Goal: Task Accomplishment & Management: Use online tool/utility

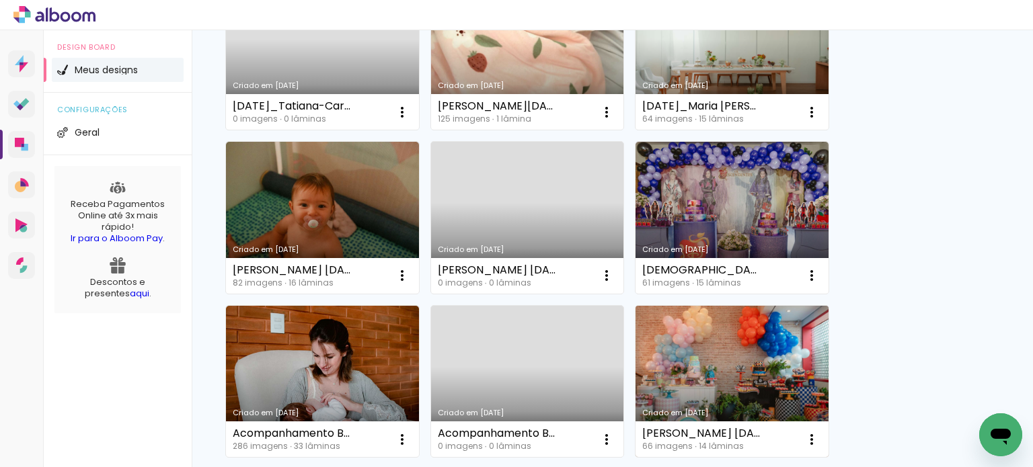
scroll to position [404, 0]
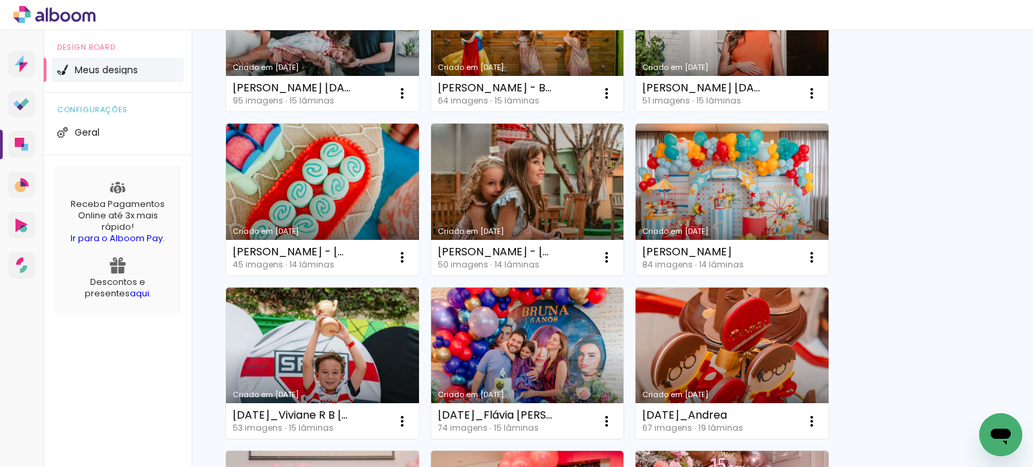
scroll to position [874, 0]
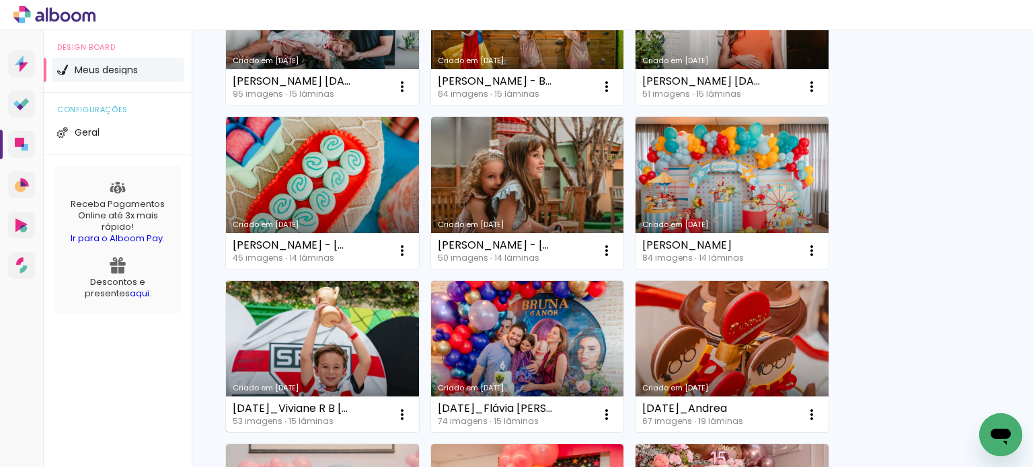
click at [361, 368] on link "Criado em [DATE]" at bounding box center [322, 357] width 193 height 152
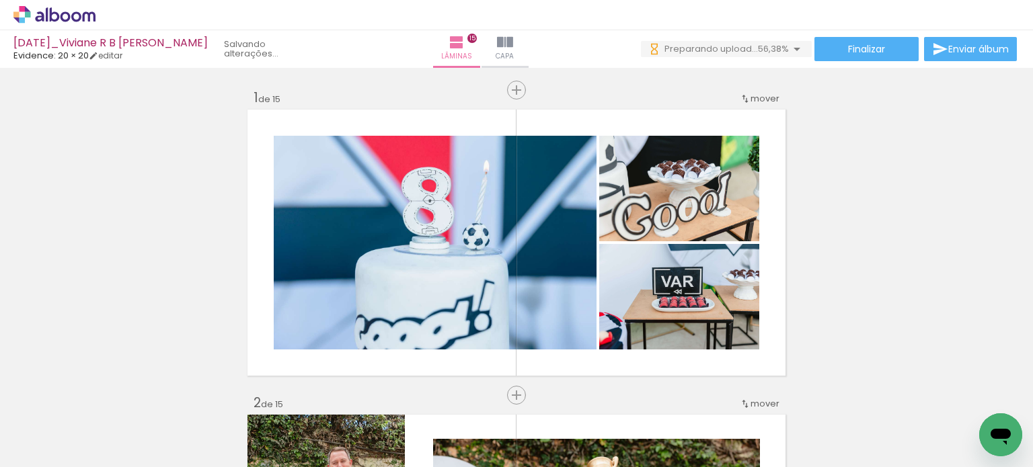
scroll to position [0, 6162]
drag, startPoint x: 193, startPoint y: 463, endPoint x: 32, endPoint y: 29, distance: 463.3
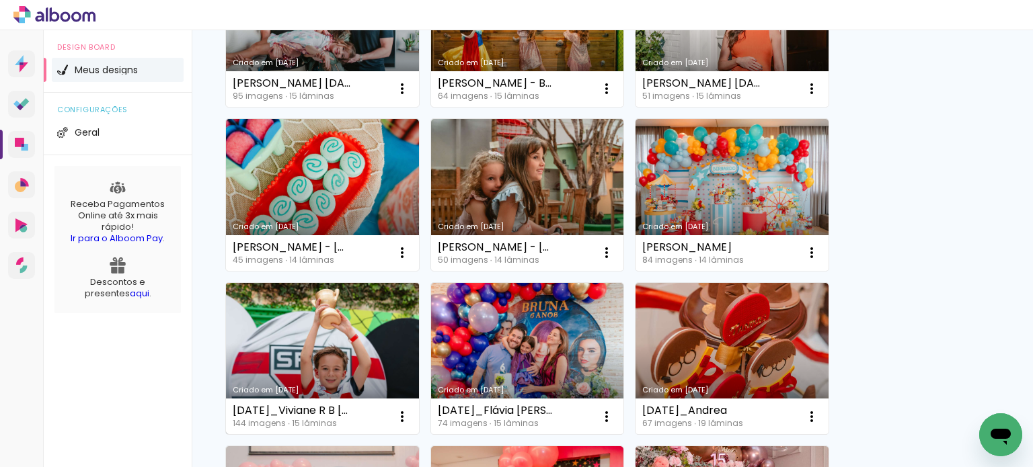
scroll to position [874, 0]
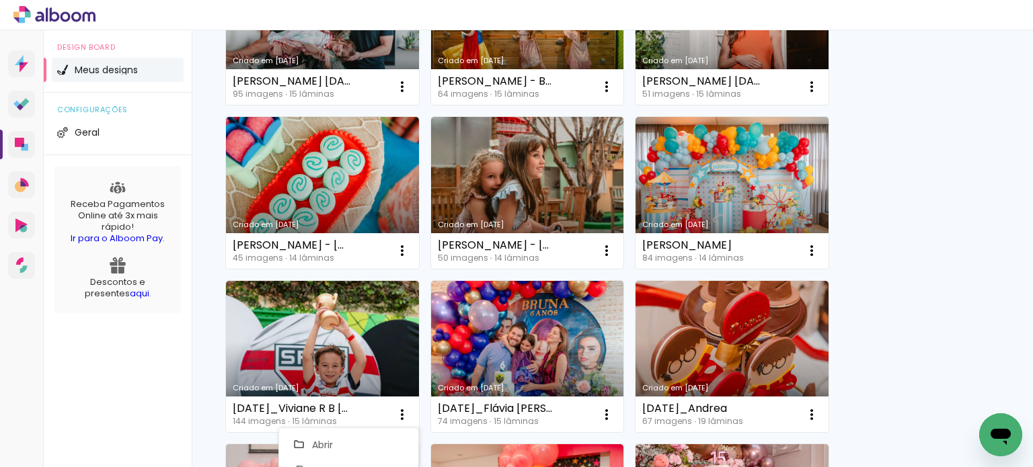
click at [971, 276] on div "Criado em 28/08/25 25.07.26 - Fernanda Perez Jacomini 0 imagens ∙ 0 lâminas Abr…" at bounding box center [612, 28] width 786 height 1474
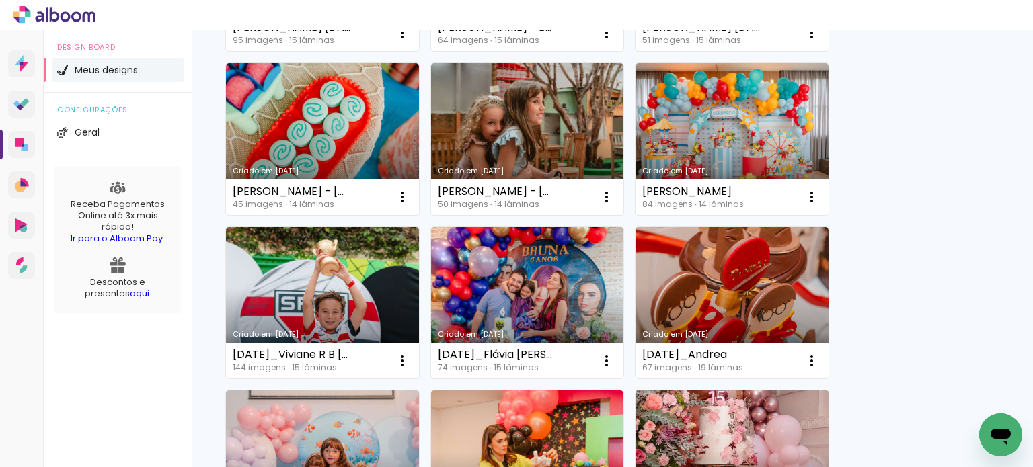
scroll to position [1143, 0]
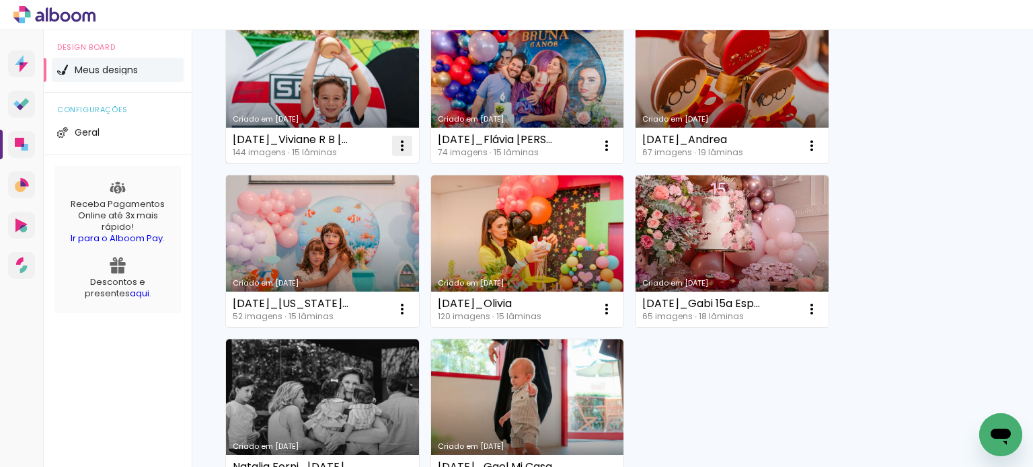
click at [401, 135] on paper-icon-button at bounding box center [402, 146] width 27 height 27
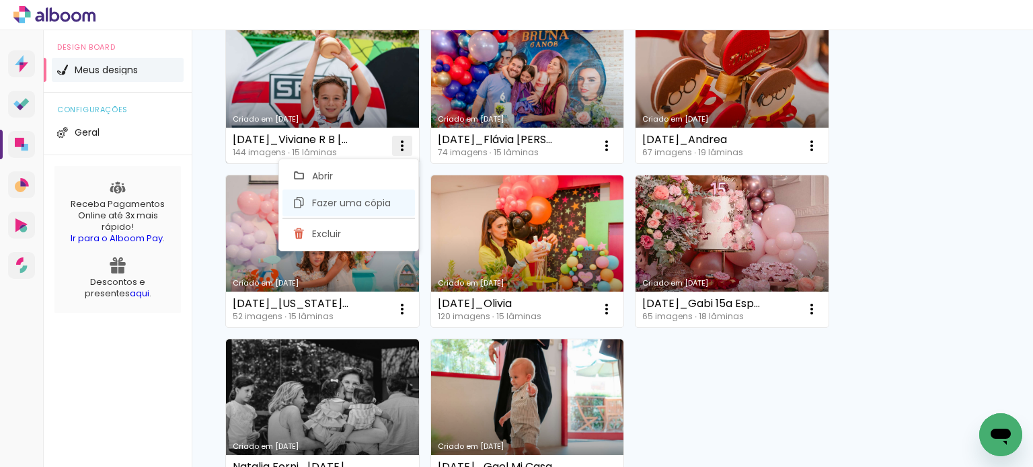
click at [361, 203] on span "Fazer uma cópia" at bounding box center [351, 202] width 79 height 9
type input "Cópia de [DATE]_Viviane R B [PERSON_NAME]"
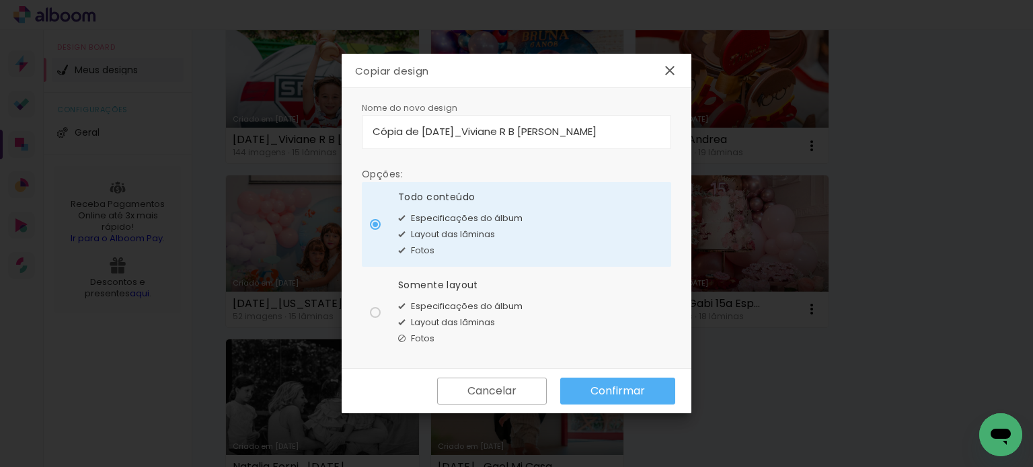
click at [0, 0] on slot "Confirmar" at bounding box center [0, 0] width 0 height 0
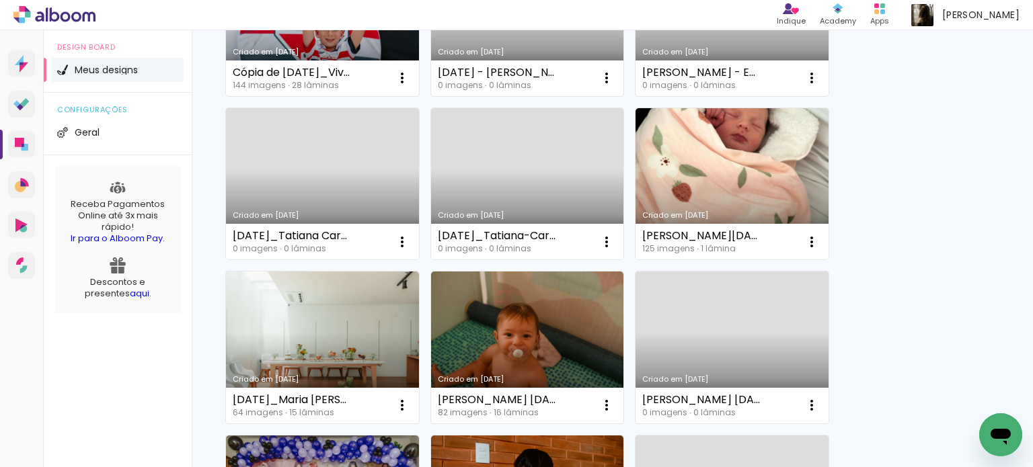
scroll to position [135, 0]
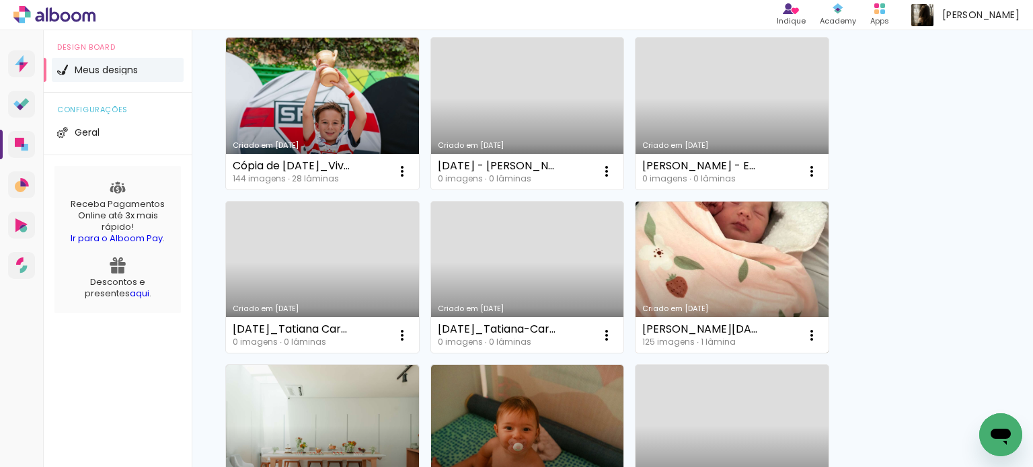
click at [744, 305] on div "Criado em [DATE]" at bounding box center [732, 308] width 180 height 7
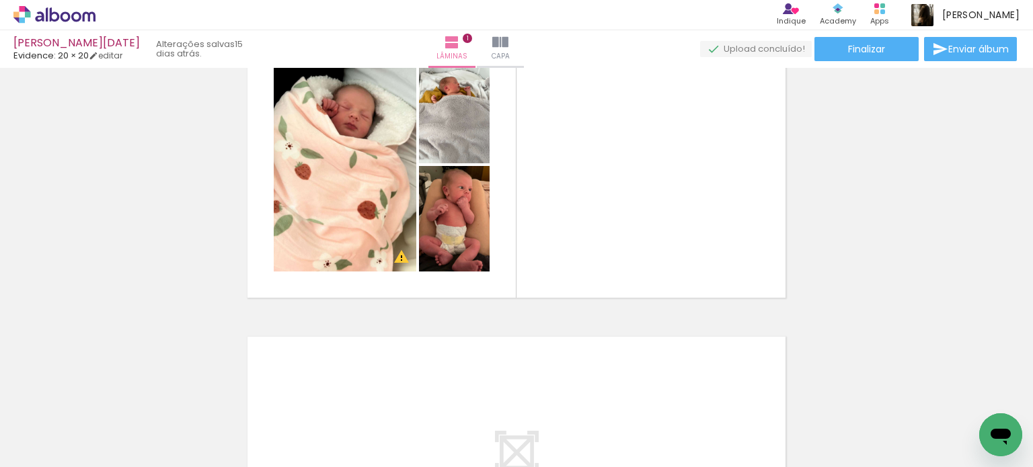
scroll to position [0, 430]
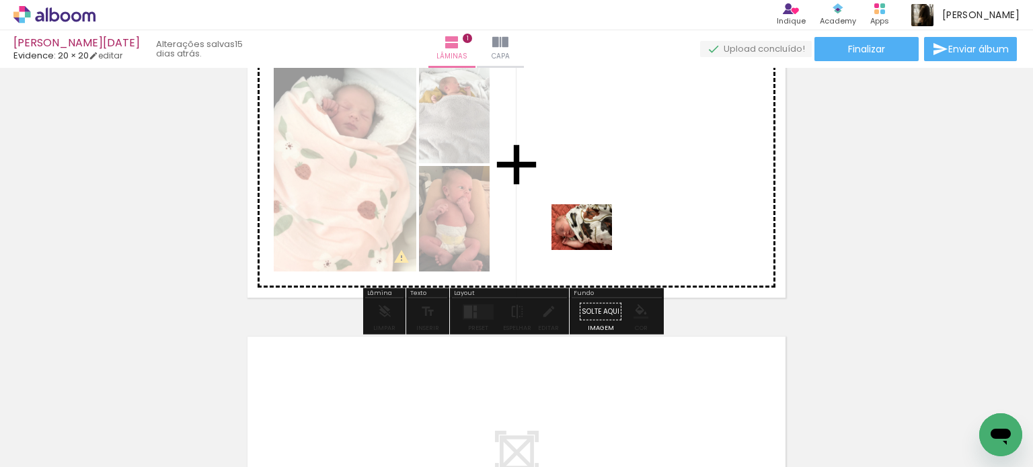
drag, startPoint x: 464, startPoint y: 430, endPoint x: 593, endPoint y: 243, distance: 226.3
click at [593, 243] on quentale-workspace at bounding box center [516, 233] width 1033 height 467
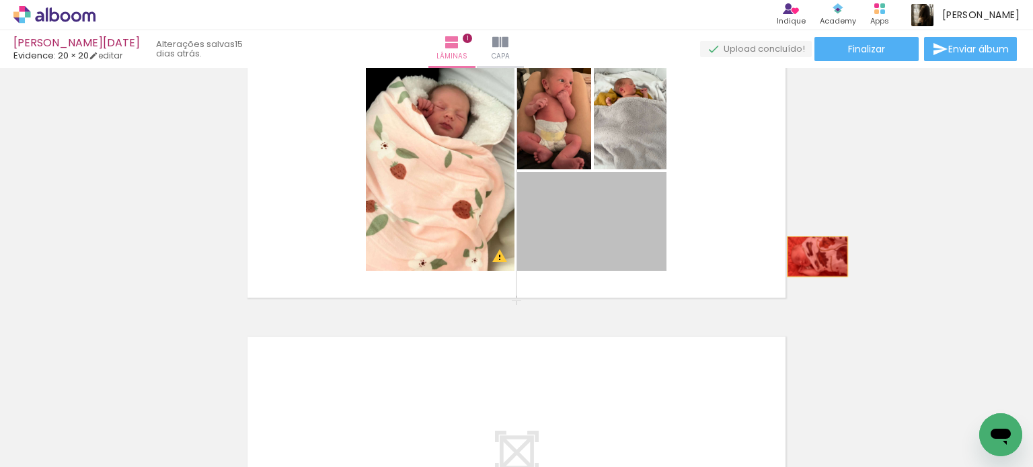
drag, startPoint x: 646, startPoint y: 262, endPoint x: 845, endPoint y: 254, distance: 198.6
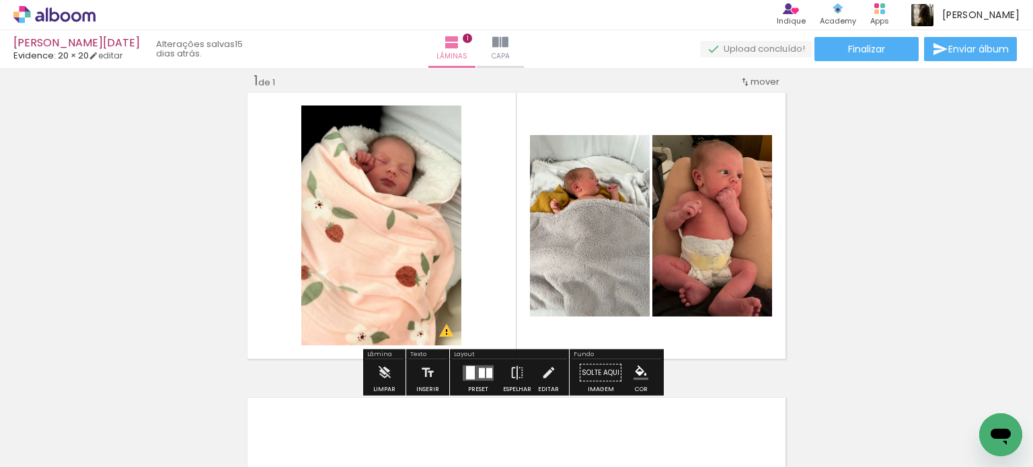
scroll to position [11, 0]
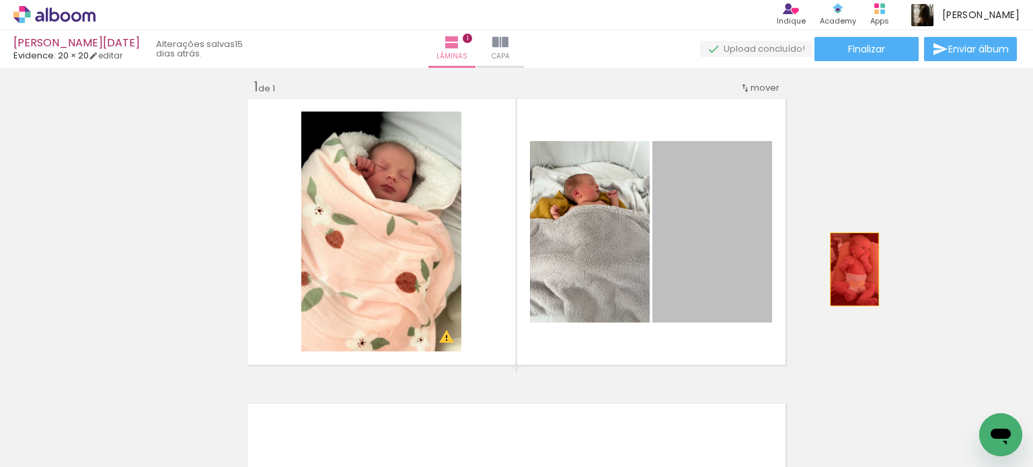
drag, startPoint x: 722, startPoint y: 270, endPoint x: 880, endPoint y: 269, distance: 157.4
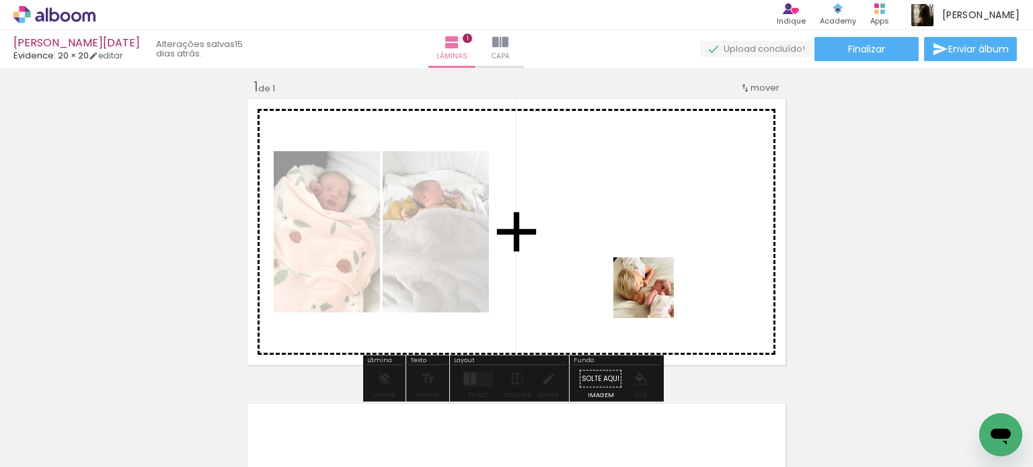
drag, startPoint x: 622, startPoint y: 434, endPoint x: 656, endPoint y: 285, distance: 152.7
click at [656, 285] on quentale-workspace at bounding box center [516, 233] width 1033 height 467
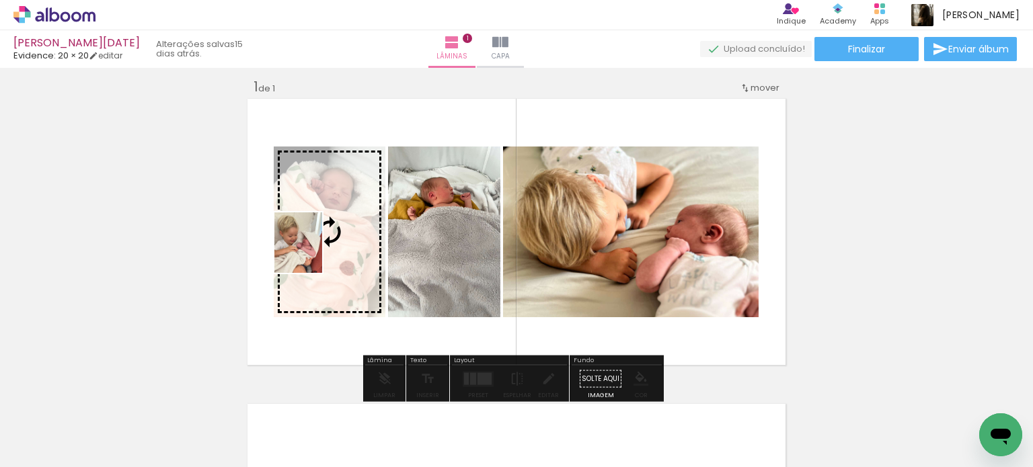
drag, startPoint x: 543, startPoint y: 429, endPoint x: 315, endPoint y: 253, distance: 288.7
click at [315, 253] on quentale-workspace at bounding box center [516, 233] width 1033 height 467
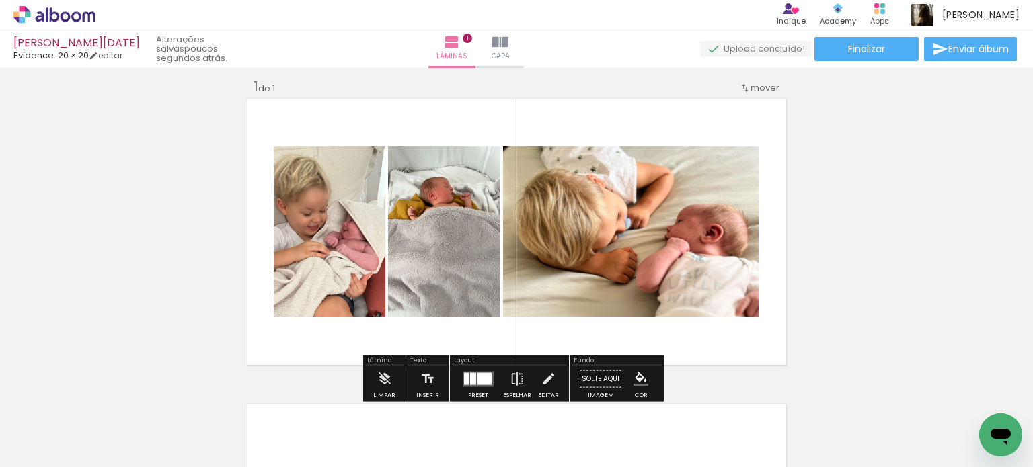
click at [467, 386] on quentale-thumb at bounding box center [457, 421] width 75 height 77
click at [474, 371] on quentale-layouter at bounding box center [478, 378] width 31 height 15
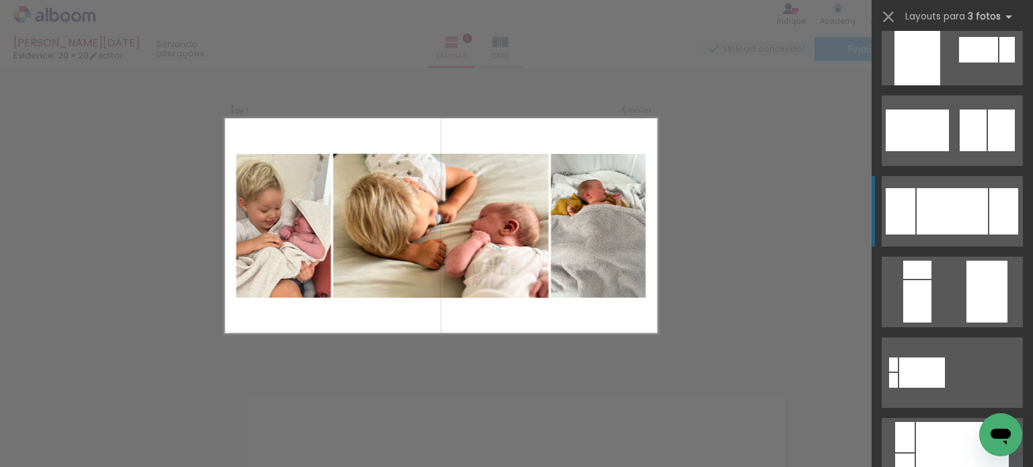
scroll to position [269, 0]
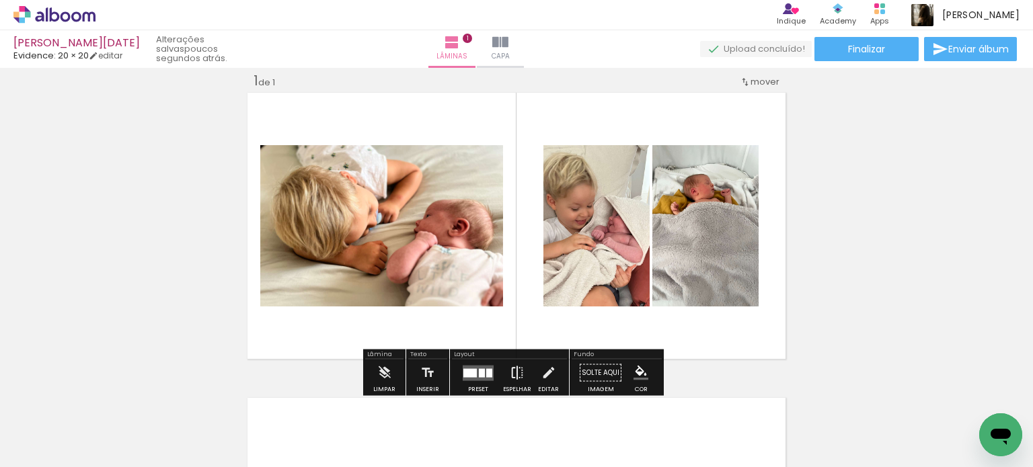
click at [510, 373] on iron-icon at bounding box center [517, 373] width 15 height 27
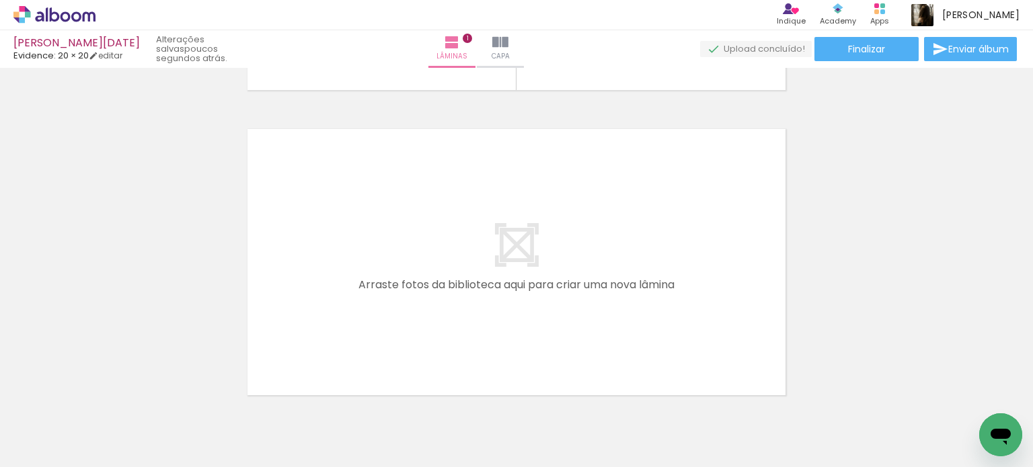
scroll to position [0, 882]
drag, startPoint x: 376, startPoint y: 430, endPoint x: 424, endPoint y: 334, distance: 107.1
click at [424, 334] on quentale-workspace at bounding box center [516, 233] width 1033 height 467
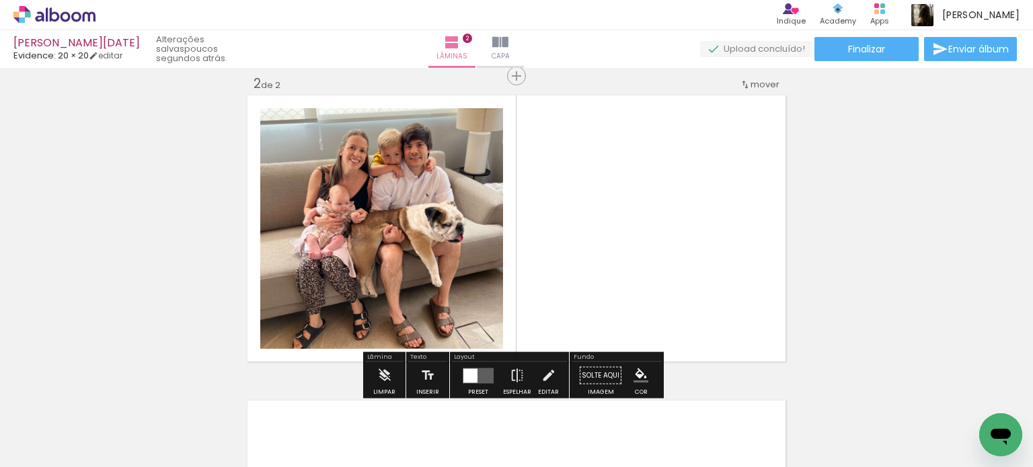
scroll to position [322, 0]
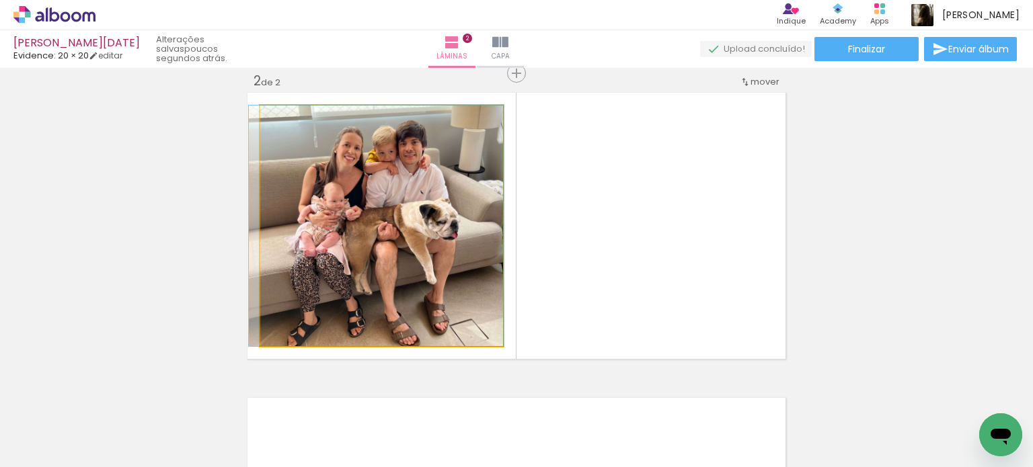
drag, startPoint x: 422, startPoint y: 261, endPoint x: 235, endPoint y: 263, distance: 187.7
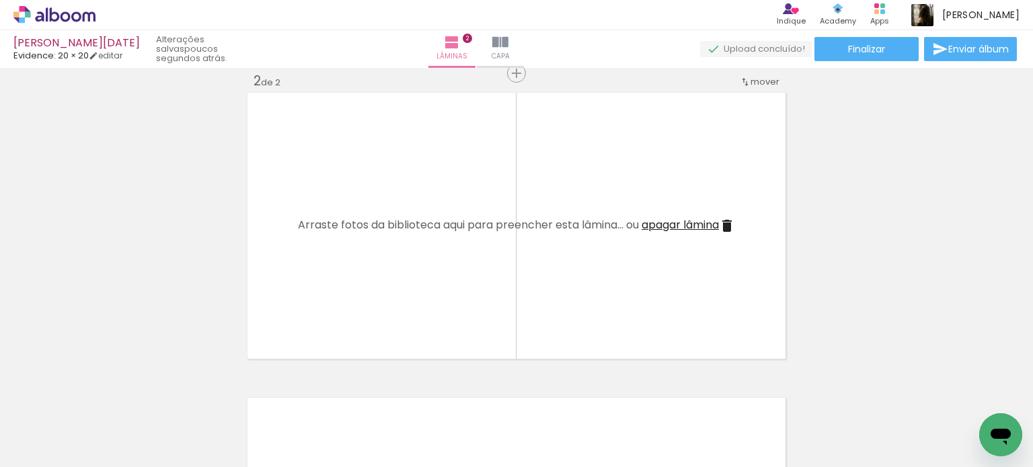
scroll to position [0, 1445]
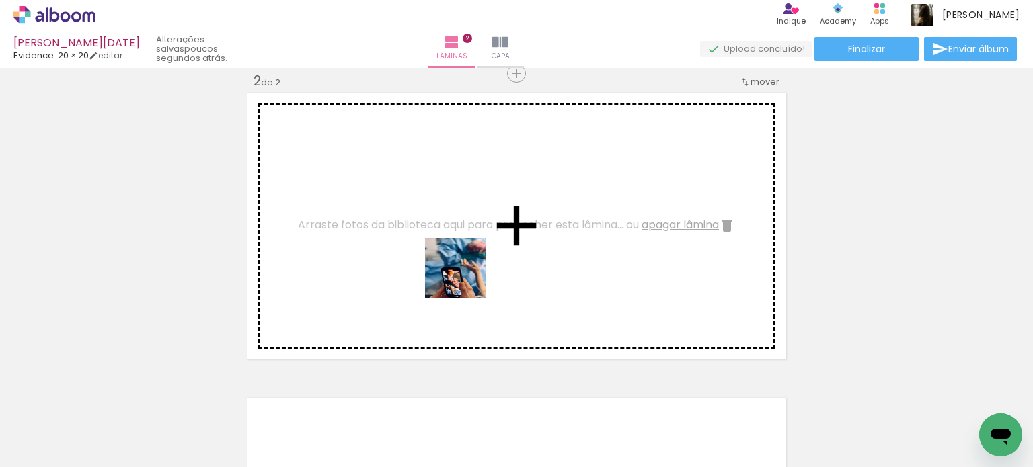
drag, startPoint x: 444, startPoint y: 426, endPoint x: 466, endPoint y: 277, distance: 150.3
click at [466, 274] on quentale-workspace at bounding box center [516, 233] width 1033 height 467
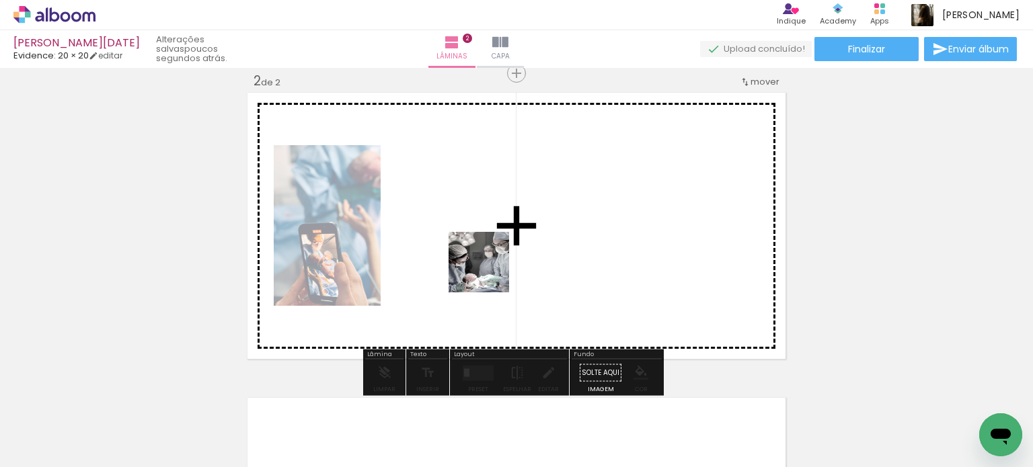
drag, startPoint x: 368, startPoint y: 430, endPoint x: 492, endPoint y: 268, distance: 203.8
click at [492, 268] on quentale-workspace at bounding box center [516, 233] width 1033 height 467
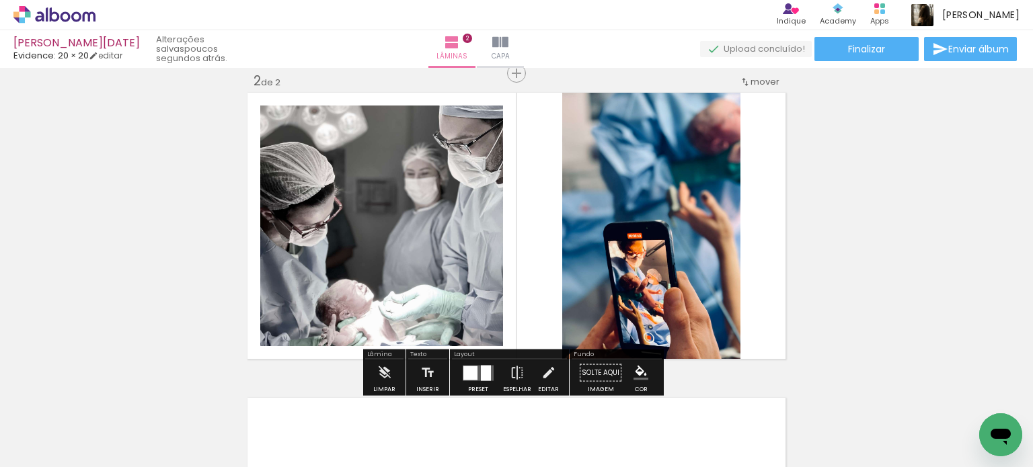
drag, startPoint x: 807, startPoint y: 423, endPoint x: 640, endPoint y: 306, distance: 204.3
click at [640, 308] on quentale-workspace at bounding box center [516, 233] width 1033 height 467
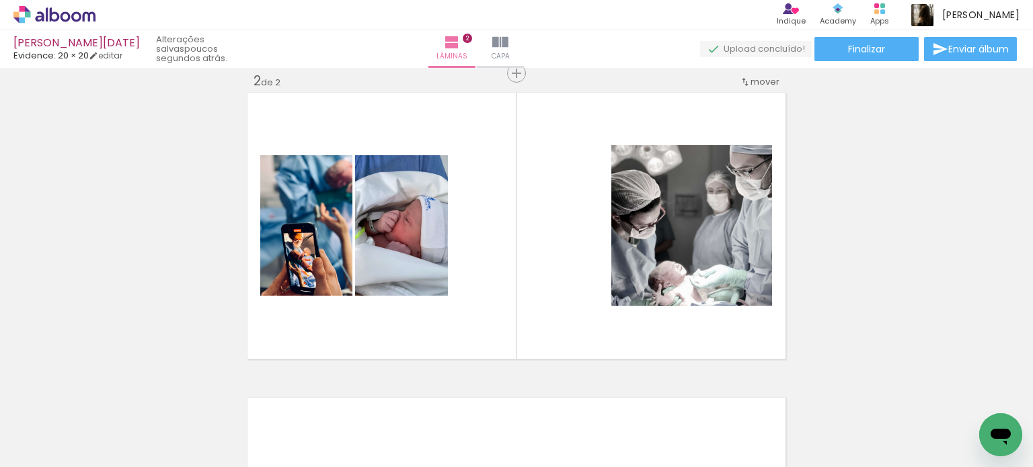
scroll to position [0, 2312]
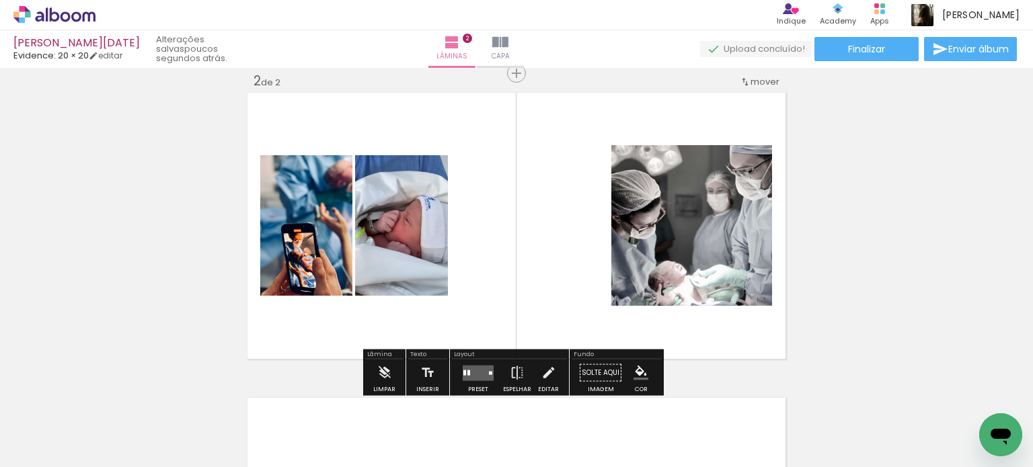
click at [476, 375] on quentale-layouter at bounding box center [478, 372] width 31 height 15
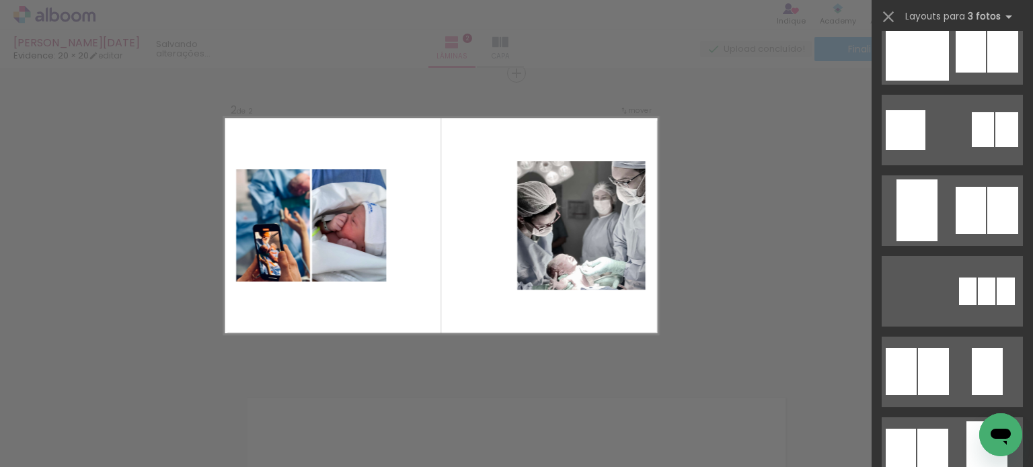
scroll to position [0, 0]
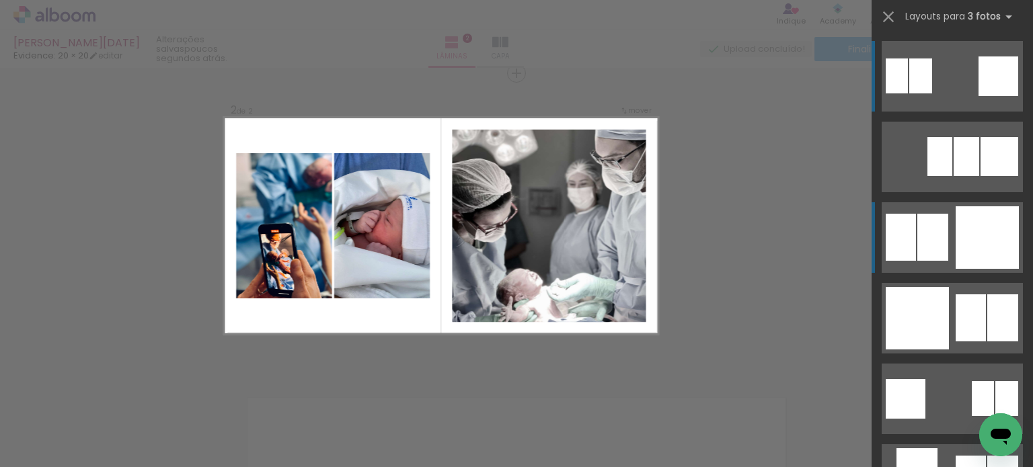
click at [991, 96] on div at bounding box center [999, 77] width 40 height 40
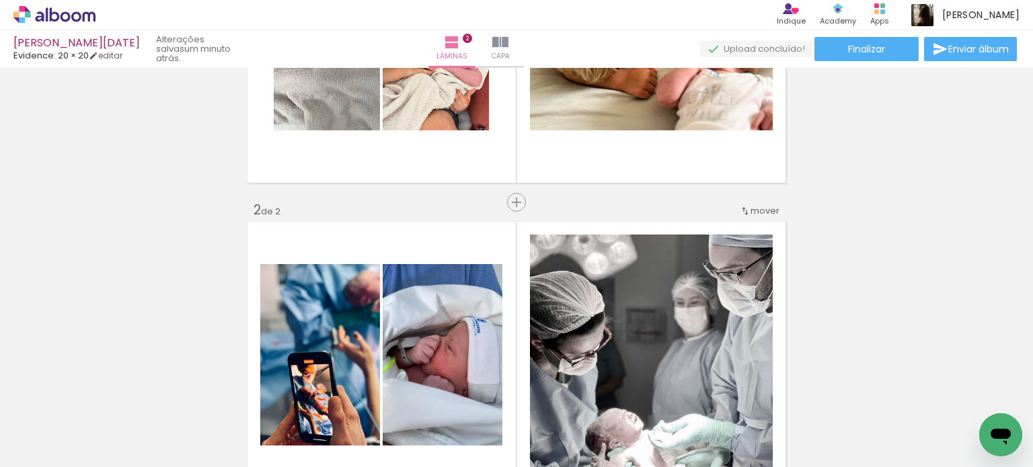
scroll to position [188, 0]
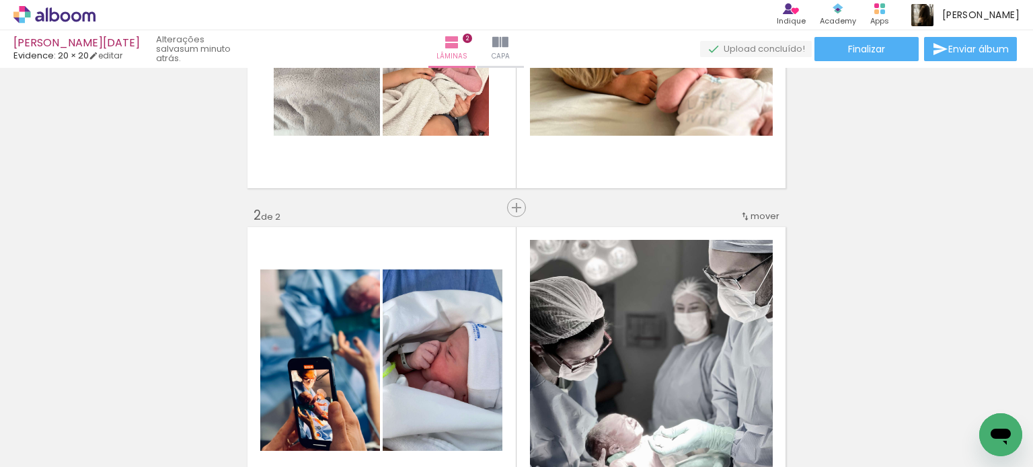
click at [763, 217] on span "mover" at bounding box center [765, 216] width 29 height 13
click at [743, 218] on paper-item "antes da 1" at bounding box center [725, 214] width 102 height 22
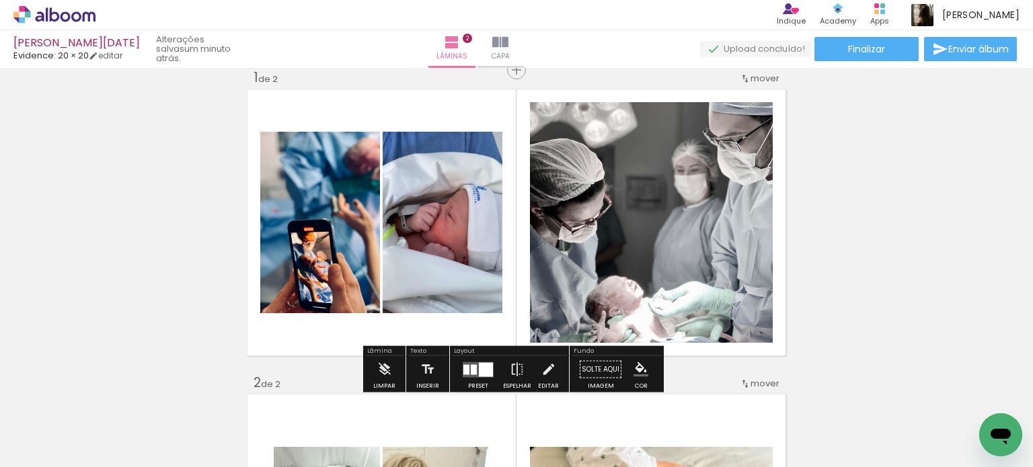
scroll to position [17, 0]
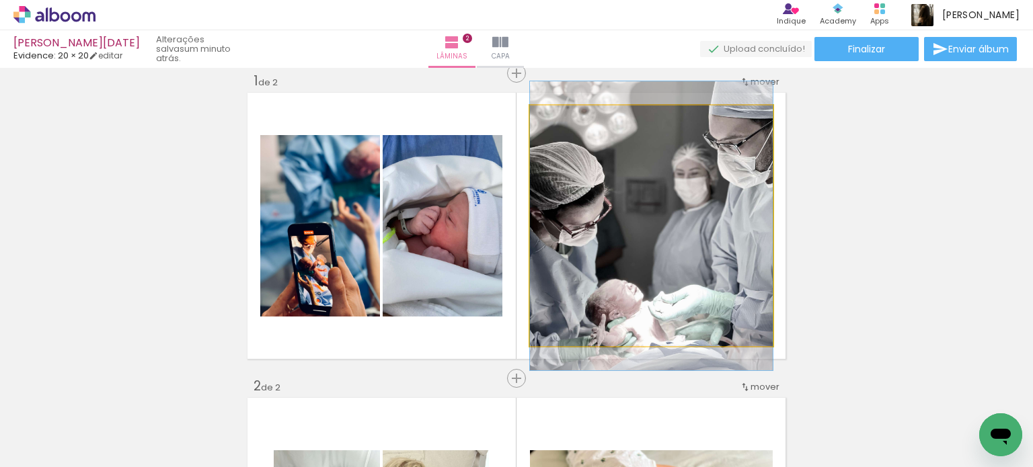
click at [708, 221] on quentale-photo at bounding box center [651, 226] width 243 height 241
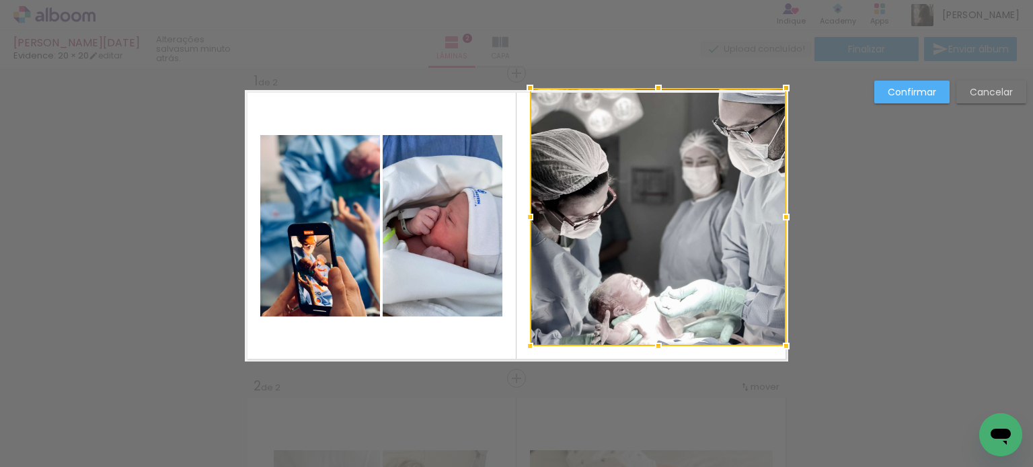
drag, startPoint x: 769, startPoint y: 105, endPoint x: 788, endPoint y: 90, distance: 24.0
click at [788, 90] on div at bounding box center [786, 88] width 27 height 27
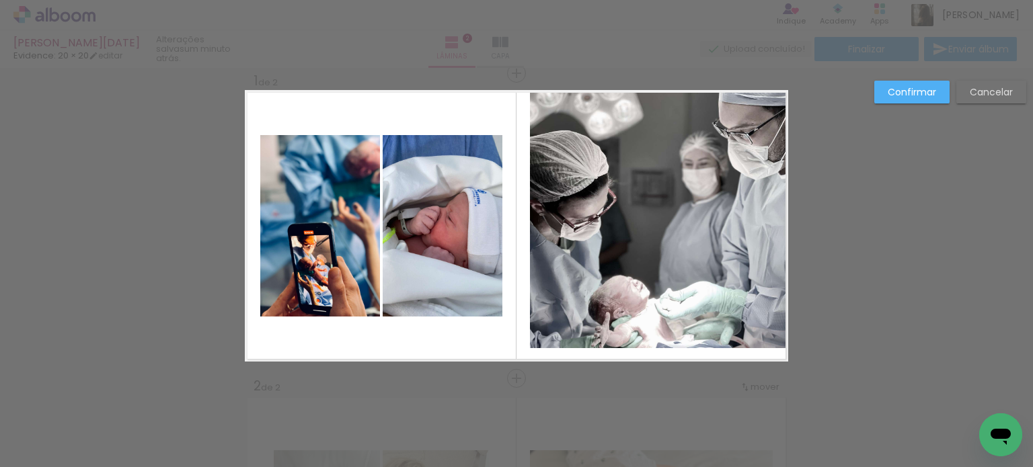
click at [723, 179] on quentale-photo at bounding box center [658, 219] width 256 height 258
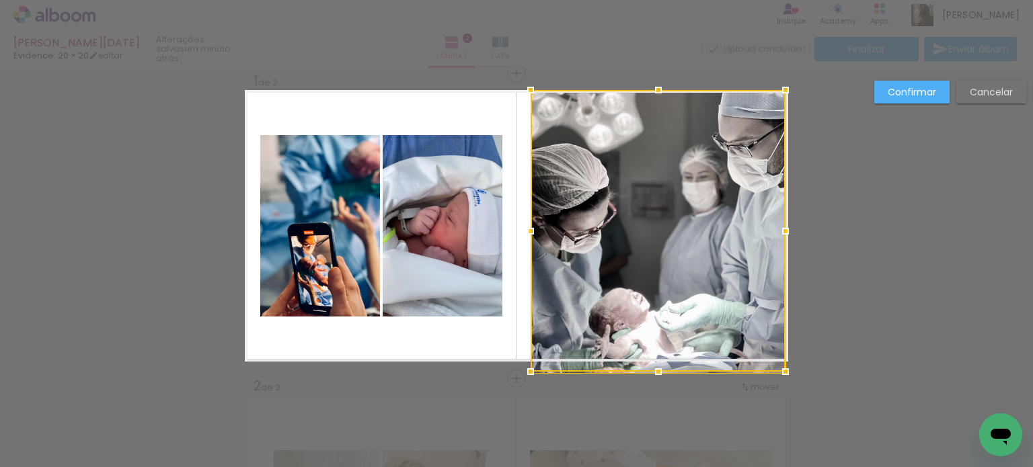
drag, startPoint x: 527, startPoint y: 349, endPoint x: 523, endPoint y: 355, distance: 7.3
click at [523, 355] on album-spread "1 de 2" at bounding box center [516, 226] width 543 height 272
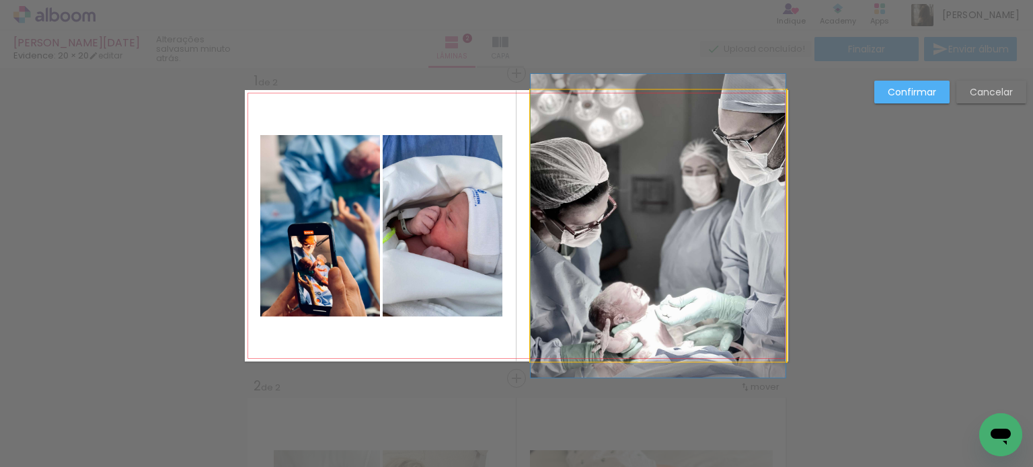
click at [533, 224] on quentale-photo at bounding box center [658, 226] width 255 height 272
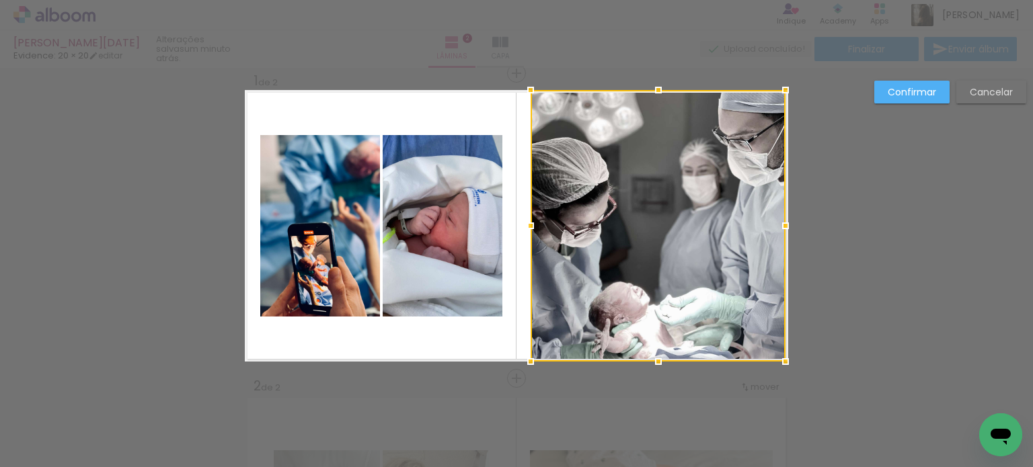
click at [468, 243] on quentale-photo at bounding box center [443, 226] width 120 height 182
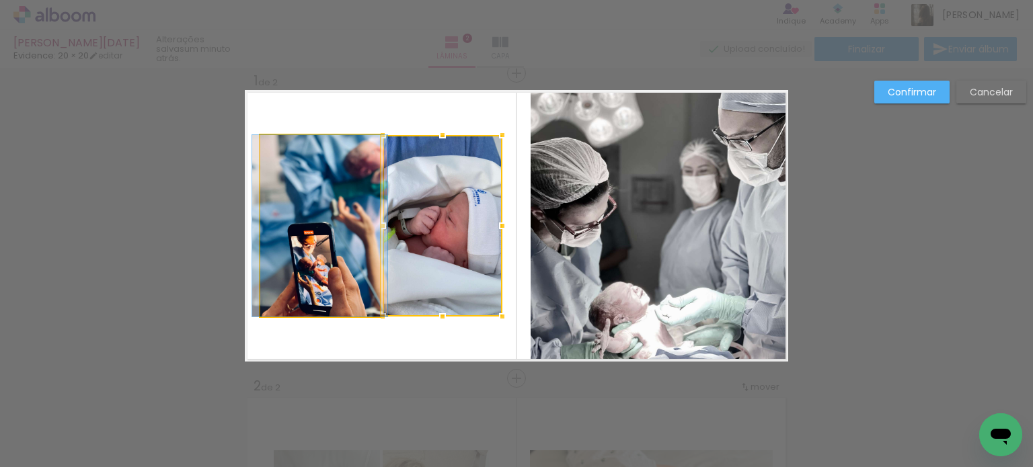
click at [324, 266] on quentale-photo at bounding box center [320, 226] width 120 height 182
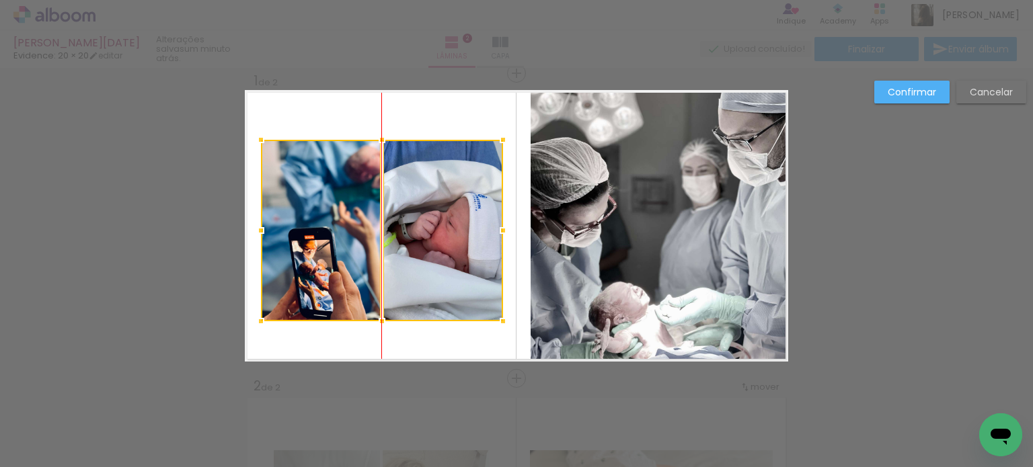
click at [414, 268] on div at bounding box center [382, 231] width 242 height 182
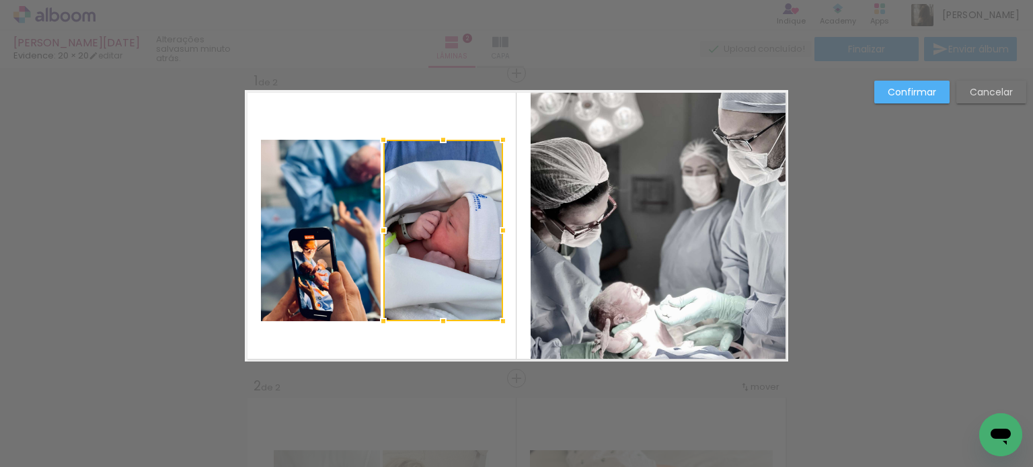
click at [0, 0] on slot "Confirmar" at bounding box center [0, 0] width 0 height 0
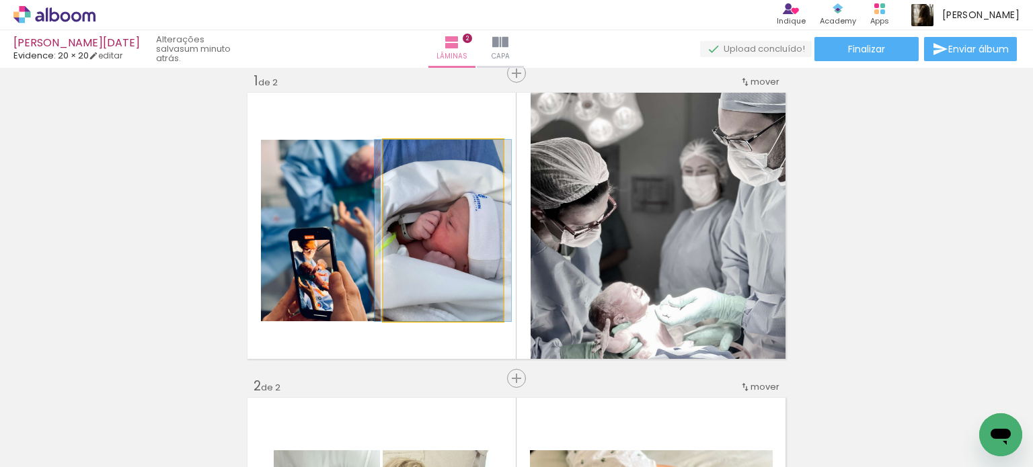
click at [414, 260] on quentale-photo at bounding box center [443, 231] width 120 height 182
click at [415, 260] on quentale-photo at bounding box center [443, 231] width 120 height 182
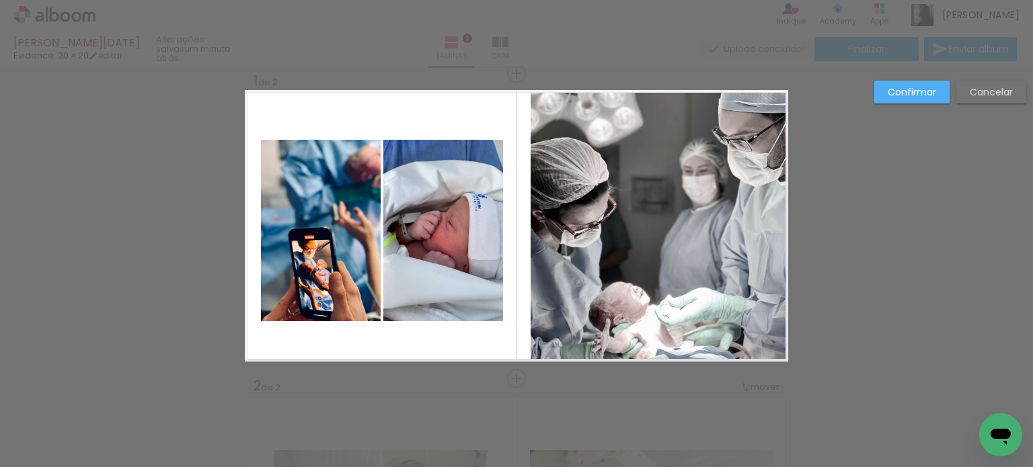
click at [338, 264] on quentale-photo at bounding box center [321, 231] width 120 height 182
click at [455, 260] on quentale-photo at bounding box center [443, 231] width 120 height 182
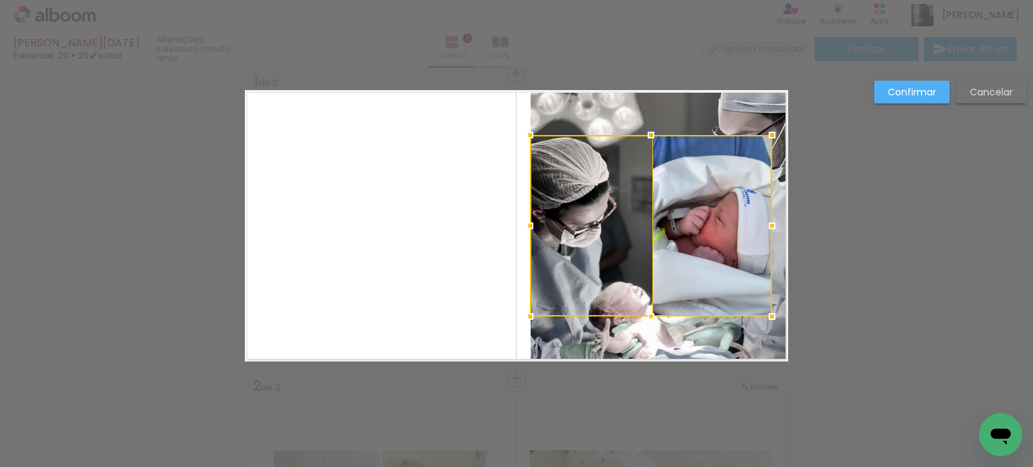
drag, startPoint x: 444, startPoint y: 249, endPoint x: 741, endPoint y: 260, distance: 297.5
click at [741, 260] on div at bounding box center [651, 226] width 242 height 182
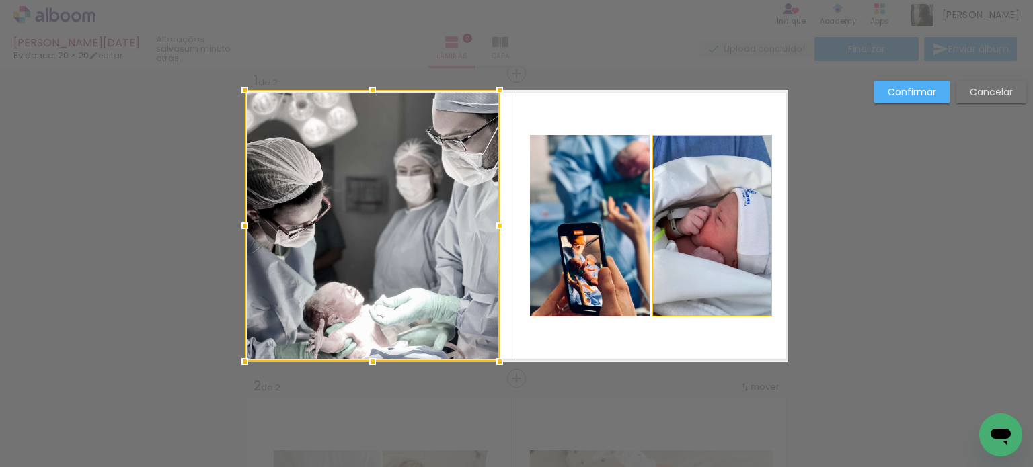
drag, startPoint x: 674, startPoint y: 110, endPoint x: 359, endPoint y: 128, distance: 315.4
click at [359, 128] on div at bounding box center [372, 226] width 255 height 272
click at [0, 0] on slot "Confirmar" at bounding box center [0, 0] width 0 height 0
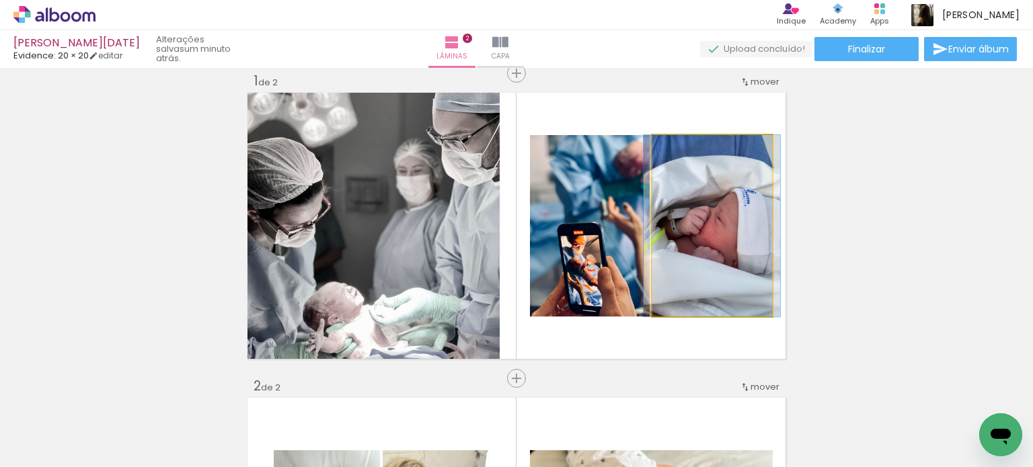
click at [675, 265] on quentale-photo at bounding box center [712, 226] width 120 height 182
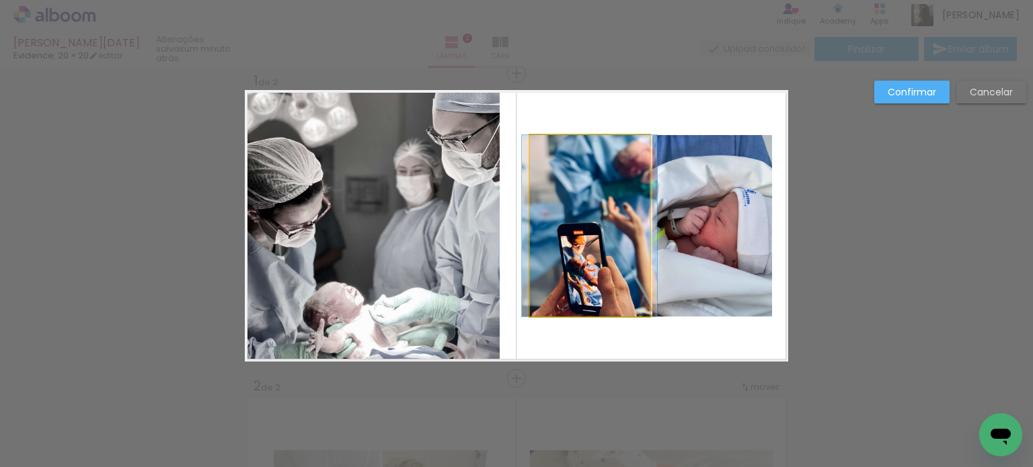
click at [597, 266] on quentale-photo at bounding box center [590, 226] width 120 height 182
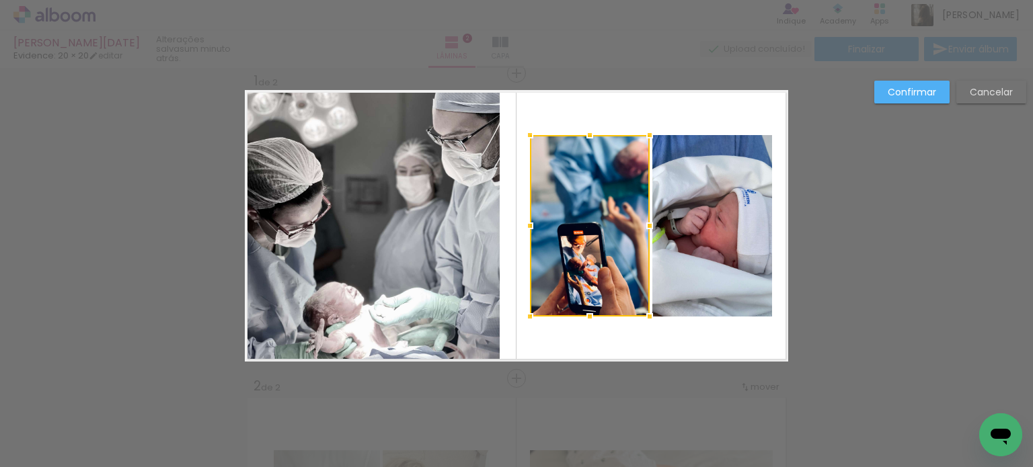
click at [724, 259] on quentale-photo at bounding box center [712, 226] width 120 height 182
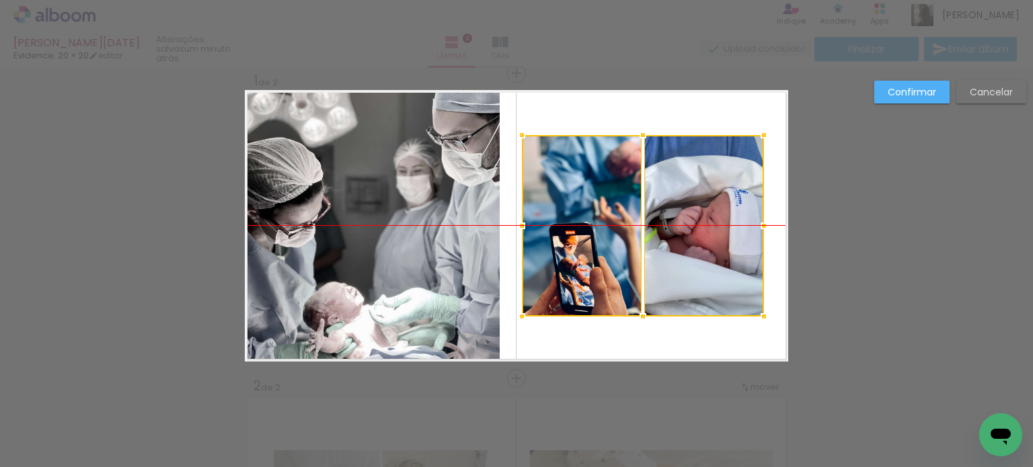
drag, startPoint x: 597, startPoint y: 258, endPoint x: 589, endPoint y: 260, distance: 8.3
click at [589, 260] on div at bounding box center [643, 226] width 242 height 182
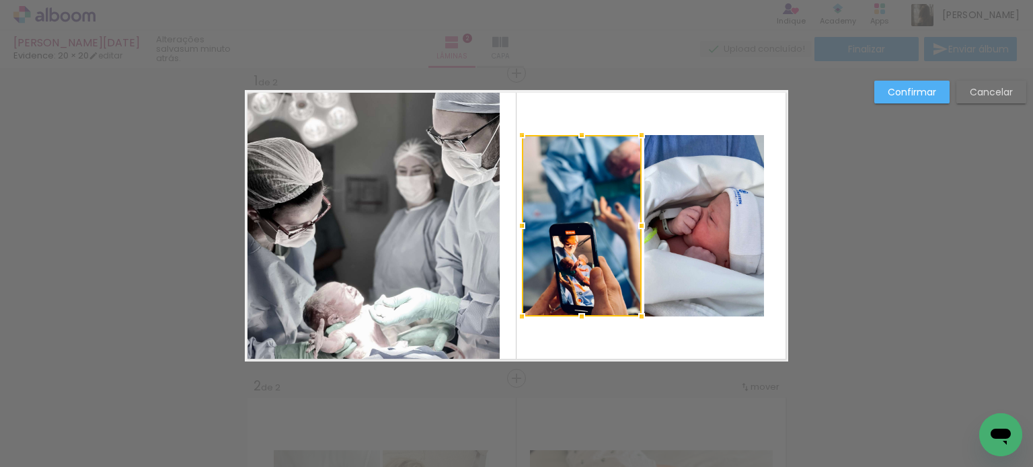
click at [0, 0] on slot "Confirmar" at bounding box center [0, 0] width 0 height 0
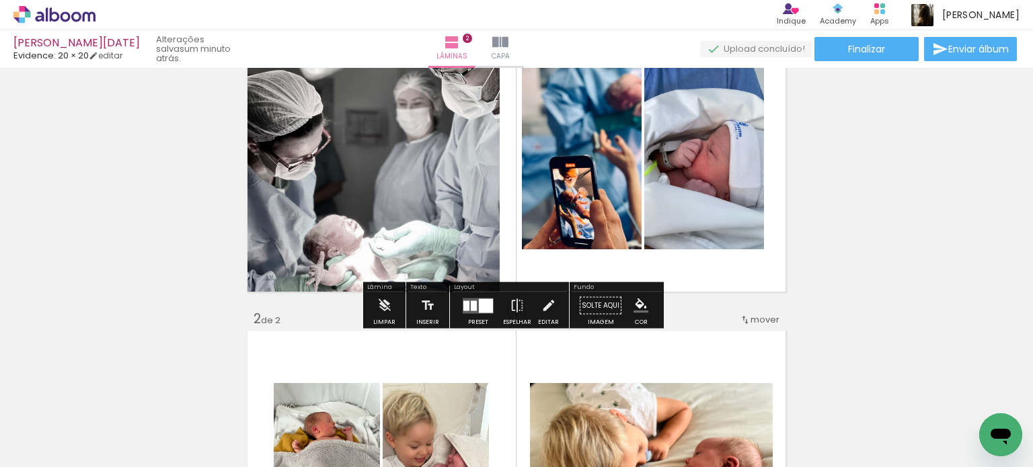
click at [546, 174] on quentale-photo at bounding box center [582, 159] width 120 height 182
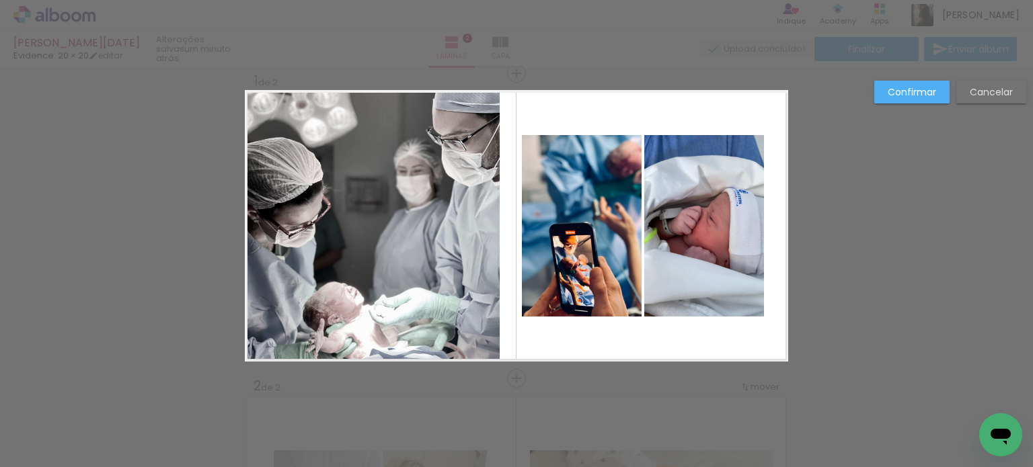
click at [681, 212] on quentale-photo at bounding box center [704, 226] width 120 height 182
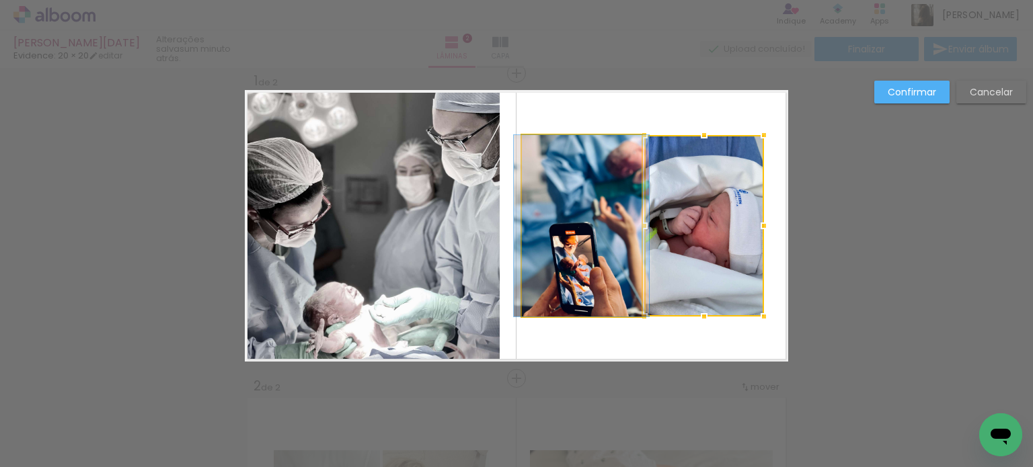
click at [576, 231] on quentale-photo at bounding box center [582, 226] width 120 height 182
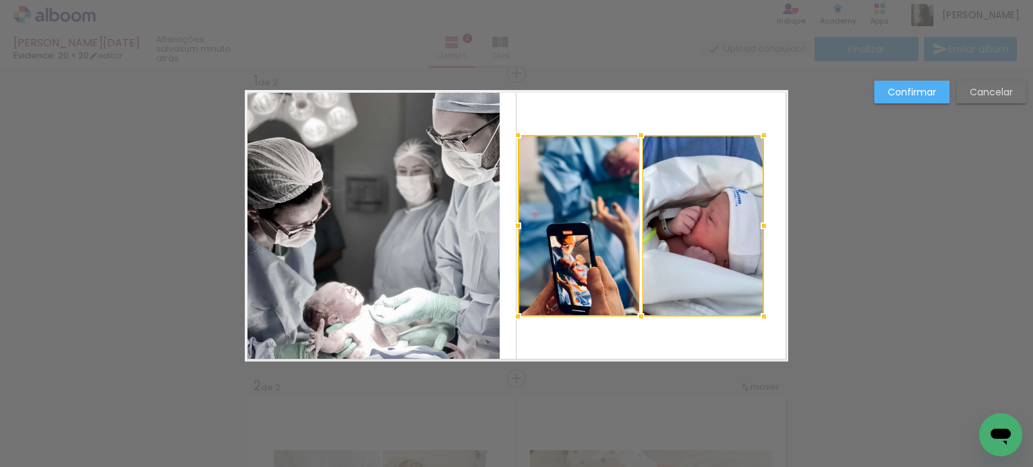
click at [513, 228] on div at bounding box center [517, 226] width 27 height 27
click at [0, 0] on slot "Confirmar" at bounding box center [0, 0] width 0 height 0
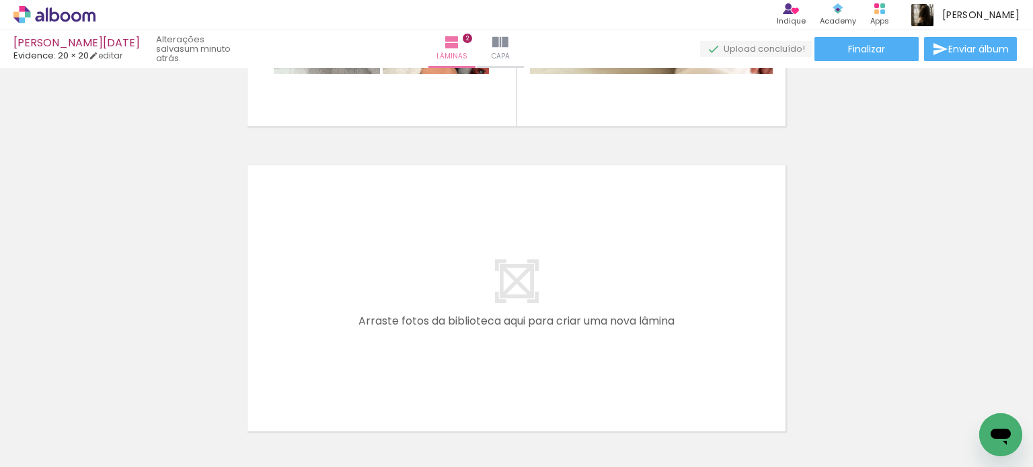
scroll to position [0, 717]
drag, startPoint x: 595, startPoint y: 395, endPoint x: 570, endPoint y: 412, distance: 29.9
click at [570, 412] on div at bounding box center [548, 422] width 67 height 63
drag, startPoint x: 597, startPoint y: 422, endPoint x: 626, endPoint y: 303, distance: 122.4
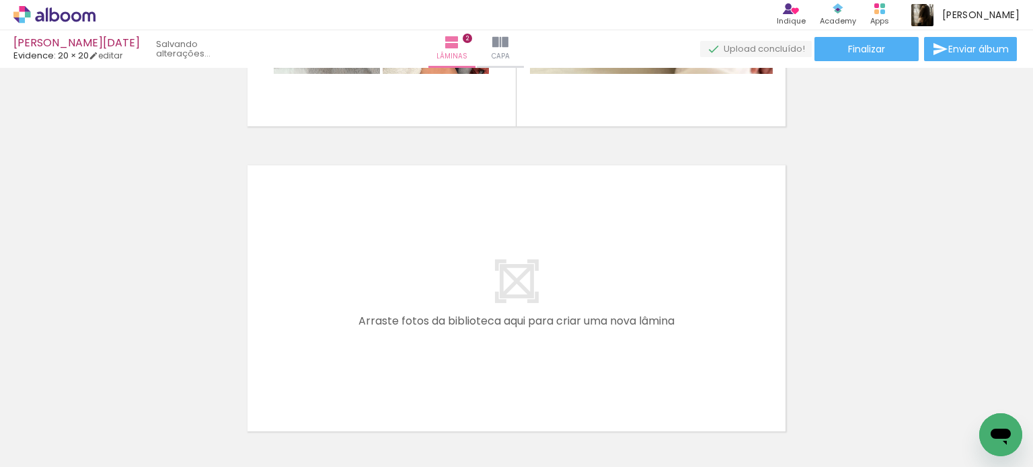
click at [626, 303] on quentale-workspace at bounding box center [516, 233] width 1033 height 467
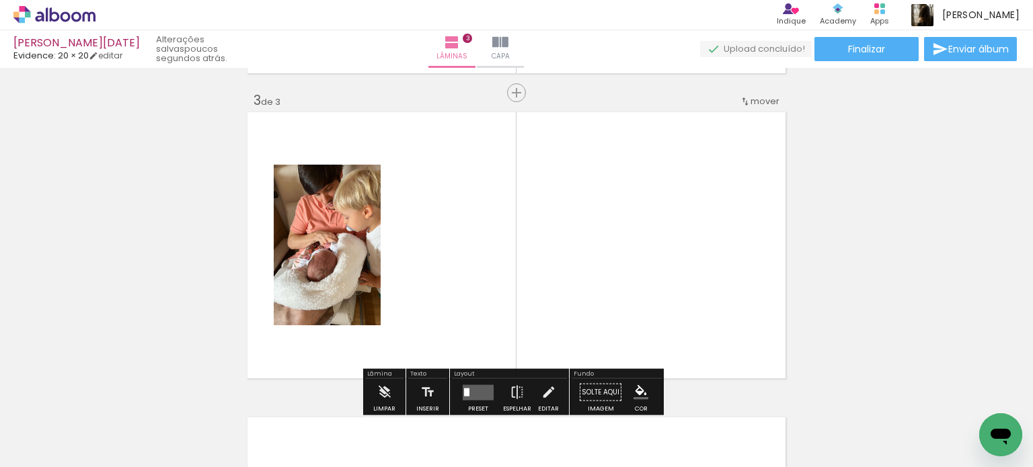
scroll to position [628, 0]
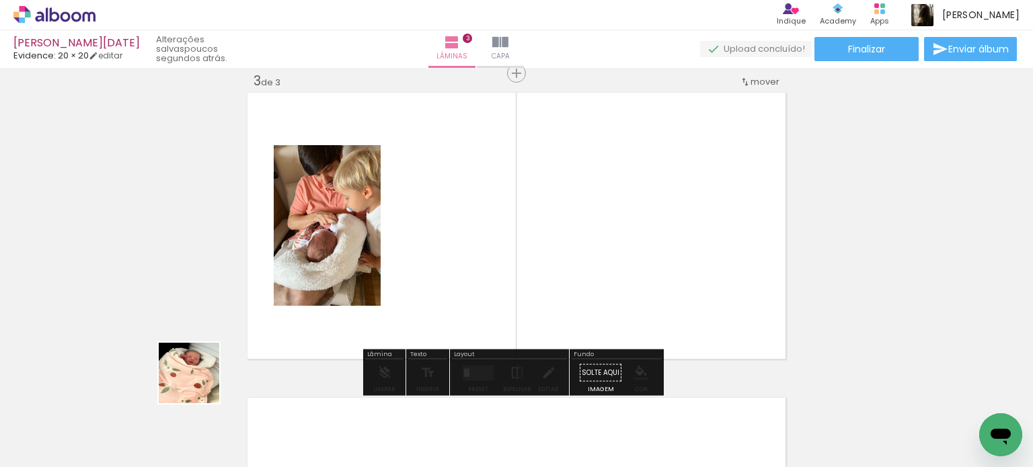
drag, startPoint x: 138, startPoint y: 427, endPoint x: 485, endPoint y: 250, distance: 389.9
click at [485, 250] on quentale-workspace at bounding box center [516, 233] width 1033 height 467
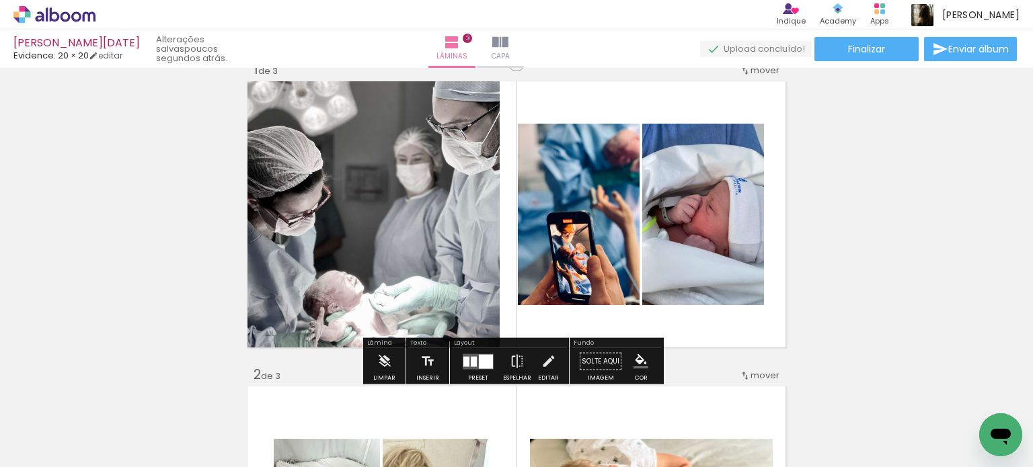
scroll to position [22, 0]
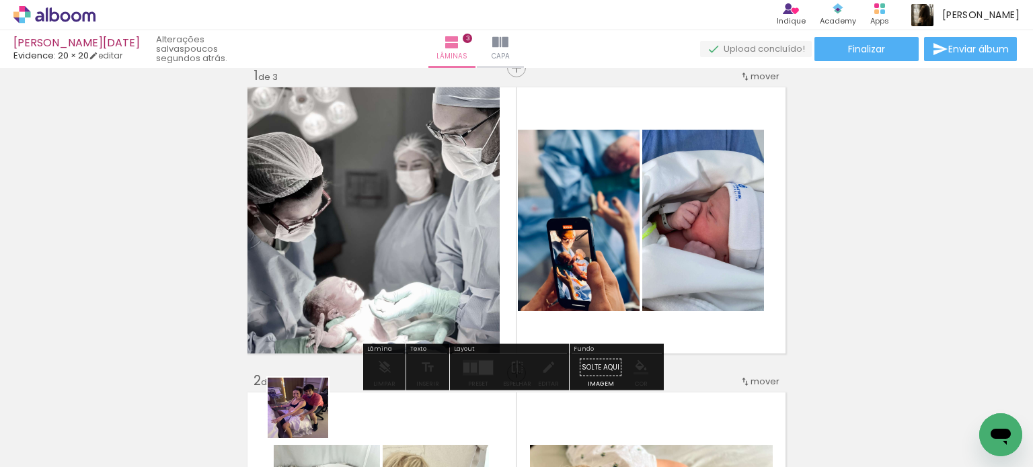
drag, startPoint x: 294, startPoint y: 431, endPoint x: 573, endPoint y: 256, distance: 329.4
click at [537, 272] on quentale-workspace at bounding box center [516, 233] width 1033 height 467
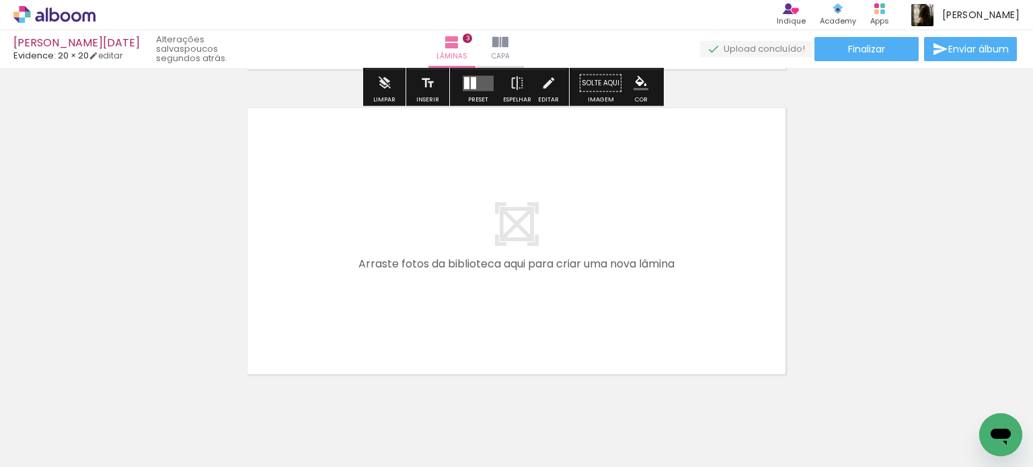
scroll to position [958, 0]
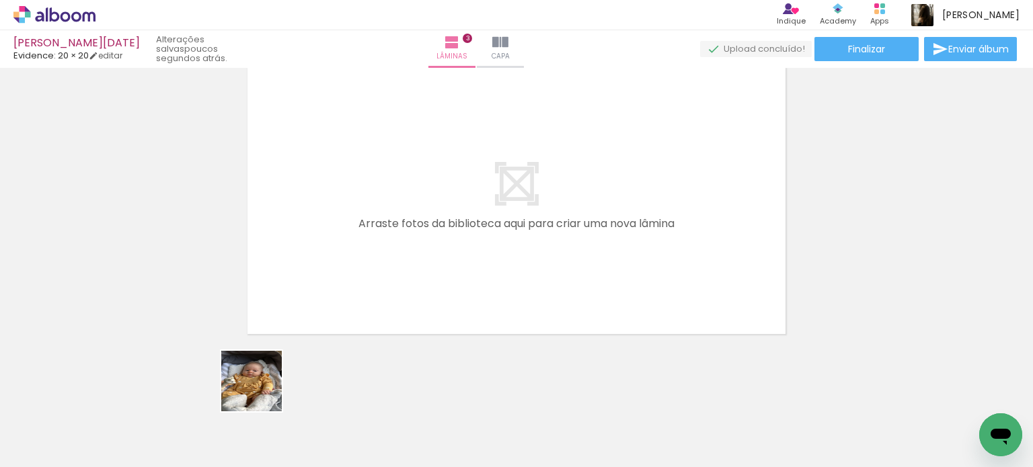
drag, startPoint x: 225, startPoint y: 441, endPoint x: 390, endPoint y: 259, distance: 245.2
click at [388, 260] on quentale-workspace at bounding box center [516, 233] width 1033 height 467
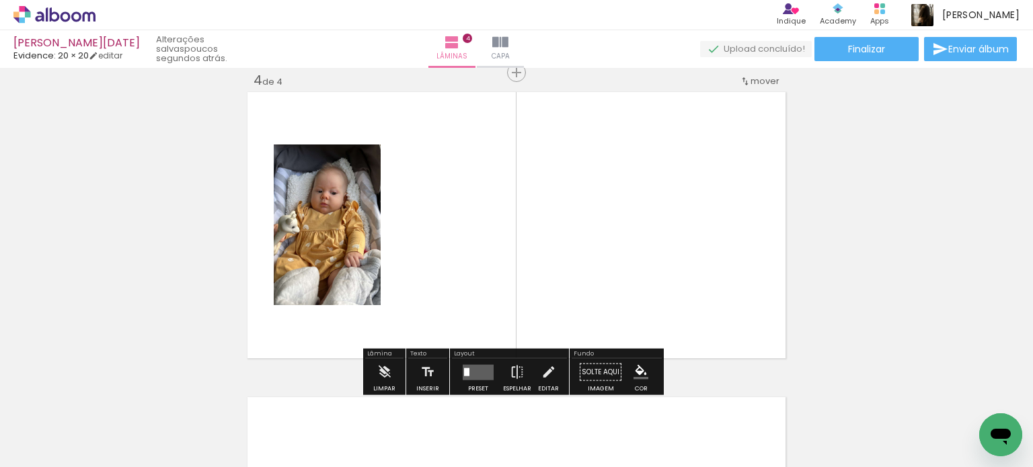
scroll to position [933, 0]
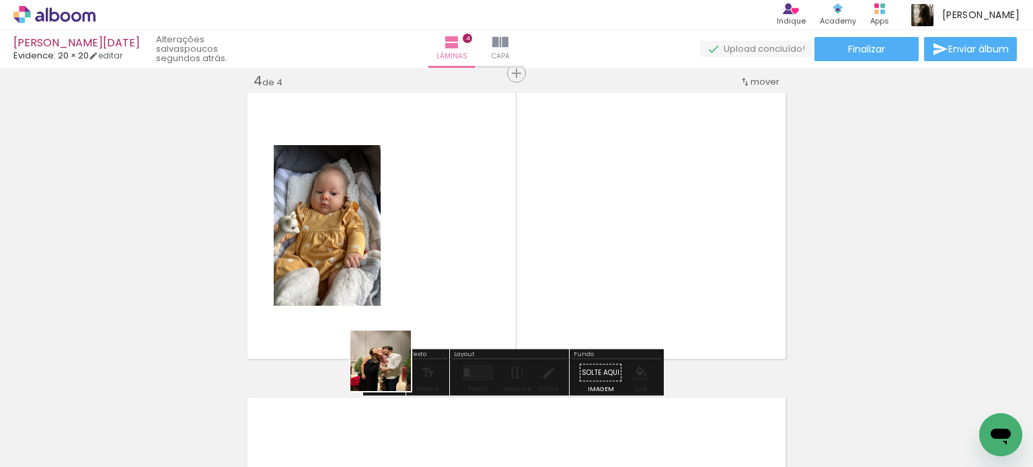
drag, startPoint x: 373, startPoint y: 430, endPoint x: 423, endPoint y: 261, distance: 176.8
click at [423, 261] on quentale-workspace at bounding box center [516, 233] width 1033 height 467
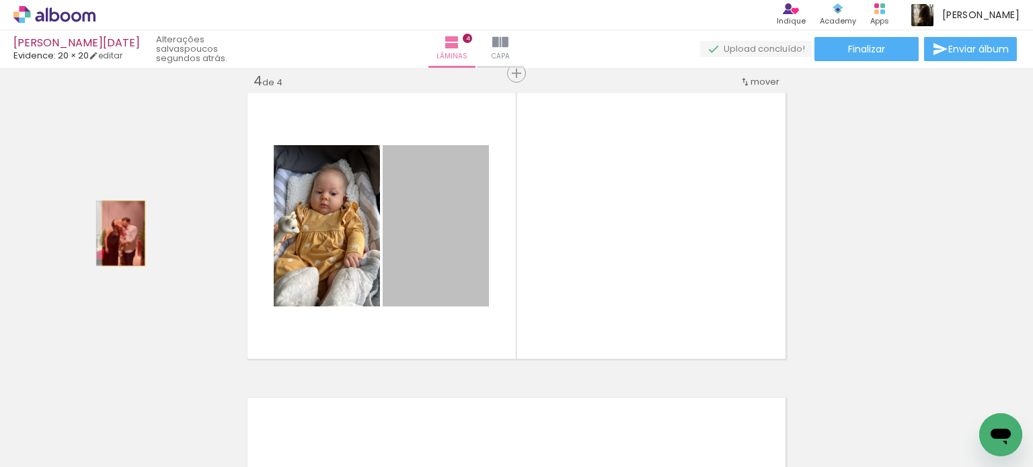
drag, startPoint x: 442, startPoint y: 228, endPoint x: 118, endPoint y: 233, distance: 323.6
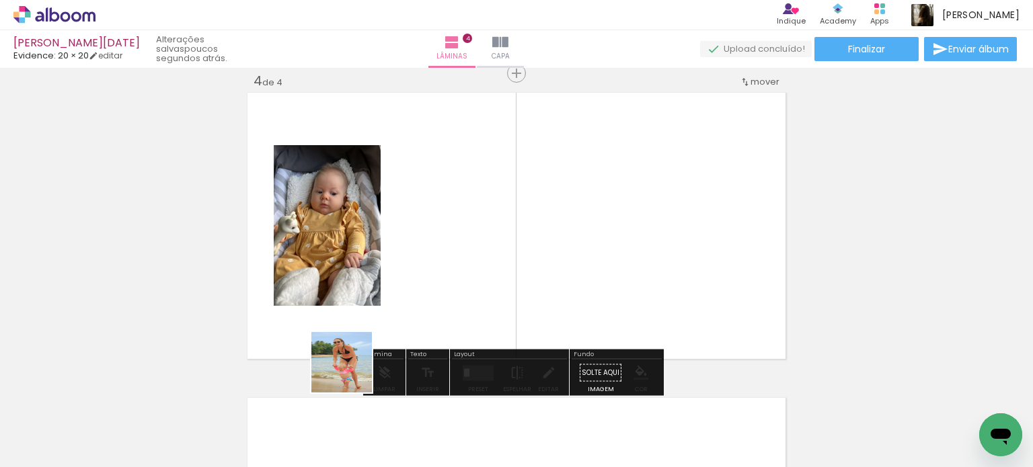
drag, startPoint x: 352, startPoint y: 373, endPoint x: 463, endPoint y: 271, distance: 150.4
click at [463, 271] on quentale-workspace at bounding box center [516, 233] width 1033 height 467
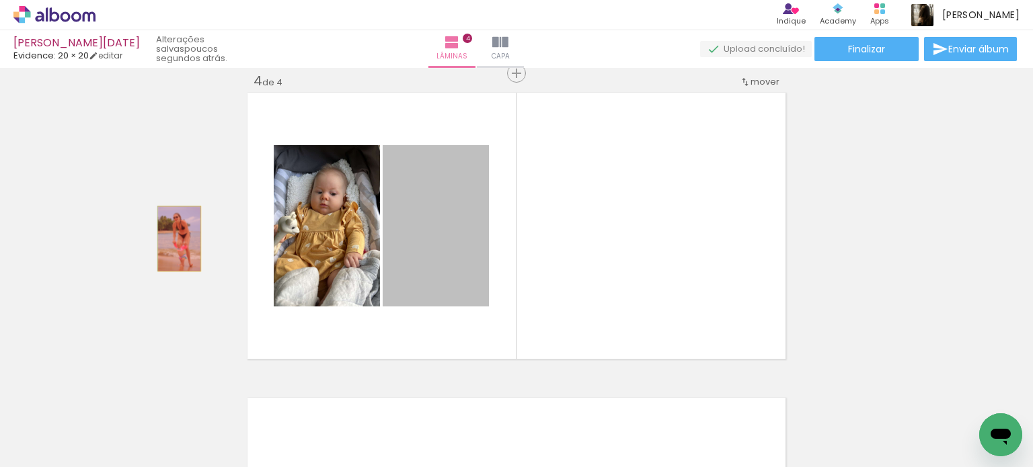
drag, startPoint x: 451, startPoint y: 242, endPoint x: 174, endPoint y: 239, distance: 277.1
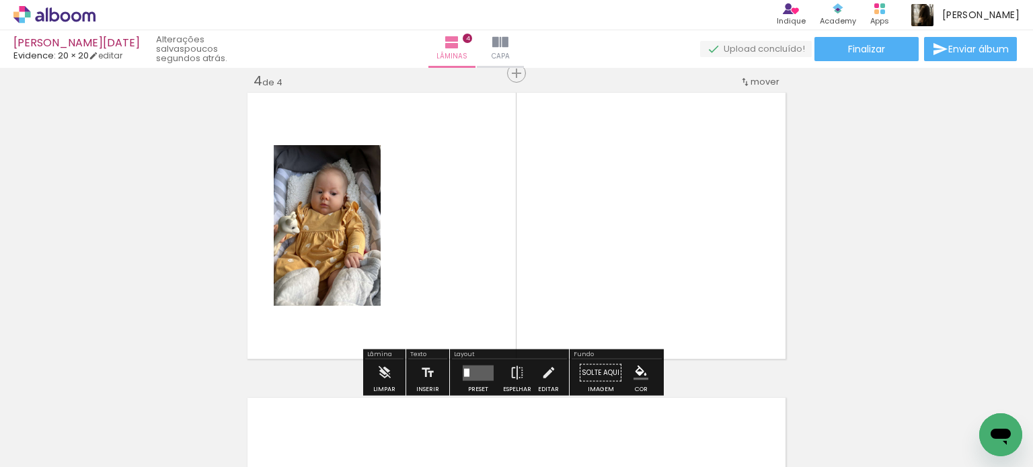
scroll to position [0, 662]
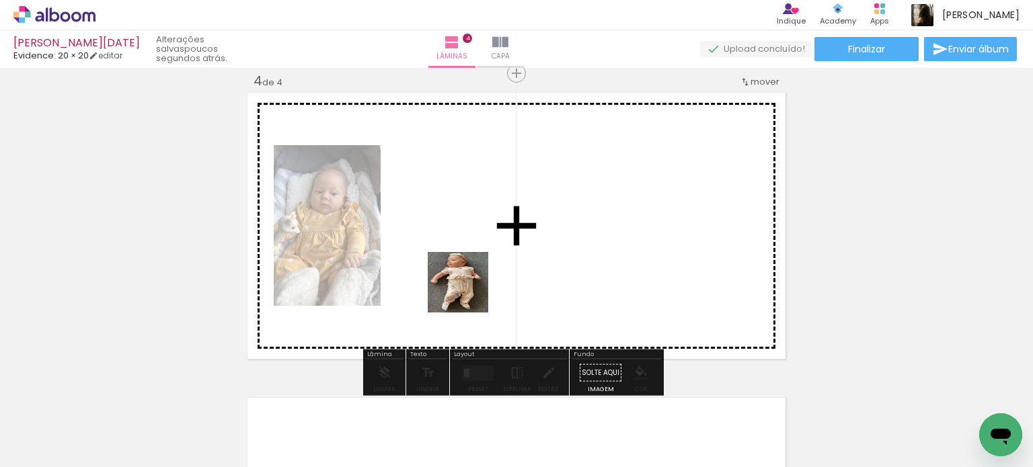
drag, startPoint x: 462, startPoint y: 427, endPoint x: 463, endPoint y: 239, distance: 188.3
click at [463, 239] on quentale-workspace at bounding box center [516, 233] width 1033 height 467
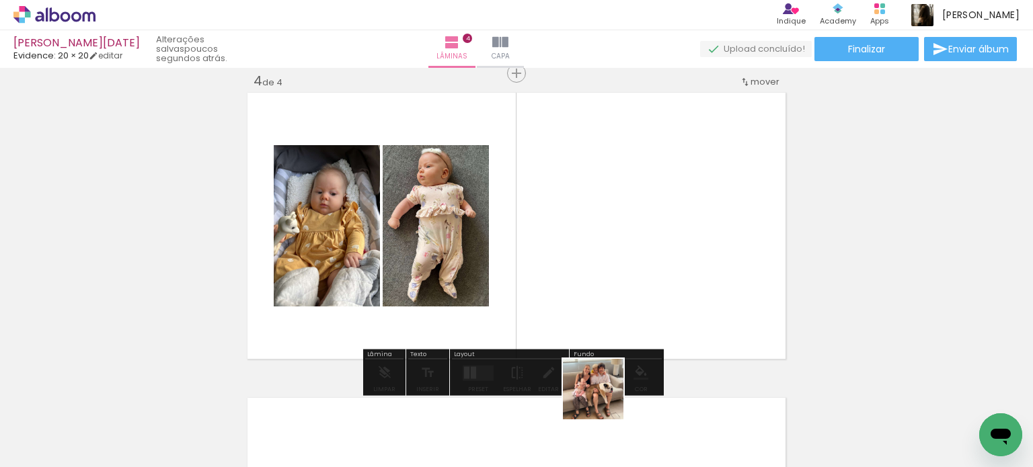
drag, startPoint x: 597, startPoint y: 439, endPoint x: 610, endPoint y: 292, distance: 147.2
click at [610, 292] on quentale-workspace at bounding box center [516, 233] width 1033 height 467
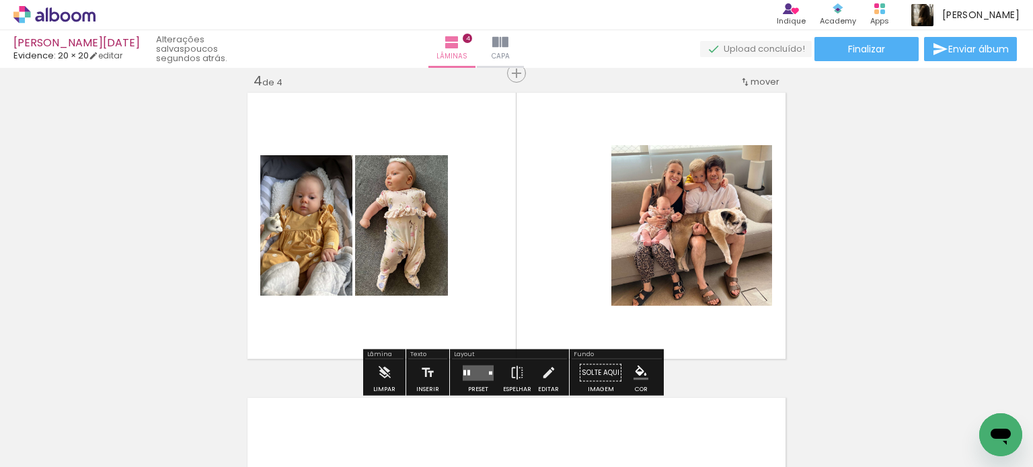
drag, startPoint x: 531, startPoint y: 432, endPoint x: 525, endPoint y: 255, distance: 177.7
click at [526, 266] on quentale-workspace at bounding box center [516, 233] width 1033 height 467
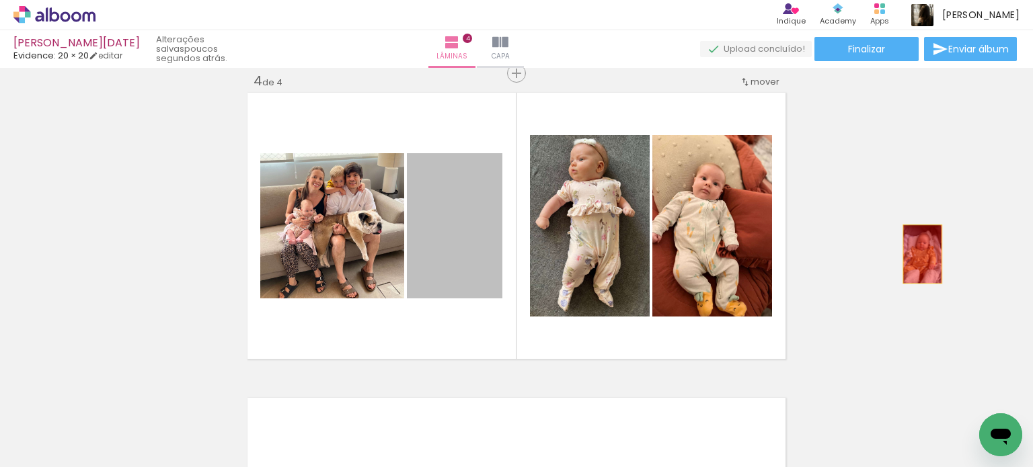
drag, startPoint x: 459, startPoint y: 276, endPoint x: 917, endPoint y: 254, distance: 458.6
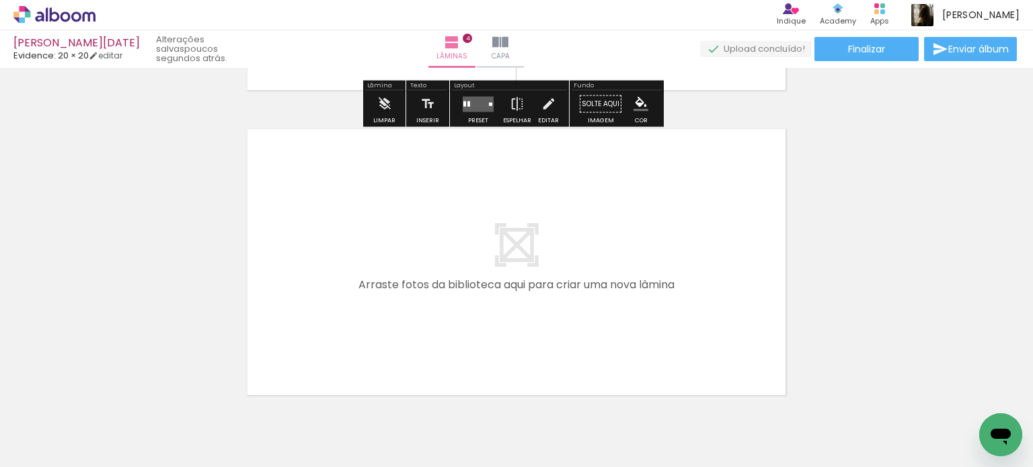
drag, startPoint x: 704, startPoint y: 419, endPoint x: 683, endPoint y: 341, distance: 80.8
click at [683, 341] on quentale-workspace at bounding box center [516, 233] width 1033 height 467
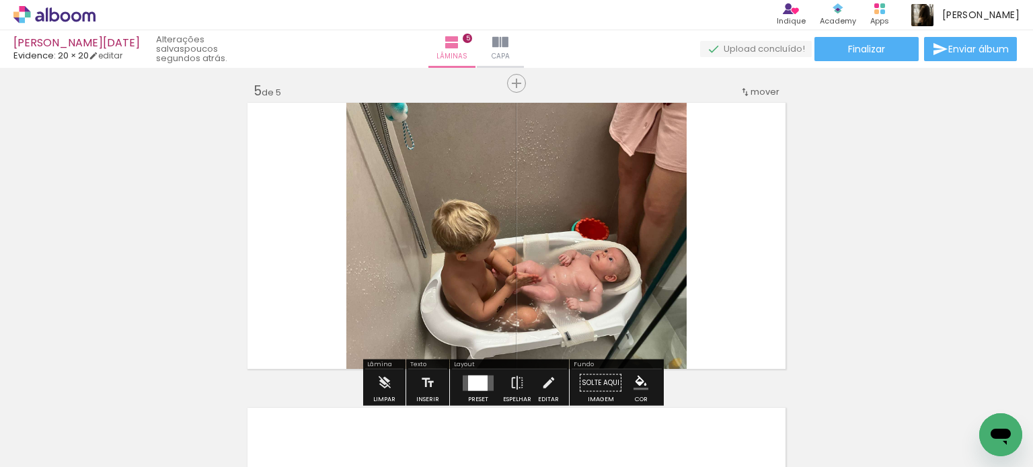
scroll to position [1238, 0]
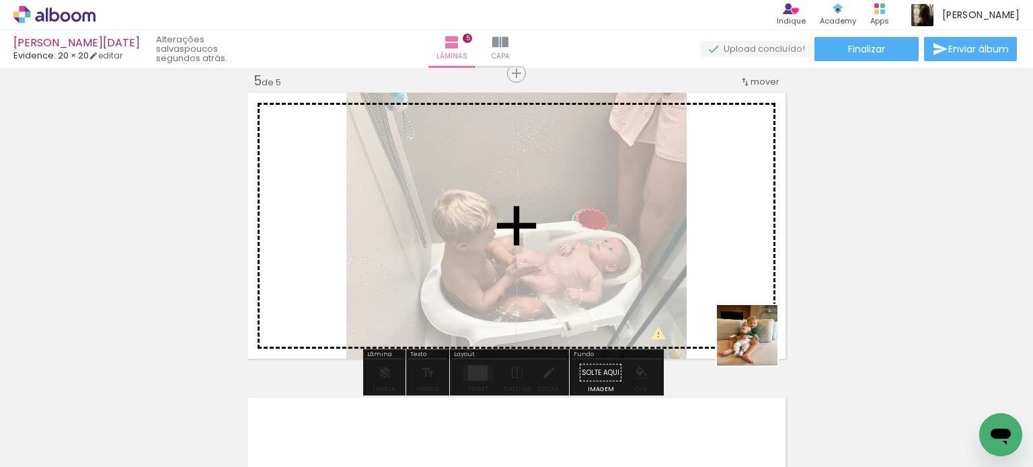
drag, startPoint x: 769, startPoint y: 421, endPoint x: 730, endPoint y: 279, distance: 147.2
click at [730, 280] on quentale-workspace at bounding box center [516, 233] width 1033 height 467
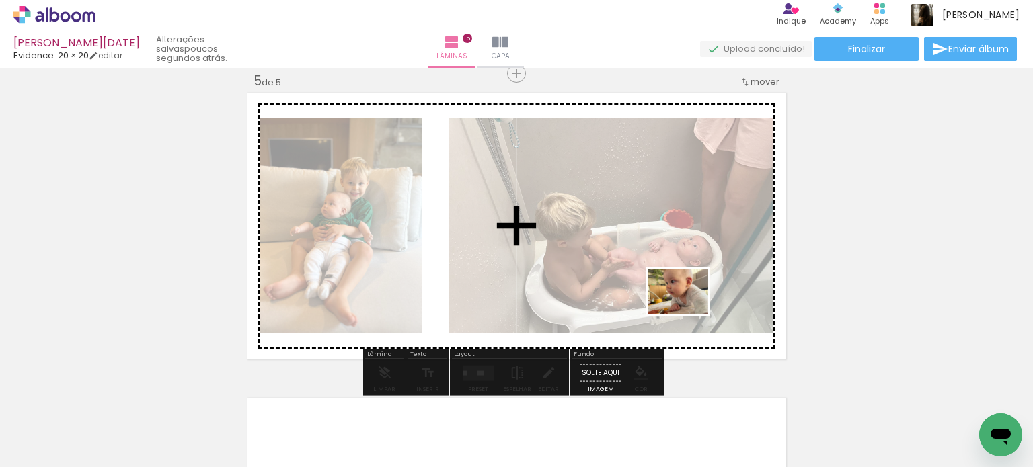
drag, startPoint x: 815, startPoint y: 430, endPoint x: 686, endPoint y: 306, distance: 178.4
click at [686, 306] on quentale-workspace at bounding box center [516, 233] width 1033 height 467
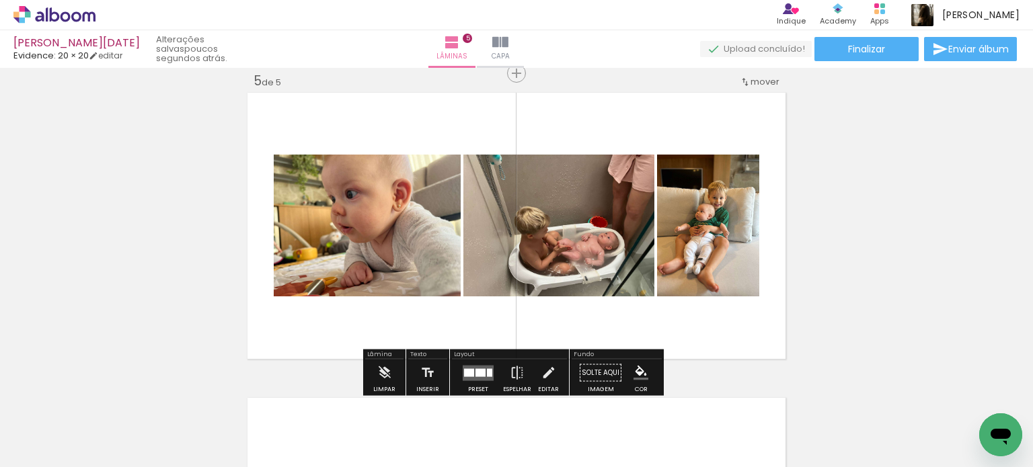
click at [476, 373] on div at bounding box center [481, 373] width 10 height 8
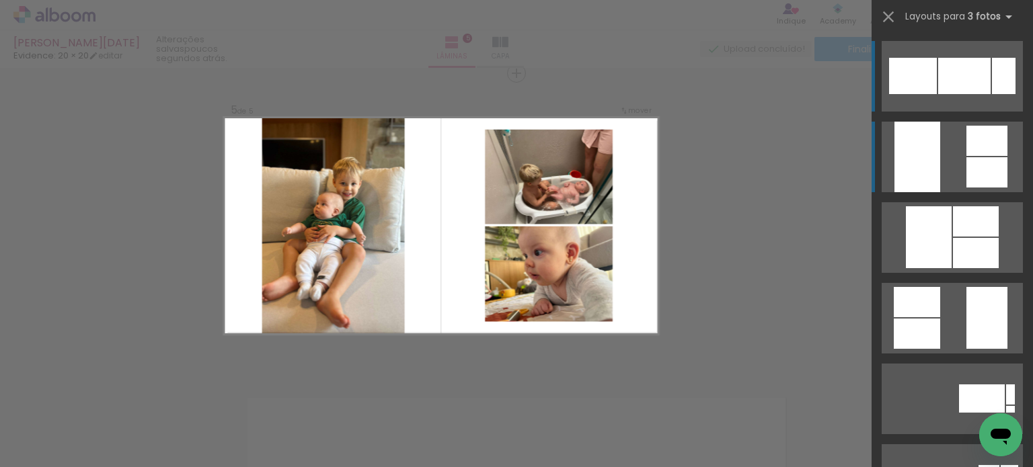
click at [937, 94] on div at bounding box center [913, 76] width 48 height 36
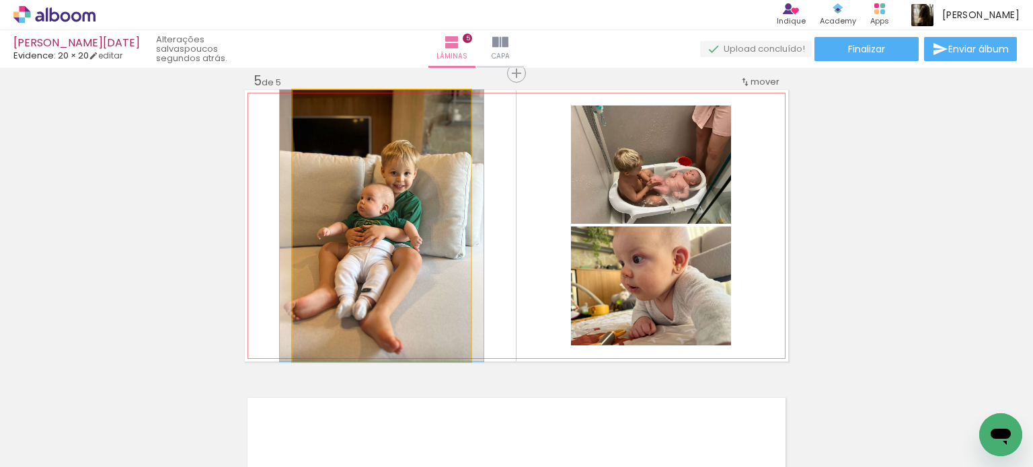
click at [360, 271] on quentale-photo at bounding box center [382, 226] width 178 height 272
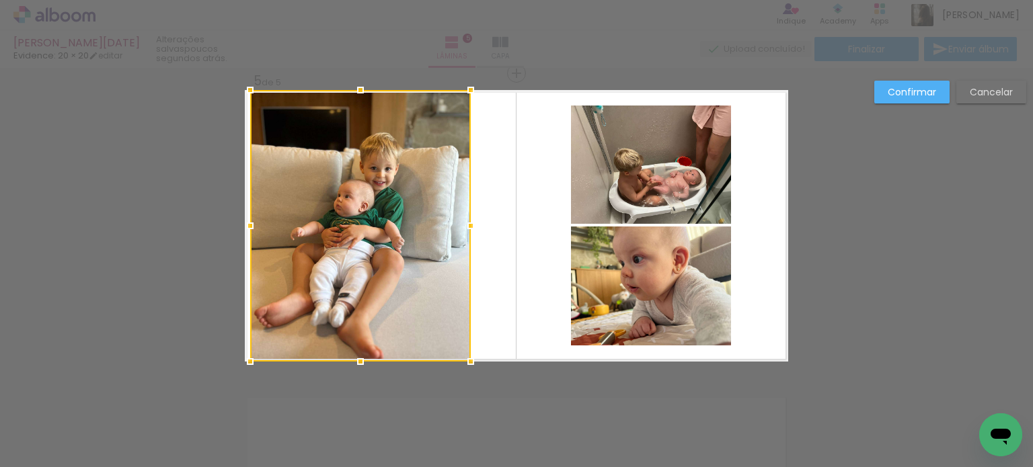
drag, startPoint x: 282, startPoint y: 228, endPoint x: 229, endPoint y: 232, distance: 52.6
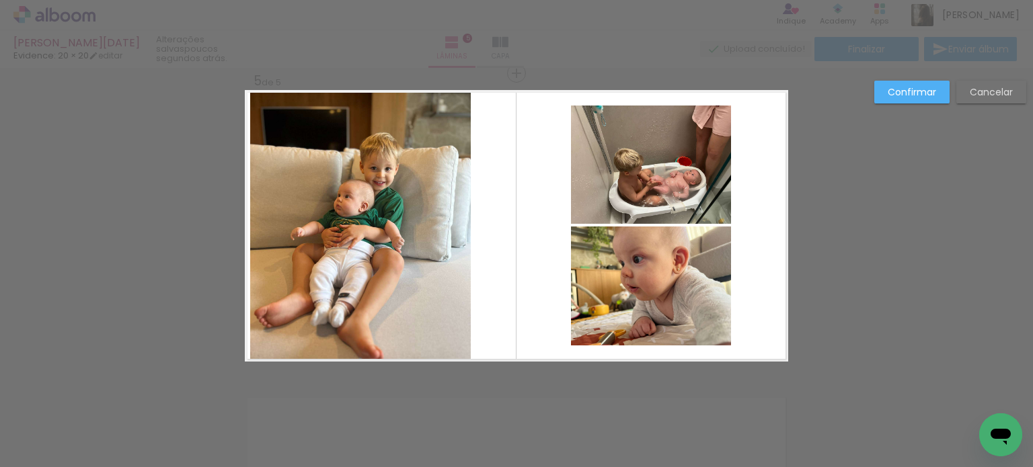
click at [293, 217] on quentale-photo at bounding box center [360, 226] width 221 height 272
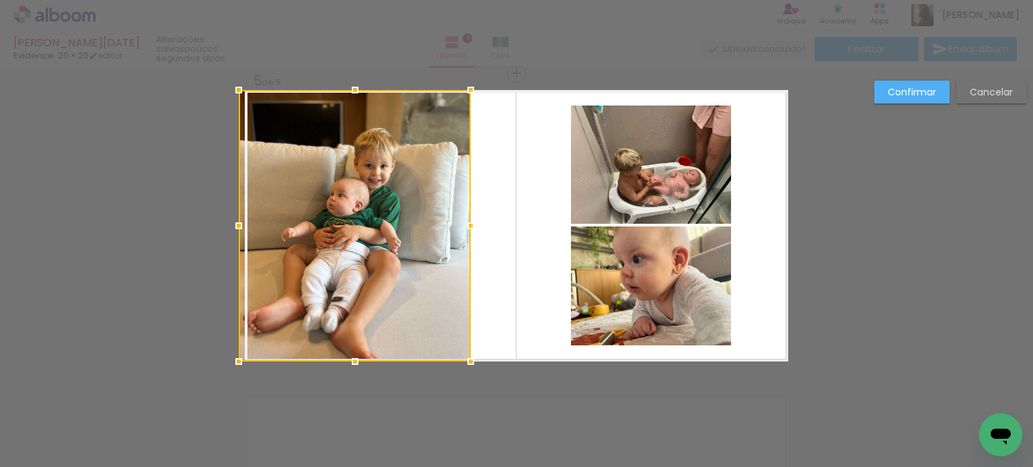
drag, startPoint x: 241, startPoint y: 226, endPoint x: 234, endPoint y: 227, distance: 6.9
click at [234, 227] on div at bounding box center [238, 226] width 27 height 27
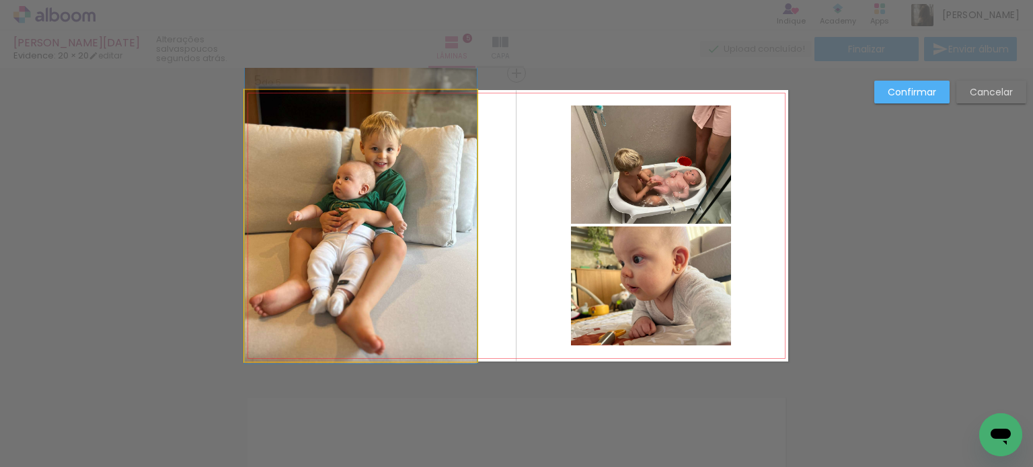
drag, startPoint x: 369, startPoint y: 238, endPoint x: 369, endPoint y: 221, distance: 16.8
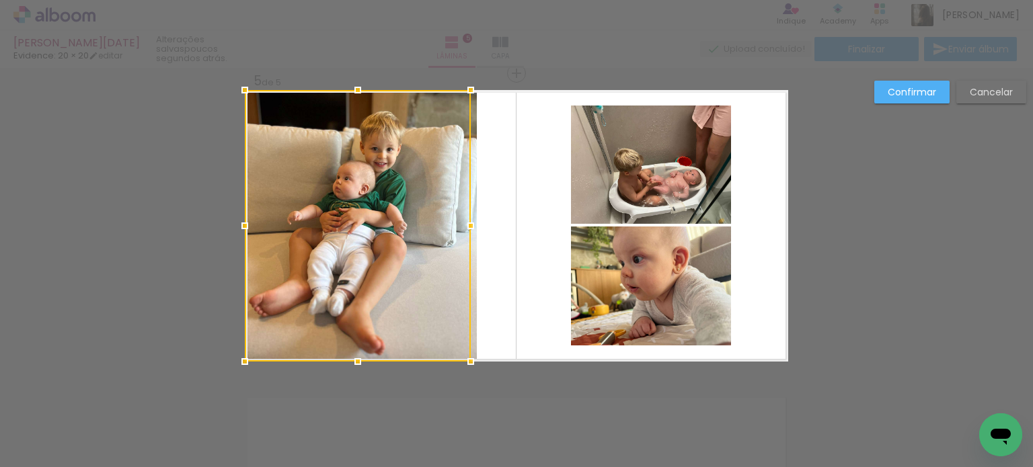
click at [947, 89] on paper-button "Confirmar" at bounding box center [911, 92] width 75 height 23
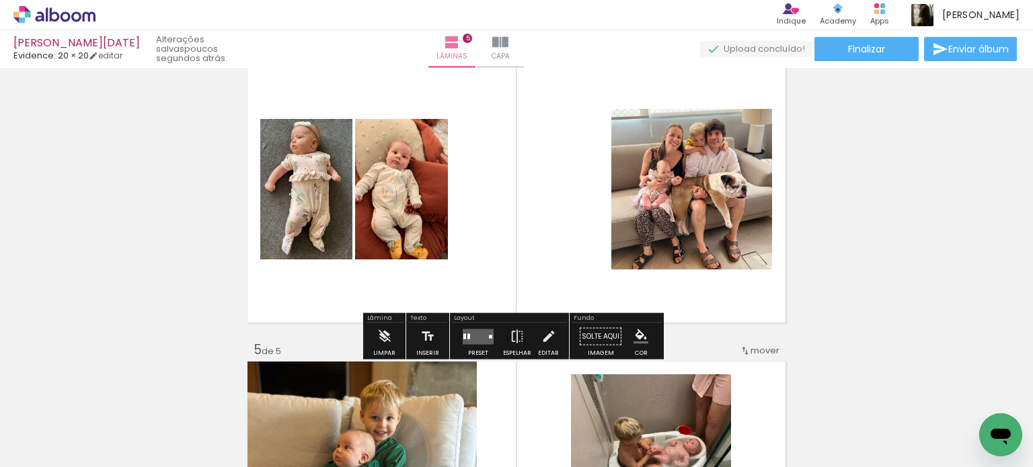
click at [476, 336] on quentale-layouter at bounding box center [478, 336] width 31 height 15
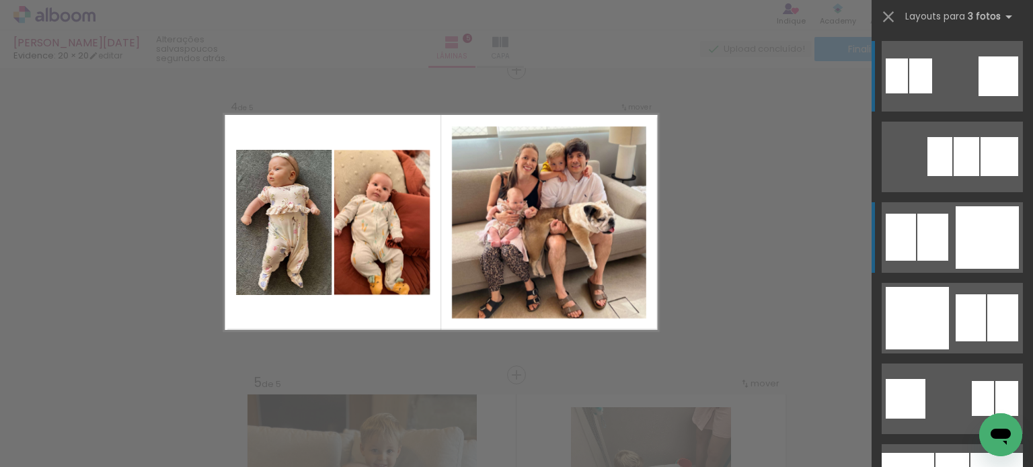
scroll to position [933, 0]
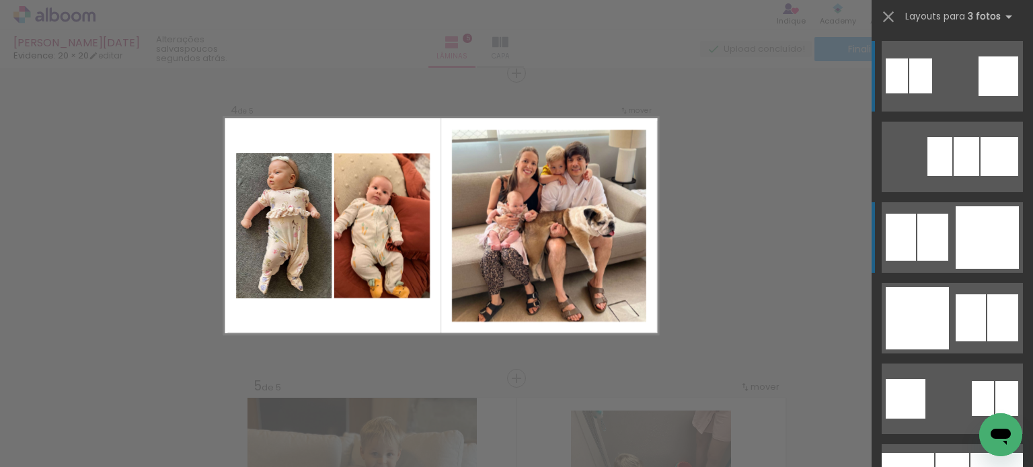
click at [990, 96] on div at bounding box center [999, 77] width 40 height 40
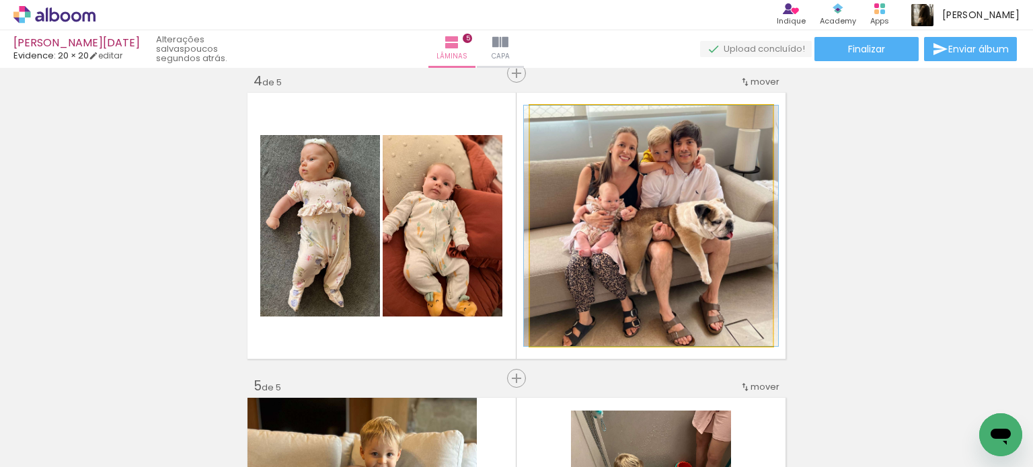
click at [675, 254] on quentale-photo at bounding box center [651, 226] width 243 height 241
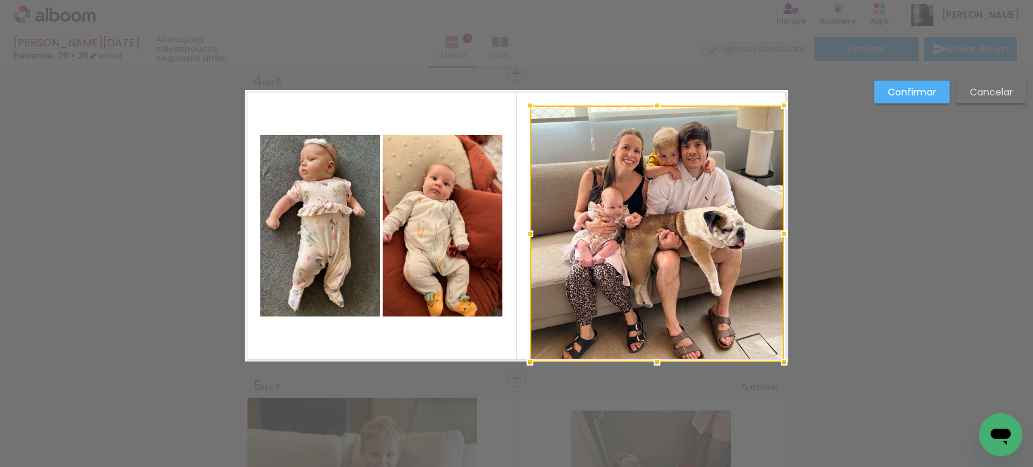
drag, startPoint x: 769, startPoint y: 347, endPoint x: 793, endPoint y: 365, distance: 29.9
click at [793, 365] on div "Inserir lâmina 1 de 5 Inserir lâmina 2 de 5 Inserir lâmina 3 de 5 Inserir lâmin…" at bounding box center [516, 67] width 1033 height 1865
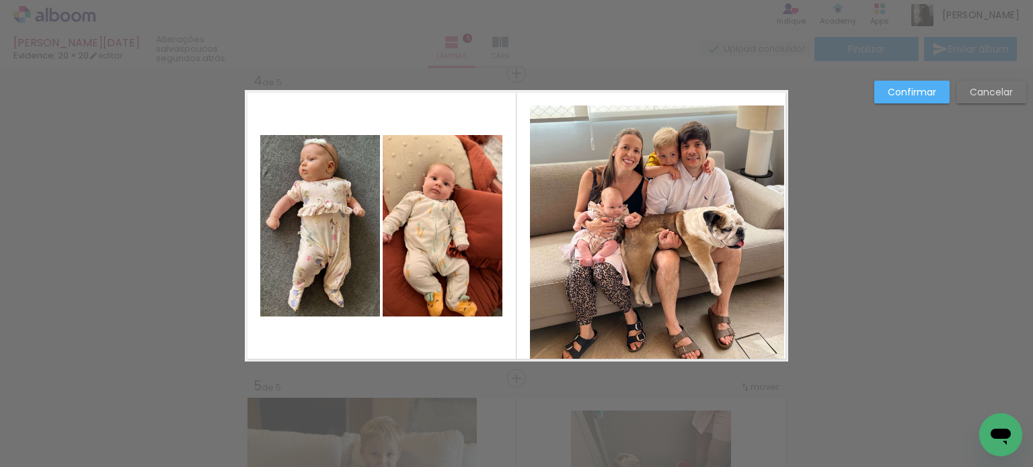
click at [745, 322] on quentale-photo at bounding box center [657, 234] width 254 height 256
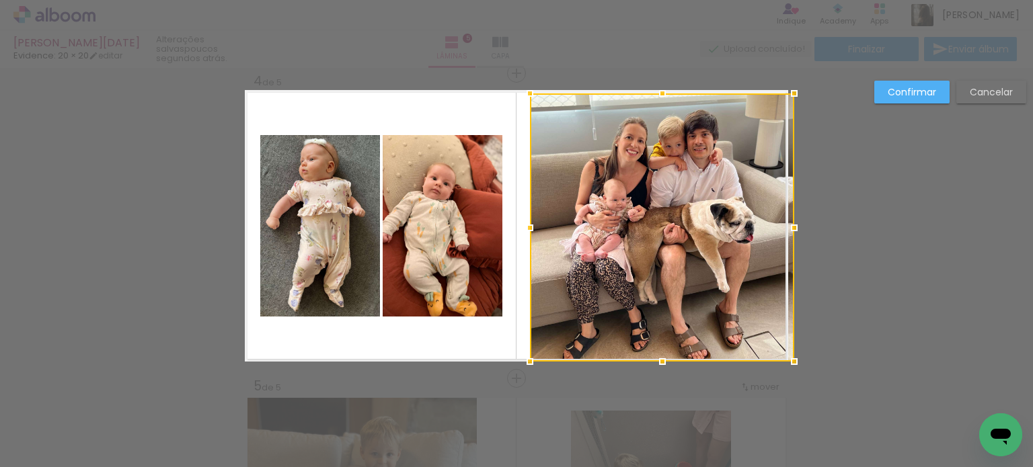
drag, startPoint x: 783, startPoint y: 104, endPoint x: 794, endPoint y: 77, distance: 29.9
click at [794, 77] on div "Inserir lâmina 1 de 5 Inserir lâmina 2 de 5 Inserir lâmina 3 de 5 Inserir lâmin…" at bounding box center [516, 67] width 1033 height 1865
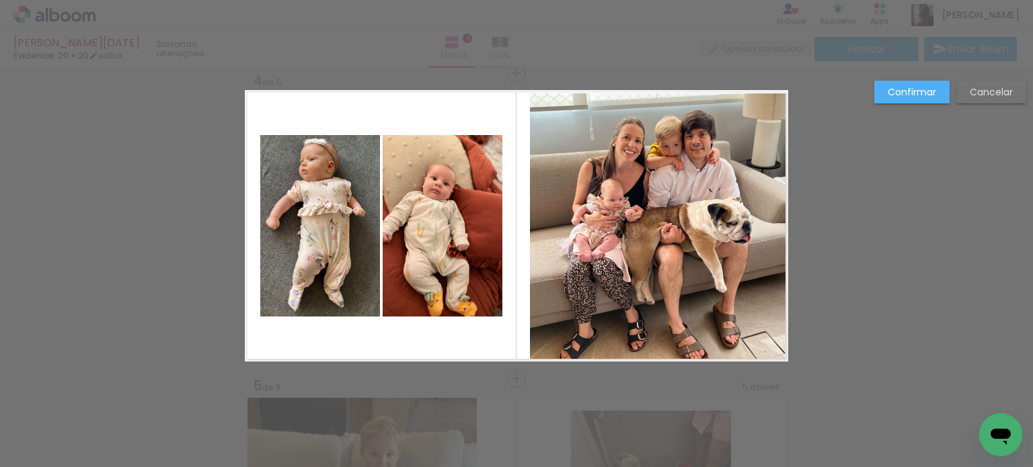
click at [754, 139] on quentale-photo at bounding box center [659, 227] width 258 height 268
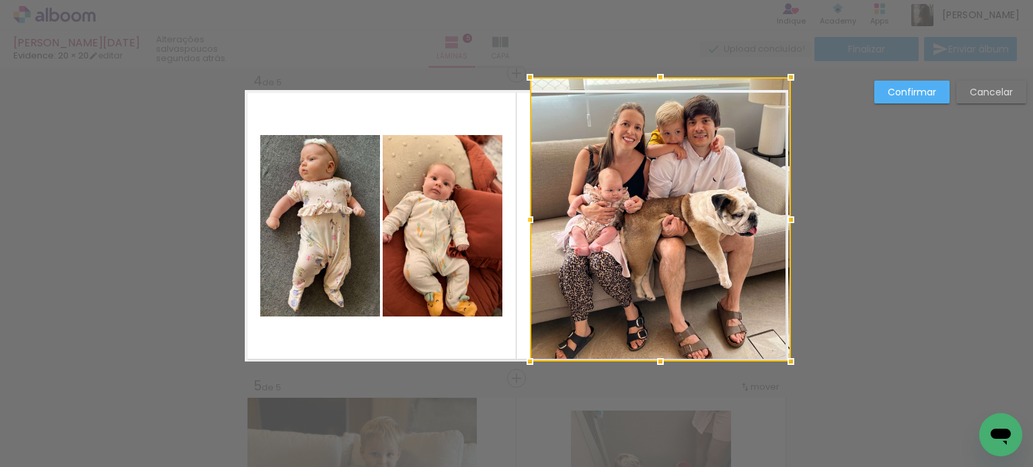
click at [795, 87] on div at bounding box center [791, 77] width 27 height 27
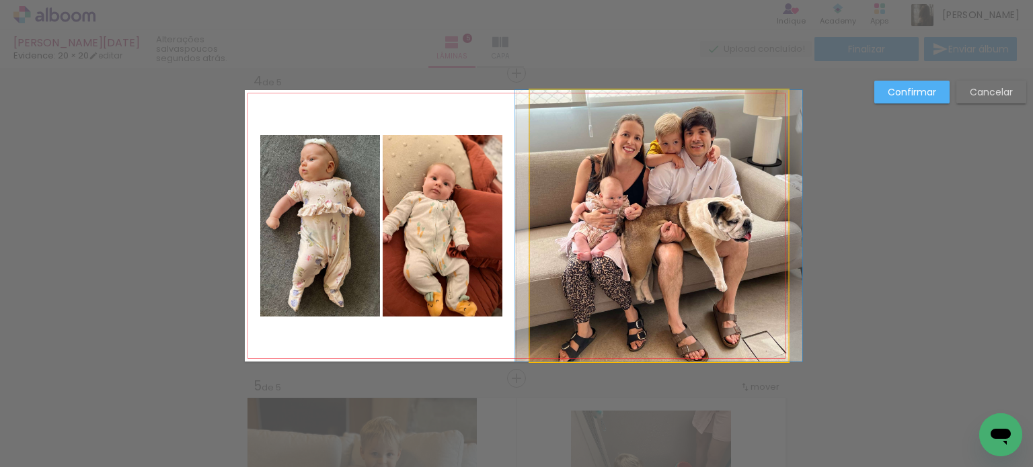
click at [634, 206] on quentale-photo at bounding box center [659, 226] width 258 height 272
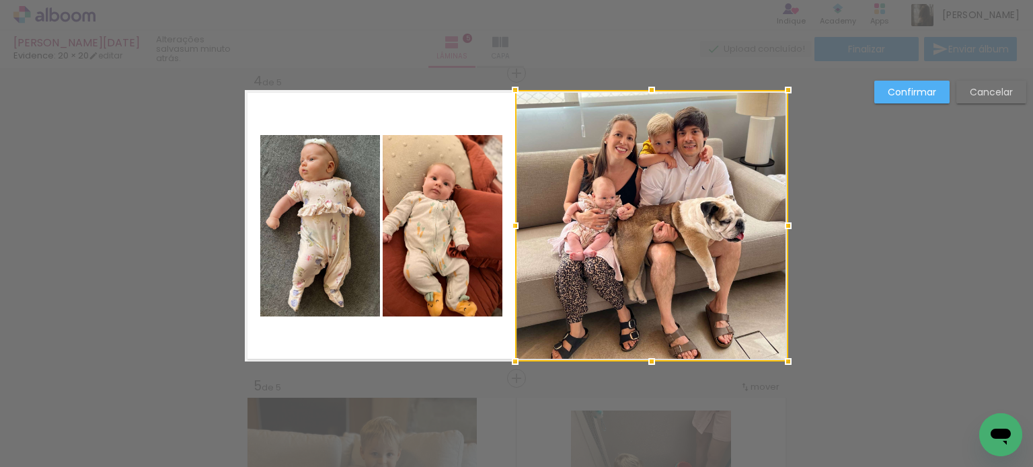
drag, startPoint x: 525, startPoint y: 224, endPoint x: 498, endPoint y: 228, distance: 27.2
click at [502, 228] on div at bounding box center [515, 226] width 27 height 27
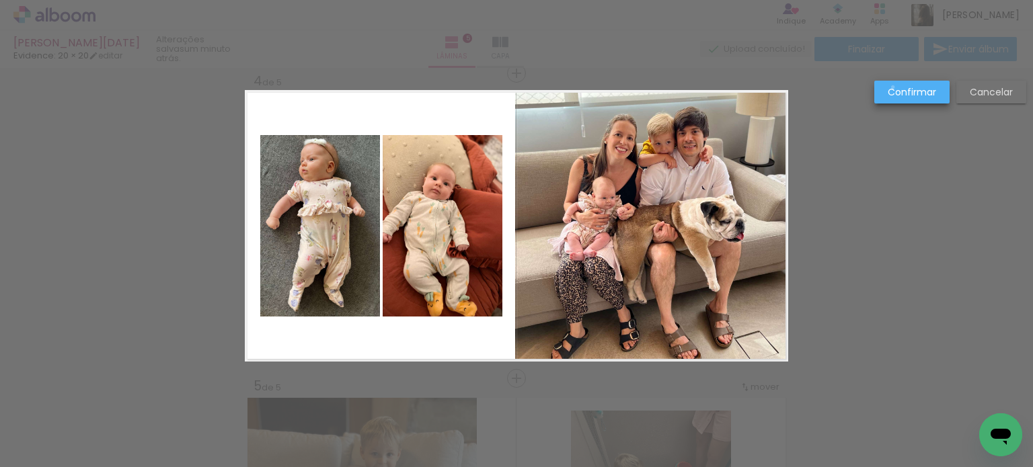
click at [0, 0] on slot "Confirmar" at bounding box center [0, 0] width 0 height 0
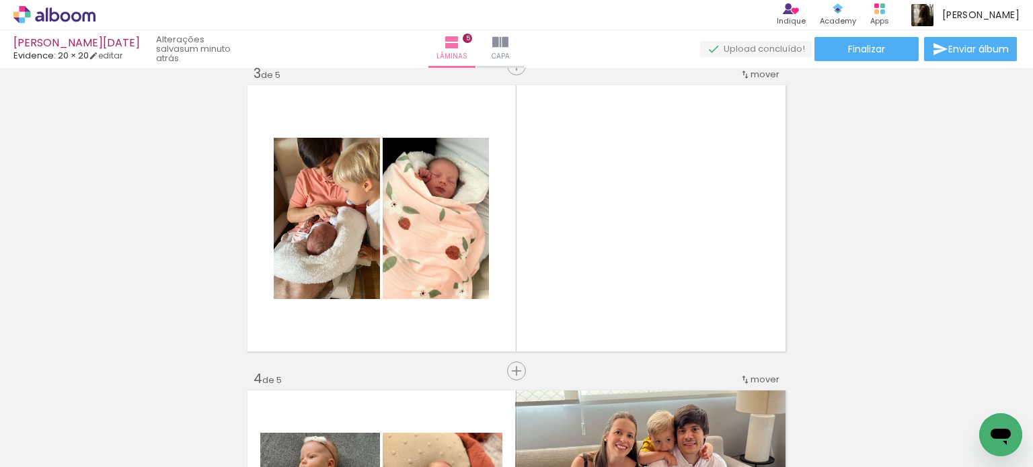
scroll to position [597, 0]
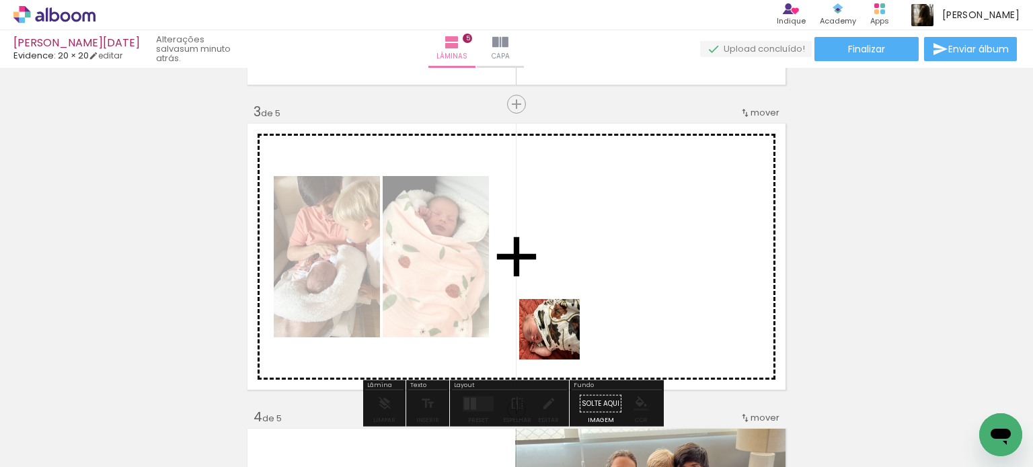
drag, startPoint x: 246, startPoint y: 434, endPoint x: 609, endPoint y: 324, distance: 379.4
click at [609, 324] on quentale-workspace at bounding box center [516, 233] width 1033 height 467
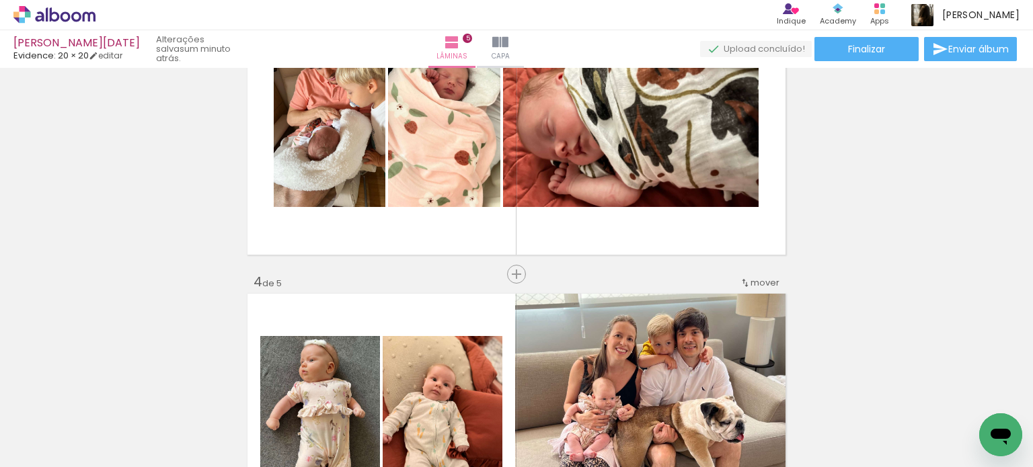
scroll to position [731, 0]
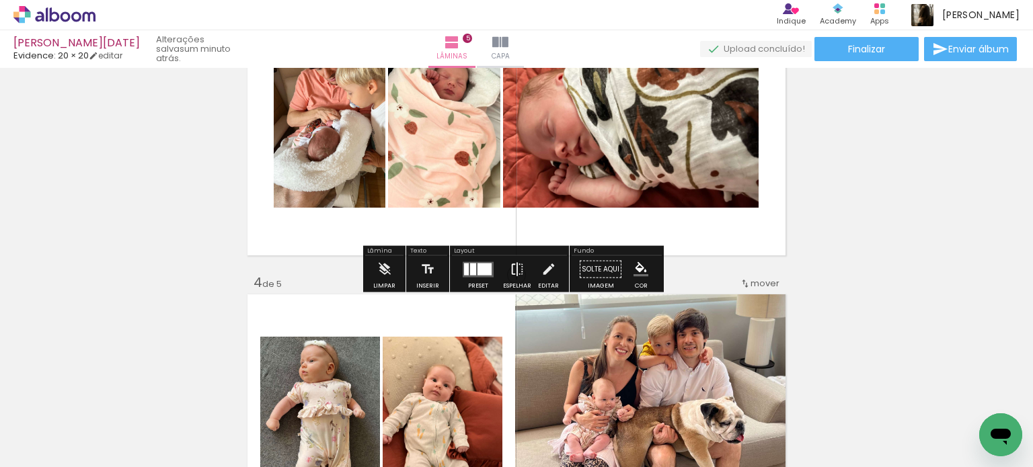
click at [514, 274] on iron-icon at bounding box center [517, 269] width 15 height 27
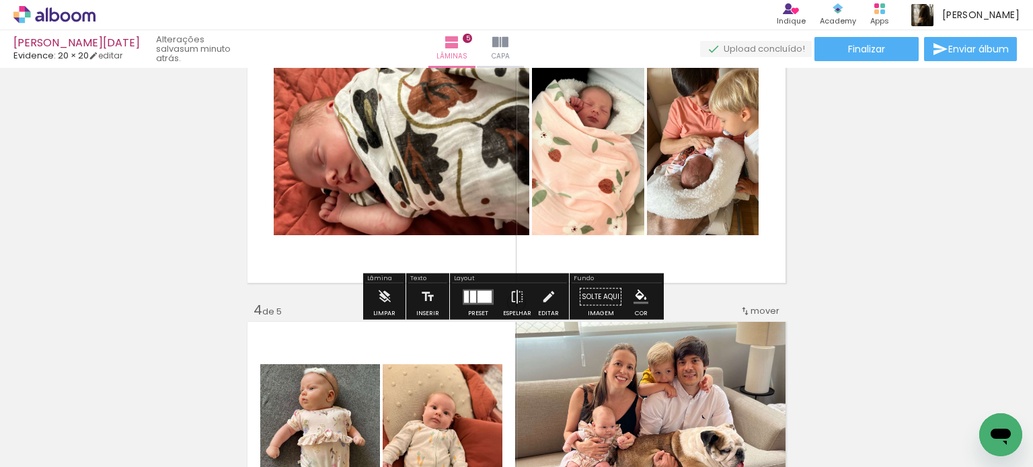
scroll to position [597, 0]
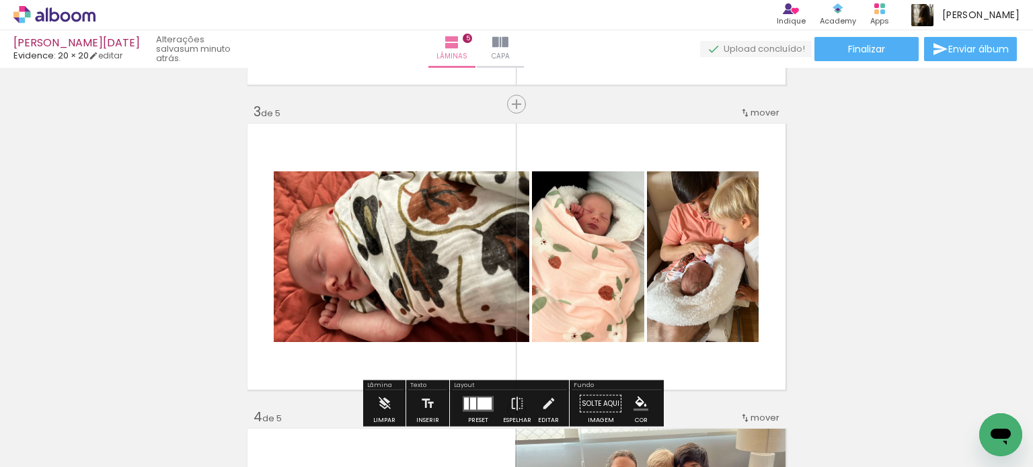
click at [387, 285] on quentale-photo at bounding box center [402, 257] width 256 height 171
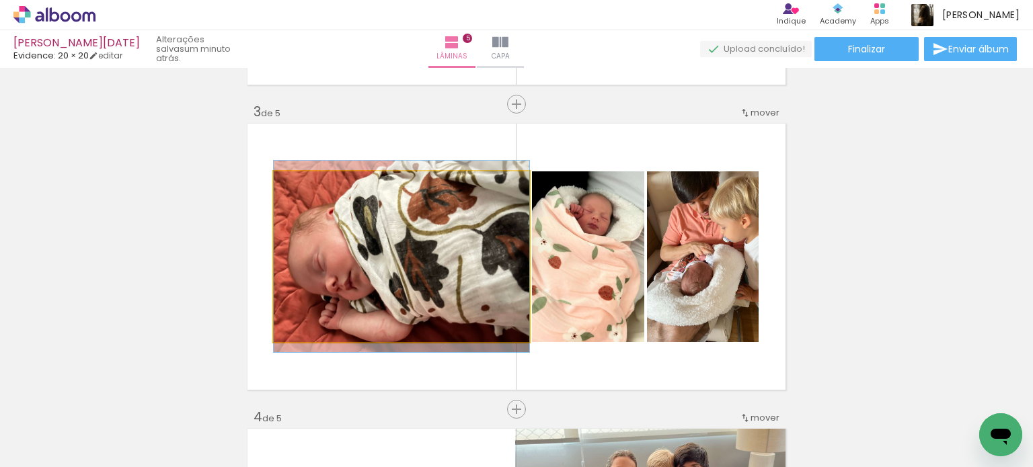
click at [387, 285] on quentale-photo at bounding box center [402, 257] width 256 height 171
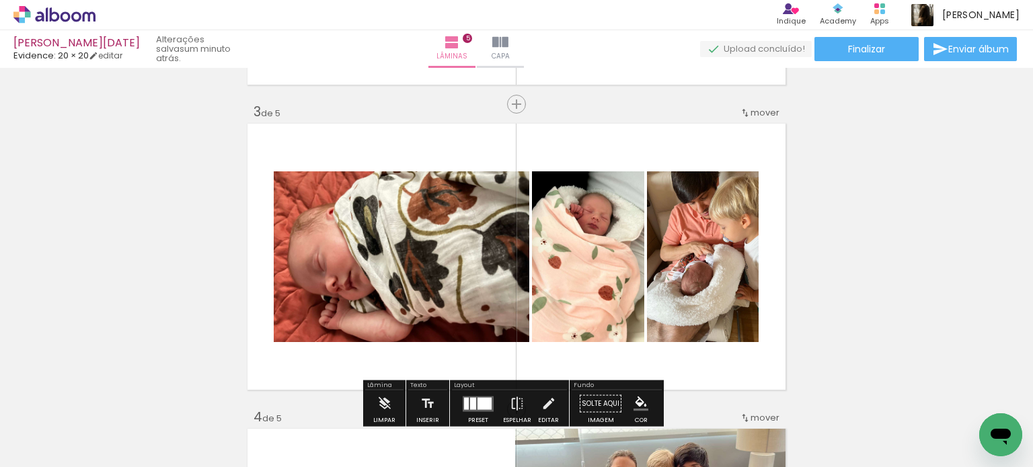
click at [389, 287] on quentale-photo at bounding box center [402, 257] width 256 height 171
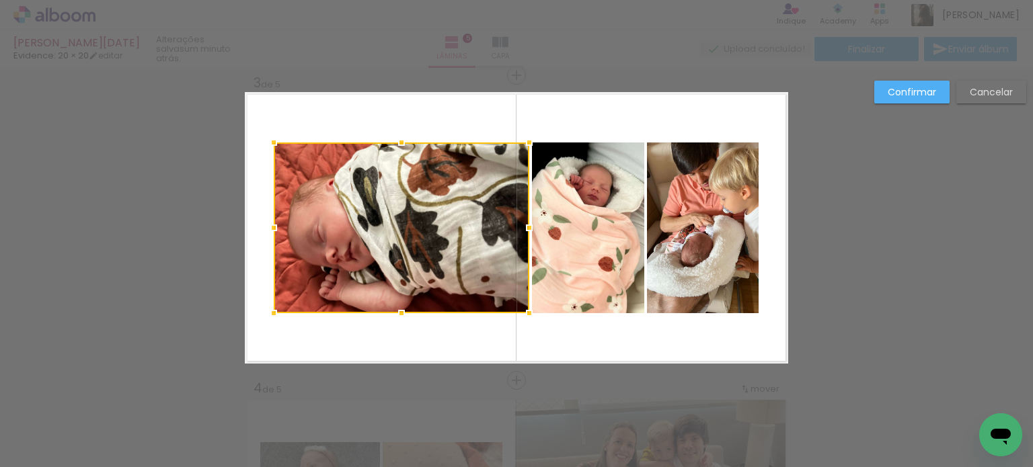
scroll to position [628, 0]
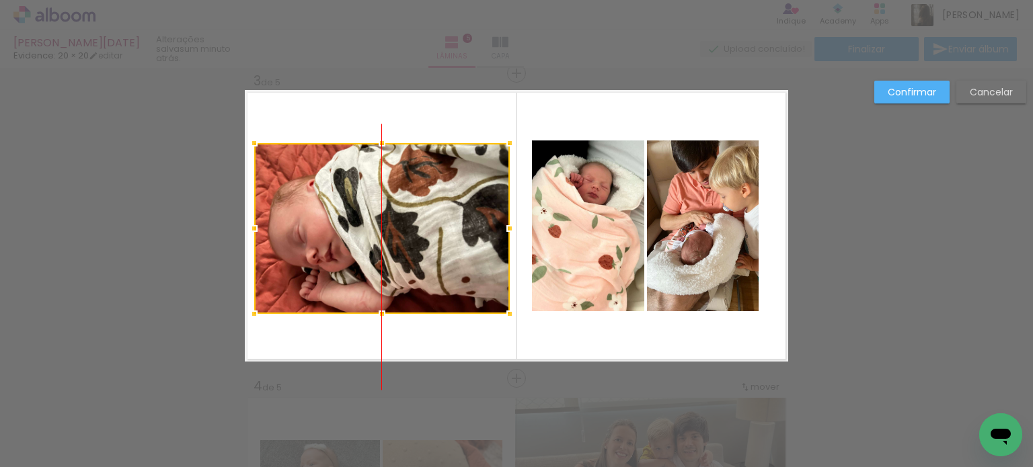
drag, startPoint x: 444, startPoint y: 266, endPoint x: 430, endPoint y: 268, distance: 13.7
click at [430, 268] on div at bounding box center [382, 228] width 256 height 171
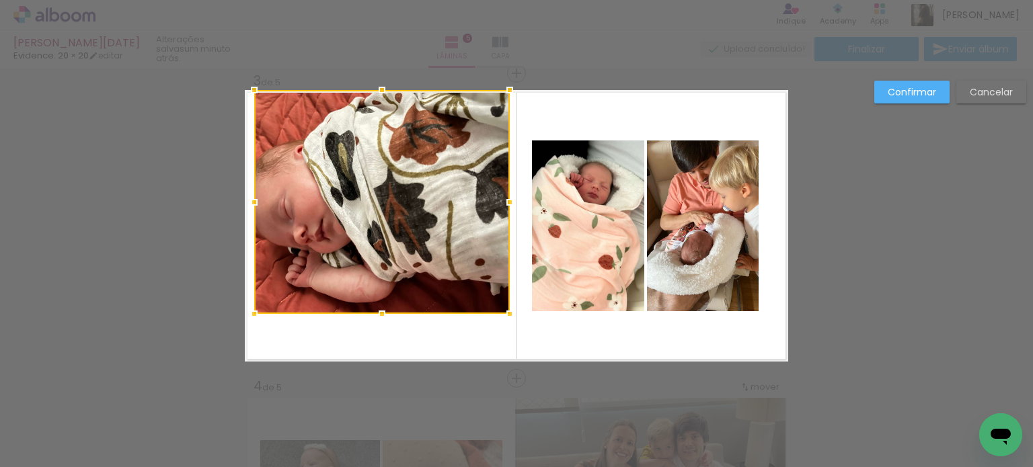
drag, startPoint x: 378, startPoint y: 143, endPoint x: 385, endPoint y: 87, distance: 55.6
click at [385, 87] on div at bounding box center [382, 90] width 27 height 27
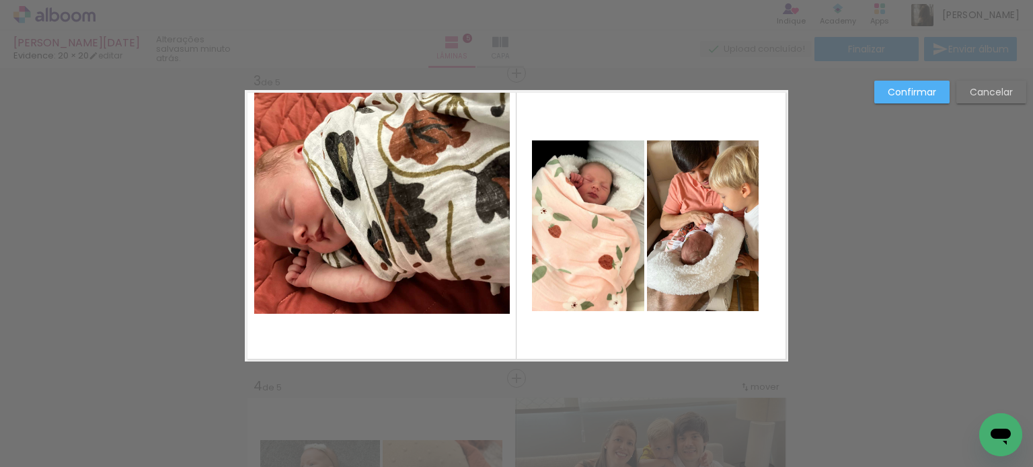
click at [359, 198] on quentale-photo at bounding box center [382, 202] width 256 height 224
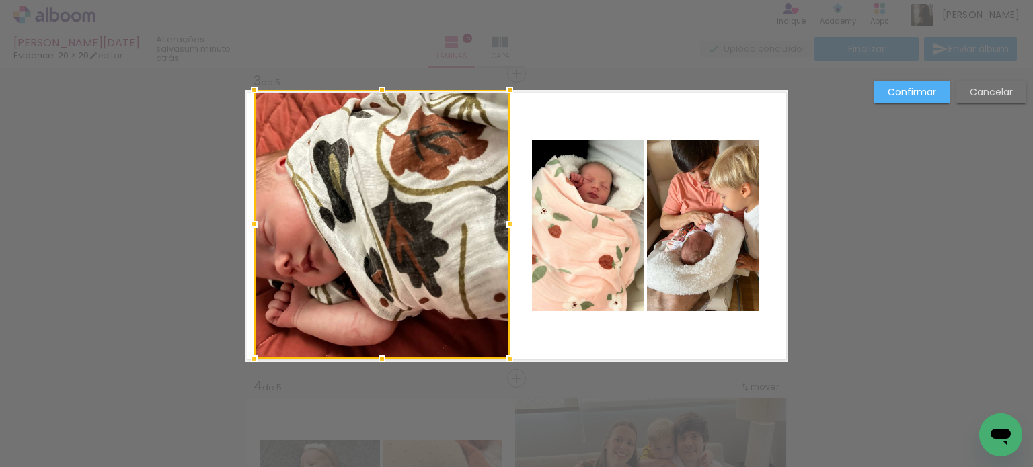
drag, startPoint x: 375, startPoint y: 318, endPoint x: 373, endPoint y: 369, distance: 50.5
click at [373, 369] on div at bounding box center [382, 359] width 27 height 27
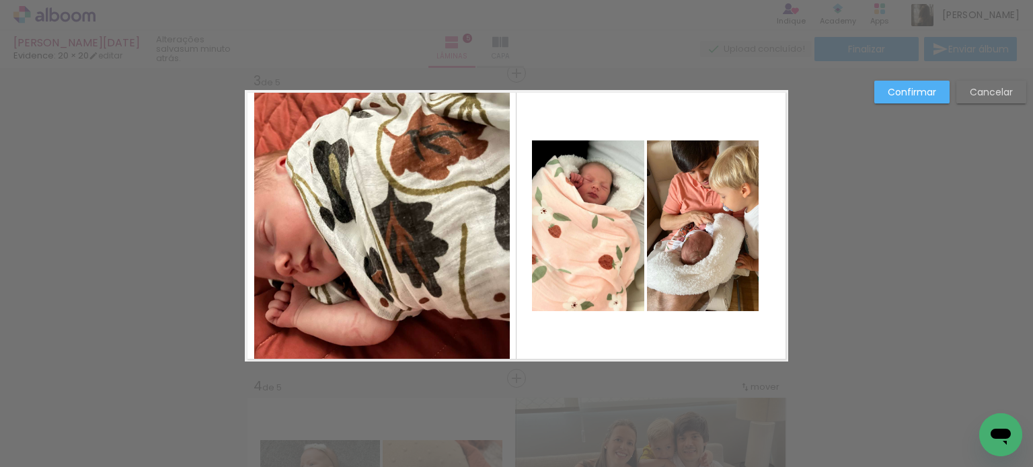
click at [365, 298] on quentale-photo at bounding box center [382, 225] width 256 height 270
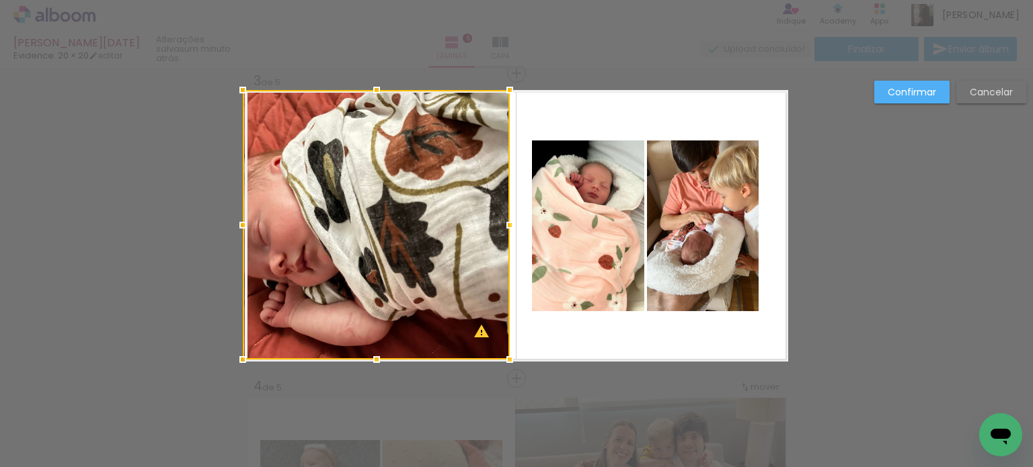
drag, startPoint x: 251, startPoint y: 225, endPoint x: 239, endPoint y: 227, distance: 11.5
click at [239, 227] on div at bounding box center [242, 225] width 27 height 27
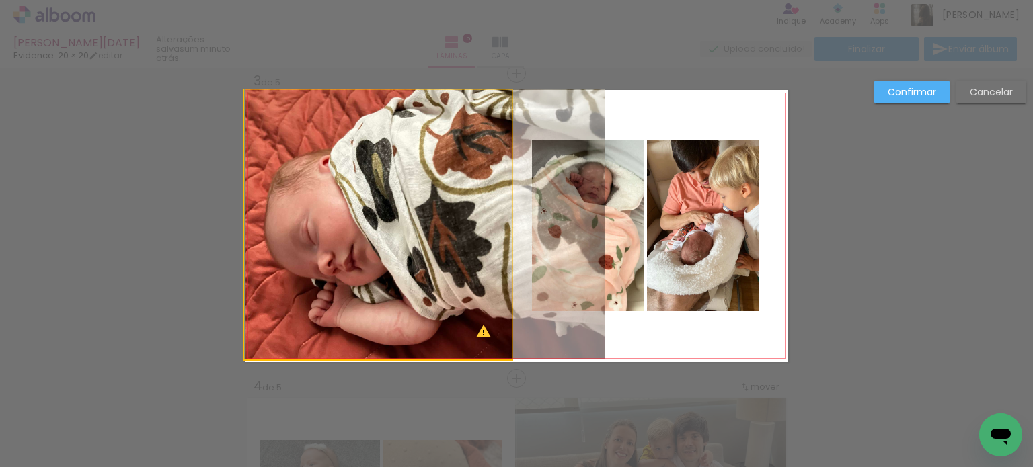
drag, startPoint x: 378, startPoint y: 231, endPoint x: 434, endPoint y: 225, distance: 56.1
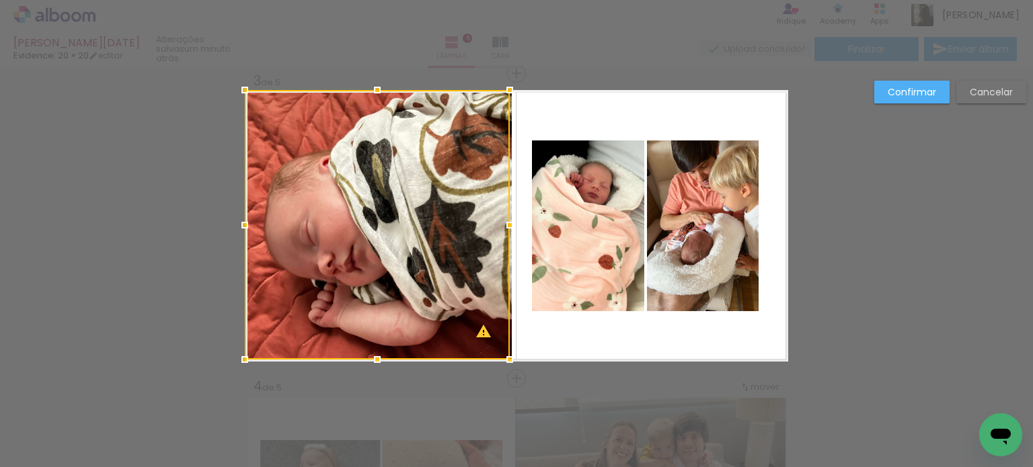
click at [0, 0] on slot "Confirmar" at bounding box center [0, 0] width 0 height 0
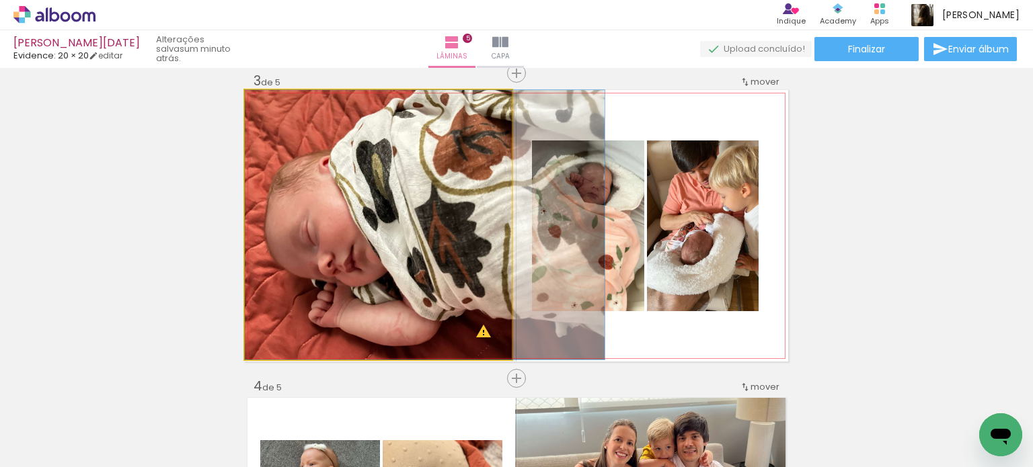
click at [459, 248] on quentale-photo at bounding box center [378, 225] width 267 height 270
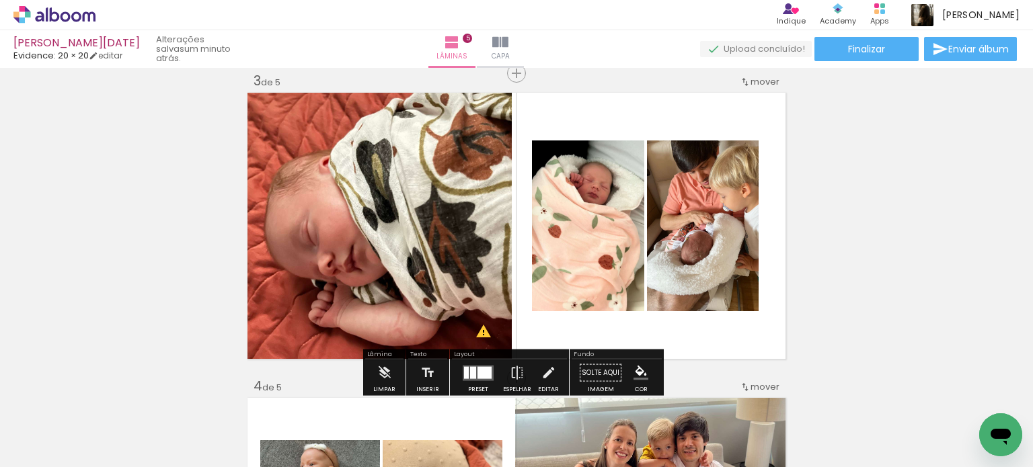
click at [484, 231] on quentale-photo at bounding box center [378, 225] width 267 height 270
click at [484, 232] on quentale-photo at bounding box center [378, 225] width 267 height 270
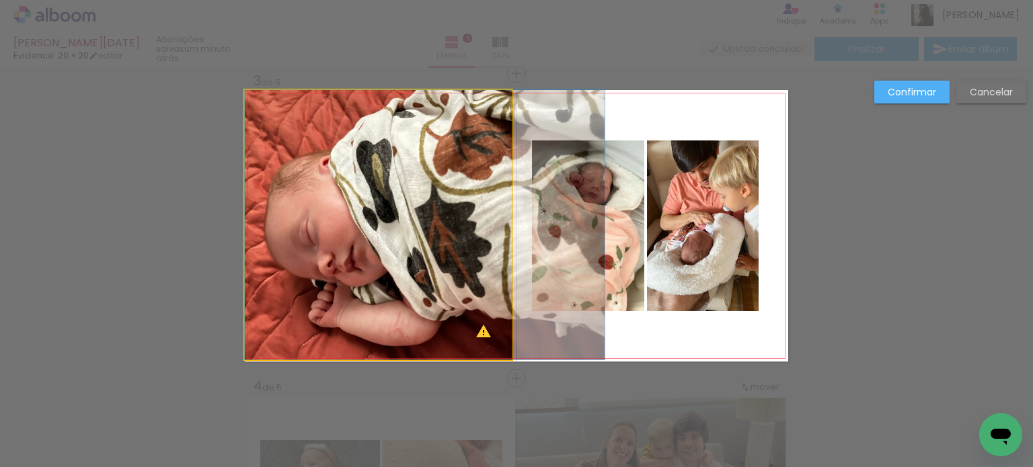
click at [487, 231] on quentale-photo at bounding box center [378, 225] width 267 height 270
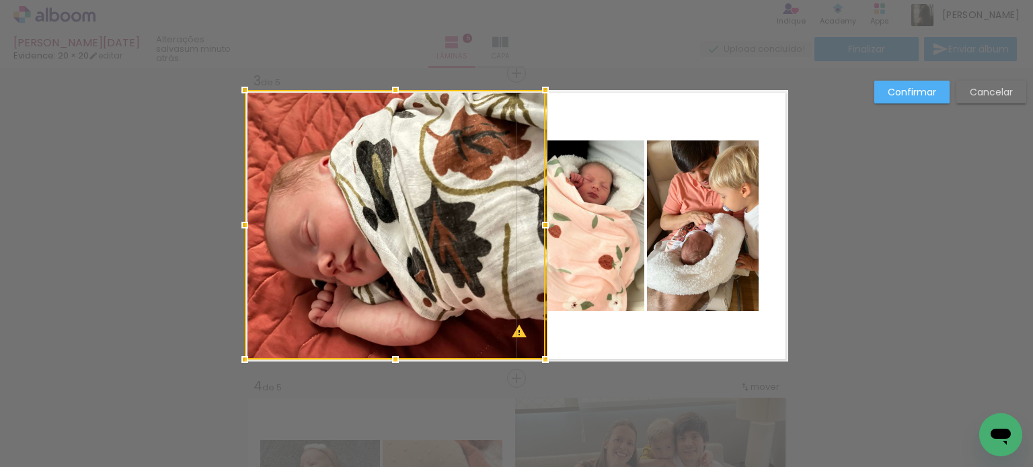
drag, startPoint x: 503, startPoint y: 223, endPoint x: 471, endPoint y: 231, distance: 33.3
click at [471, 231] on div at bounding box center [395, 225] width 301 height 270
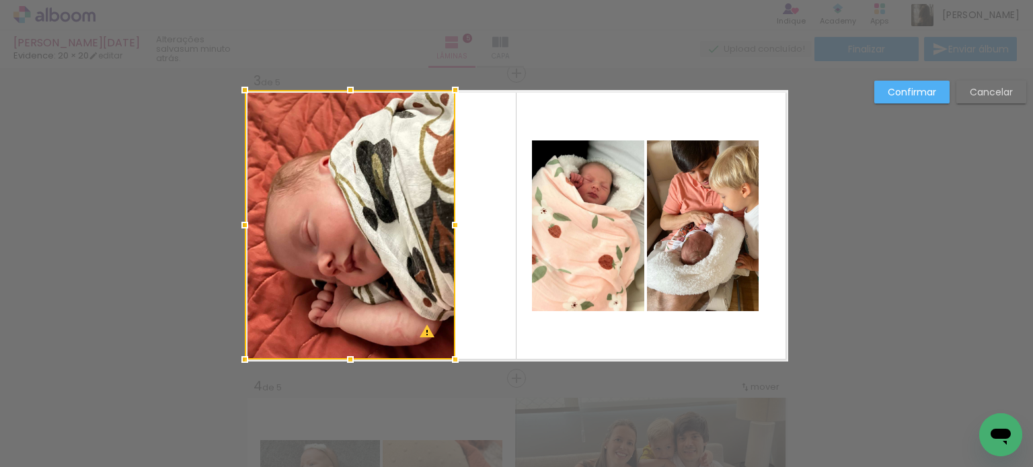
drag, startPoint x: 541, startPoint y: 228, endPoint x: 448, endPoint y: 245, distance: 94.3
click at [448, 245] on div at bounding box center [350, 225] width 211 height 270
click at [903, 83] on paper-button "Confirmar" at bounding box center [911, 92] width 75 height 23
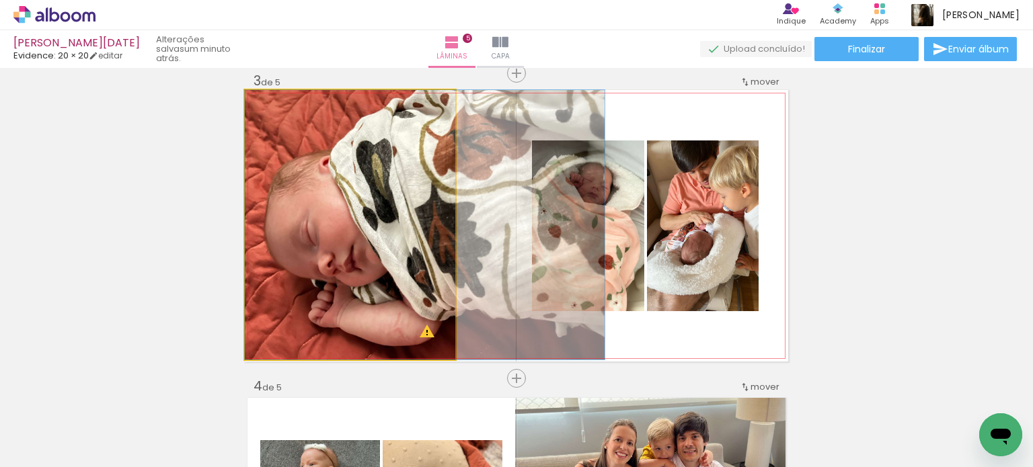
type paper-slider "100"
click at [270, 104] on div at bounding box center [276, 104] width 12 height 12
click at [325, 202] on quentale-photo at bounding box center [350, 225] width 211 height 270
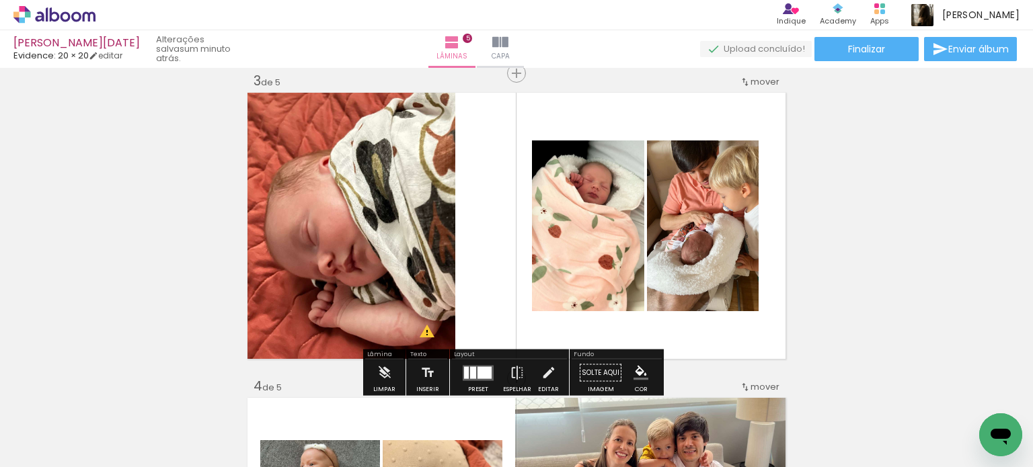
click at [582, 276] on quentale-photo at bounding box center [588, 226] width 112 height 171
click at [589, 275] on quentale-photo at bounding box center [588, 226] width 112 height 171
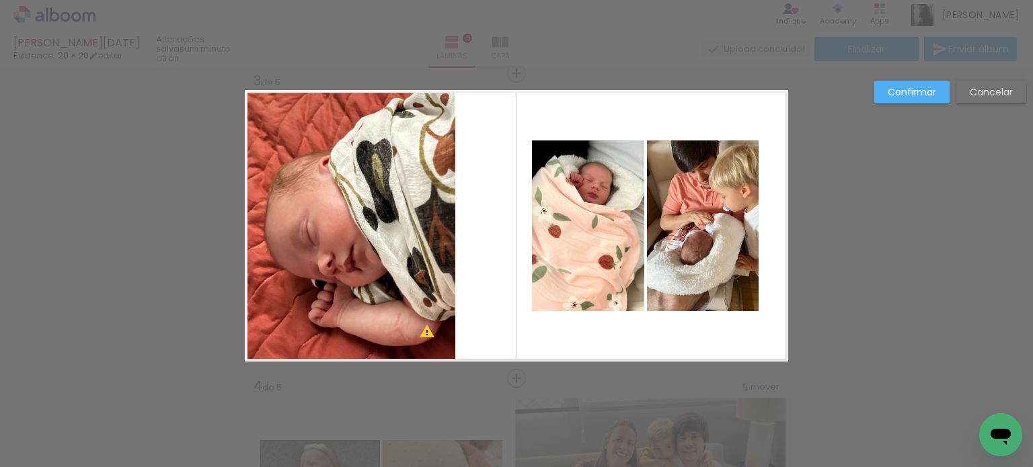
click at [732, 263] on quentale-photo at bounding box center [703, 226] width 112 height 171
click at [599, 282] on quentale-photo at bounding box center [588, 226] width 112 height 171
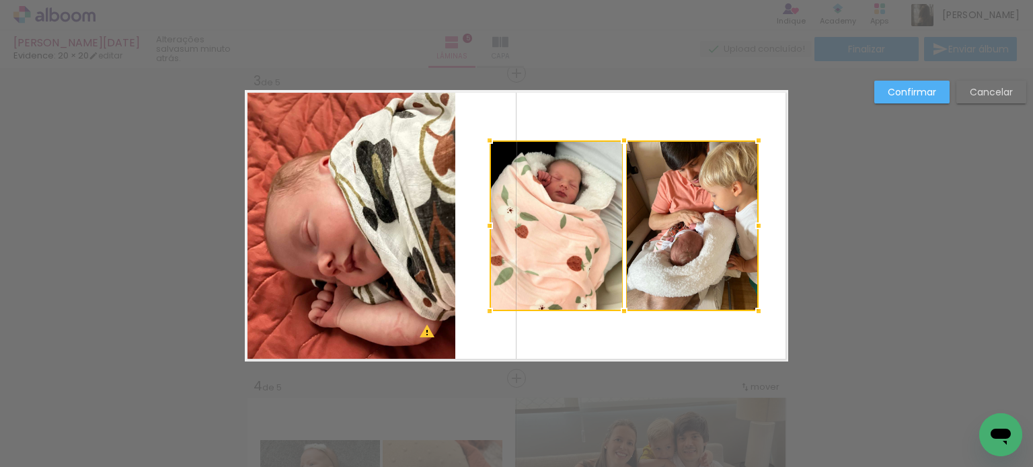
drag, startPoint x: 525, startPoint y: 226, endPoint x: 482, endPoint y: 233, distance: 43.0
click at [482, 233] on div at bounding box center [489, 226] width 27 height 27
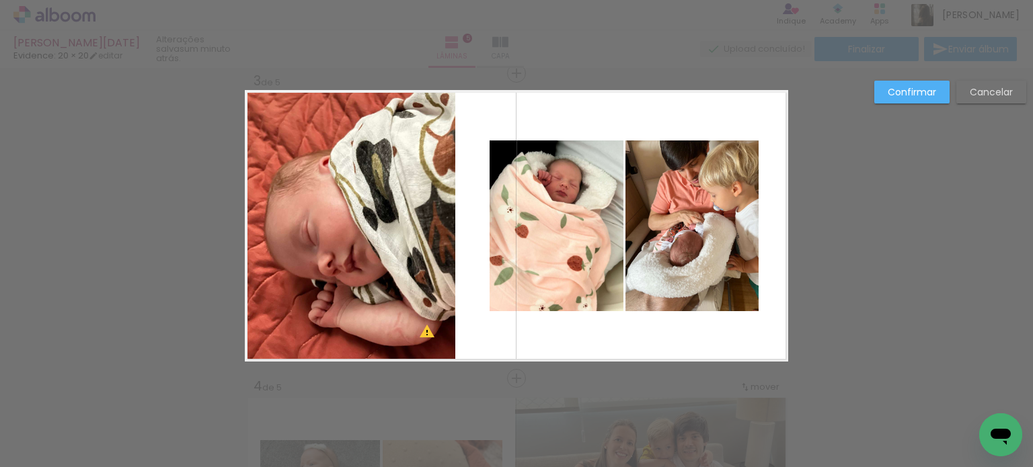
click at [0, 0] on slot "Confirmar" at bounding box center [0, 0] width 0 height 0
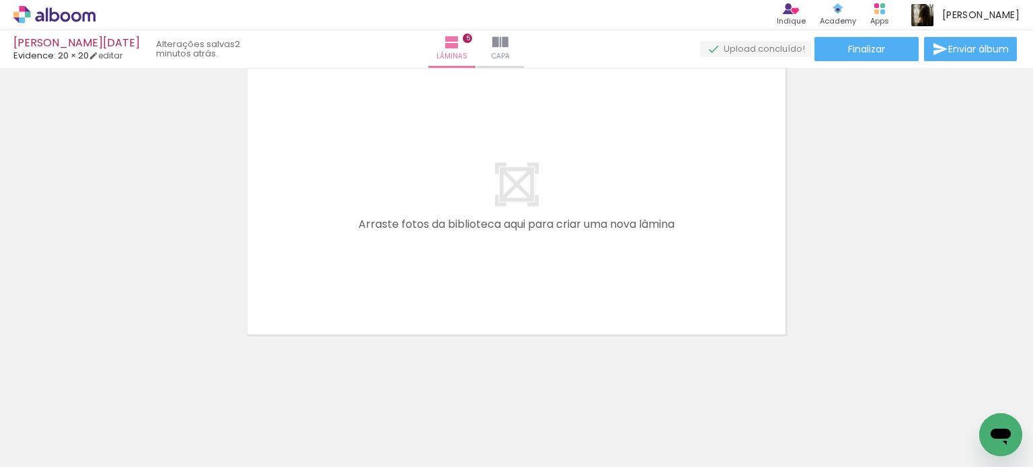
scroll to position [1569, 0]
drag, startPoint x: 324, startPoint y: 419, endPoint x: 375, endPoint y: 291, distance: 138.0
click at [375, 291] on quentale-workspace at bounding box center [516, 233] width 1033 height 467
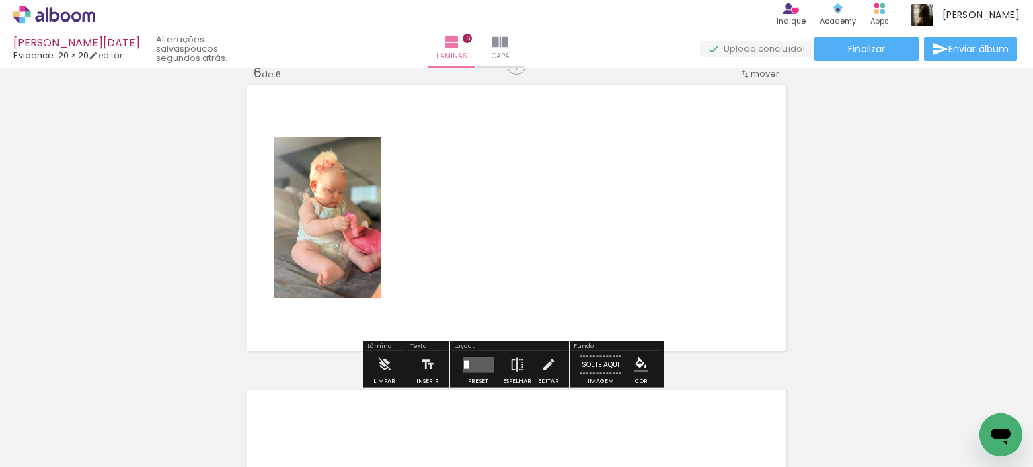
scroll to position [1544, 0]
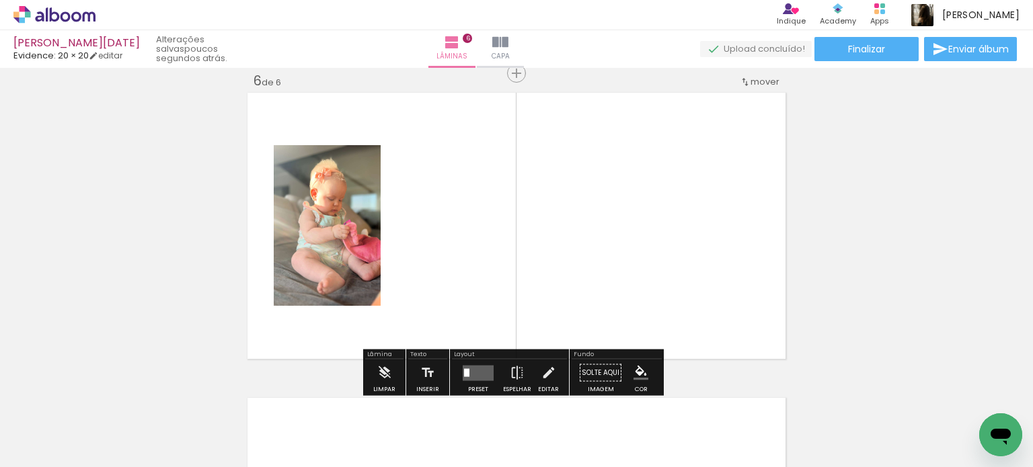
drag, startPoint x: 396, startPoint y: 443, endPoint x: 527, endPoint y: 286, distance: 204.4
click at [503, 307] on quentale-workspace at bounding box center [516, 233] width 1033 height 467
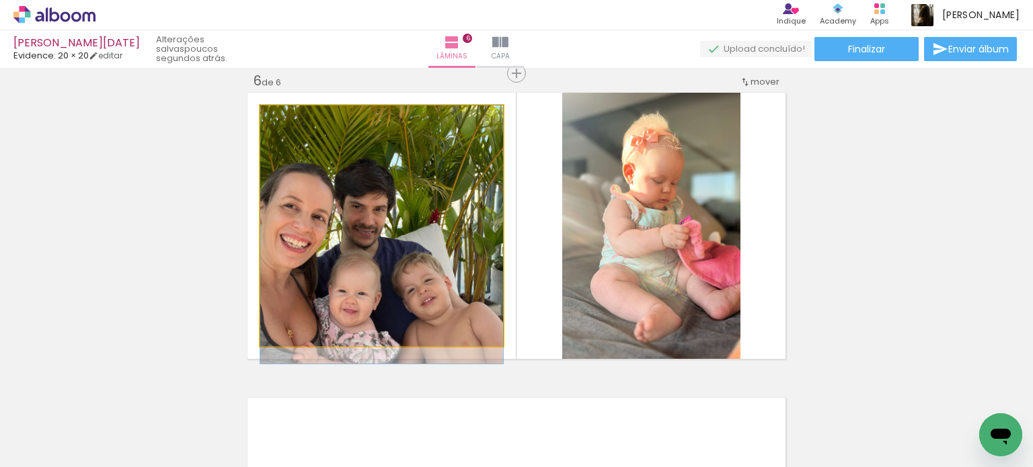
drag, startPoint x: 477, startPoint y: 274, endPoint x: 256, endPoint y: 287, distance: 221.7
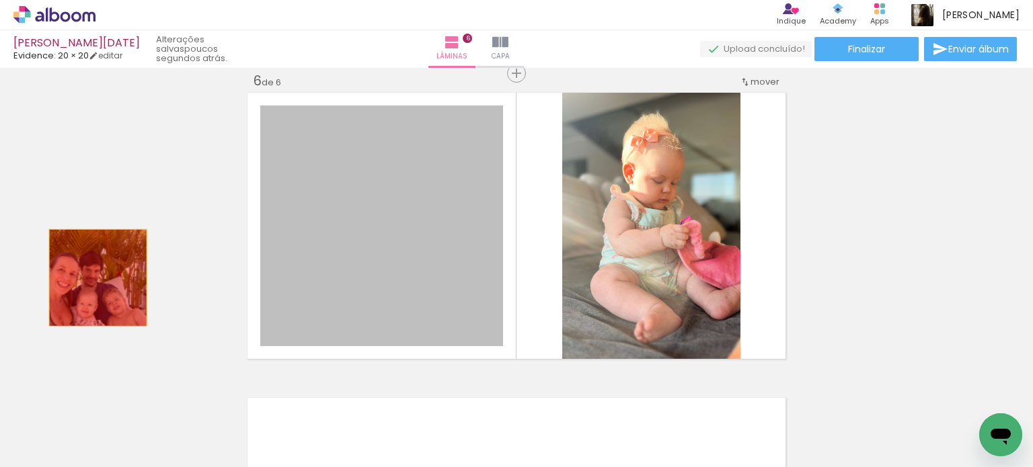
drag, startPoint x: 326, startPoint y: 262, endPoint x: 93, endPoint y: 278, distance: 233.3
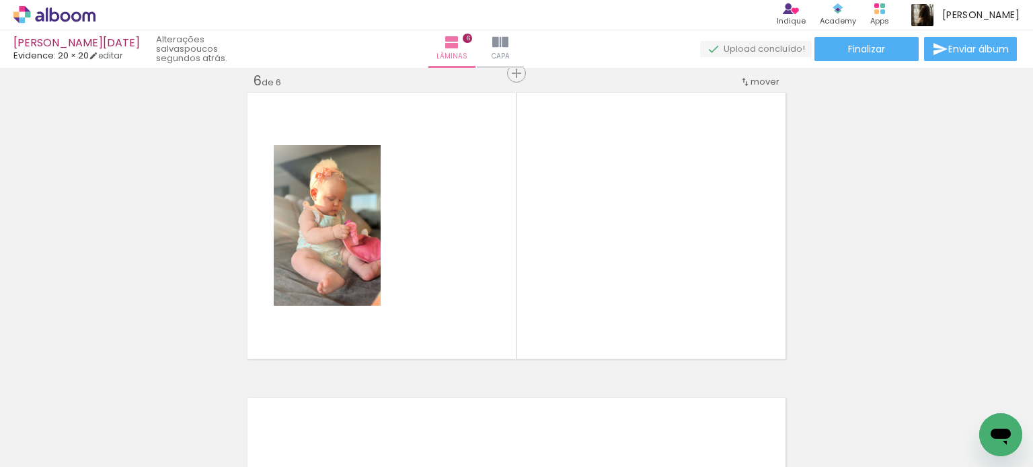
scroll to position [0, 1523]
drag, startPoint x: 445, startPoint y: 398, endPoint x: 503, endPoint y: 315, distance: 100.8
click at [503, 315] on quentale-workspace at bounding box center [516, 233] width 1033 height 467
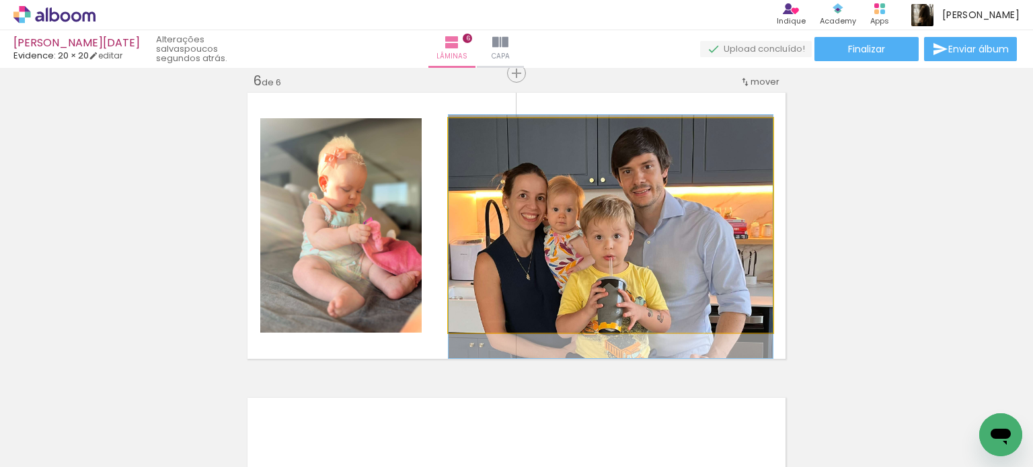
drag, startPoint x: 624, startPoint y: 231, endPoint x: 886, endPoint y: 243, distance: 262.0
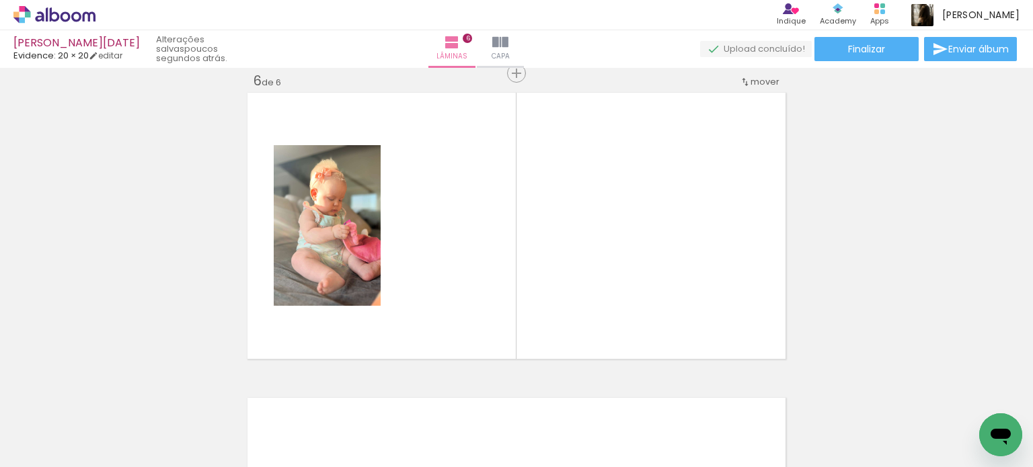
scroll to position [0, 2124]
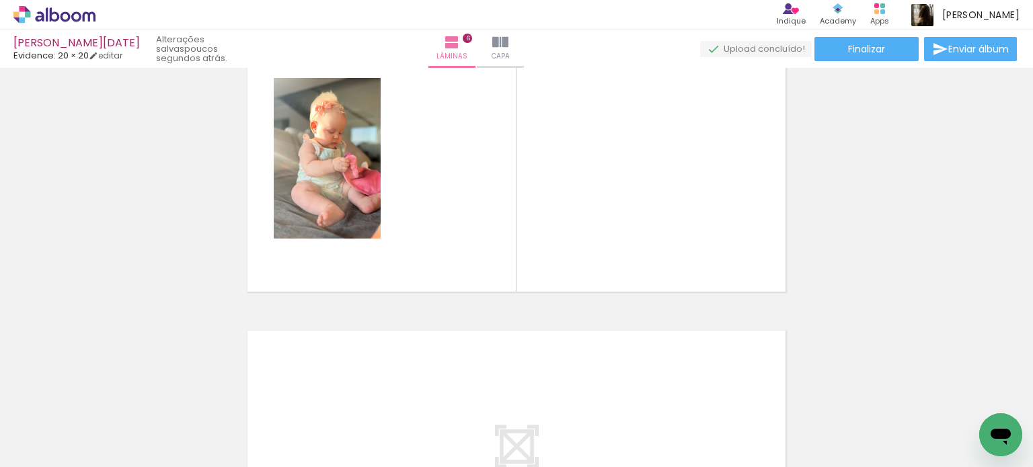
scroll to position [0, 215]
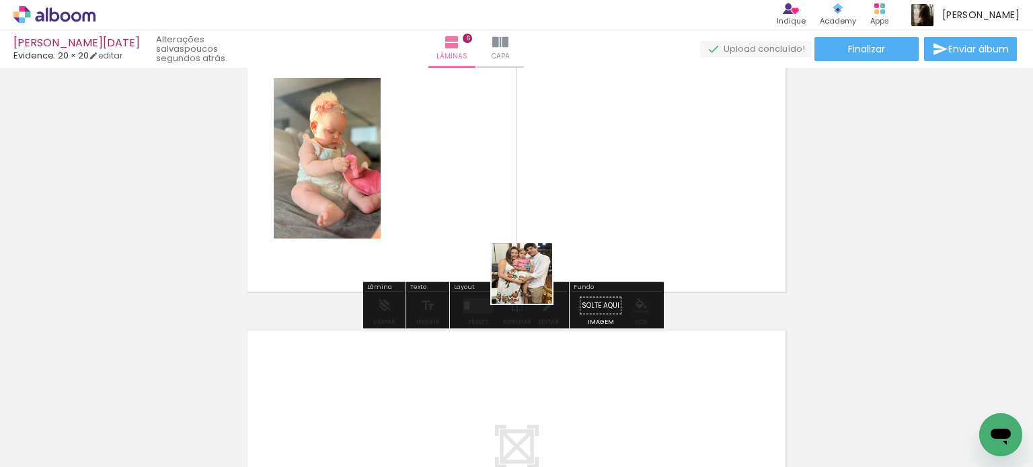
drag, startPoint x: 305, startPoint y: 432, endPoint x: 610, endPoint y: 223, distance: 370.1
click at [603, 229] on quentale-workspace at bounding box center [516, 233] width 1033 height 467
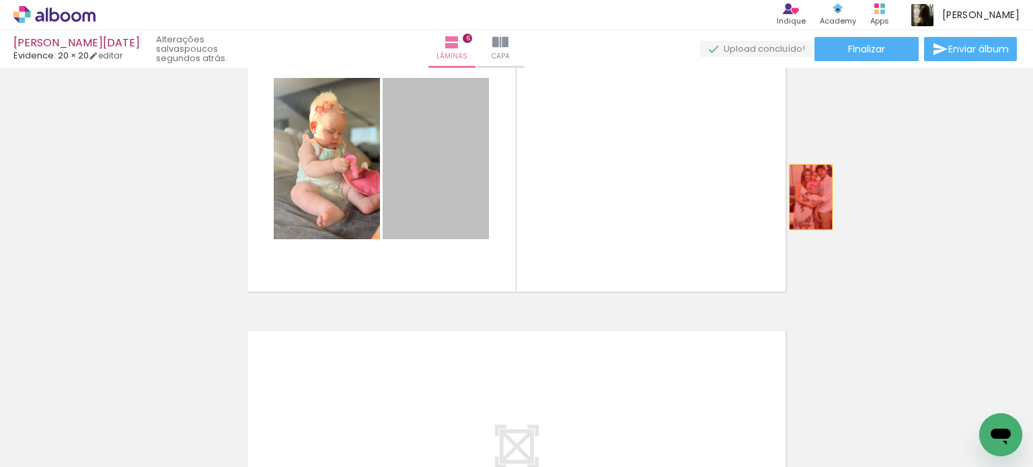
drag, startPoint x: 460, startPoint y: 185, endPoint x: 806, endPoint y: 197, distance: 345.9
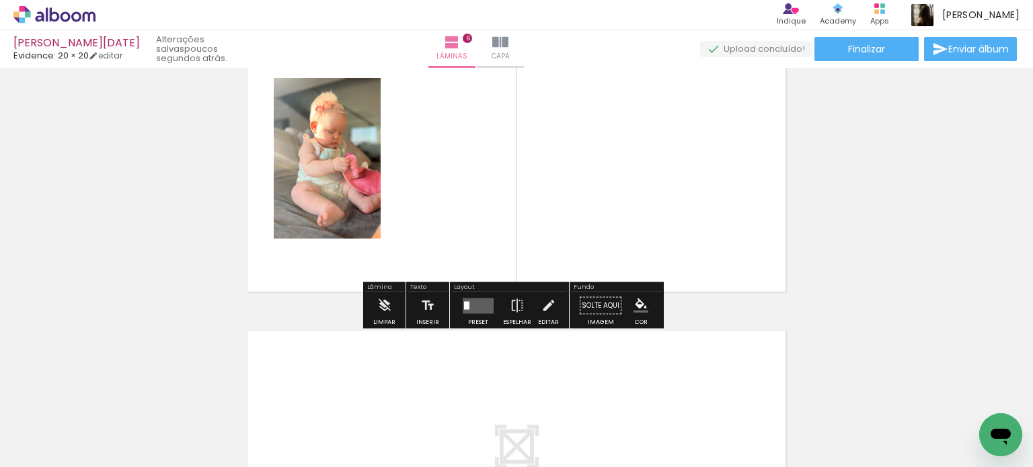
scroll to position [0, 0]
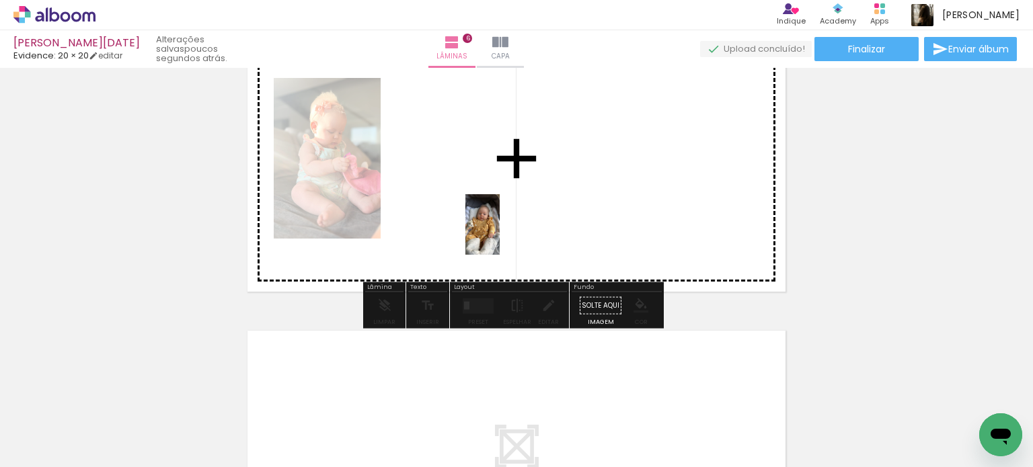
drag, startPoint x: 215, startPoint y: 435, endPoint x: 509, endPoint y: 233, distance: 356.2
click at [506, 234] on quentale-workspace at bounding box center [516, 233] width 1033 height 467
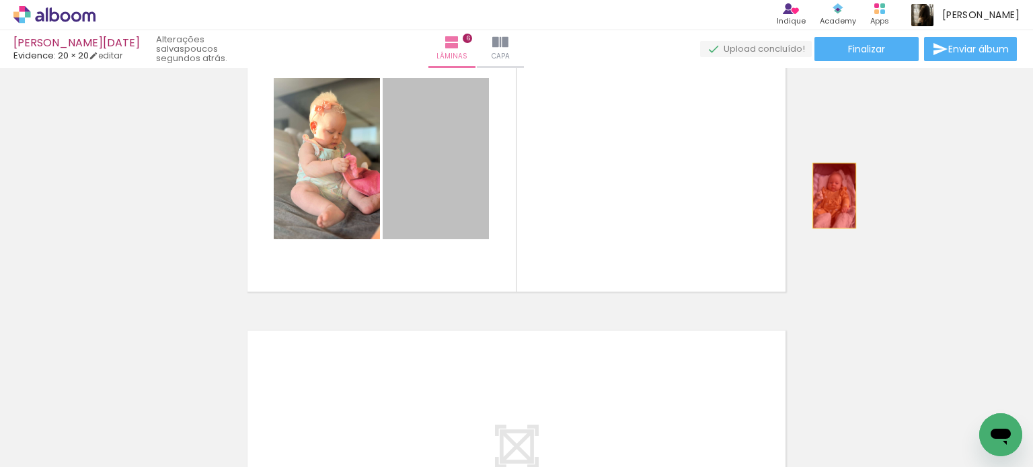
drag, startPoint x: 462, startPoint y: 194, endPoint x: 829, endPoint y: 196, distance: 367.3
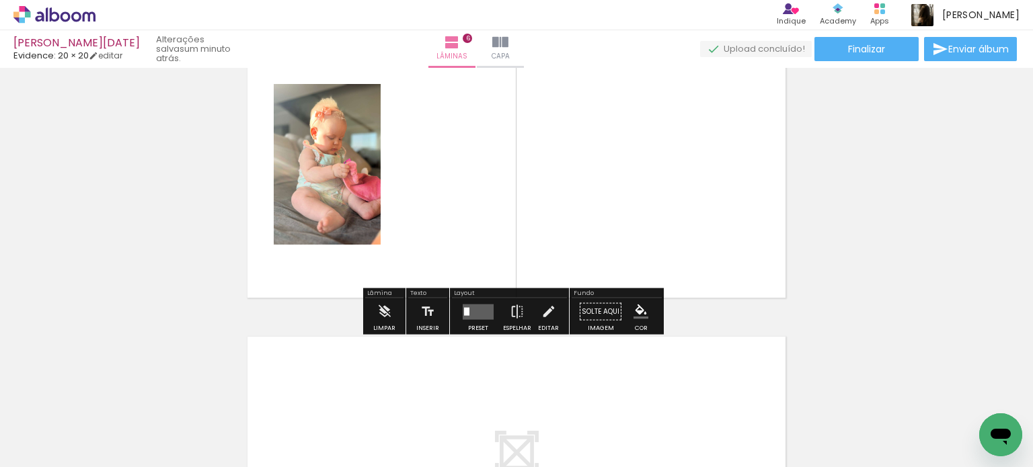
scroll to position [1611, 0]
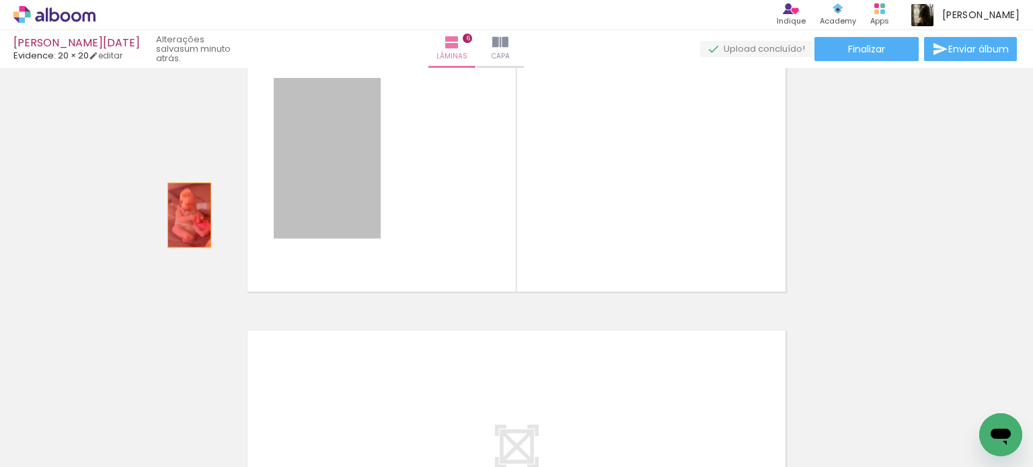
drag, startPoint x: 344, startPoint y: 189, endPoint x: 181, endPoint y: 217, distance: 165.8
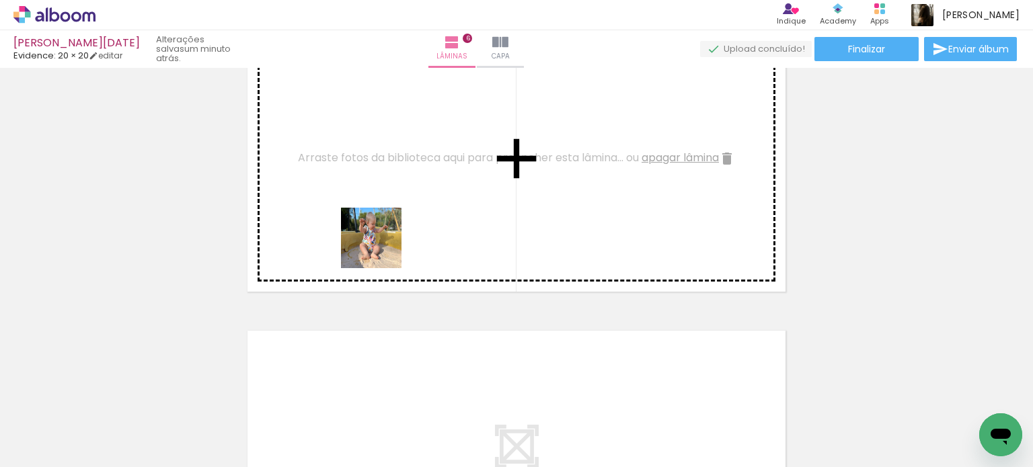
drag, startPoint x: 363, startPoint y: 402, endPoint x: 382, endPoint y: 246, distance: 157.2
click at [382, 246] on quentale-workspace at bounding box center [516, 233] width 1033 height 467
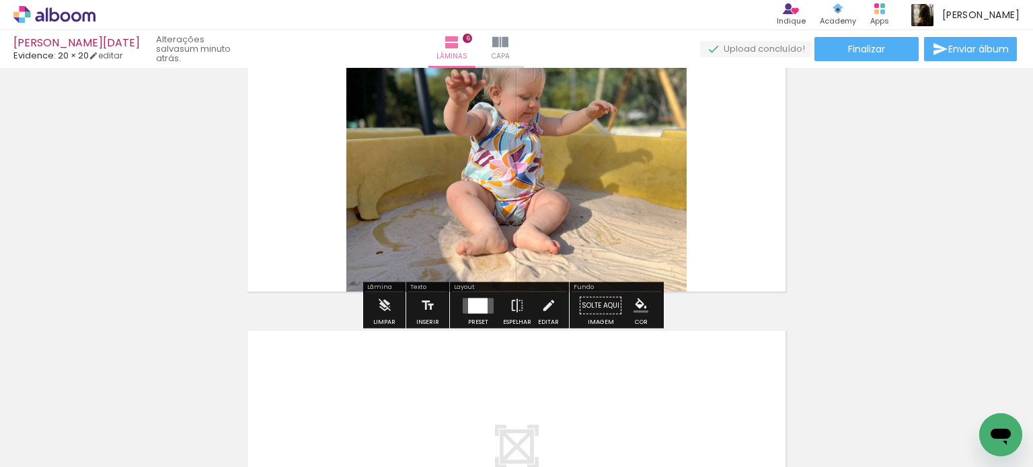
drag, startPoint x: 428, startPoint y: 422, endPoint x: 566, endPoint y: 259, distance: 213.3
click at [556, 266] on quentale-workspace at bounding box center [516, 233] width 1033 height 467
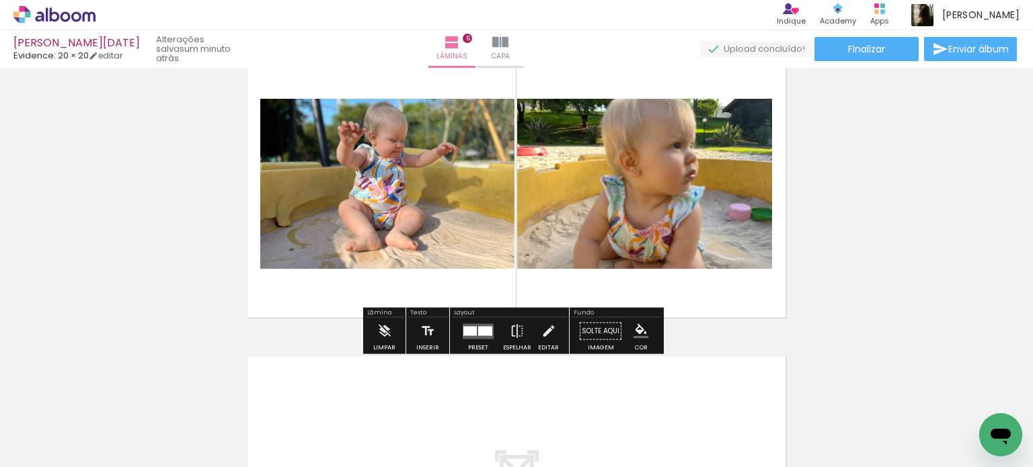
scroll to position [1544, 0]
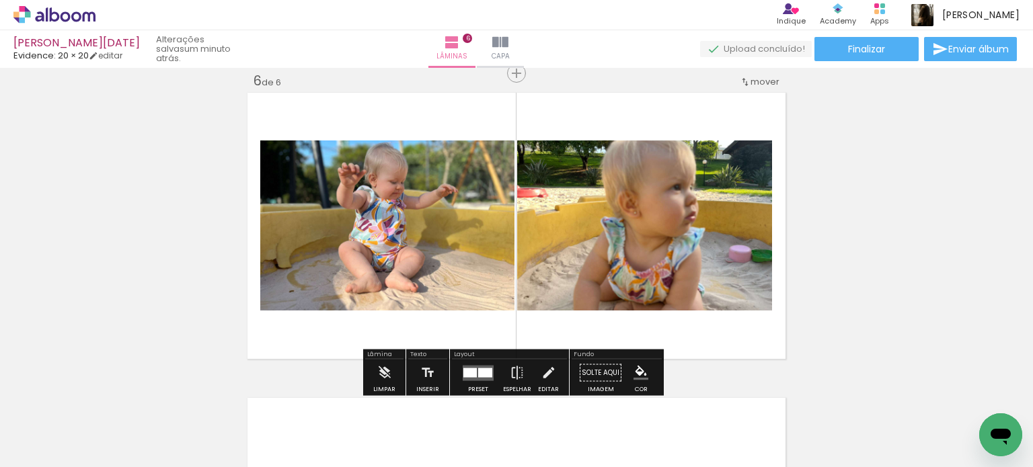
click at [484, 371] on div at bounding box center [485, 372] width 14 height 9
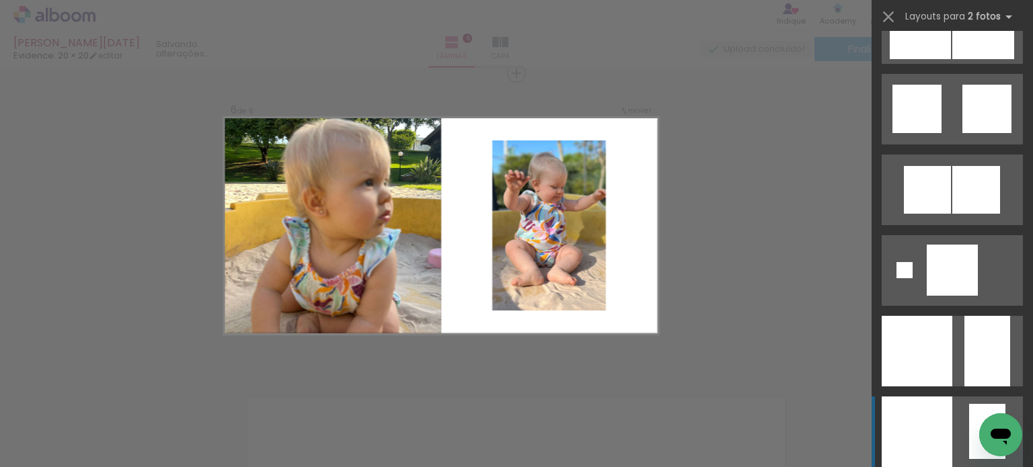
scroll to position [2489, 0]
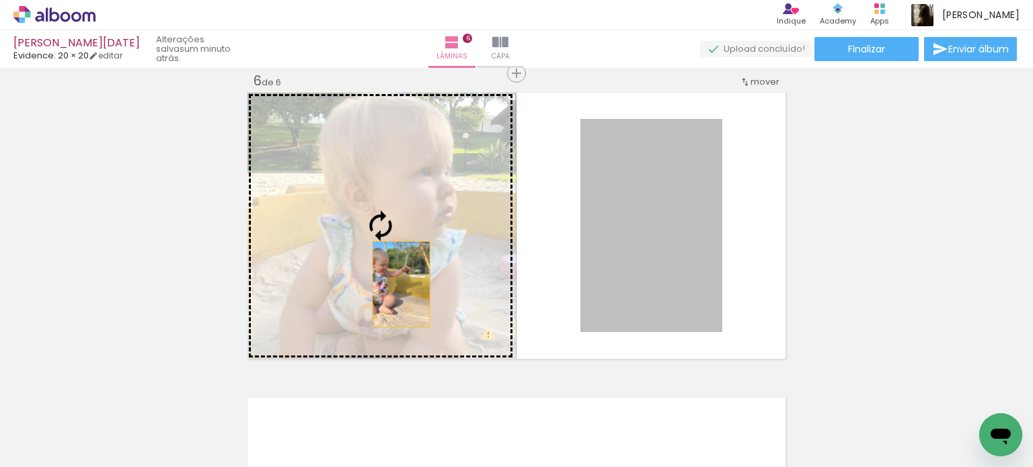
drag, startPoint x: 627, startPoint y: 270, endPoint x: 395, endPoint y: 285, distance: 232.5
click at [0, 0] on slot at bounding box center [0, 0] width 0 height 0
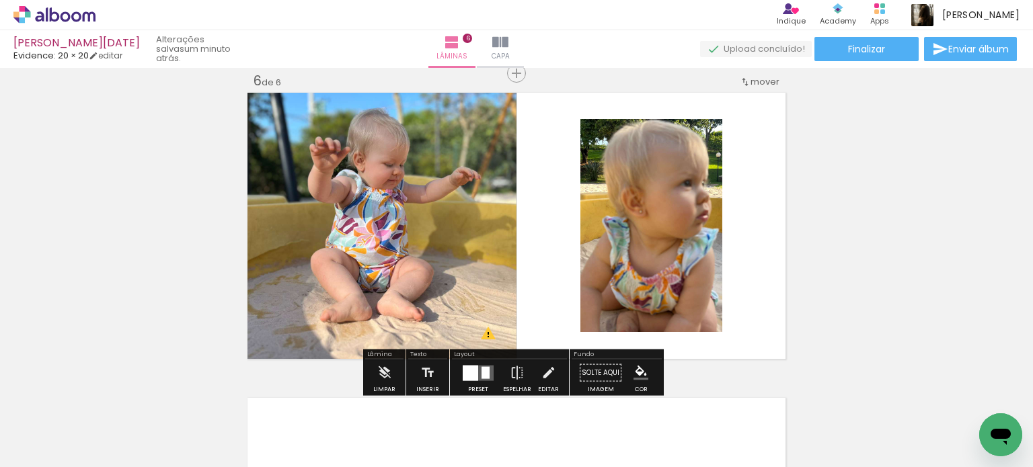
click at [671, 297] on quentale-photo at bounding box center [651, 225] width 142 height 213
click at [671, 283] on quentale-photo at bounding box center [651, 225] width 142 height 213
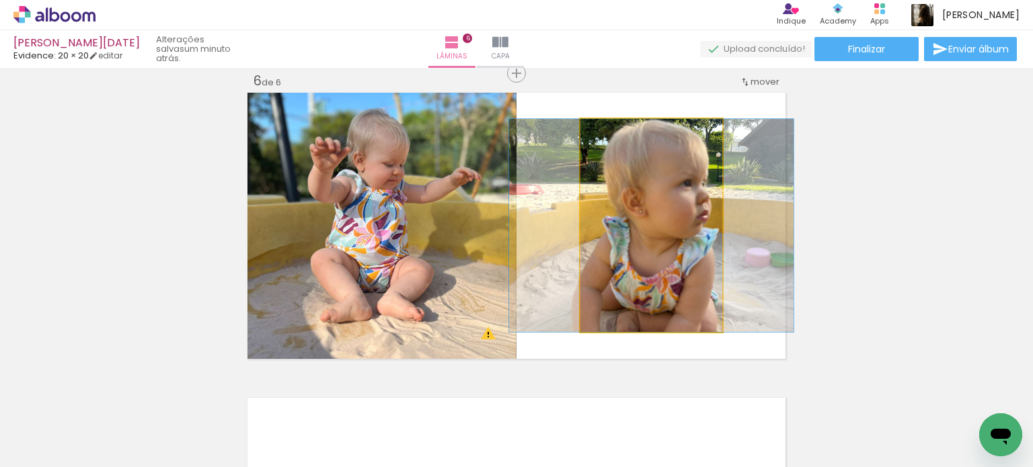
click at [671, 283] on quentale-photo at bounding box center [651, 225] width 142 height 213
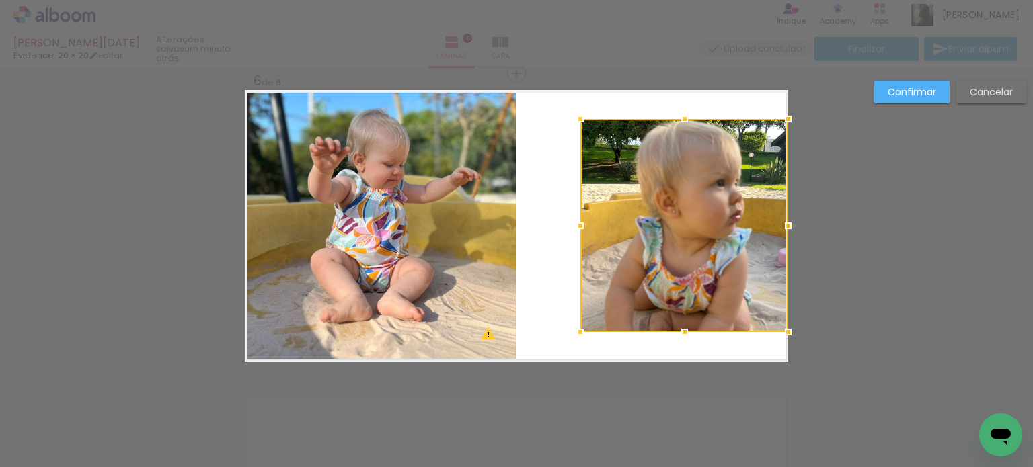
drag, startPoint x: 717, startPoint y: 229, endPoint x: 781, endPoint y: 239, distance: 64.7
click at [781, 239] on div at bounding box center [684, 225] width 208 height 213
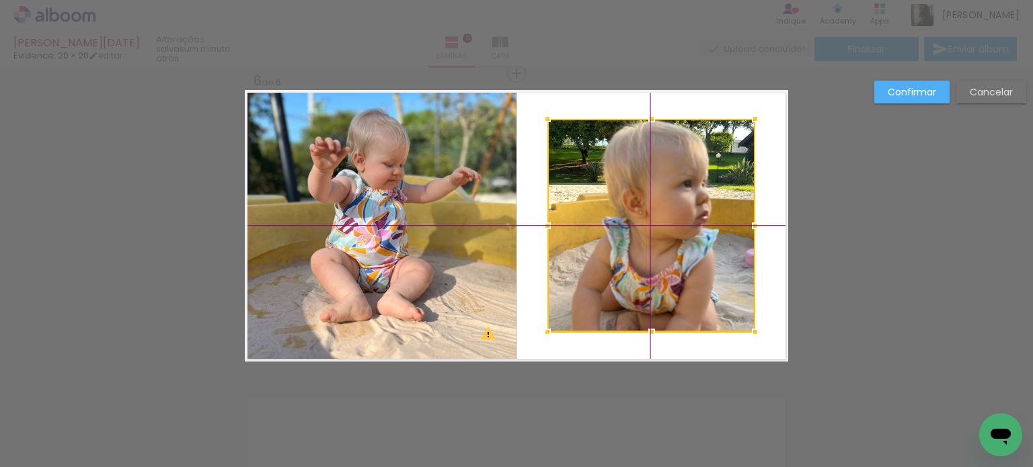
drag, startPoint x: 718, startPoint y: 231, endPoint x: 683, endPoint y: 232, distance: 34.3
click at [683, 232] on div at bounding box center [652, 225] width 208 height 213
click at [0, 0] on slot "Confirmar" at bounding box center [0, 0] width 0 height 0
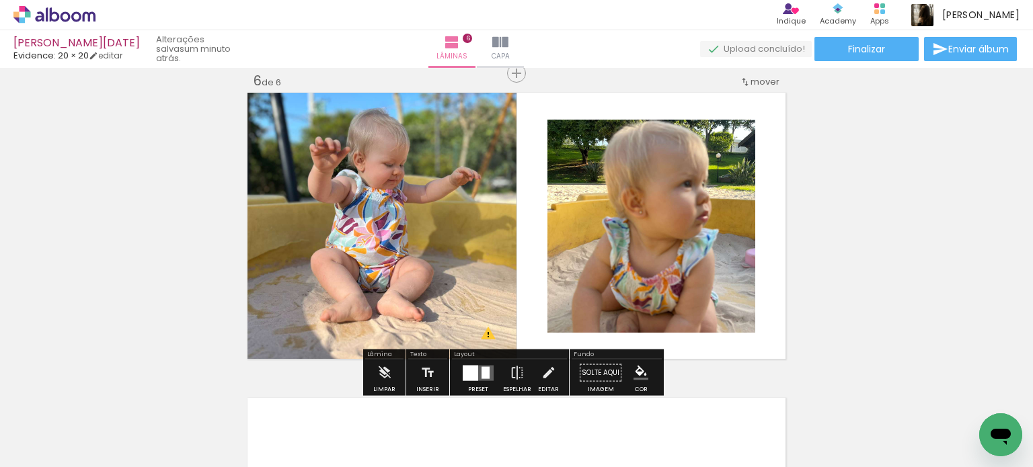
click at [510, 377] on iron-icon at bounding box center [517, 373] width 15 height 27
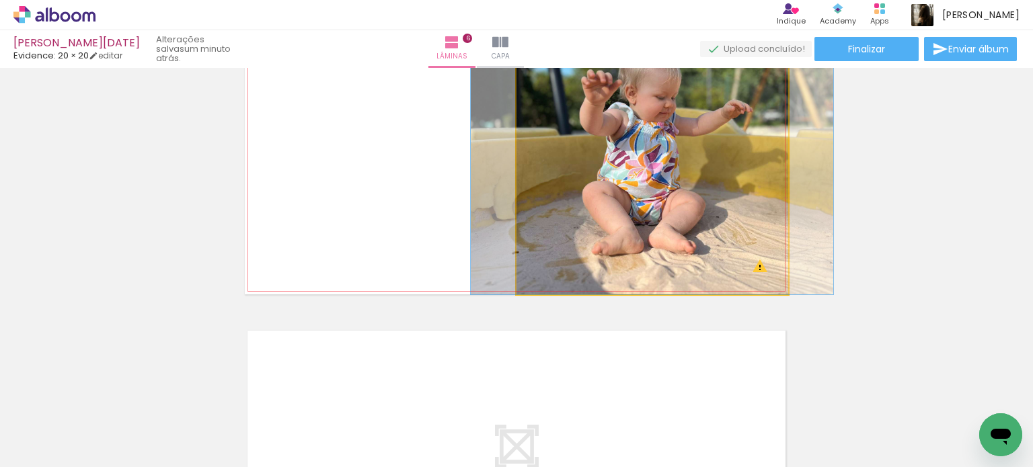
click at [658, 228] on quentale-photo at bounding box center [653, 159] width 272 height 272
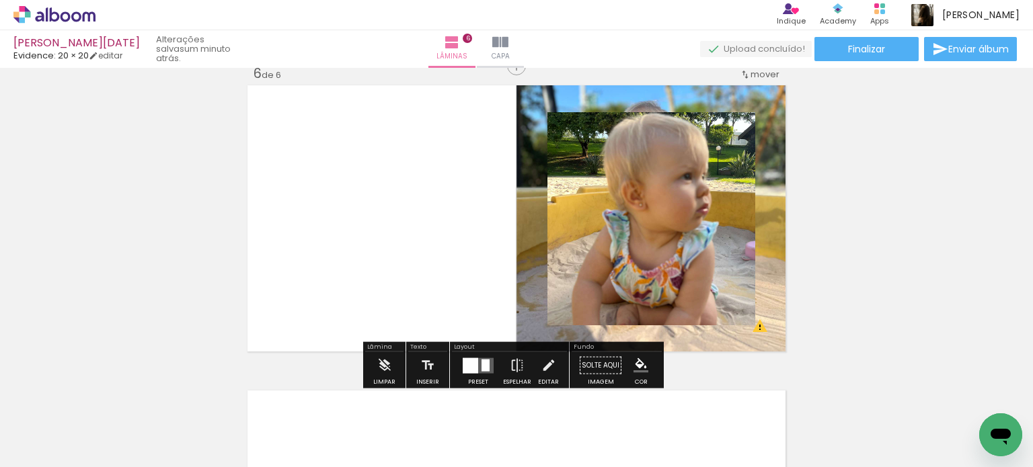
scroll to position [1544, 0]
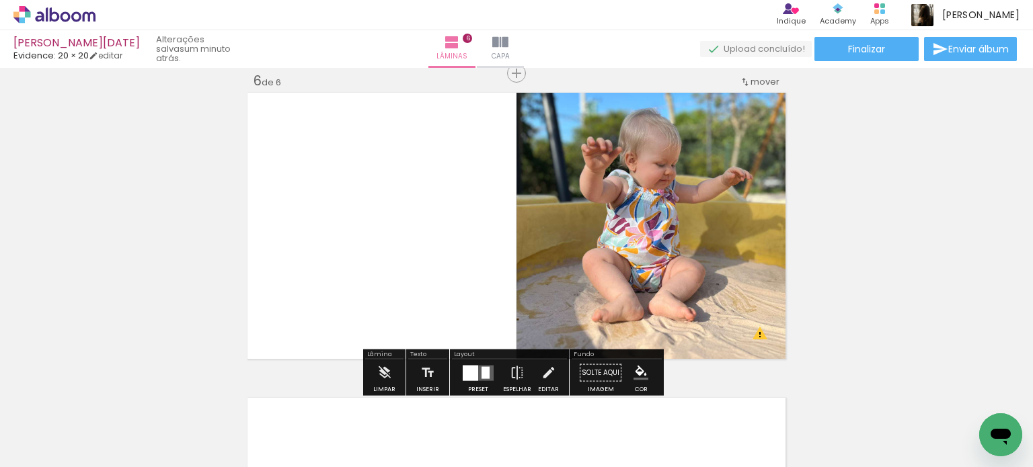
click at [659, 241] on quentale-photo at bounding box center [653, 226] width 272 height 272
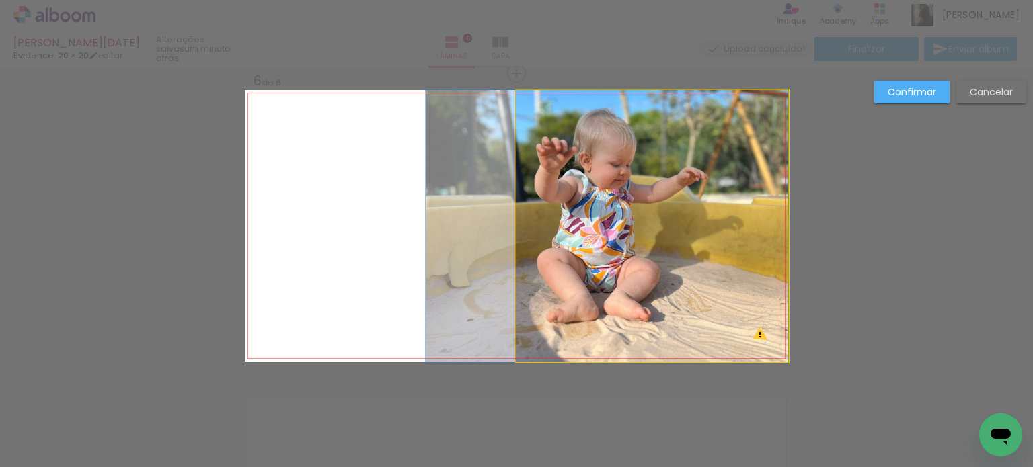
drag, startPoint x: 659, startPoint y: 241, endPoint x: 543, endPoint y: 245, distance: 115.8
click at [0, 0] on slot at bounding box center [0, 0] width 0 height 0
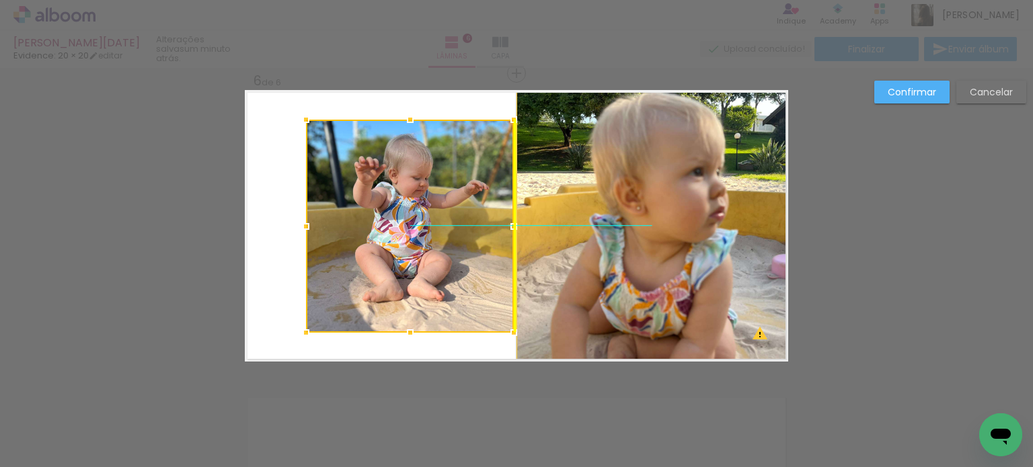
drag, startPoint x: 643, startPoint y: 250, endPoint x: 398, endPoint y: 255, distance: 244.9
click at [398, 255] on div at bounding box center [410, 226] width 208 height 213
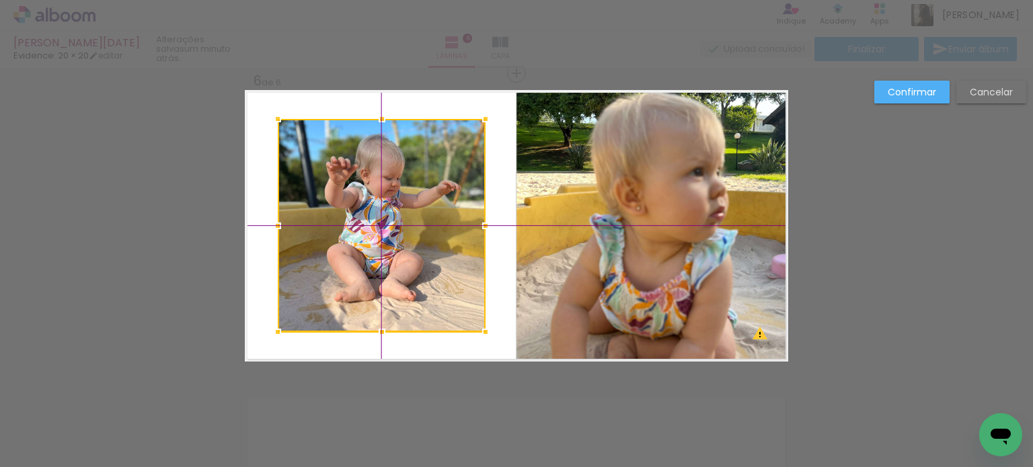
drag, startPoint x: 402, startPoint y: 266, endPoint x: 386, endPoint y: 267, distance: 16.2
click at [386, 267] on div at bounding box center [382, 225] width 208 height 213
click at [0, 0] on slot "Confirmar" at bounding box center [0, 0] width 0 height 0
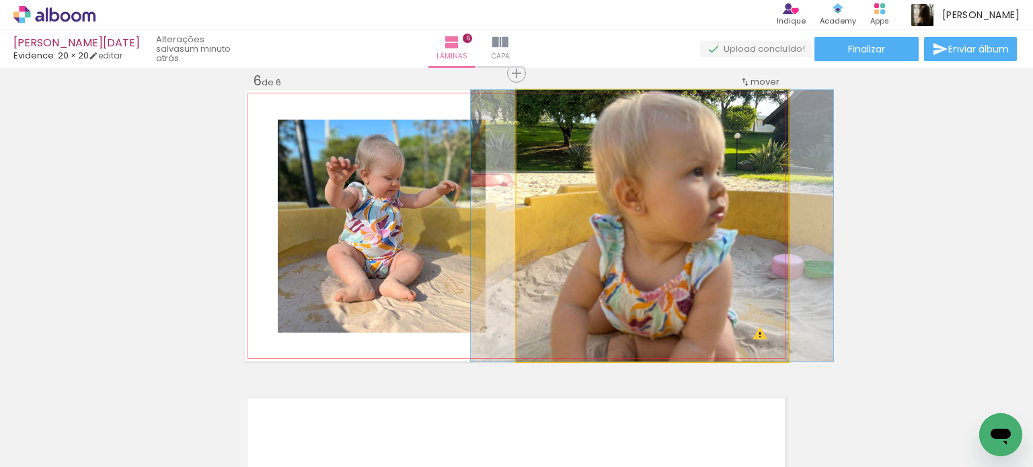
drag, startPoint x: 587, startPoint y: 233, endPoint x: 437, endPoint y: 236, distance: 150.0
click at [0, 0] on slot at bounding box center [0, 0] width 0 height 0
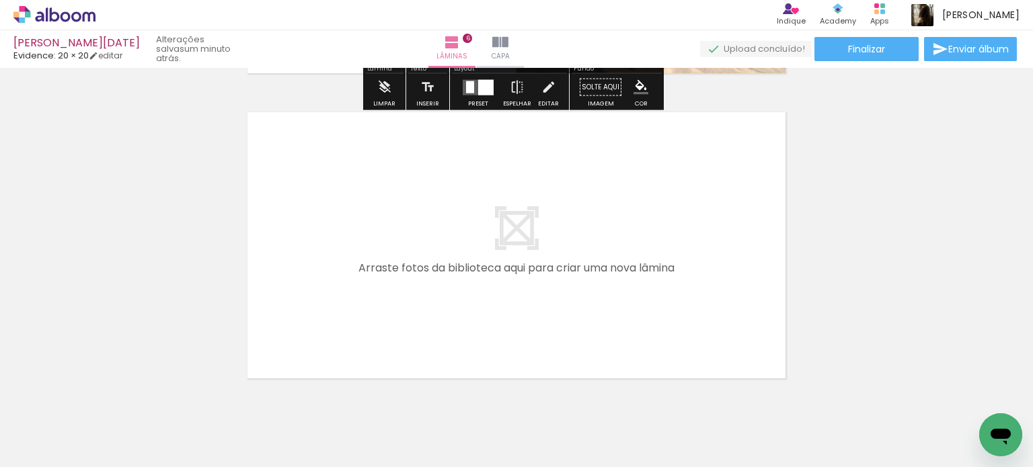
scroll to position [1874, 0]
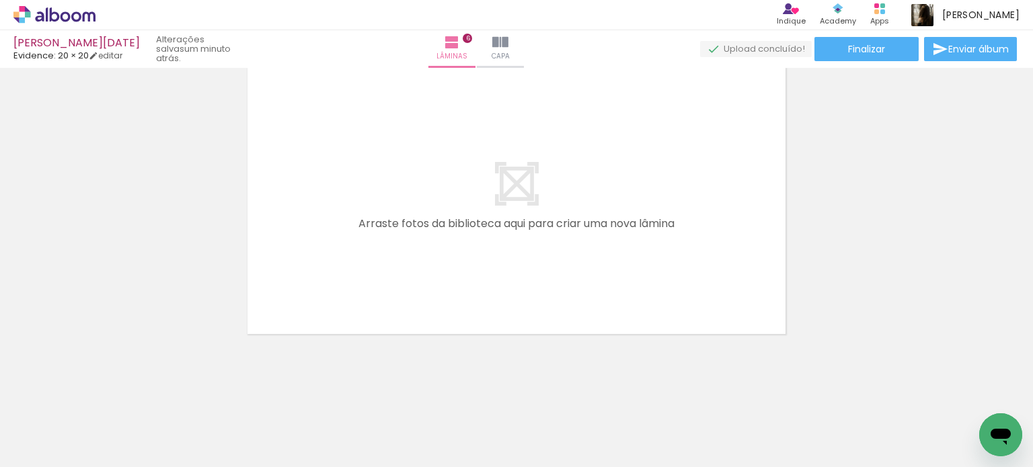
drag, startPoint x: 293, startPoint y: 435, endPoint x: 431, endPoint y: 242, distance: 237.6
click at [426, 247] on quentale-workspace at bounding box center [516, 233] width 1033 height 467
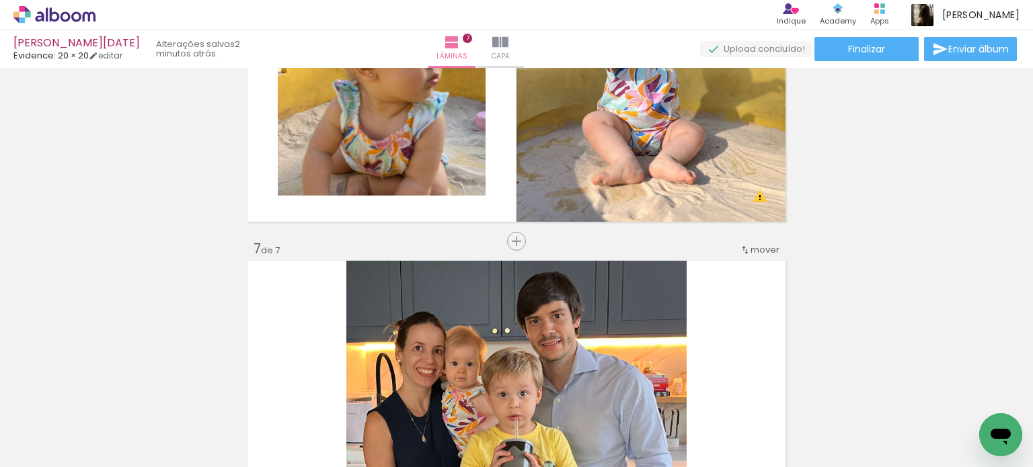
scroll to position [1782, 0]
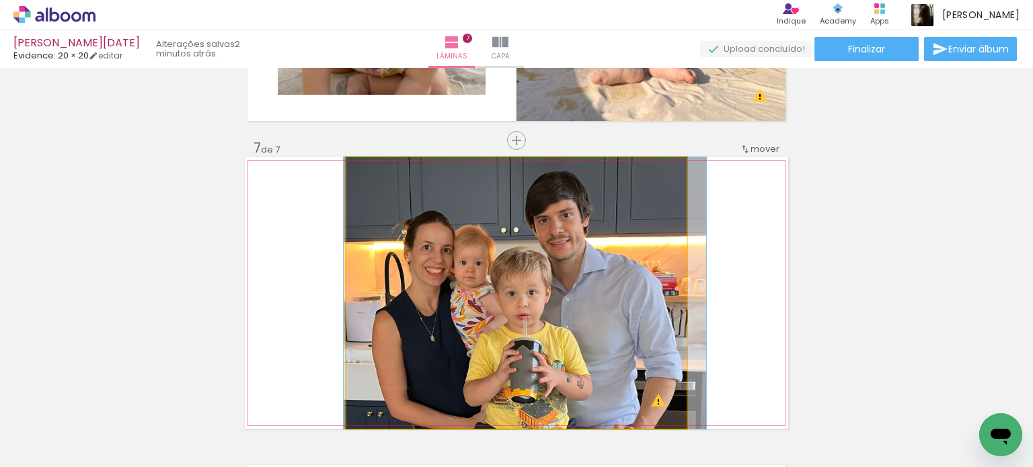
drag, startPoint x: 642, startPoint y: 289, endPoint x: 724, endPoint y: 50, distance: 252.7
click at [724, 0] on div "Mariah Natale - Olivia Evidence: 20 × 20 editar 2 minutos atrás. Lâminas 7 Capa…" at bounding box center [516, 0] width 1033 height 0
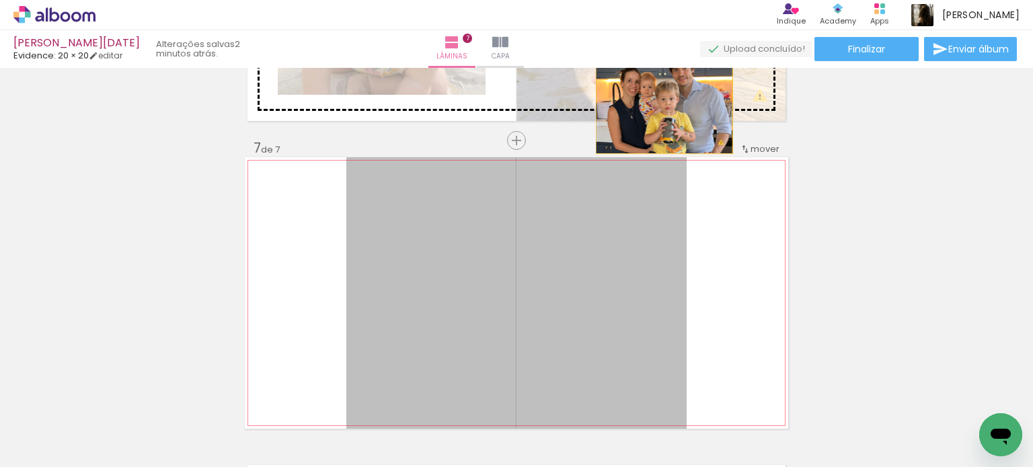
drag, startPoint x: 615, startPoint y: 215, endPoint x: 670, endPoint y: 75, distance: 150.8
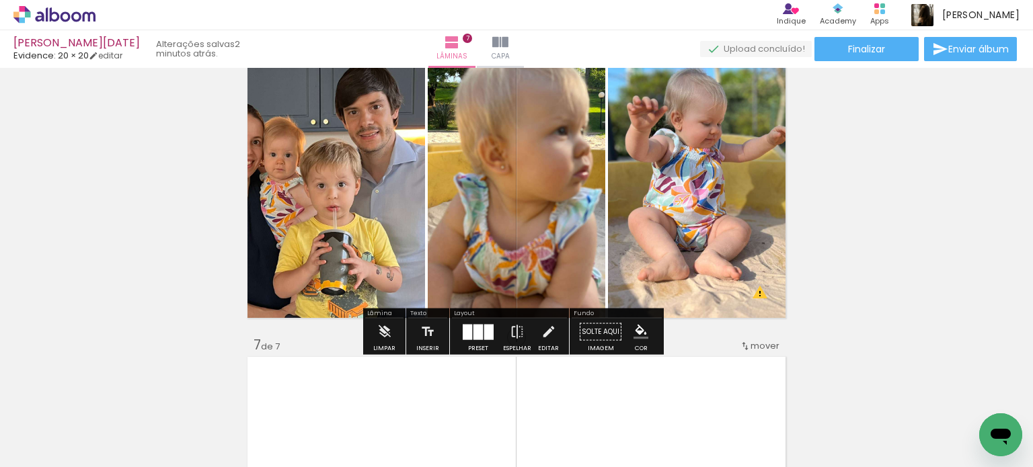
scroll to position [1580, 0]
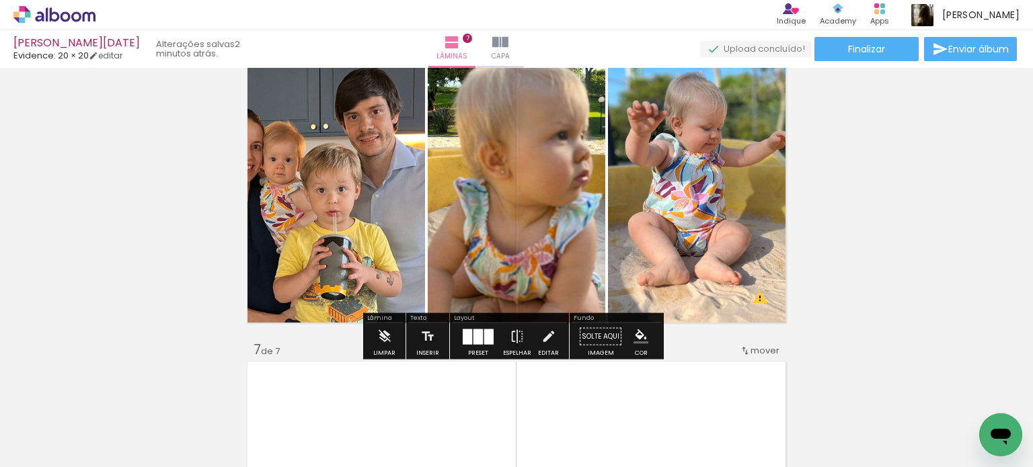
click at [484, 341] on div at bounding box center [488, 336] width 9 height 15
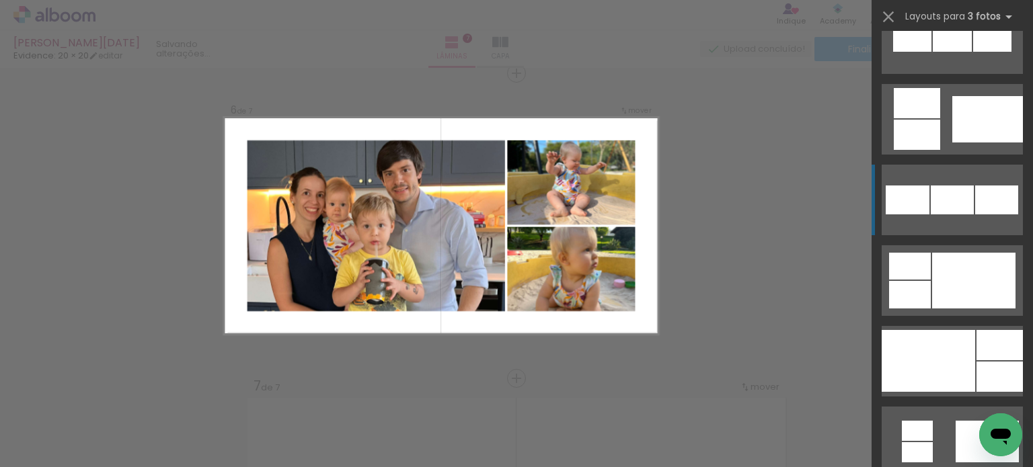
scroll to position [1749, 0]
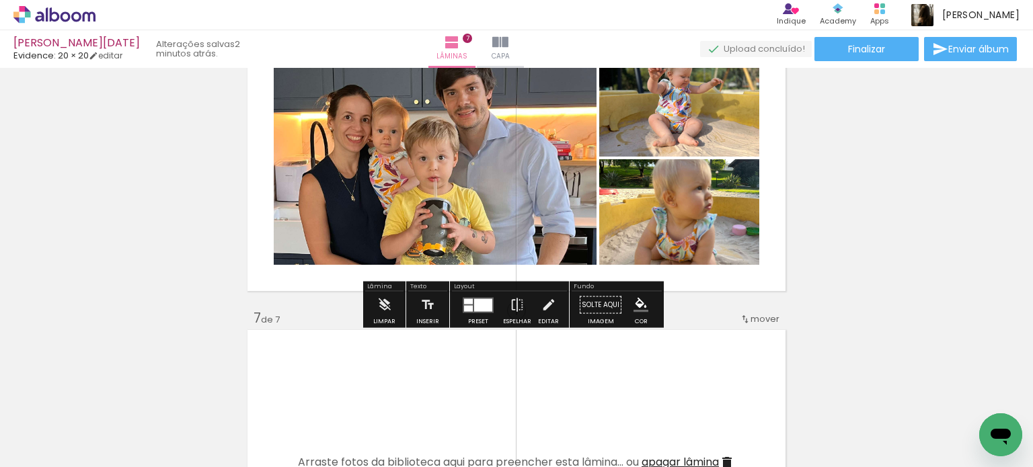
scroll to position [1678, 0]
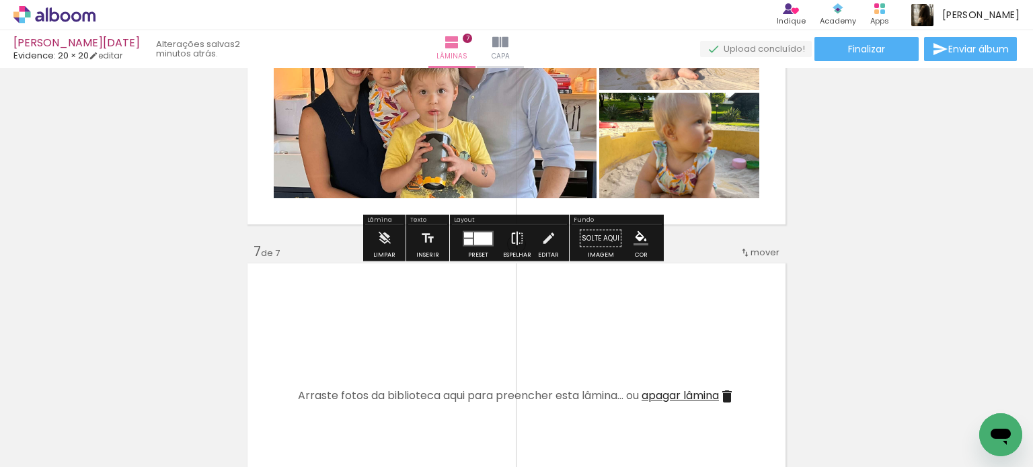
click at [519, 243] on iron-icon at bounding box center [517, 238] width 15 height 27
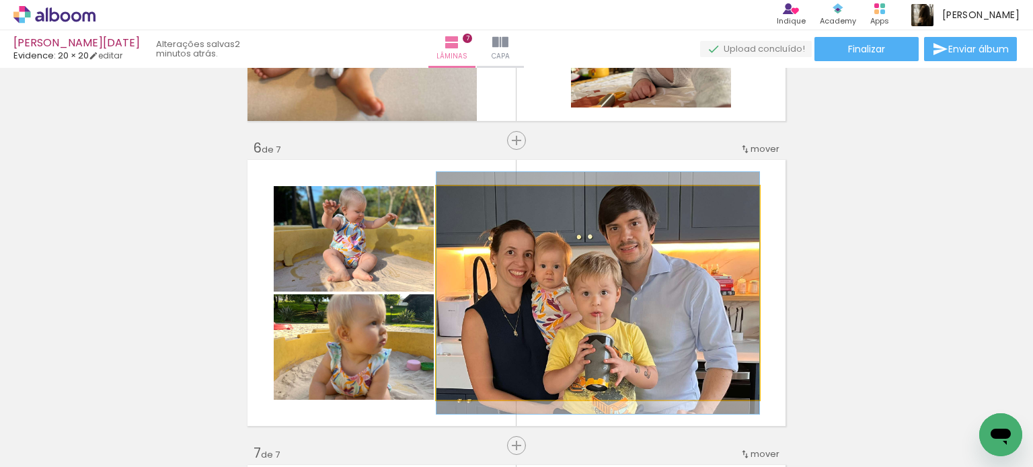
click at [656, 264] on quentale-photo at bounding box center [598, 293] width 323 height 214
click at [659, 262] on quentale-photo at bounding box center [598, 293] width 323 height 214
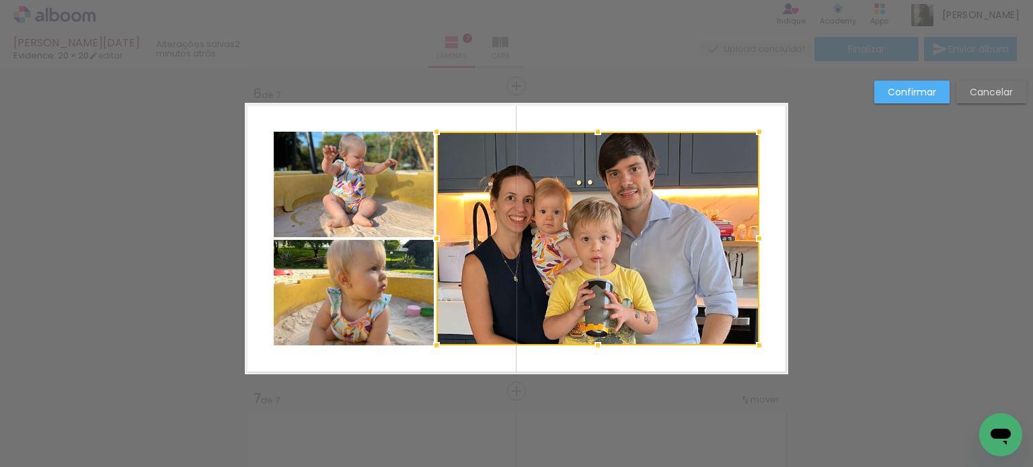
scroll to position [1544, 0]
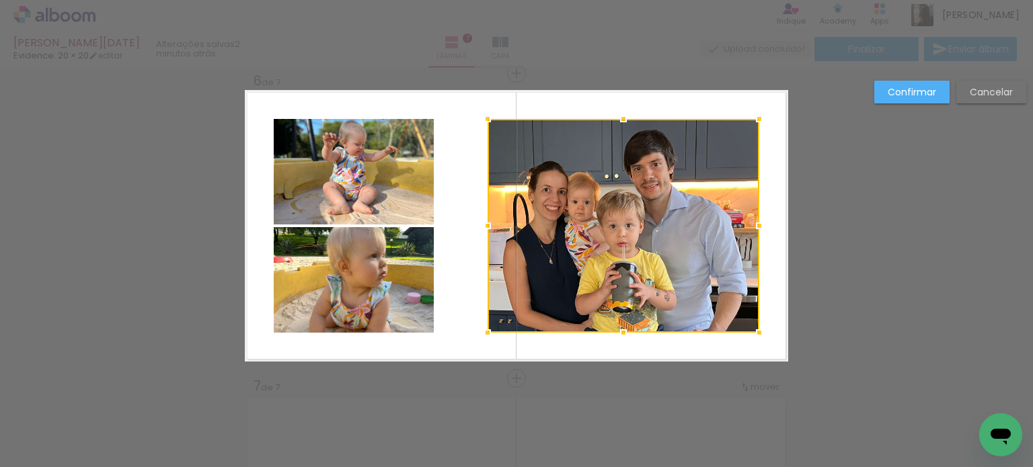
drag, startPoint x: 431, startPoint y: 230, endPoint x: 501, endPoint y: 213, distance: 71.9
click at [480, 233] on div at bounding box center [487, 226] width 27 height 27
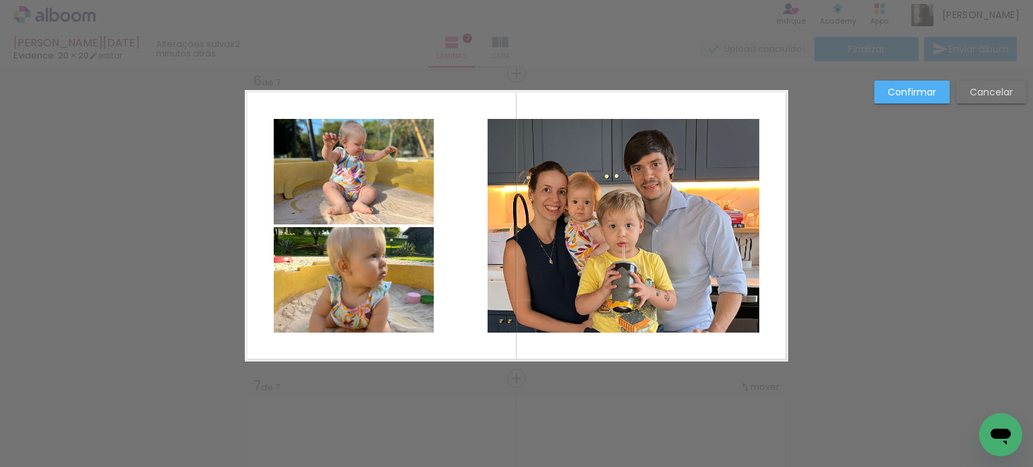
click at [605, 131] on quentale-photo at bounding box center [624, 226] width 272 height 214
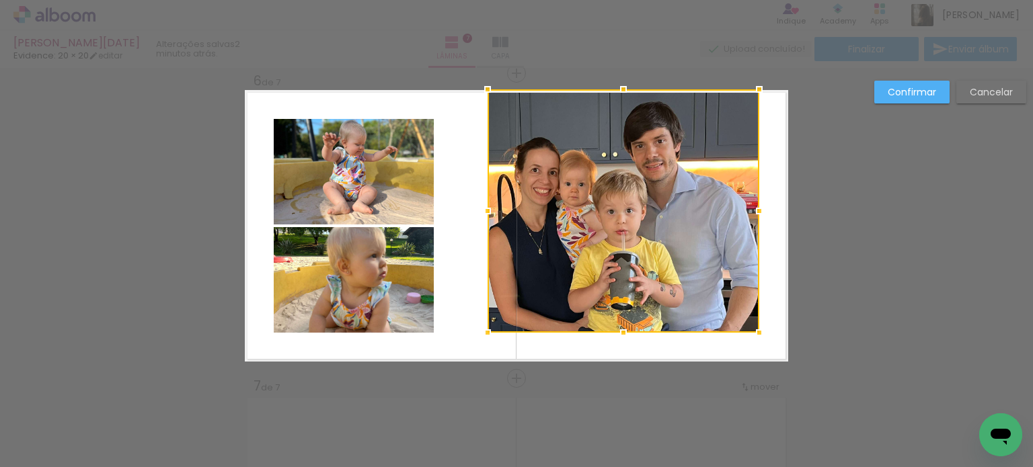
drag, startPoint x: 617, startPoint y: 112, endPoint x: 619, endPoint y: 89, distance: 23.7
click at [619, 89] on div at bounding box center [623, 89] width 27 height 27
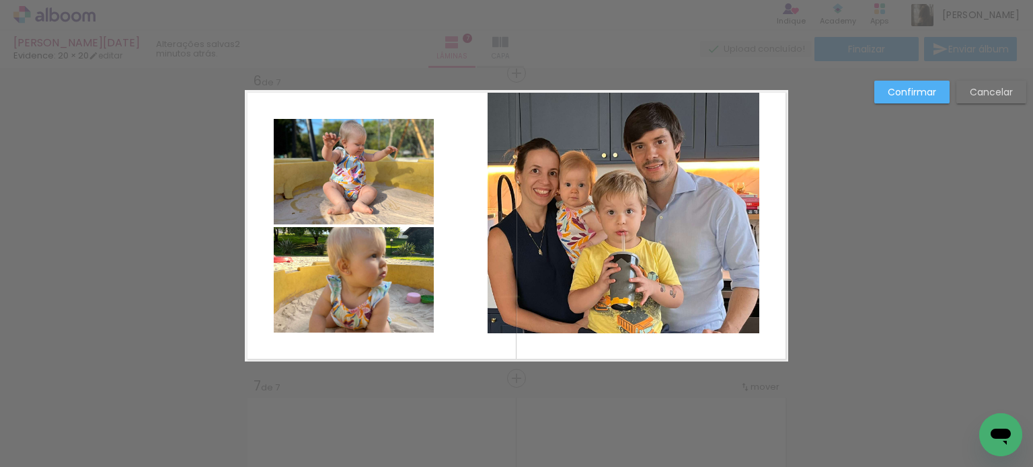
click at [620, 140] on quentale-photo at bounding box center [624, 211] width 272 height 243
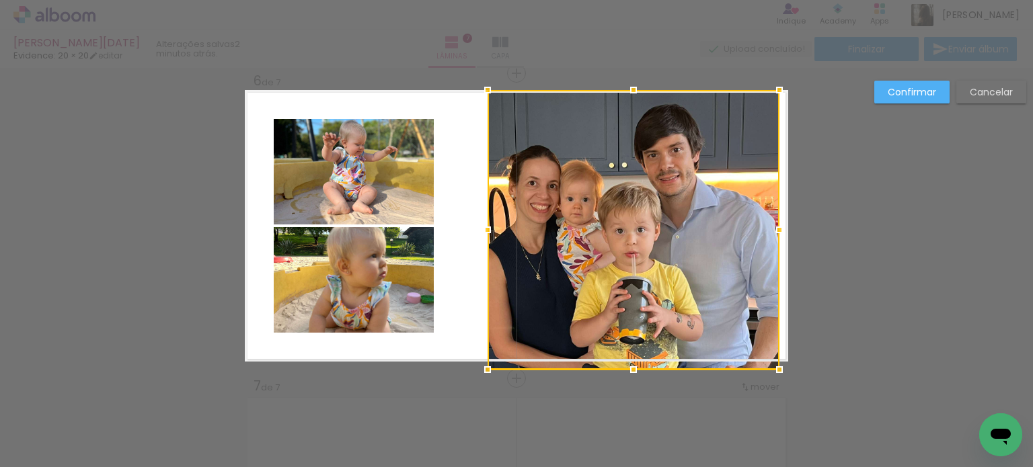
drag, startPoint x: 751, startPoint y: 336, endPoint x: 769, endPoint y: 354, distance: 26.2
click at [769, 354] on div at bounding box center [634, 230] width 292 height 280
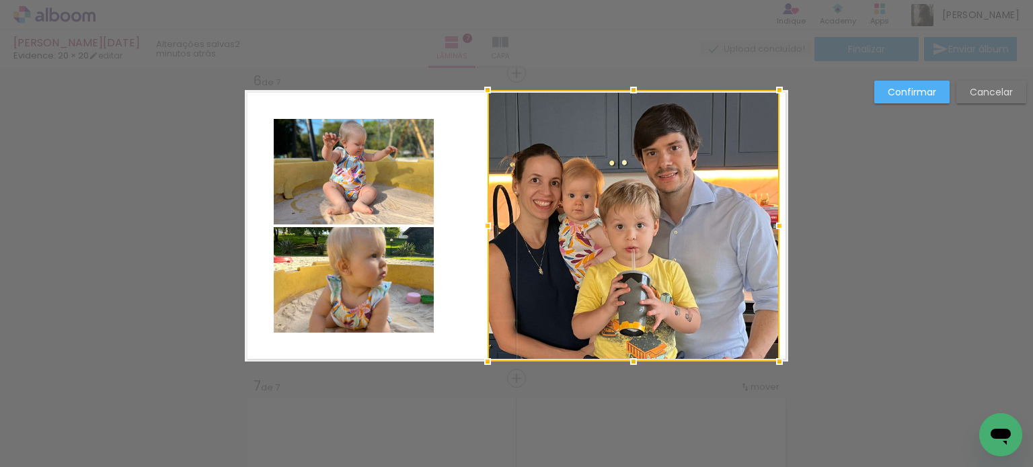
click at [683, 251] on div at bounding box center [634, 226] width 292 height 272
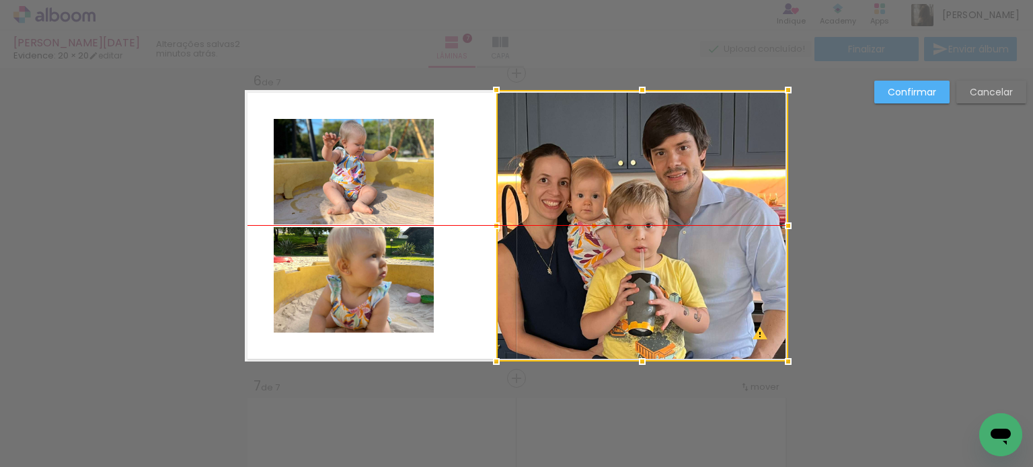
drag, startPoint x: 669, startPoint y: 213, endPoint x: 685, endPoint y: 212, distance: 16.2
click at [685, 212] on div at bounding box center [642, 226] width 292 height 272
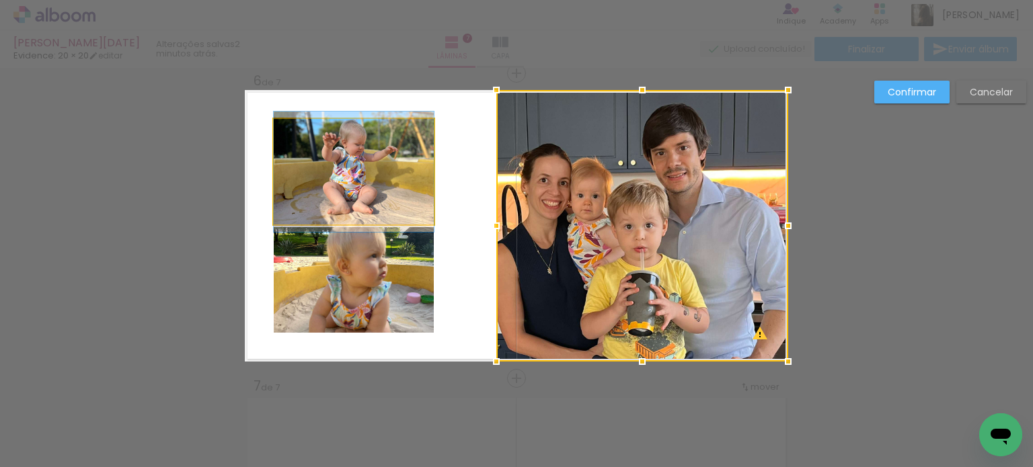
drag, startPoint x: 334, startPoint y: 192, endPoint x: 334, endPoint y: 215, distance: 22.2
click at [334, 191] on quentale-photo at bounding box center [354, 172] width 160 height 106
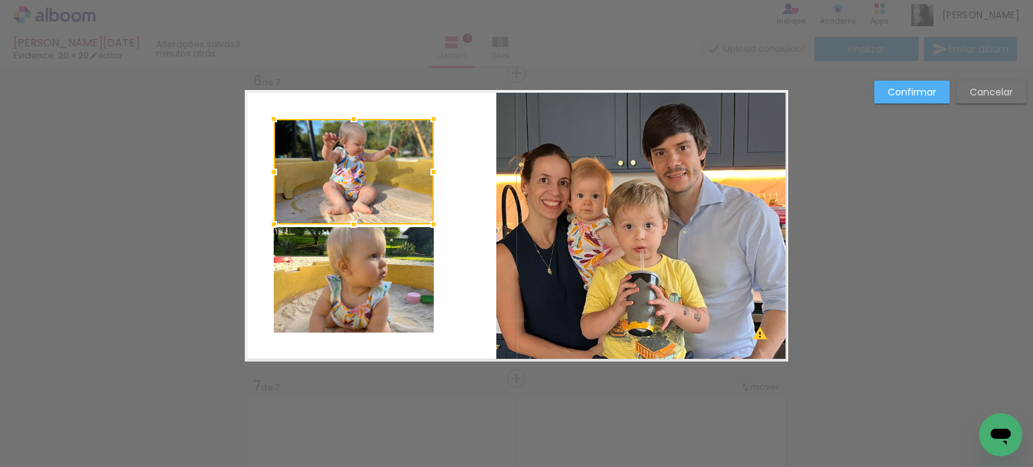
click at [347, 270] on quentale-photo at bounding box center [354, 280] width 160 height 106
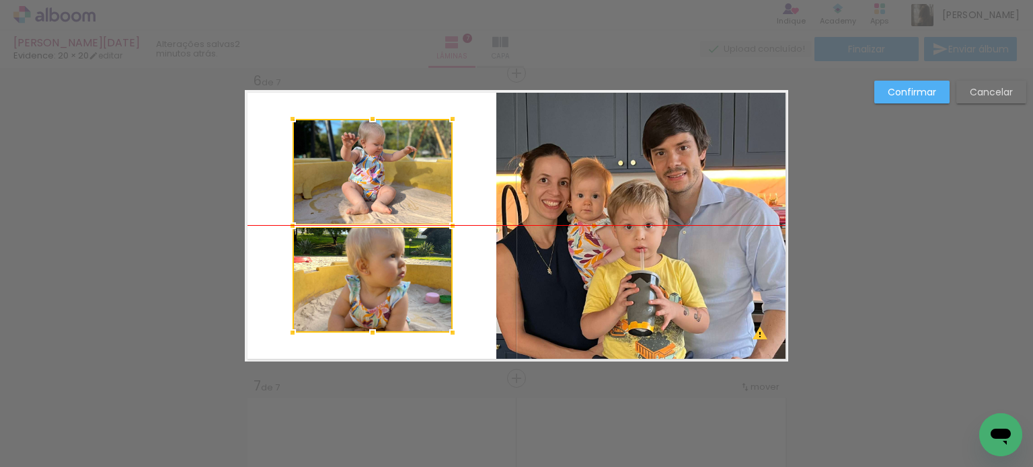
drag, startPoint x: 381, startPoint y: 180, endPoint x: 396, endPoint y: 180, distance: 15.5
click at [396, 180] on div at bounding box center [373, 226] width 160 height 214
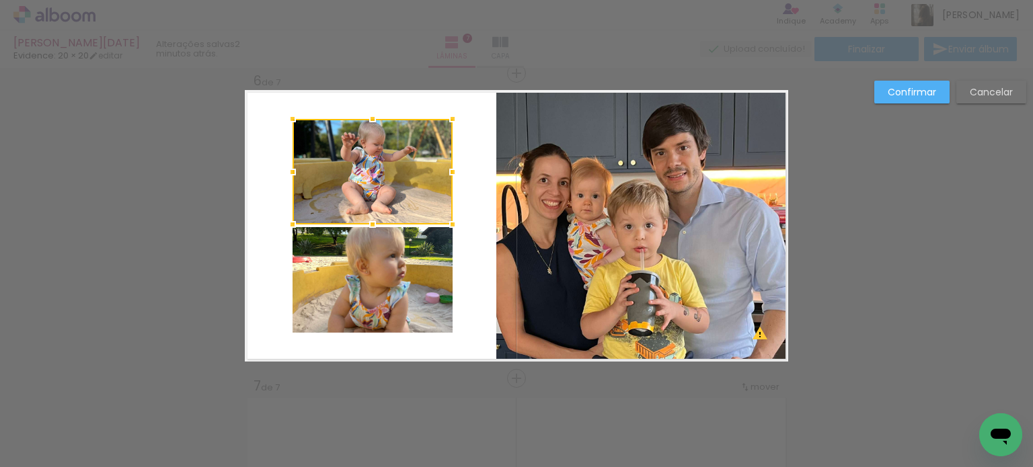
click at [0, 0] on slot "Confirmar" at bounding box center [0, 0] width 0 height 0
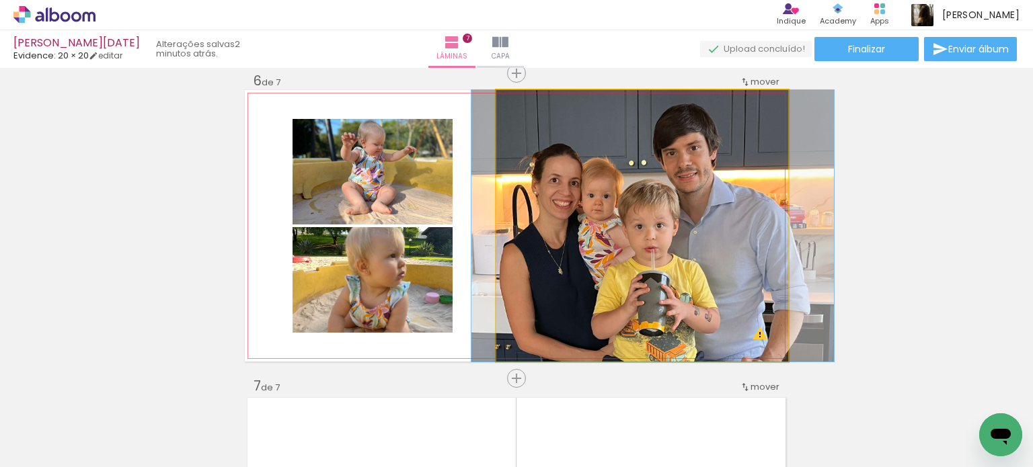
drag, startPoint x: 689, startPoint y: 252, endPoint x: 700, endPoint y: 251, distance: 10.8
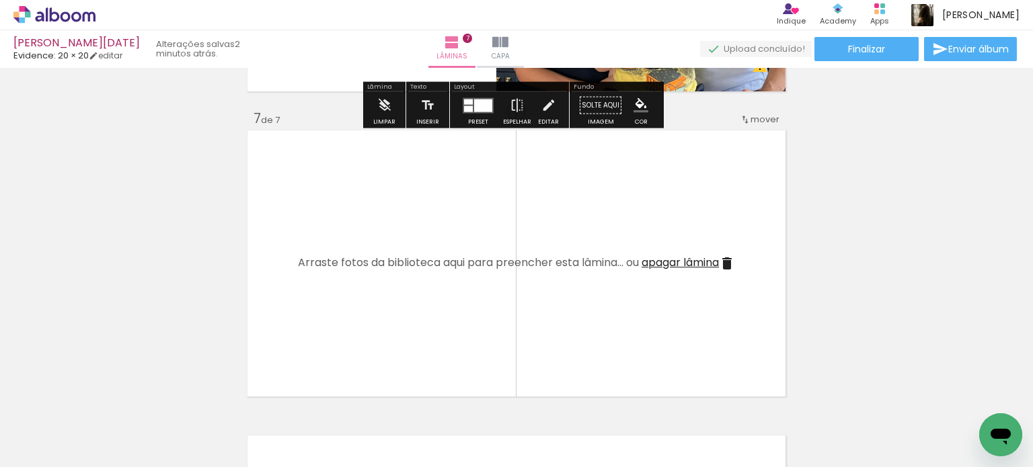
scroll to position [1813, 0]
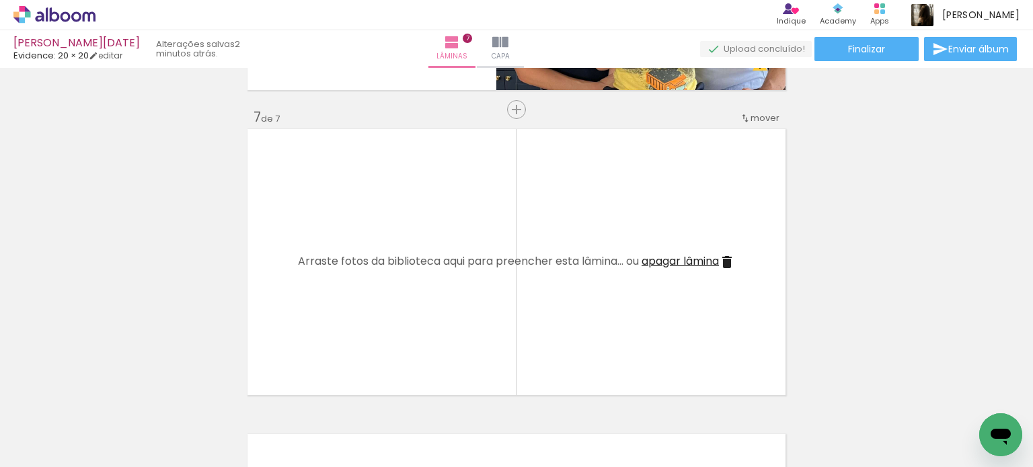
drag, startPoint x: 510, startPoint y: 416, endPoint x: 502, endPoint y: 302, distance: 114.6
click at [502, 302] on quentale-workspace at bounding box center [516, 233] width 1033 height 467
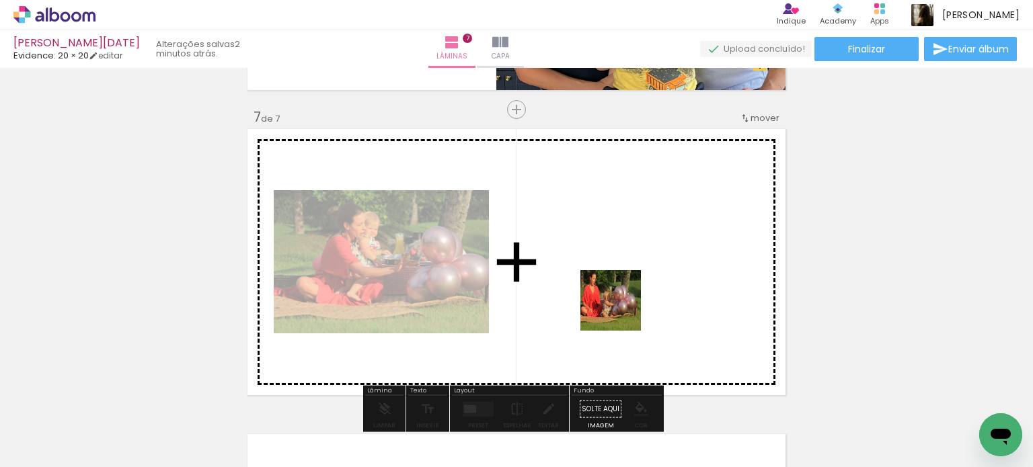
drag, startPoint x: 603, startPoint y: 438, endPoint x: 626, endPoint y: 282, distance: 157.8
click at [626, 282] on quentale-workspace at bounding box center [516, 233] width 1033 height 467
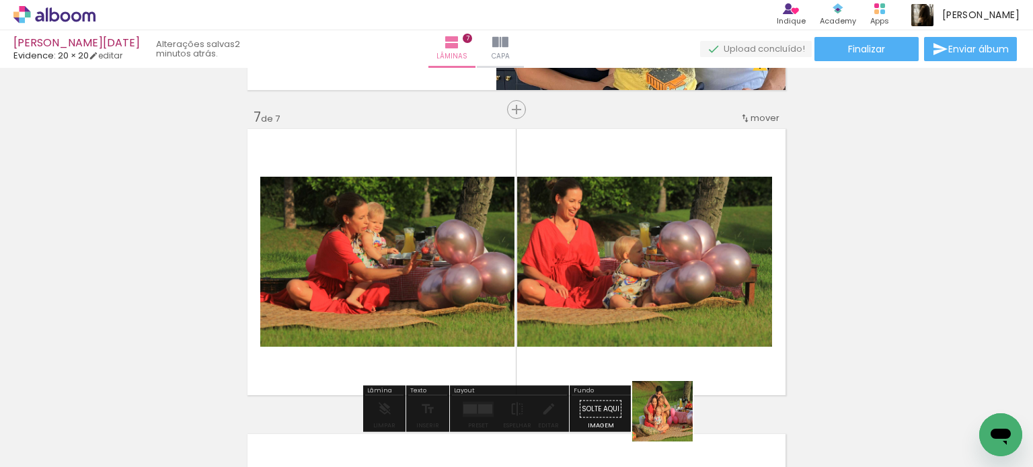
drag, startPoint x: 673, startPoint y: 437, endPoint x: 658, endPoint y: 279, distance: 158.1
click at [657, 279] on quentale-workspace at bounding box center [516, 233] width 1033 height 467
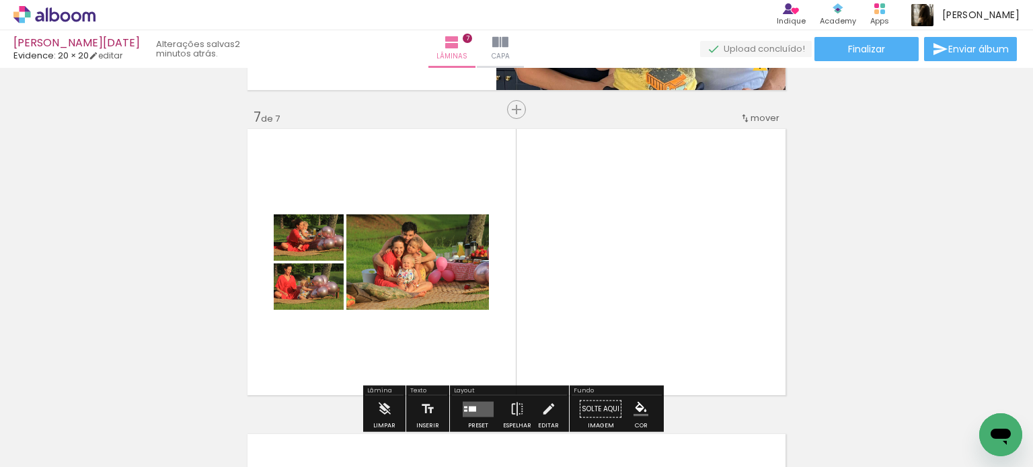
drag, startPoint x: 442, startPoint y: 422, endPoint x: 500, endPoint y: 317, distance: 120.1
click at [495, 322] on quentale-workspace at bounding box center [516, 233] width 1033 height 467
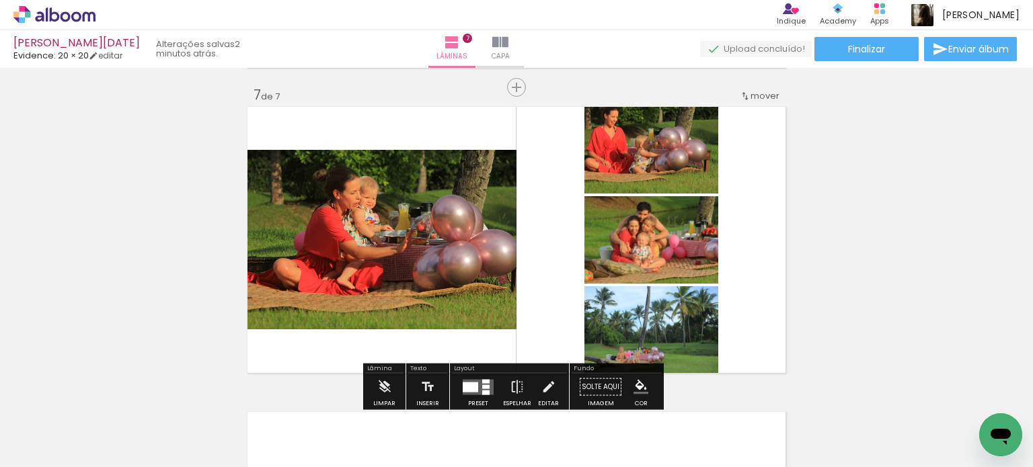
scroll to position [1880, 0]
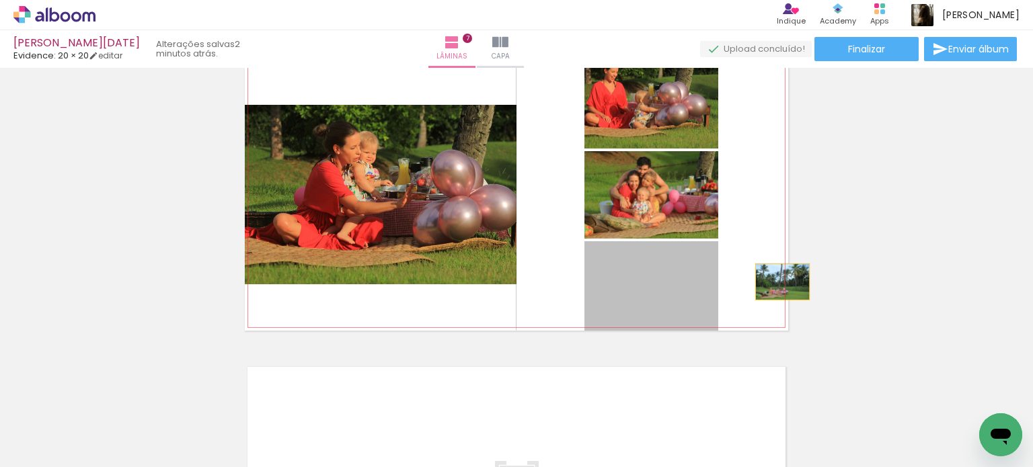
drag, startPoint x: 691, startPoint y: 285, endPoint x: 858, endPoint y: 279, distance: 167.6
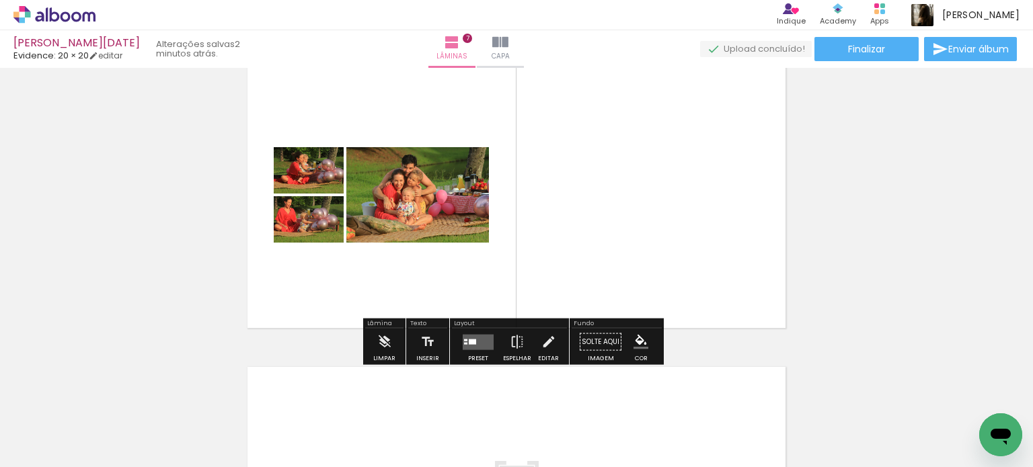
click at [473, 340] on quentale-layouter at bounding box center [478, 341] width 31 height 15
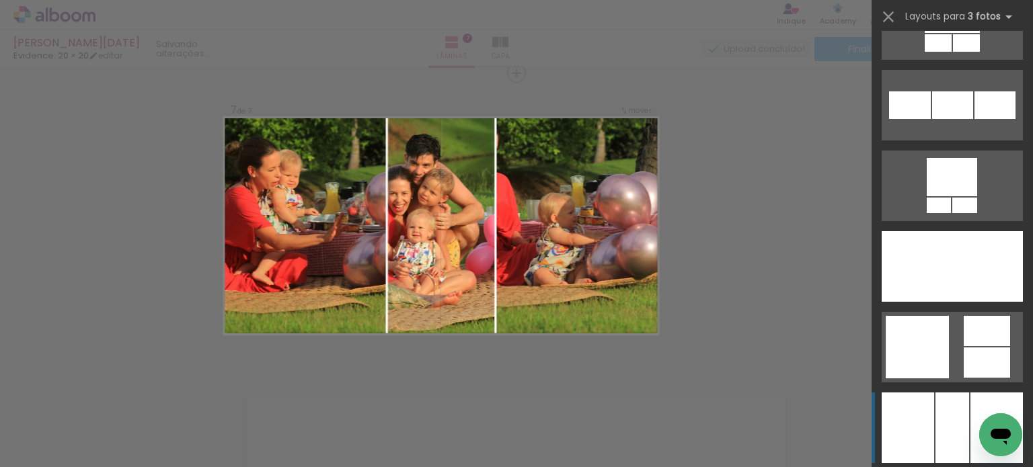
scroll to position [3363, 0]
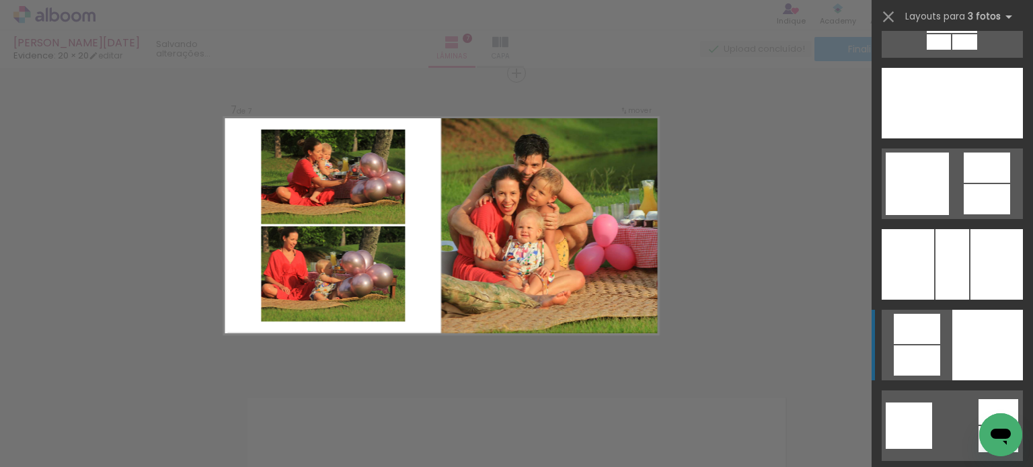
click at [978, 139] on div at bounding box center [1000, 103] width 45 height 71
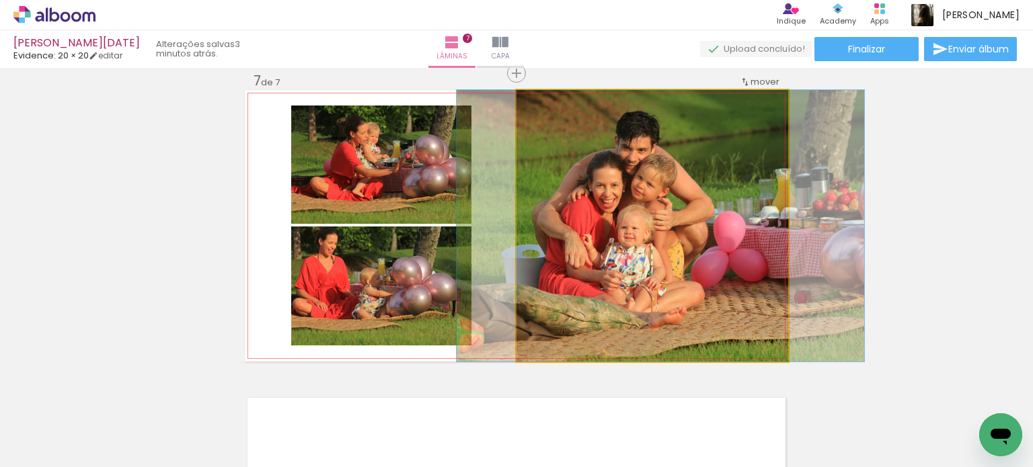
drag, startPoint x: 708, startPoint y: 303, endPoint x: 718, endPoint y: 297, distance: 11.8
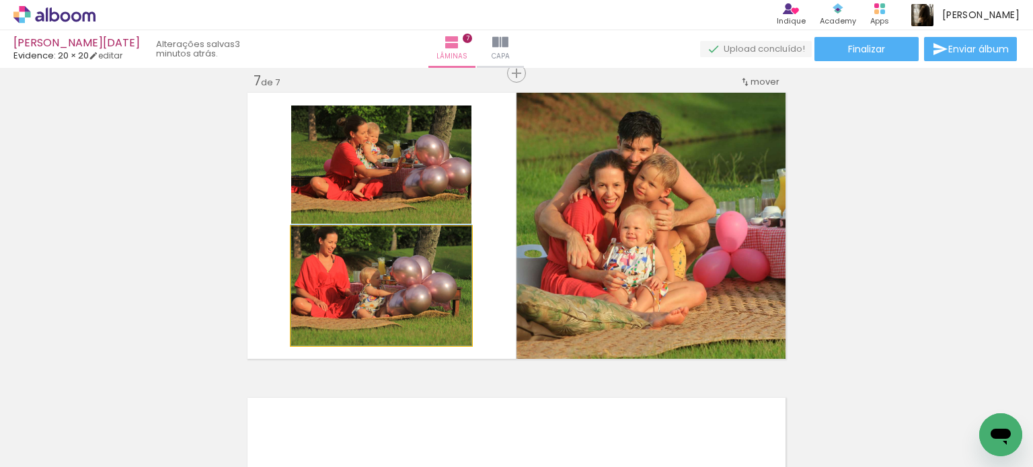
drag, startPoint x: 386, startPoint y: 299, endPoint x: 412, endPoint y: 298, distance: 25.6
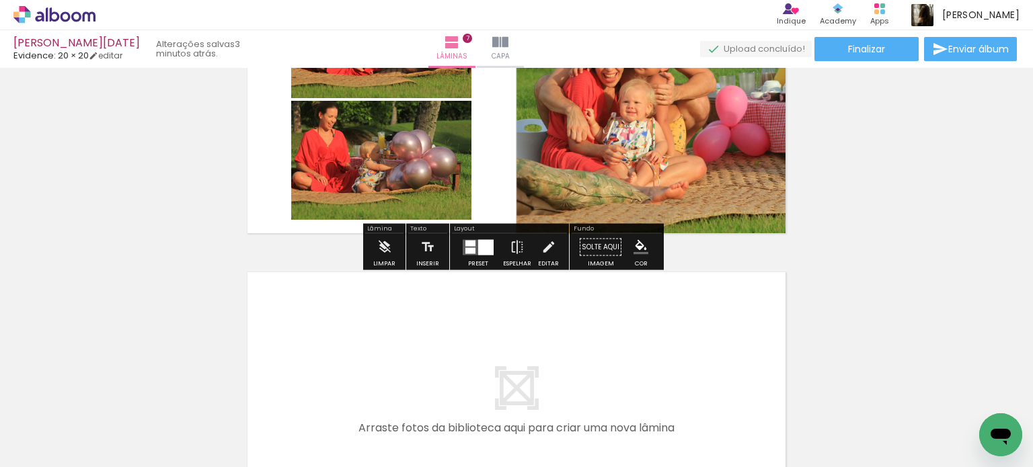
scroll to position [1984, 0]
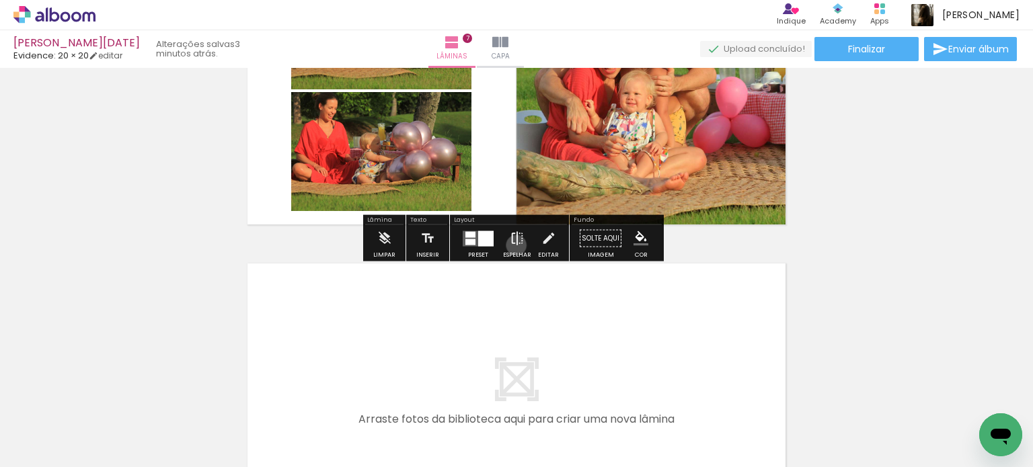
click at [513, 245] on iron-icon at bounding box center [517, 238] width 15 height 27
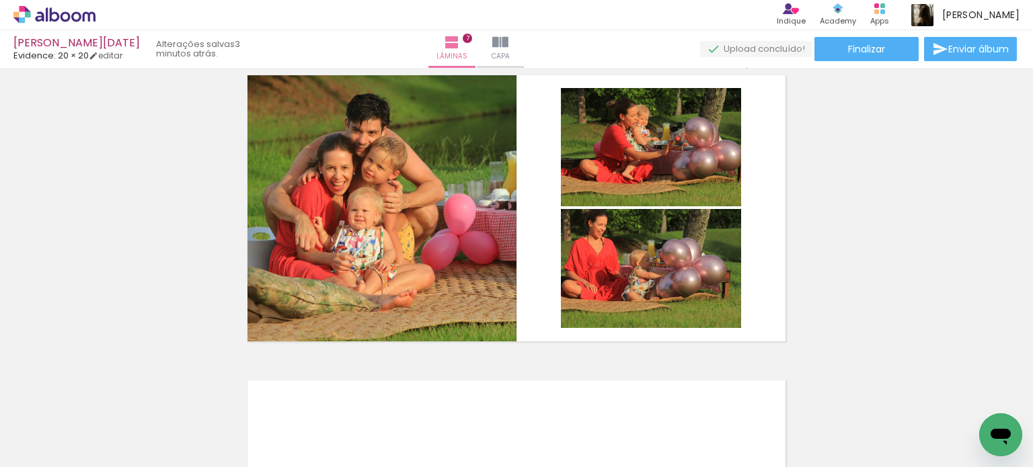
scroll to position [1916, 0]
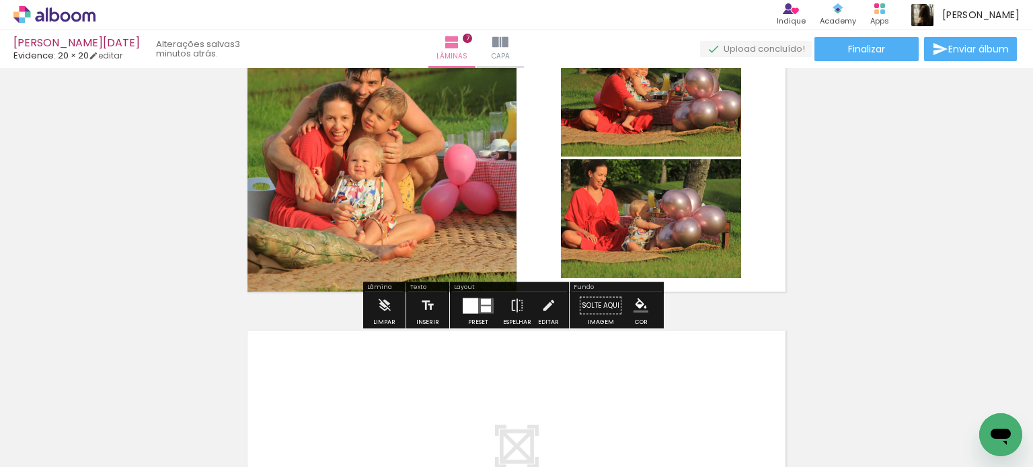
click at [468, 319] on div "Preset" at bounding box center [478, 322] width 20 height 6
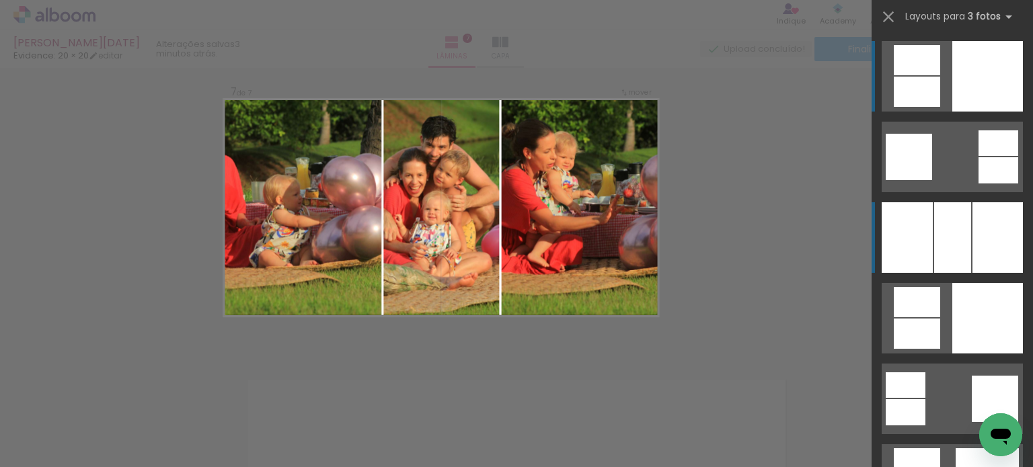
scroll to position [1849, 0]
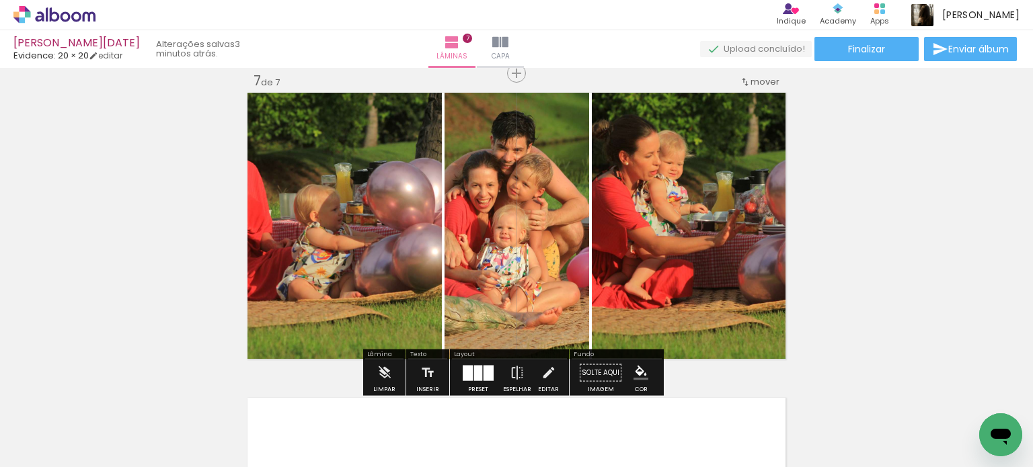
click at [666, 249] on quentale-photo at bounding box center [690, 226] width 196 height 272
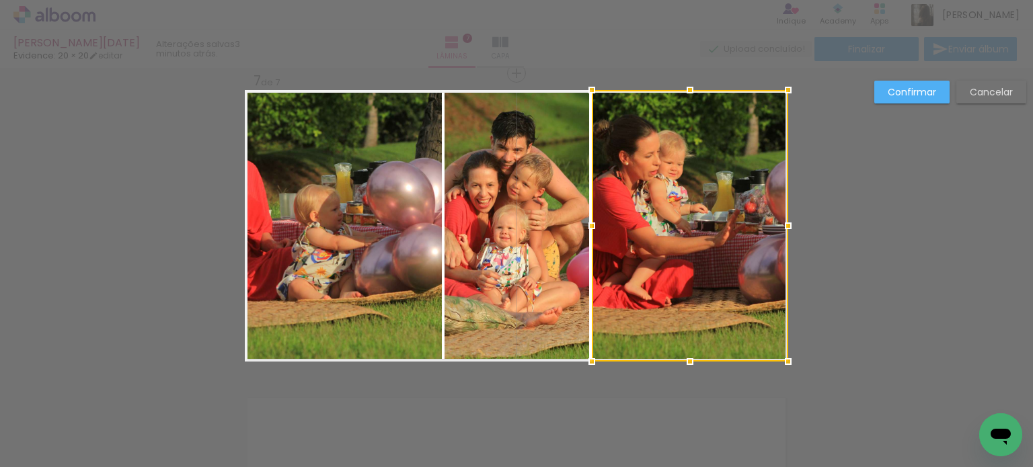
click at [517, 247] on quentale-photo at bounding box center [517, 226] width 145 height 272
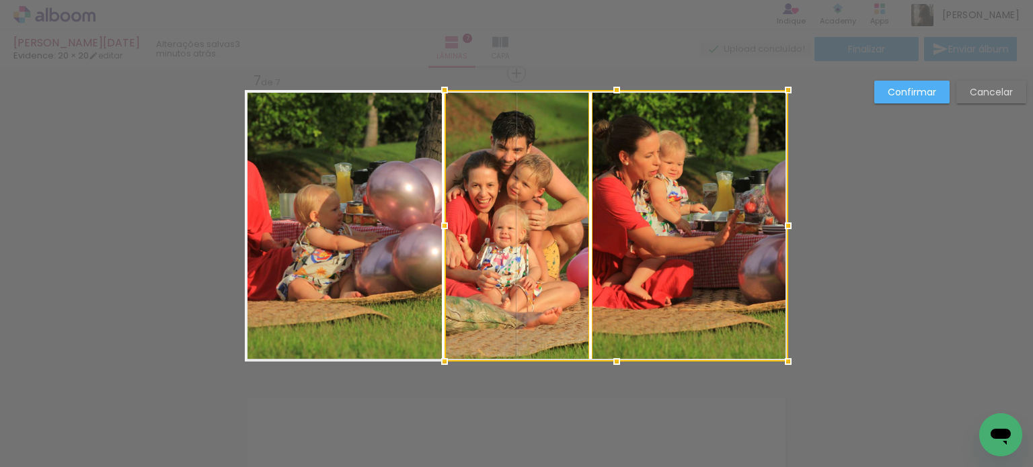
click at [388, 256] on quentale-photo at bounding box center [343, 226] width 197 height 272
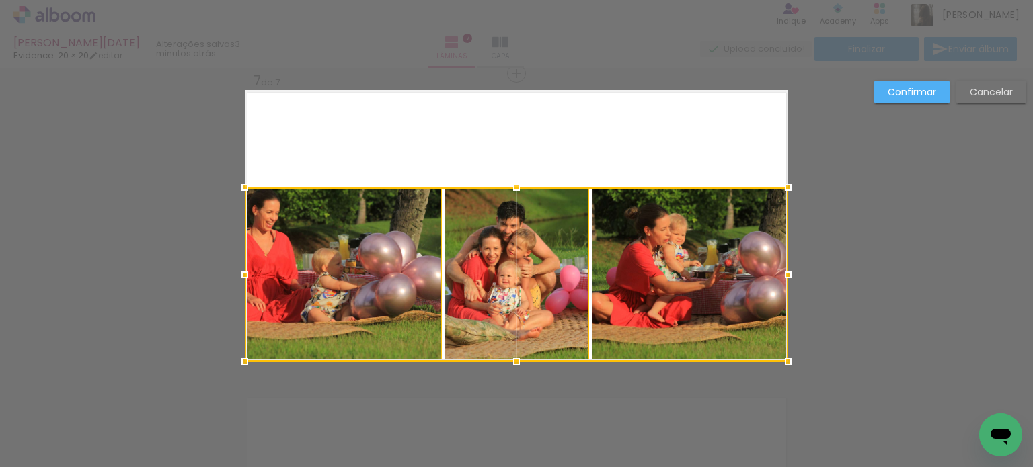
drag, startPoint x: 513, startPoint y: 98, endPoint x: 493, endPoint y: 190, distance: 93.5
click at [493, 190] on div at bounding box center [516, 275] width 543 height 174
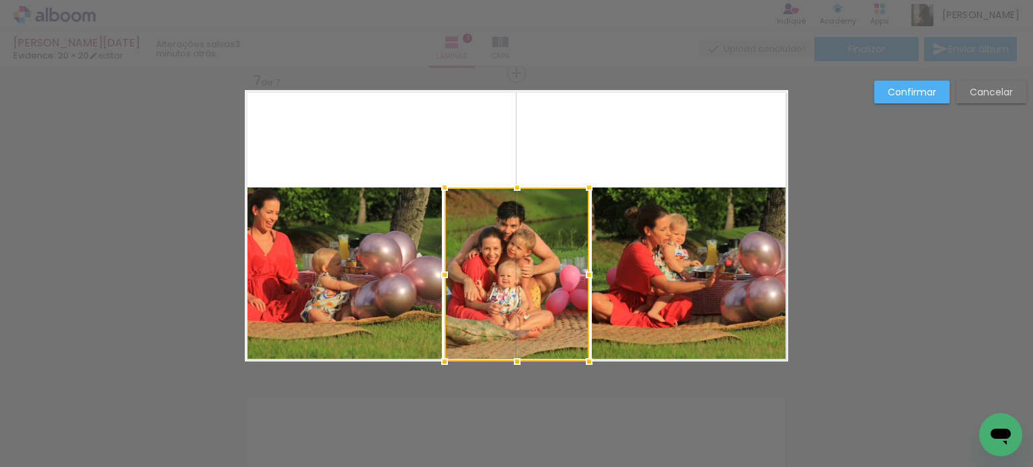
click at [625, 252] on quentale-photo at bounding box center [690, 275] width 196 height 174
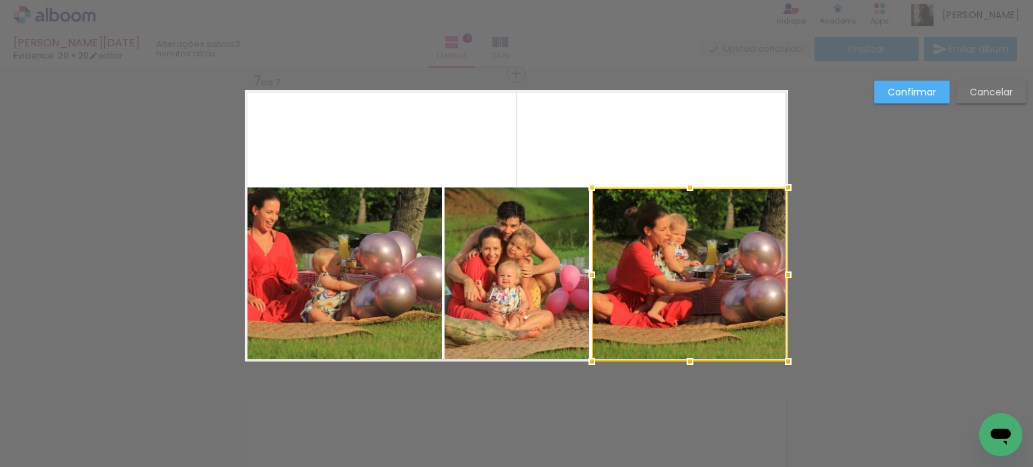
click at [526, 271] on quentale-photo at bounding box center [517, 275] width 145 height 174
click at [313, 276] on quentale-photo at bounding box center [343, 275] width 197 height 174
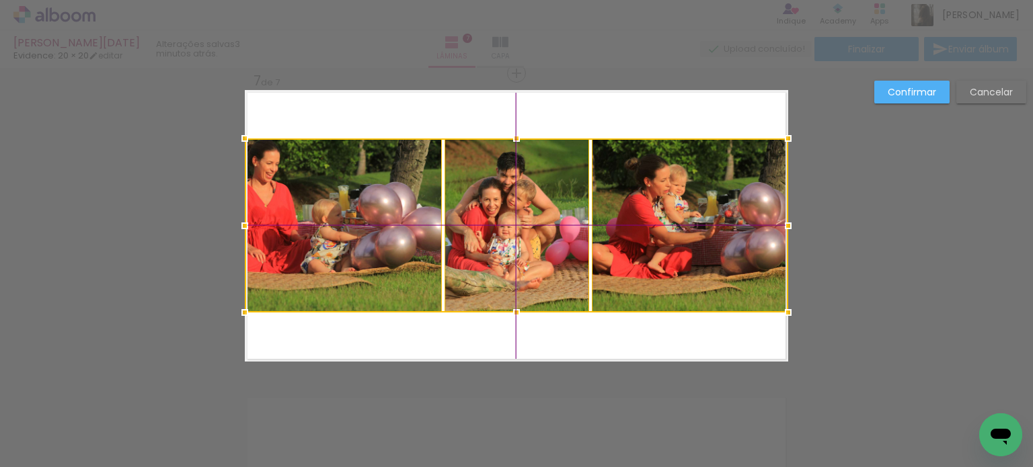
drag, startPoint x: 622, startPoint y: 248, endPoint x: 623, endPoint y: 201, distance: 47.1
click at [623, 201] on div at bounding box center [516, 226] width 543 height 174
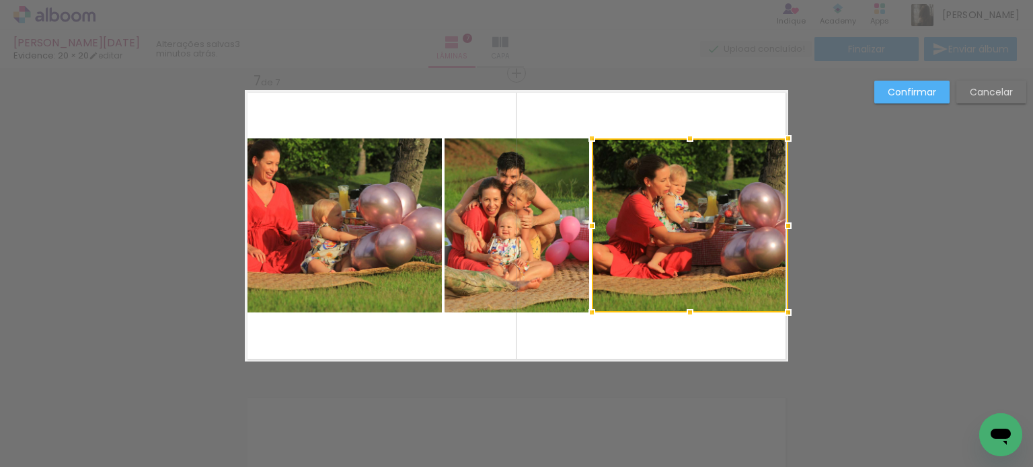
click at [0, 0] on slot "Confirmar" at bounding box center [0, 0] width 0 height 0
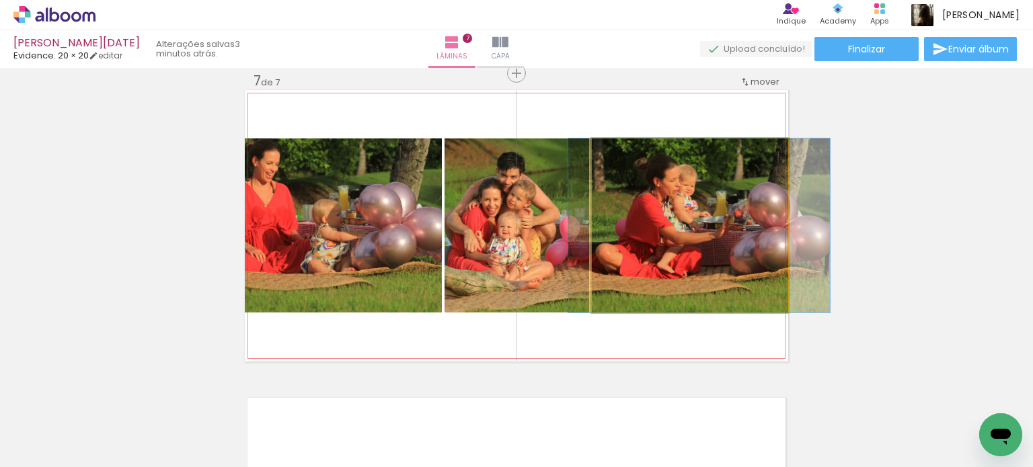
drag, startPoint x: 731, startPoint y: 186, endPoint x: 741, endPoint y: 184, distance: 9.5
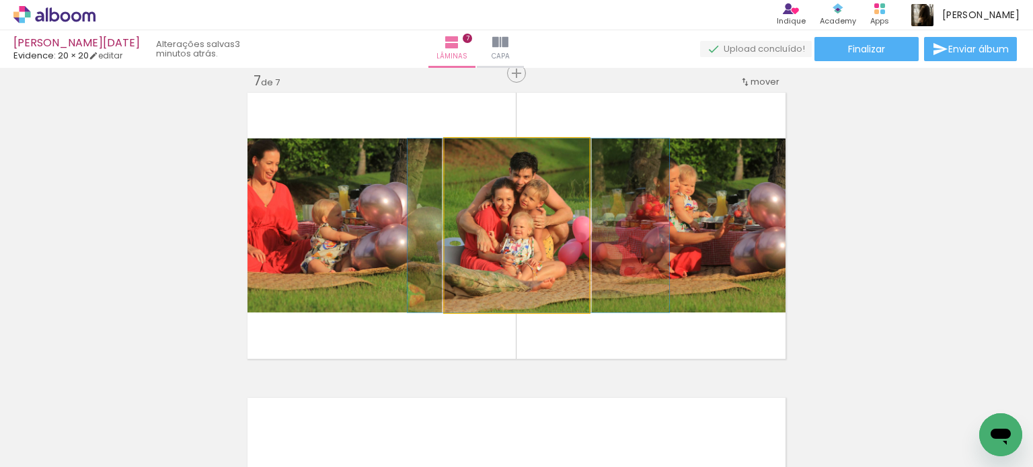
drag, startPoint x: 471, startPoint y: 216, endPoint x: 484, endPoint y: 215, distance: 12.9
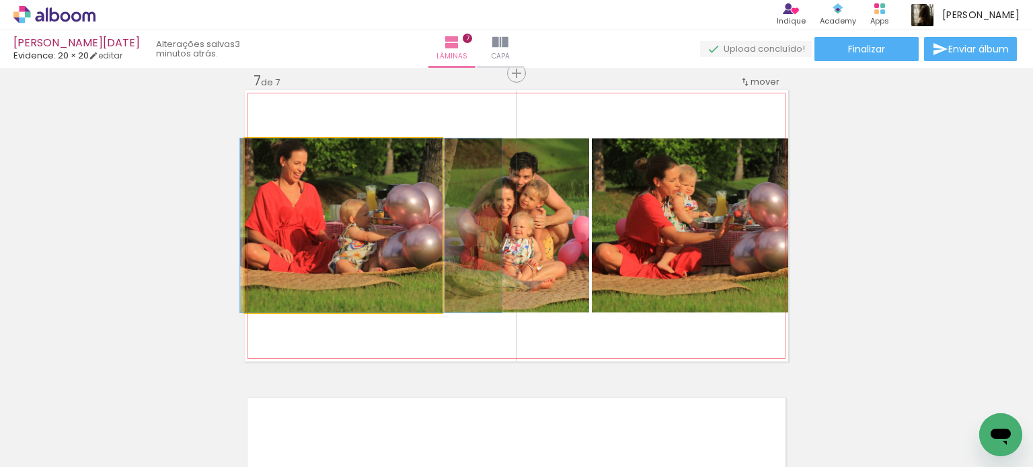
drag, startPoint x: 345, startPoint y: 224, endPoint x: 374, endPoint y: 223, distance: 29.0
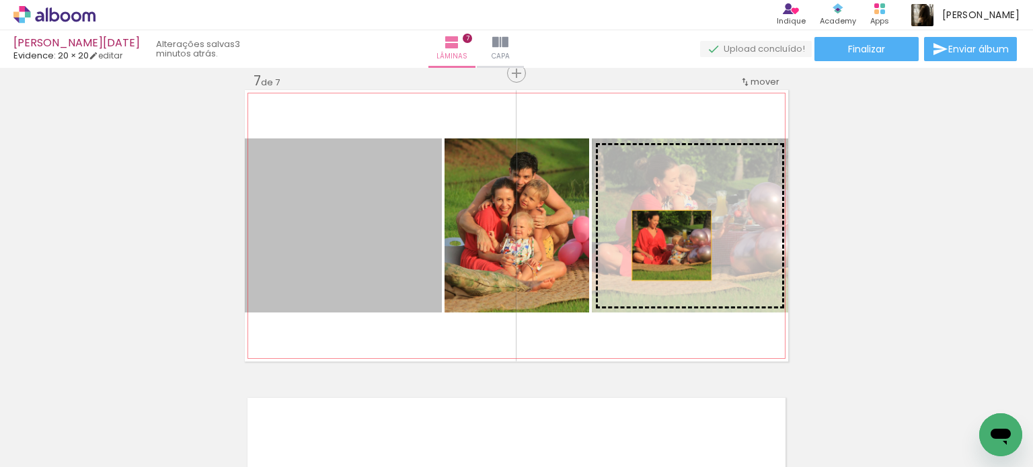
drag, startPoint x: 357, startPoint y: 247, endPoint x: 667, endPoint y: 246, distance: 310.1
click at [0, 0] on slot at bounding box center [0, 0] width 0 height 0
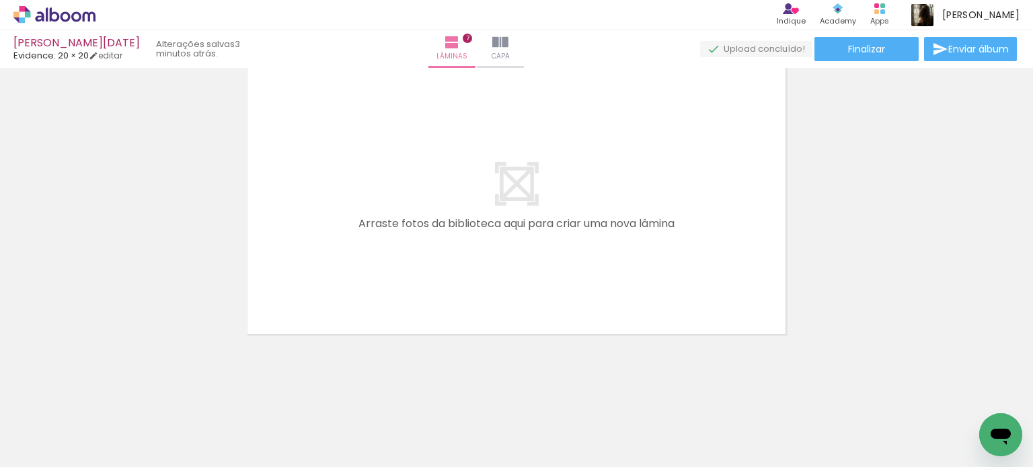
scroll to position [0, 2202]
drag, startPoint x: 449, startPoint y: 407, endPoint x: 455, endPoint y: 268, distance: 138.7
click at [455, 268] on quentale-workspace at bounding box center [516, 233] width 1033 height 467
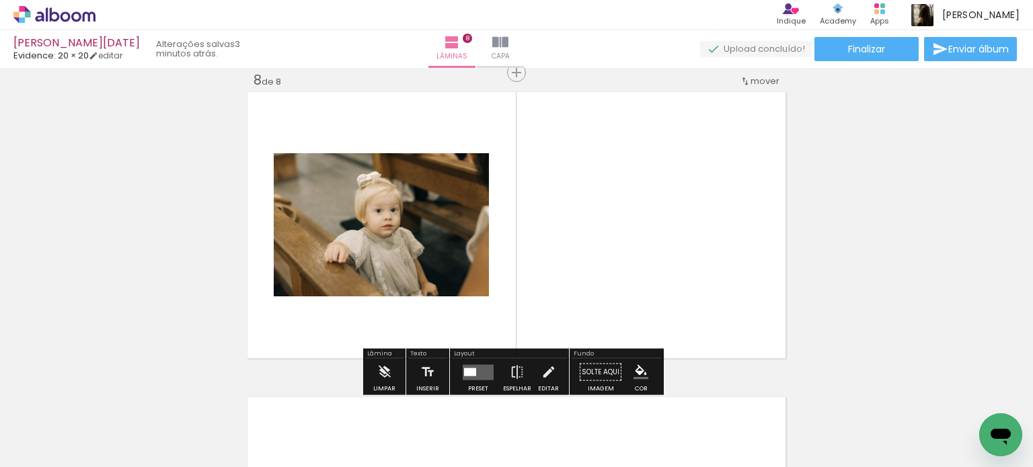
scroll to position [2154, 0]
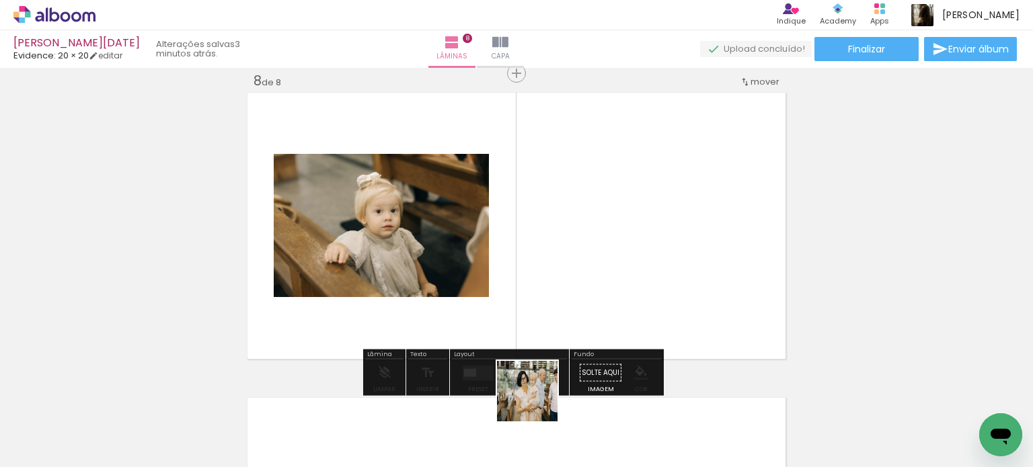
drag, startPoint x: 522, startPoint y: 430, endPoint x: 624, endPoint y: 278, distance: 183.2
click at [624, 278] on quentale-workspace at bounding box center [516, 233] width 1033 height 467
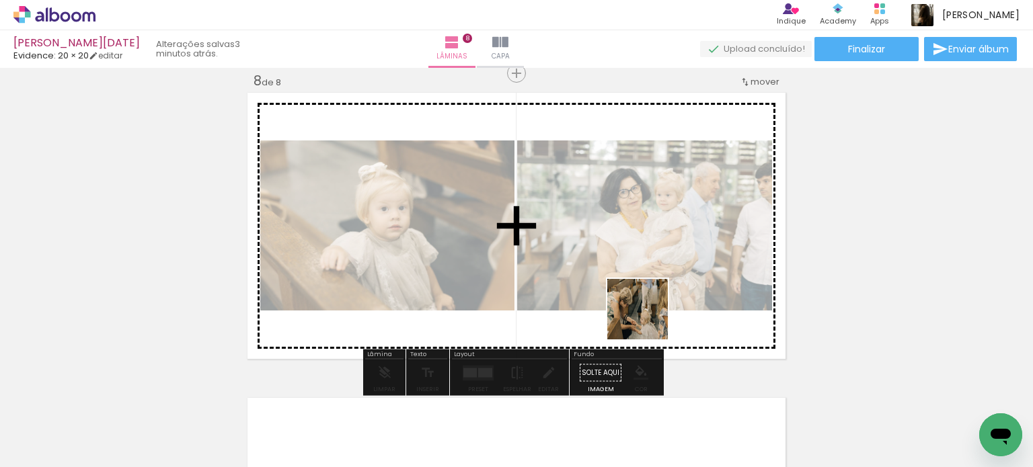
drag, startPoint x: 650, startPoint y: 426, endPoint x: 628, endPoint y: 329, distance: 100.0
click at [643, 270] on quentale-workspace at bounding box center [516, 233] width 1033 height 467
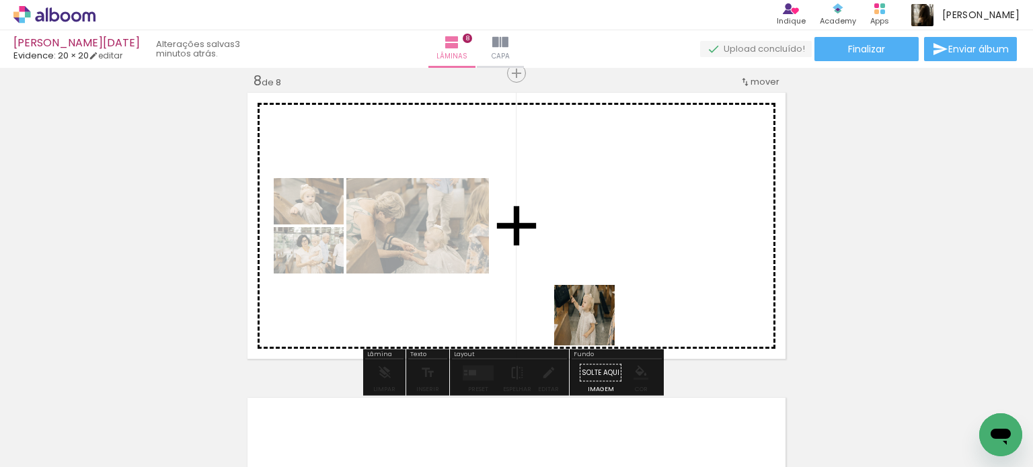
drag, startPoint x: 589, startPoint y: 393, endPoint x: 596, endPoint y: 276, distance: 116.6
click at [596, 276] on quentale-workspace at bounding box center [516, 233] width 1033 height 467
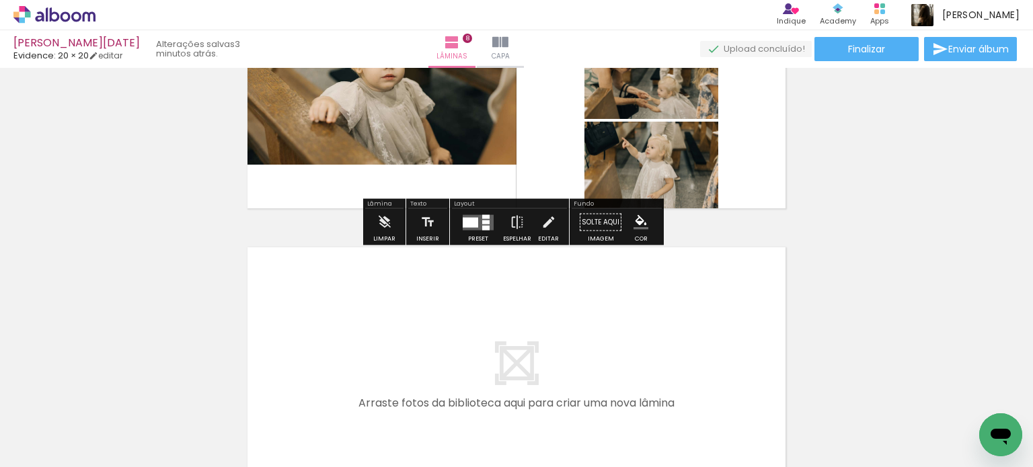
scroll to position [2356, 0]
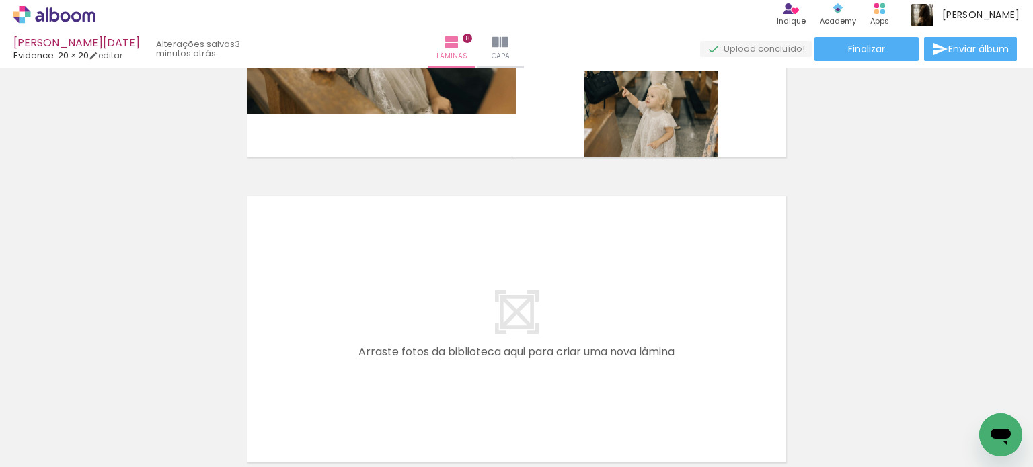
drag, startPoint x: 702, startPoint y: 396, endPoint x: 588, endPoint y: 310, distance: 142.7
click at [588, 310] on quentale-workspace at bounding box center [516, 233] width 1033 height 467
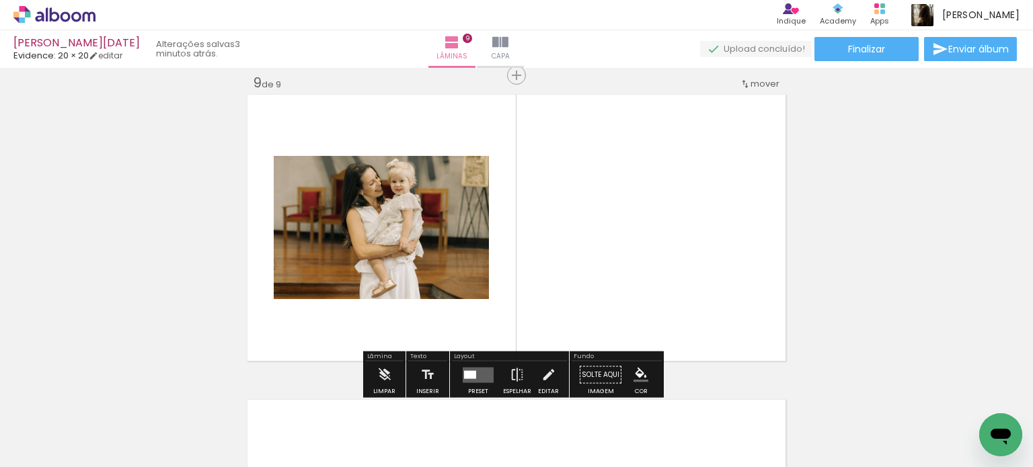
scroll to position [2460, 0]
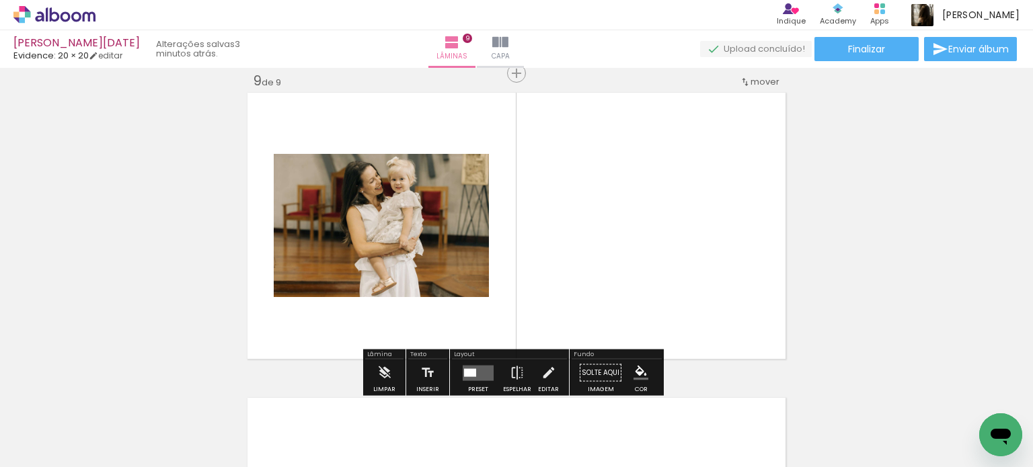
drag, startPoint x: 810, startPoint y: 416, endPoint x: 730, endPoint y: 344, distance: 107.6
click at [679, 304] on quentale-workspace at bounding box center [516, 233] width 1033 height 467
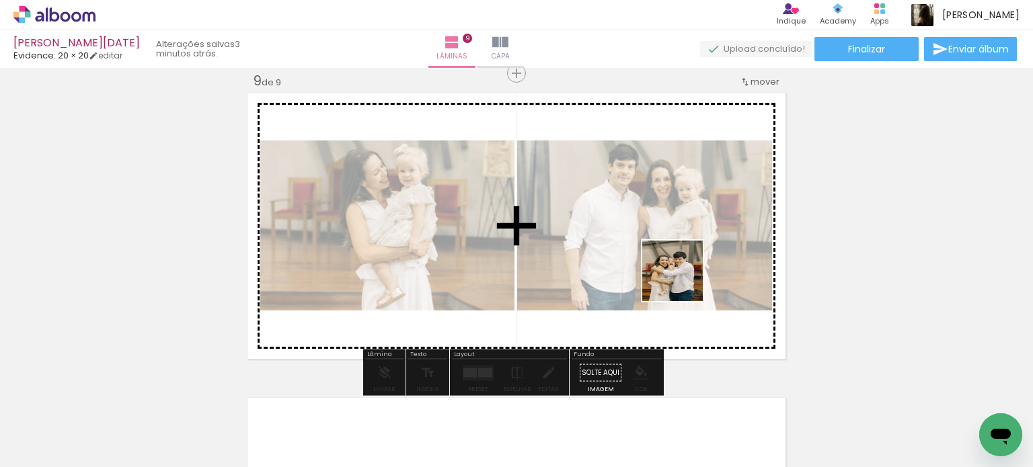
drag, startPoint x: 879, startPoint y: 416, endPoint x: 679, endPoint y: 278, distance: 243.1
click at [681, 279] on quentale-workspace at bounding box center [516, 233] width 1033 height 467
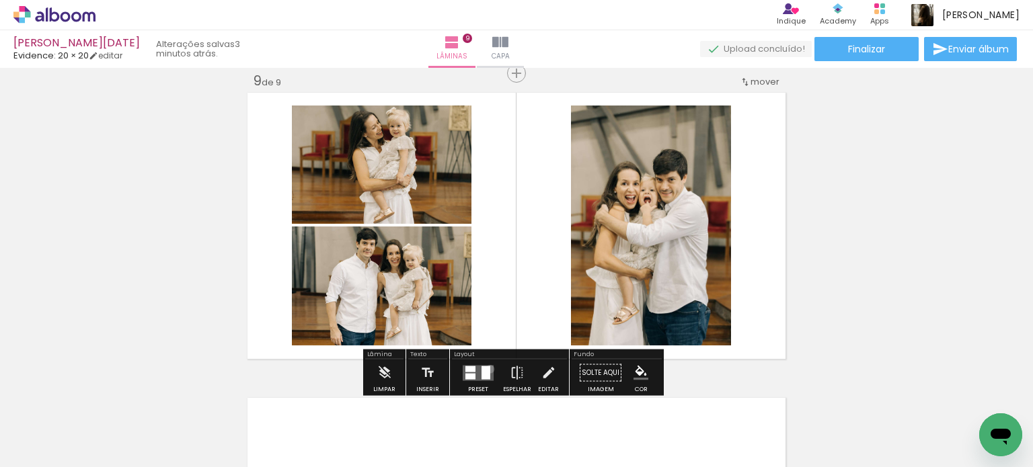
click at [487, 369] on quentale-layouter at bounding box center [478, 372] width 31 height 15
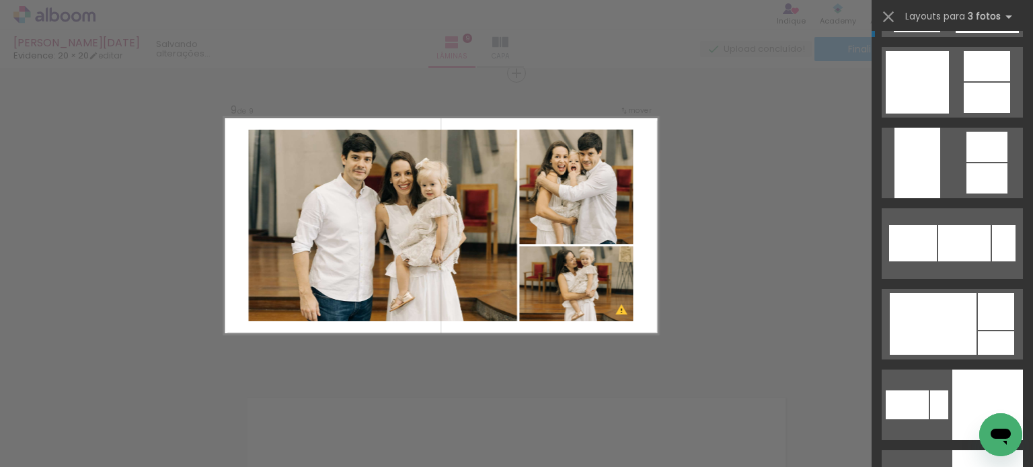
scroll to position [2825, 0]
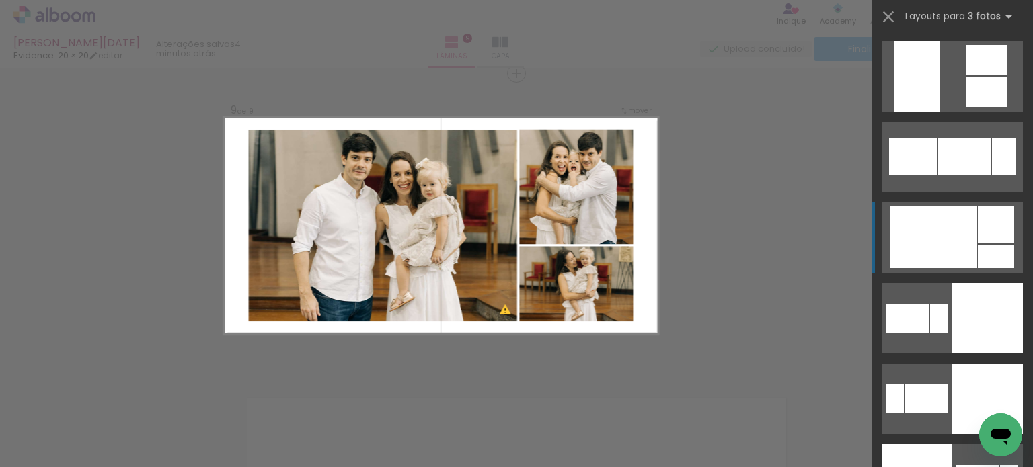
click at [978, 249] on div at bounding box center [996, 257] width 36 height 24
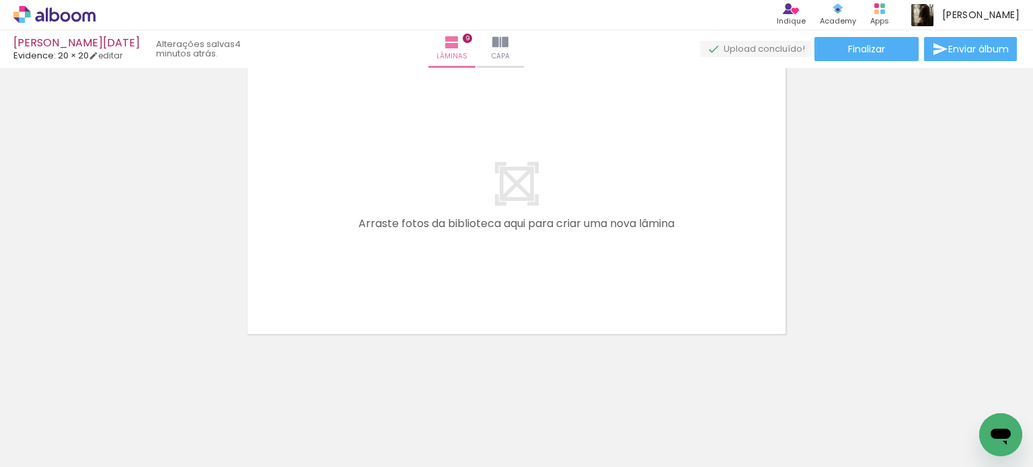
scroll to position [0, 2770]
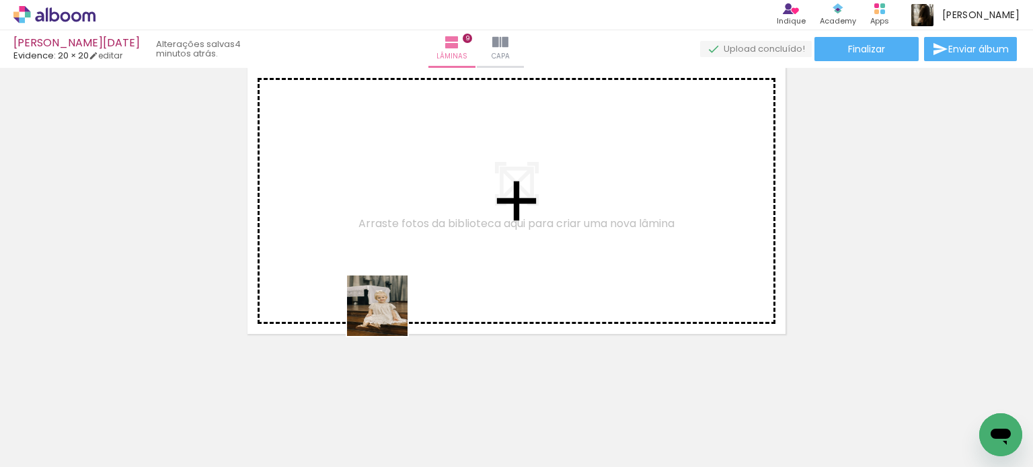
drag, startPoint x: 387, startPoint y: 410, endPoint x: 419, endPoint y: 239, distance: 173.2
click at [409, 248] on quentale-workspace at bounding box center [516, 233] width 1033 height 467
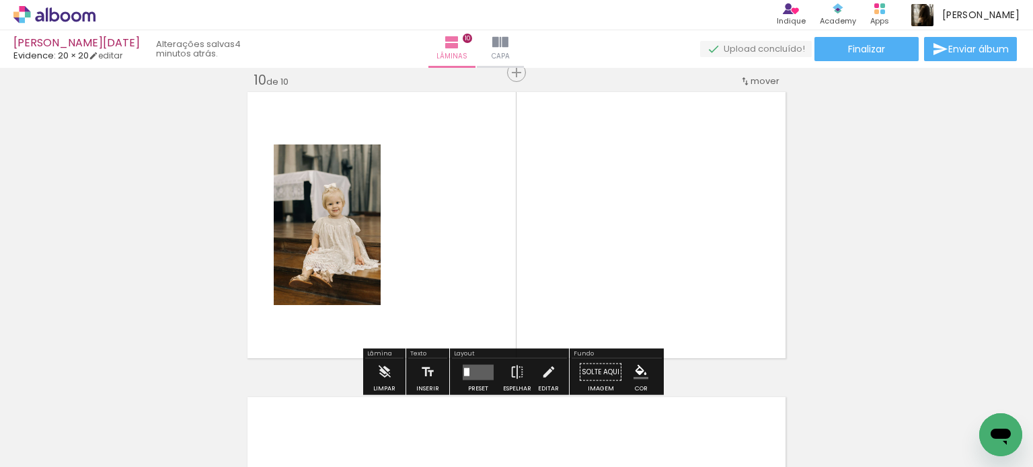
scroll to position [2765, 0]
drag, startPoint x: 463, startPoint y: 332, endPoint x: 461, endPoint y: 299, distance: 33.0
click at [461, 299] on quentale-workspace at bounding box center [516, 233] width 1033 height 467
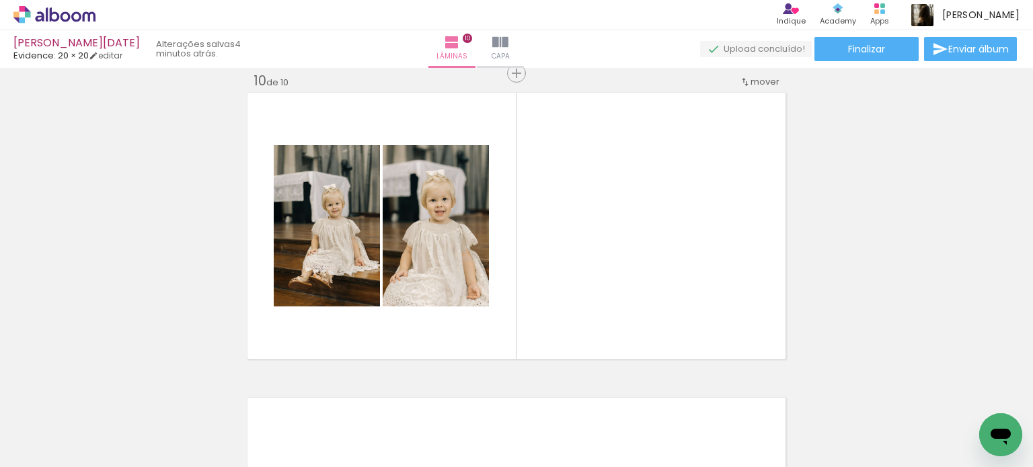
scroll to position [0, 3432]
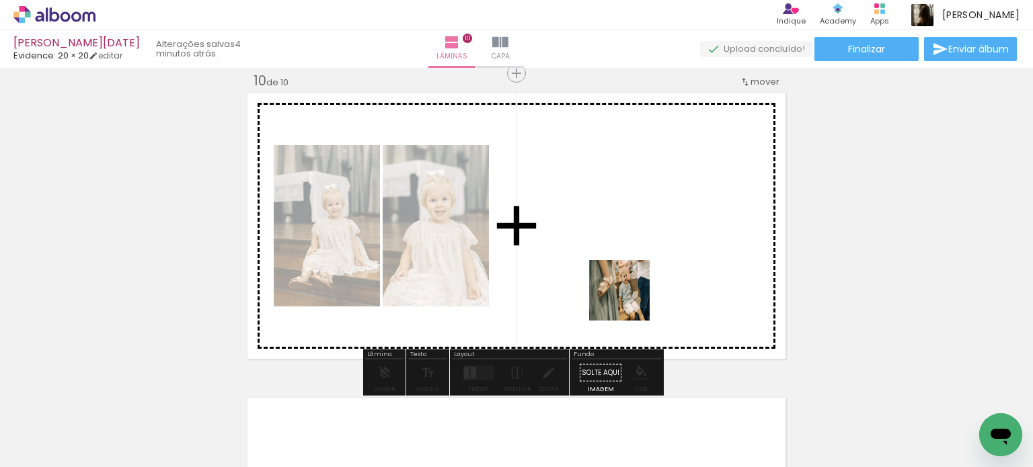
drag, startPoint x: 563, startPoint y: 398, endPoint x: 654, endPoint y: 267, distance: 159.0
click at [654, 267] on quentale-workspace at bounding box center [516, 233] width 1033 height 467
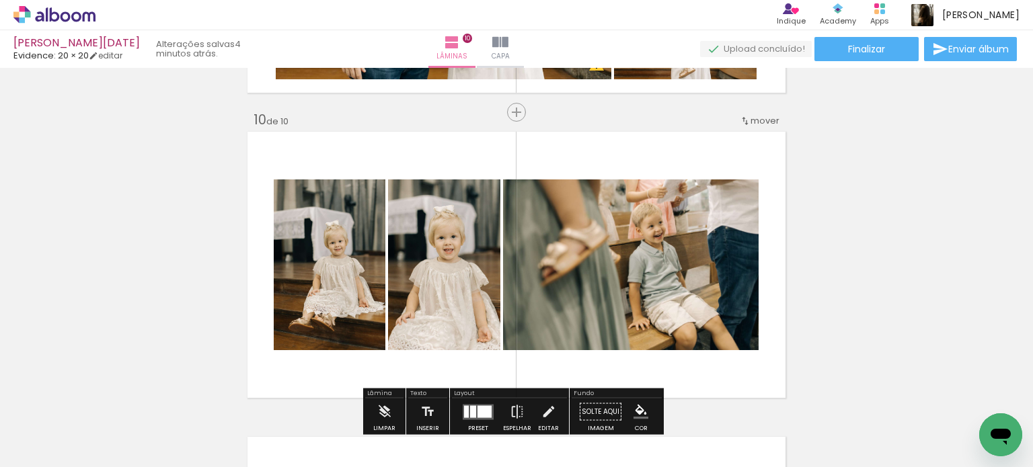
scroll to position [2765, 0]
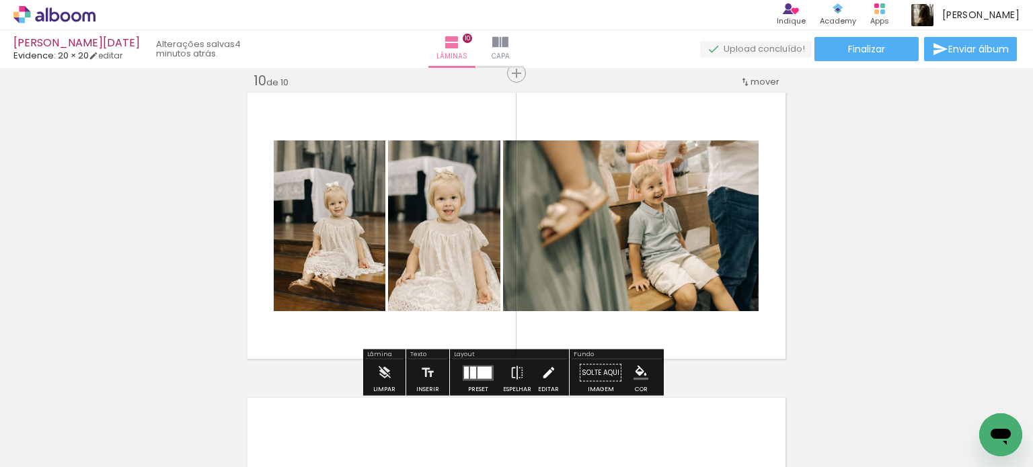
drag, startPoint x: 340, startPoint y: 430, endPoint x: 551, endPoint y: 367, distance: 219.8
click at [607, 295] on quentale-workspace at bounding box center [516, 233] width 1033 height 467
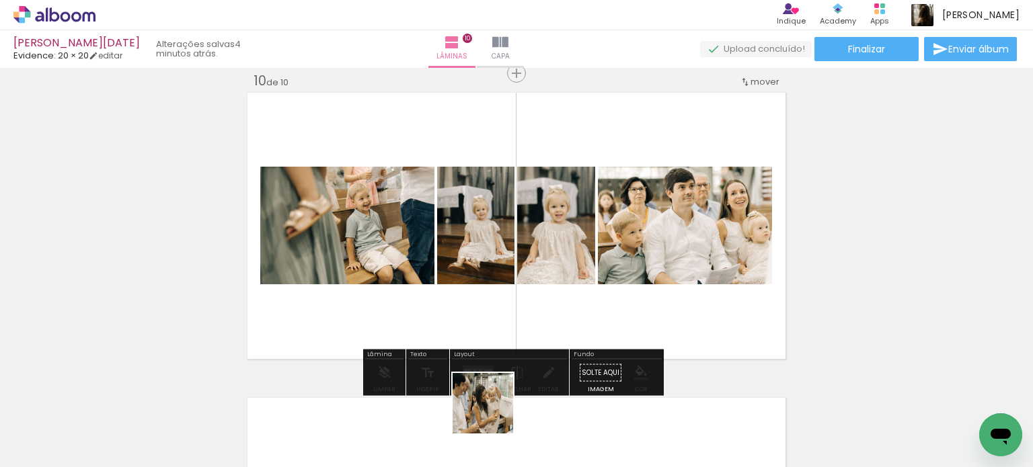
drag, startPoint x: 493, startPoint y: 414, endPoint x: 630, endPoint y: 285, distance: 187.9
click at [630, 285] on quentale-workspace at bounding box center [516, 233] width 1033 height 467
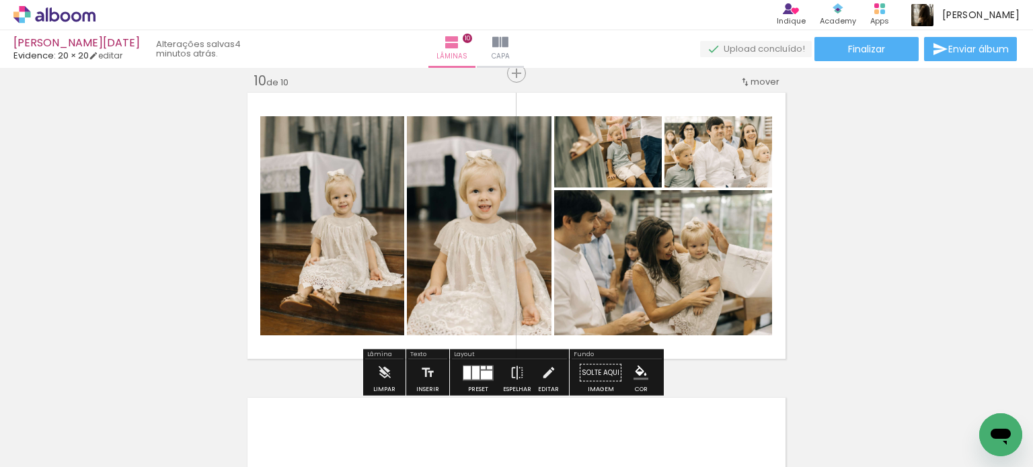
click at [487, 369] on quentale-layouter at bounding box center [478, 372] width 31 height 15
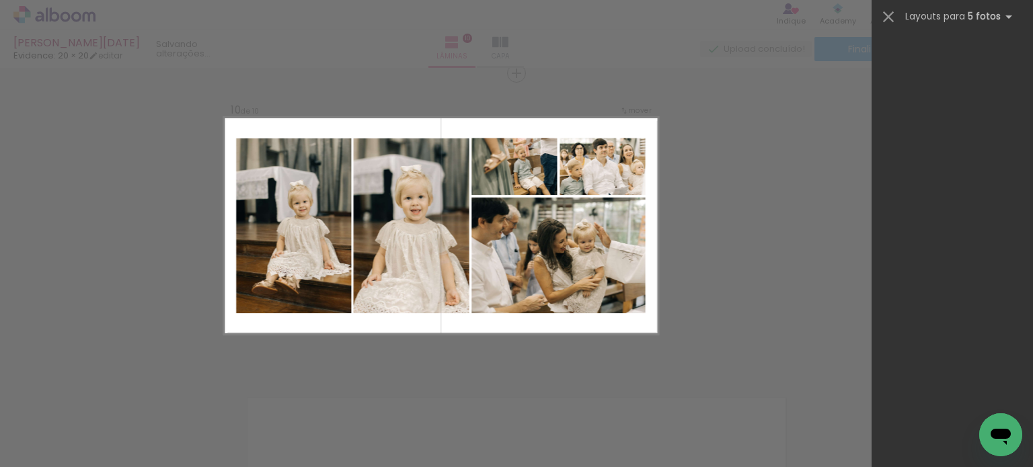
scroll to position [0, 0]
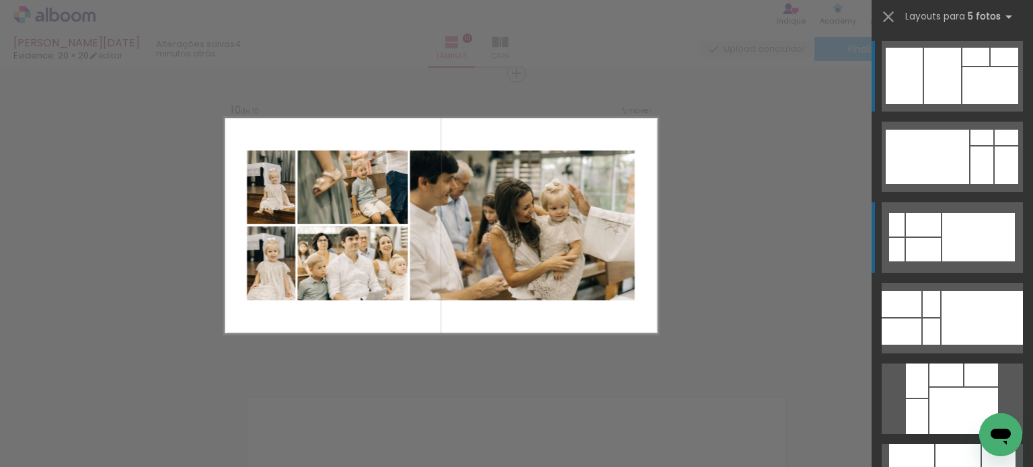
click at [969, 250] on div at bounding box center [978, 237] width 73 height 48
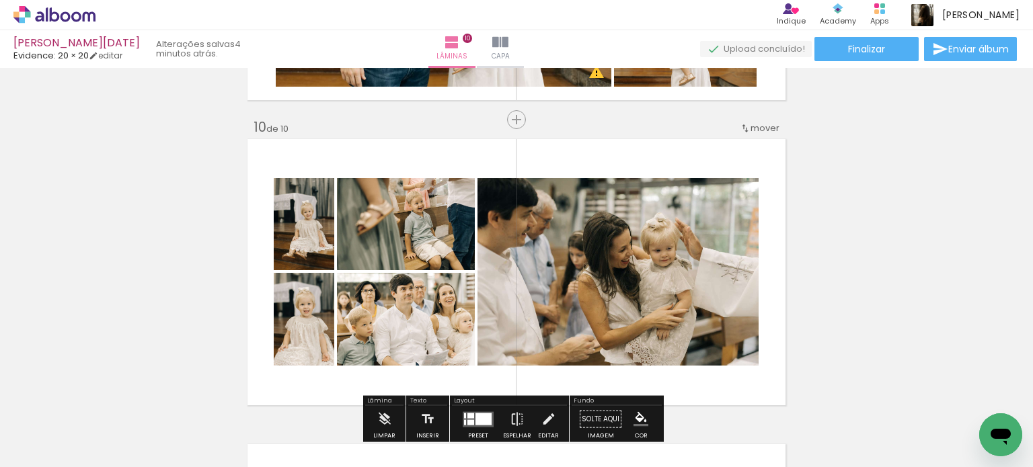
scroll to position [2832, 0]
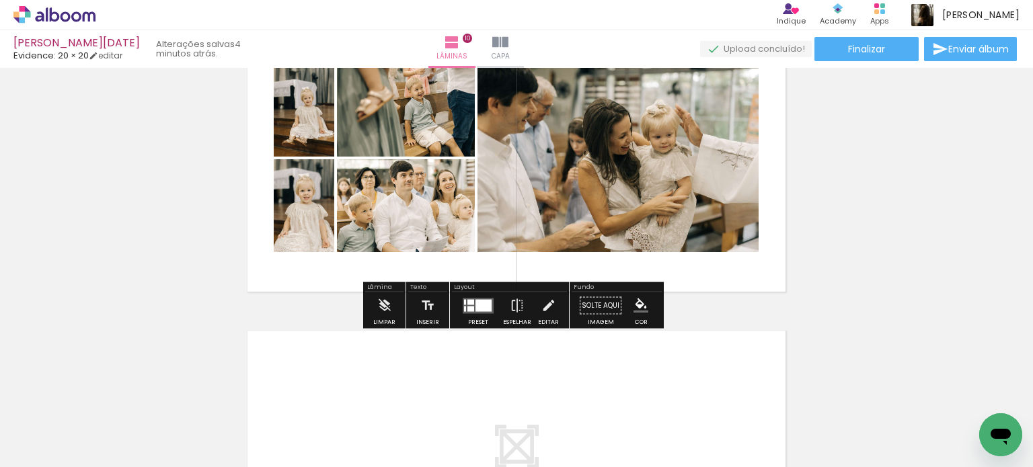
drag, startPoint x: 476, startPoint y: 311, endPoint x: 915, endPoint y: 303, distance: 439.3
click at [477, 311] on quentale-layouter at bounding box center [478, 305] width 31 height 15
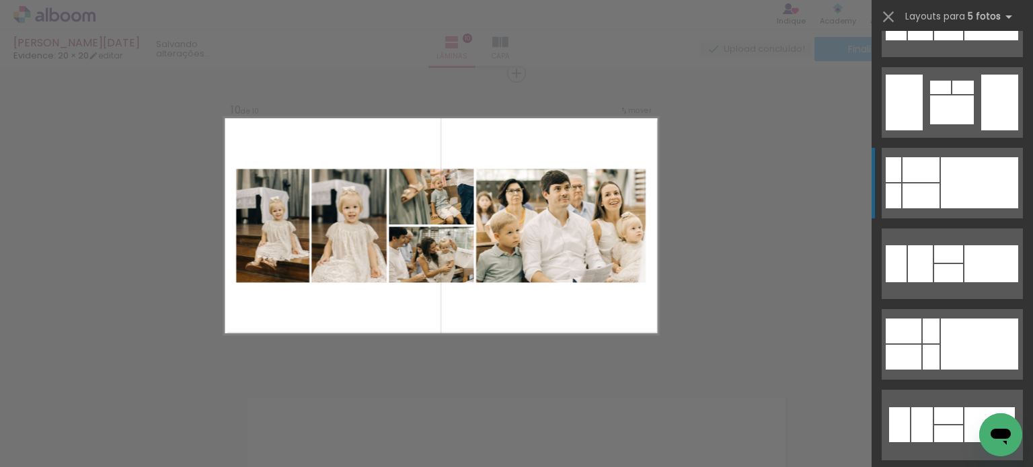
scroll to position [1372, 0]
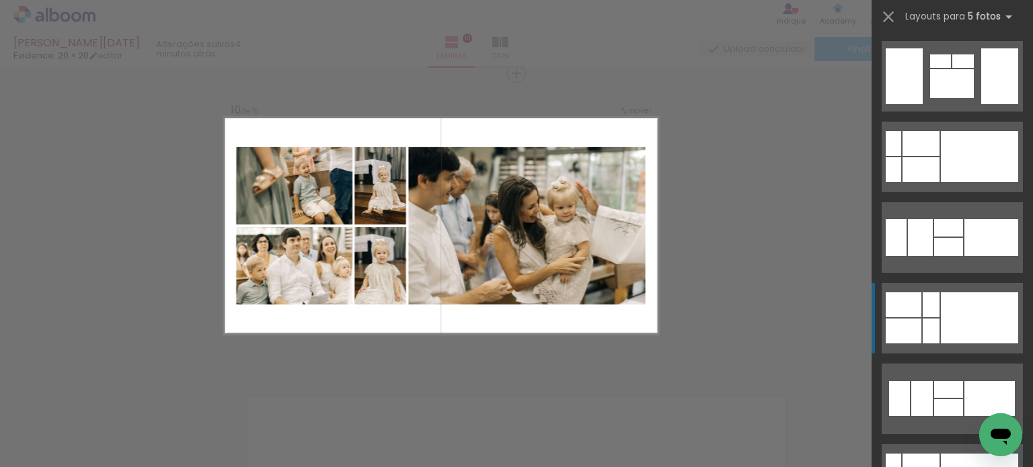
click at [945, 256] on div at bounding box center [948, 247] width 29 height 18
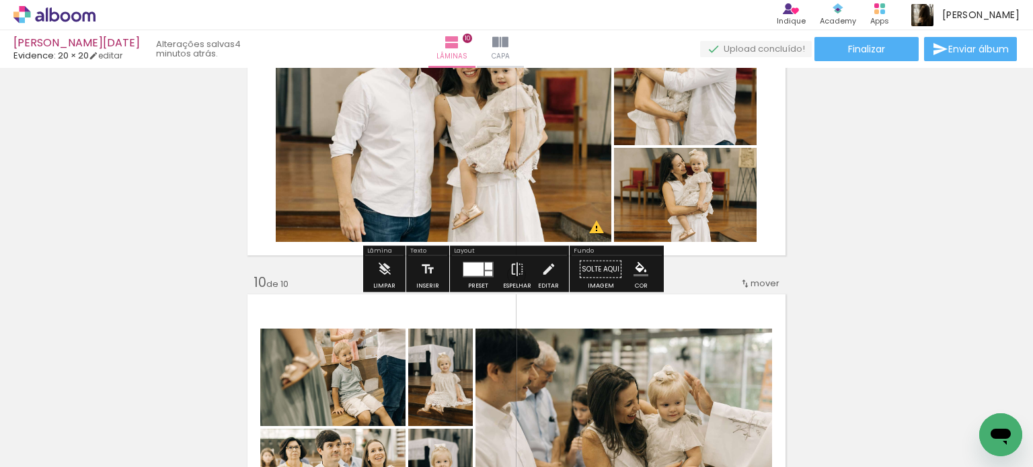
click at [457, 169] on quentale-photo at bounding box center [444, 122] width 336 height 240
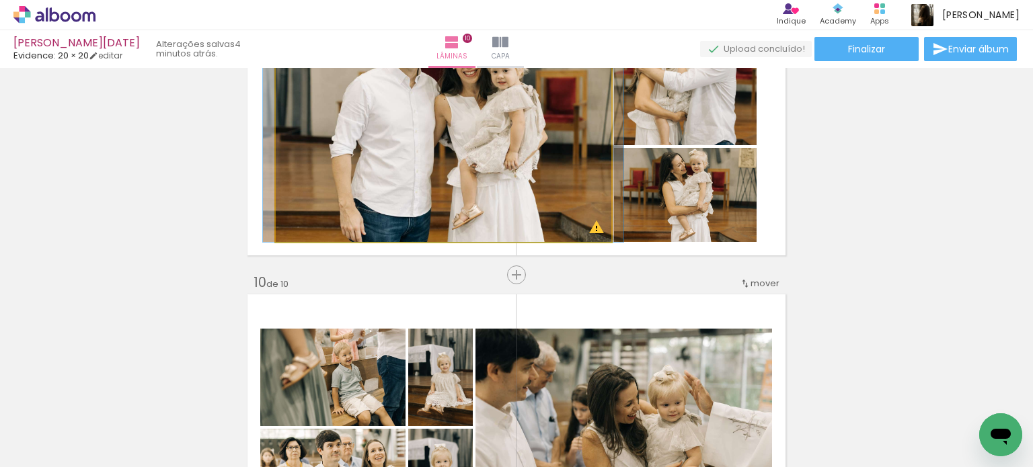
click at [457, 169] on quentale-photo at bounding box center [444, 122] width 336 height 240
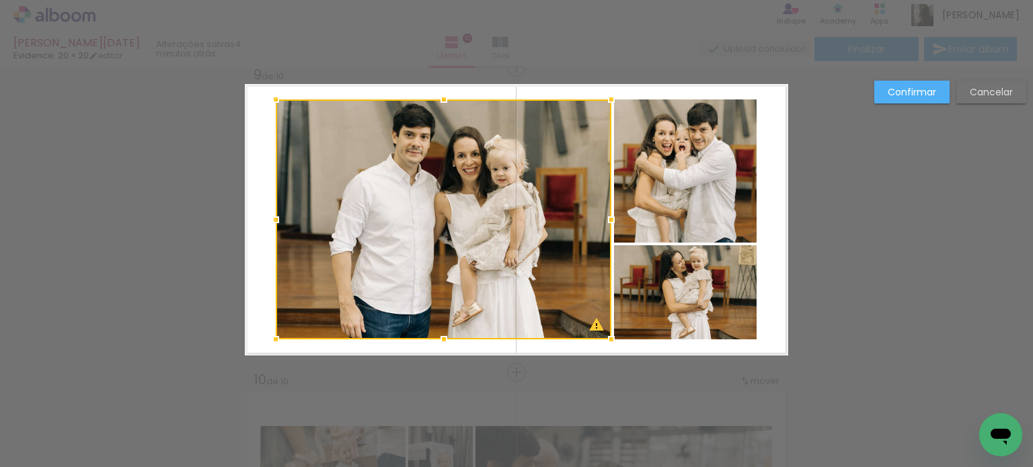
scroll to position [2460, 0]
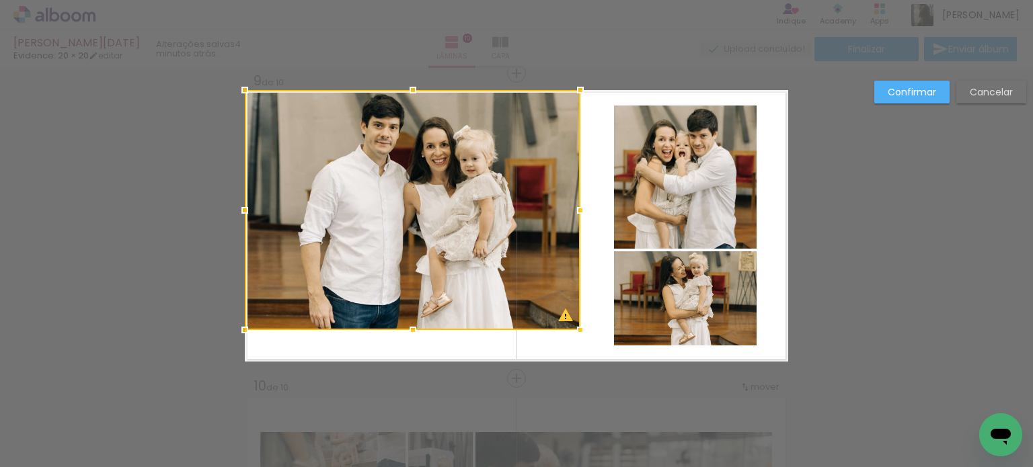
drag, startPoint x: 488, startPoint y: 221, endPoint x: 449, endPoint y: 204, distance: 41.9
click at [449, 204] on div at bounding box center [413, 210] width 336 height 240
click at [442, 262] on div at bounding box center [413, 210] width 336 height 240
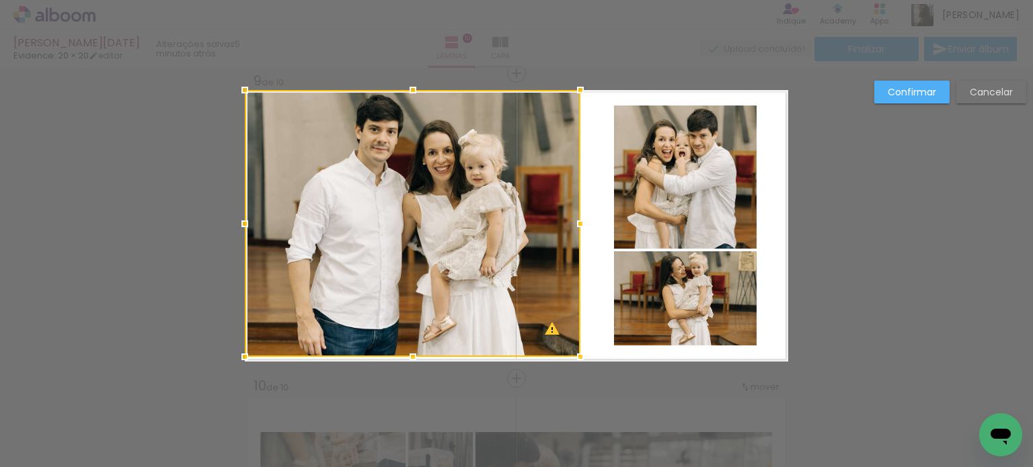
drag, startPoint x: 406, startPoint y: 333, endPoint x: 398, endPoint y: 371, distance: 38.5
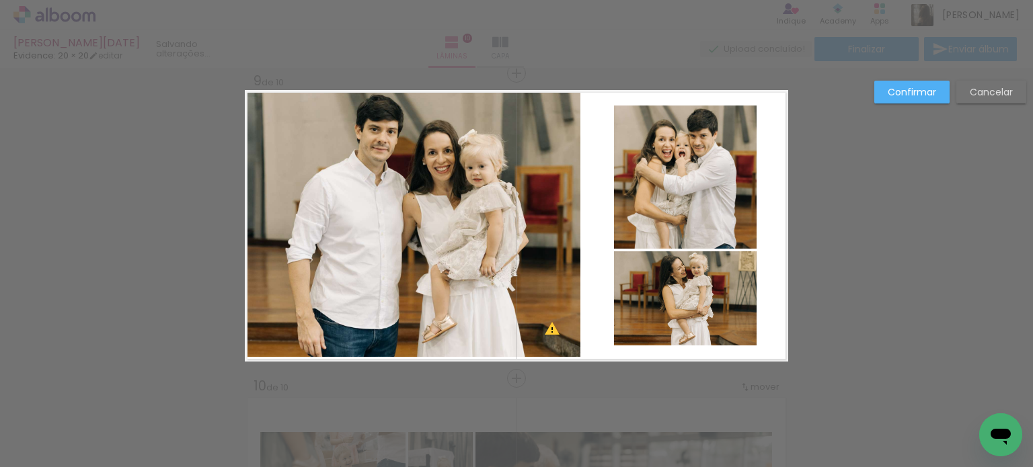
click at [409, 333] on quentale-photo at bounding box center [413, 223] width 336 height 267
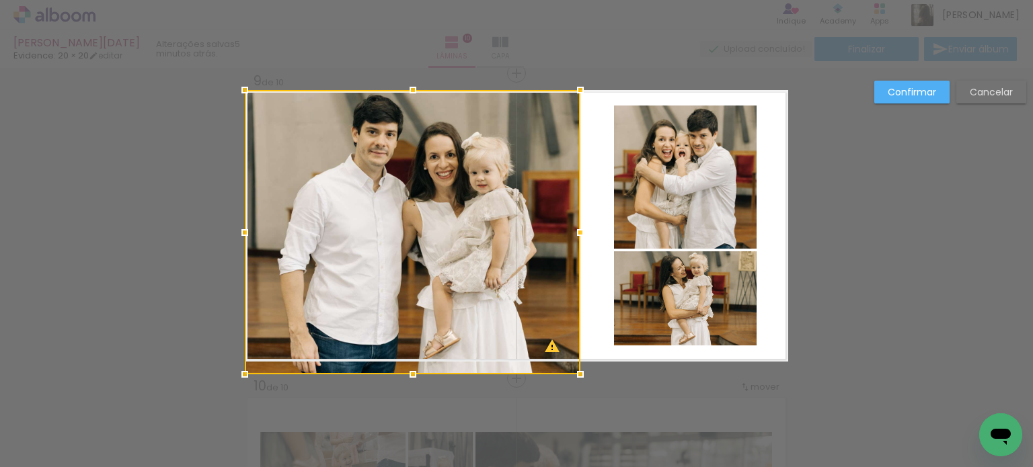
click at [405, 365] on div at bounding box center [413, 374] width 27 height 27
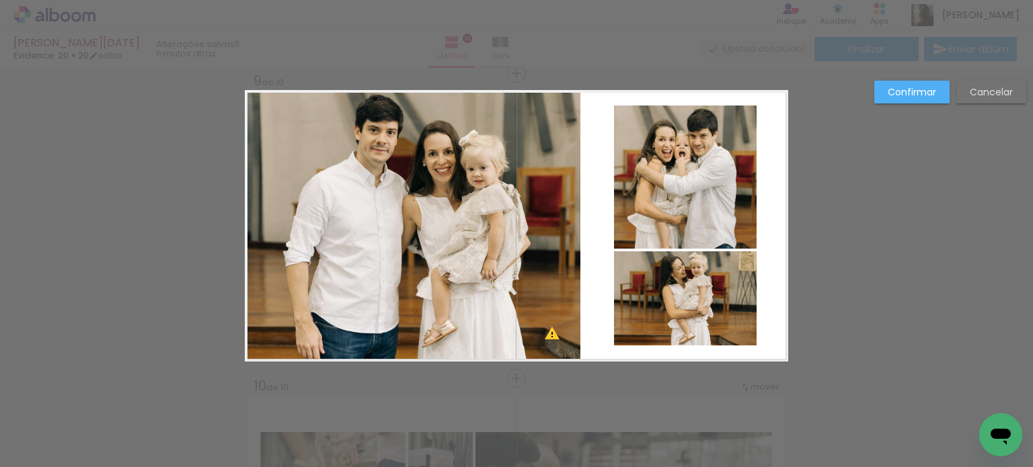
click at [468, 270] on quentale-photo at bounding box center [413, 226] width 336 height 272
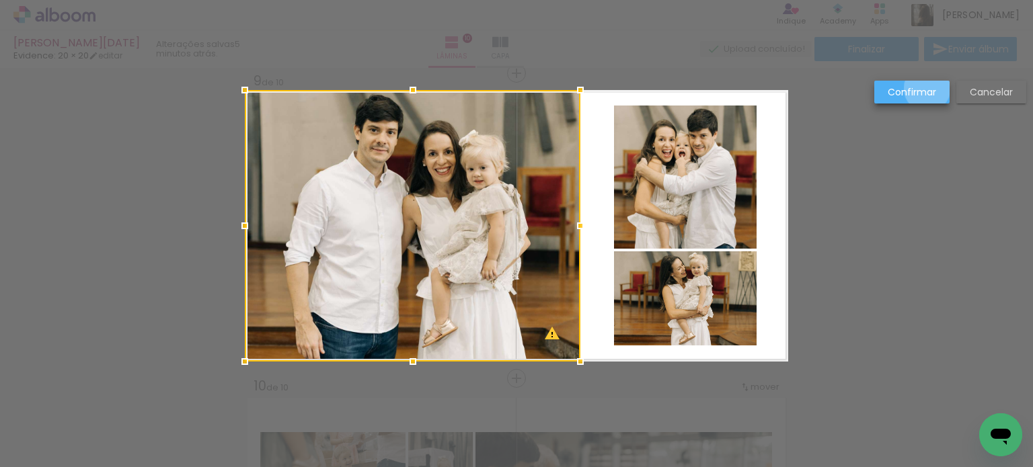
click at [0, 0] on slot "Confirmar" at bounding box center [0, 0] width 0 height 0
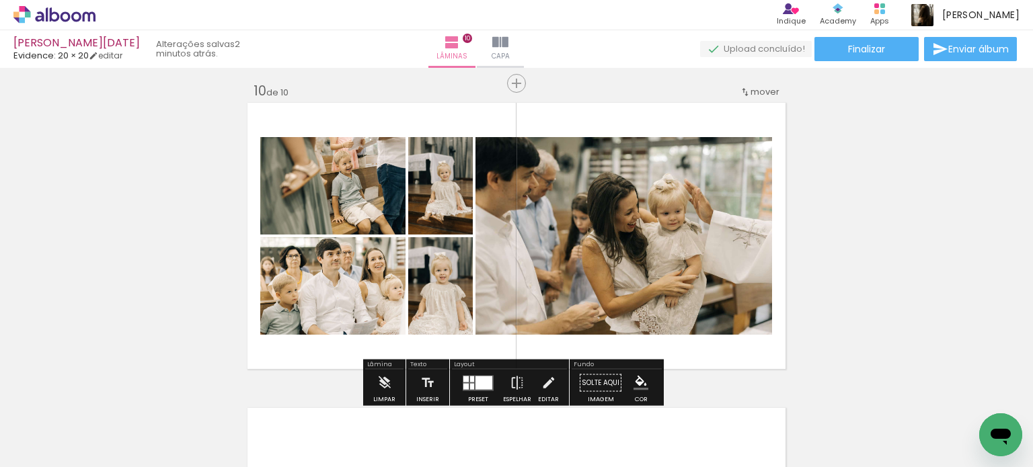
scroll to position [2796, 0]
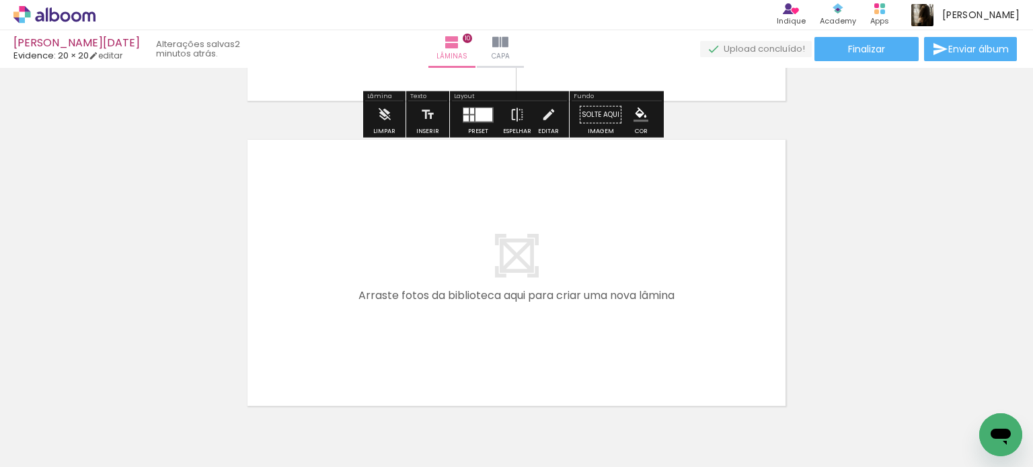
scroll to position [3065, 0]
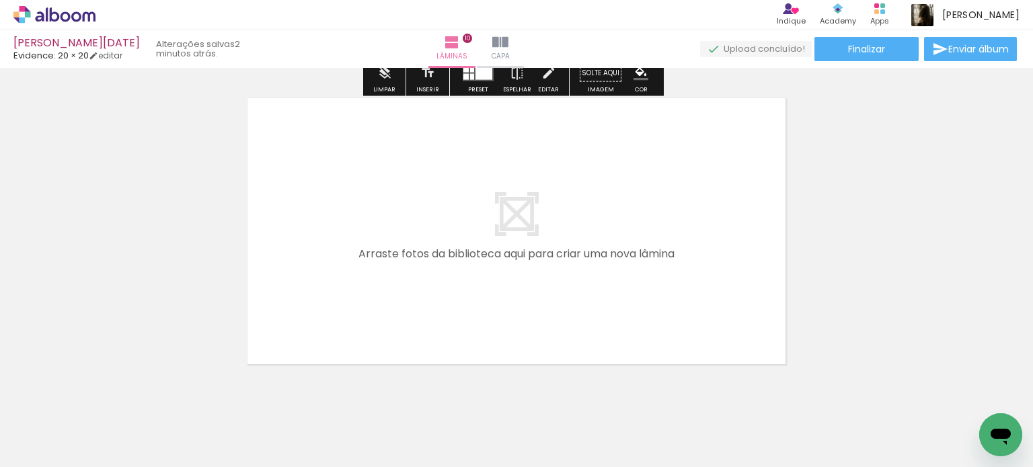
drag, startPoint x: 517, startPoint y: 437, endPoint x: 526, endPoint y: 277, distance: 160.4
click at [526, 277] on quentale-workspace at bounding box center [516, 233] width 1033 height 467
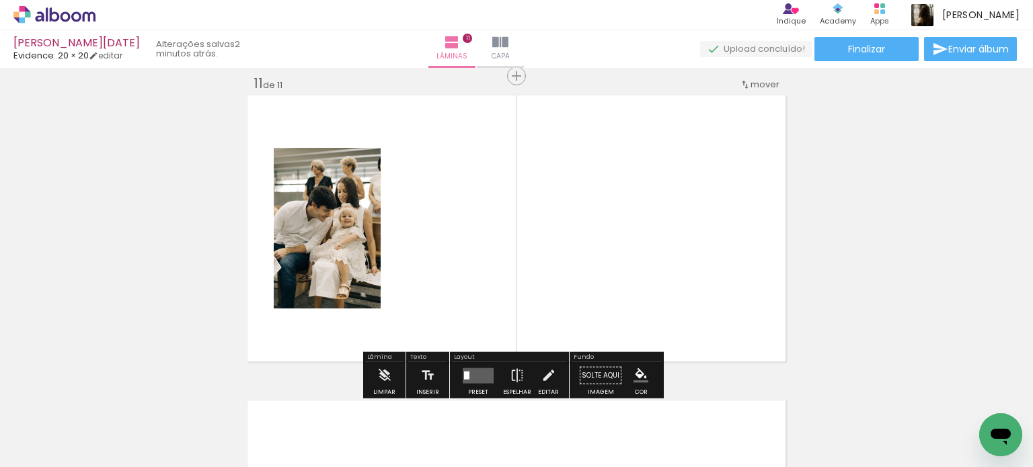
scroll to position [3071, 0]
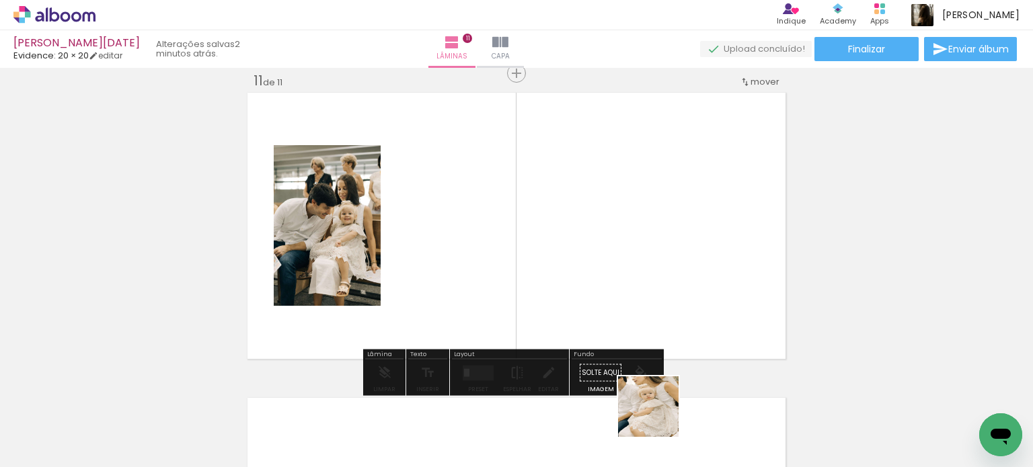
drag, startPoint x: 659, startPoint y: 417, endPoint x: 556, endPoint y: 250, distance: 196.6
click at [552, 241] on quentale-workspace at bounding box center [516, 233] width 1033 height 467
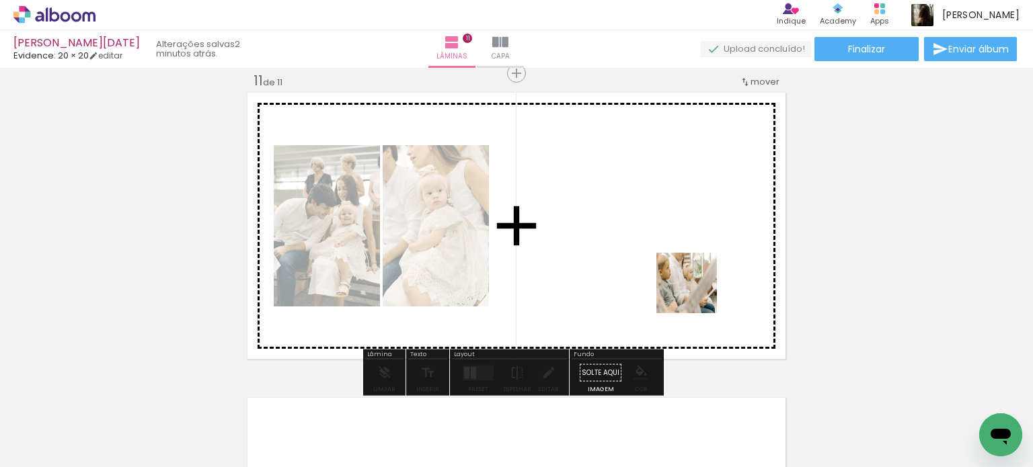
drag, startPoint x: 861, startPoint y: 431, endPoint x: 693, endPoint y: 290, distance: 219.1
click at [693, 290] on quentale-workspace at bounding box center [516, 233] width 1033 height 467
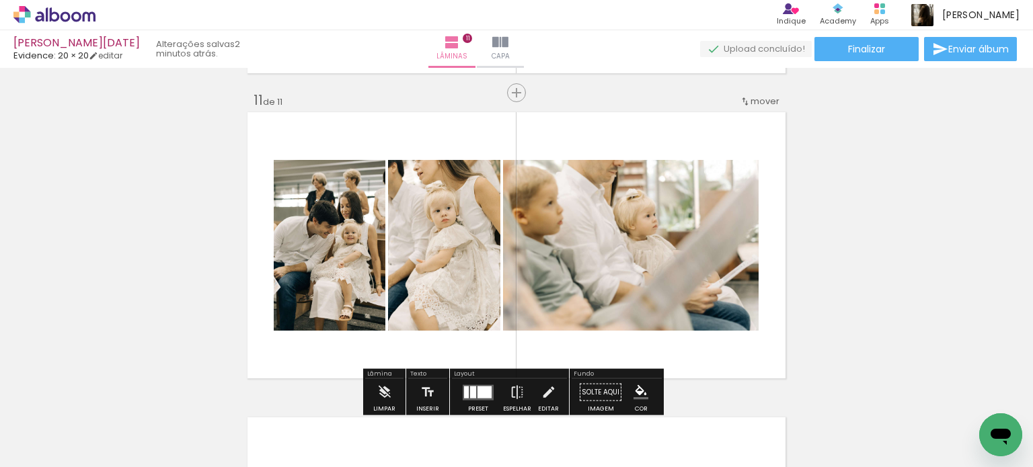
scroll to position [3138, 0]
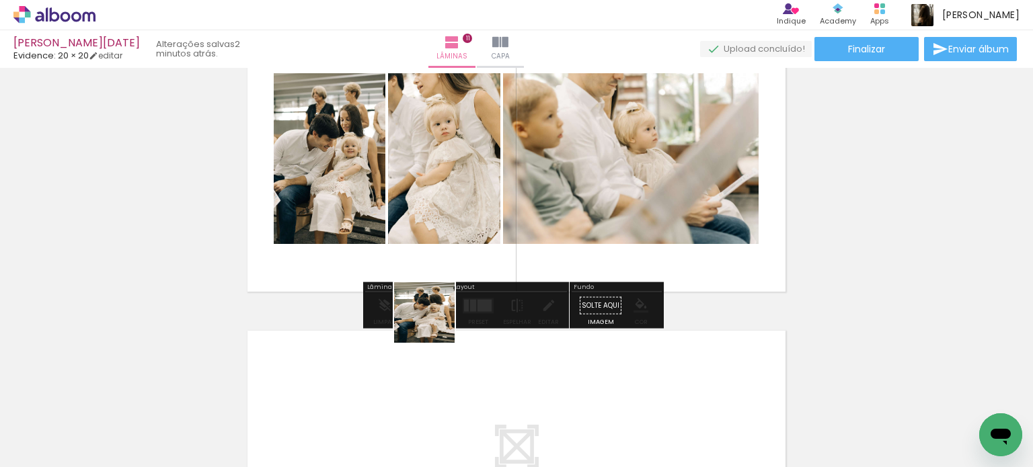
drag, startPoint x: 409, startPoint y: 441, endPoint x: 430, endPoint y: 236, distance: 205.6
click at [446, 206] on quentale-workspace at bounding box center [516, 233] width 1033 height 467
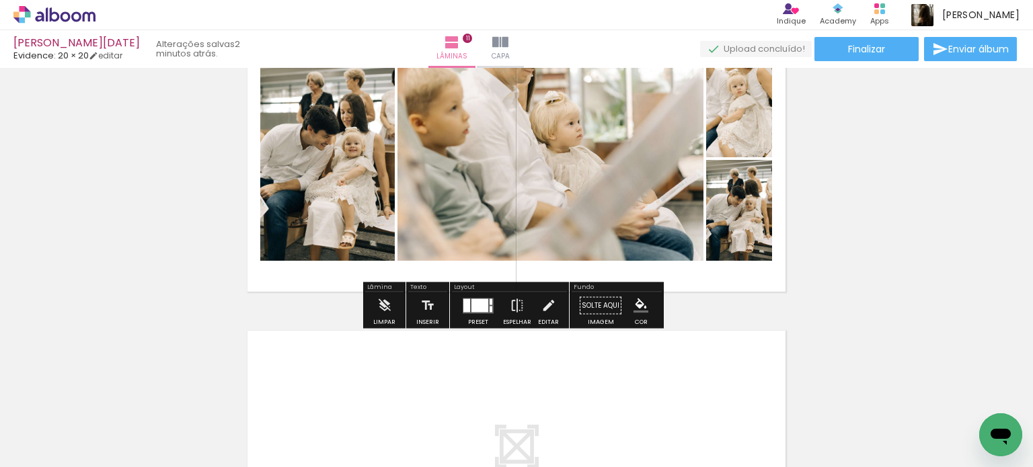
drag, startPoint x: 354, startPoint y: 416, endPoint x: 455, endPoint y: 218, distance: 222.9
click at [453, 222] on quentale-workspace at bounding box center [516, 233] width 1033 height 467
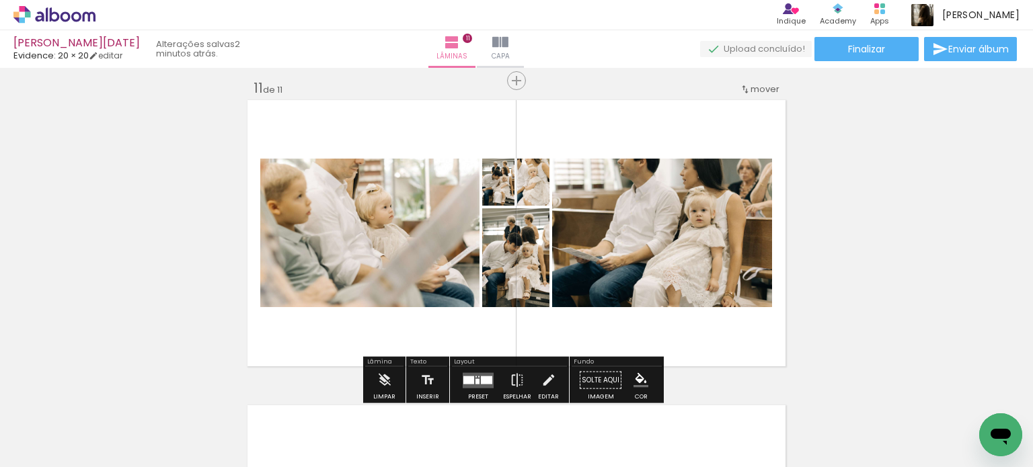
scroll to position [3071, 0]
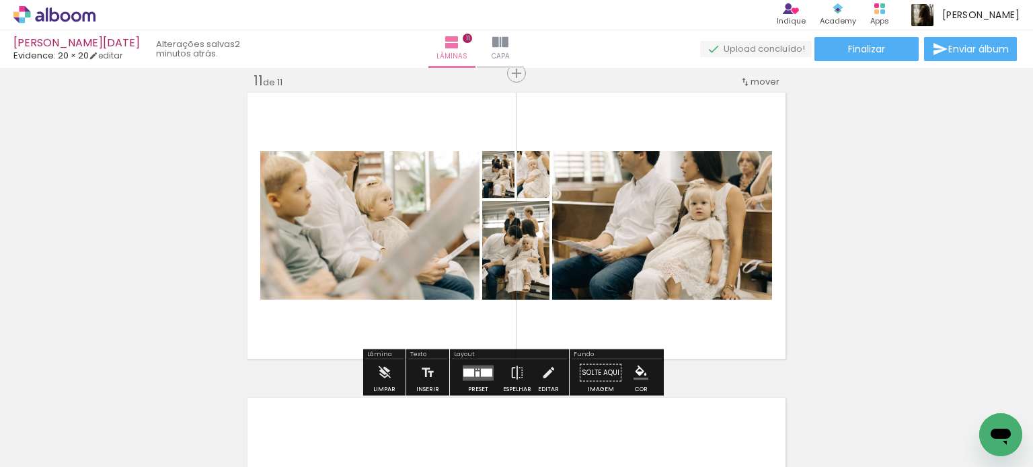
click at [479, 361] on div at bounding box center [478, 373] width 36 height 27
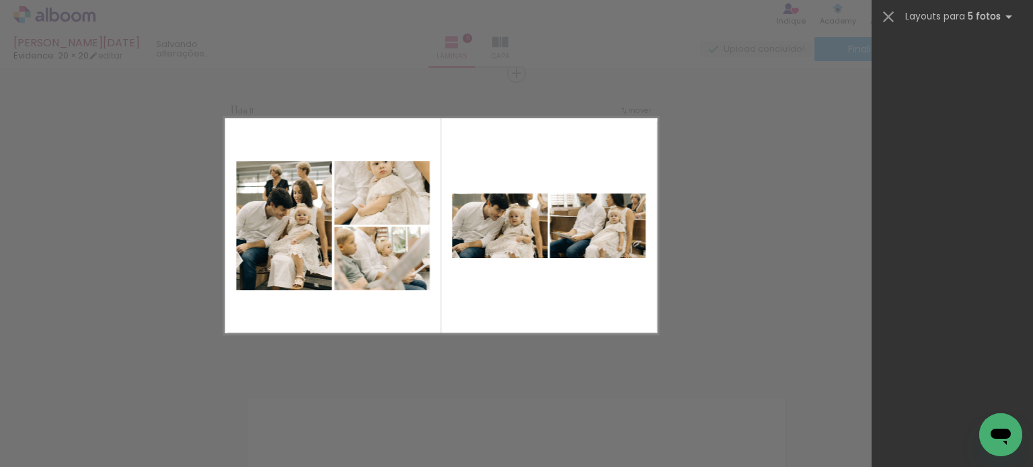
scroll to position [24349, 0]
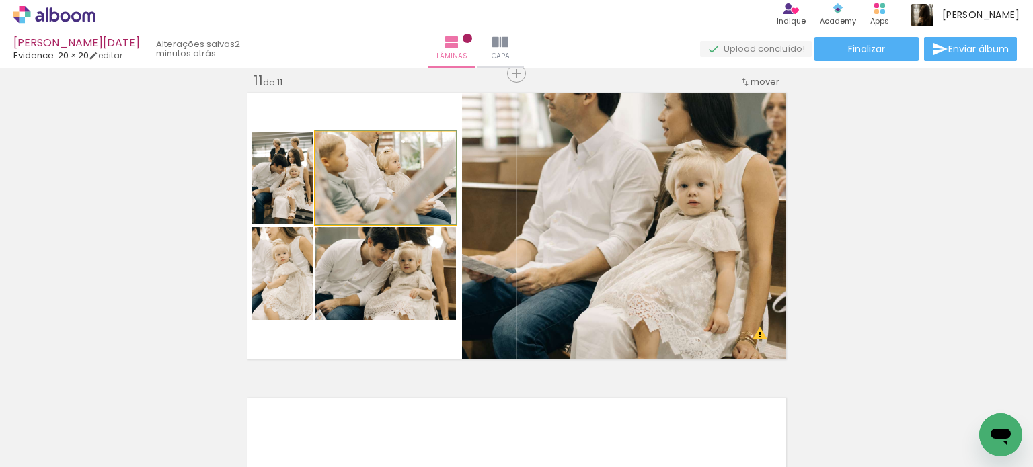
drag, startPoint x: 384, startPoint y: 193, endPoint x: 585, endPoint y: 223, distance: 202.6
click at [0, 0] on slot at bounding box center [0, 0] width 0 height 0
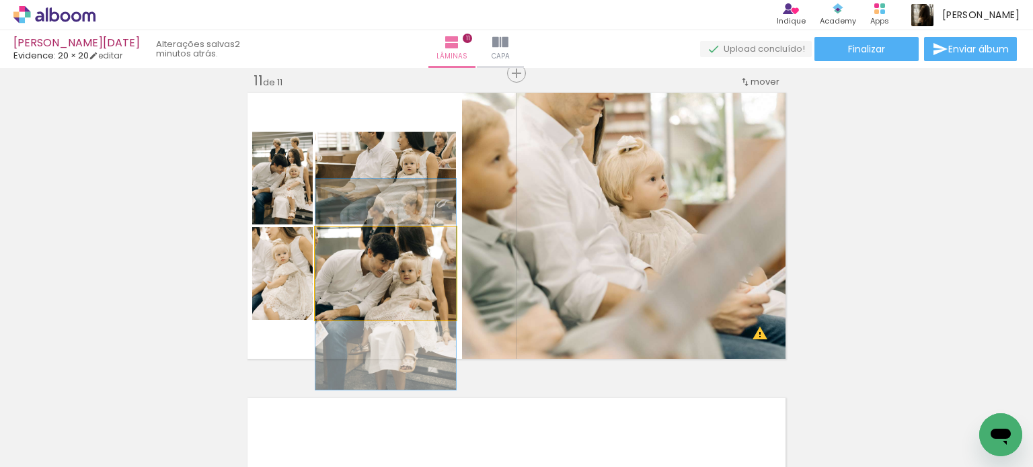
drag, startPoint x: 416, startPoint y: 278, endPoint x: 422, endPoint y: 289, distance: 12.7
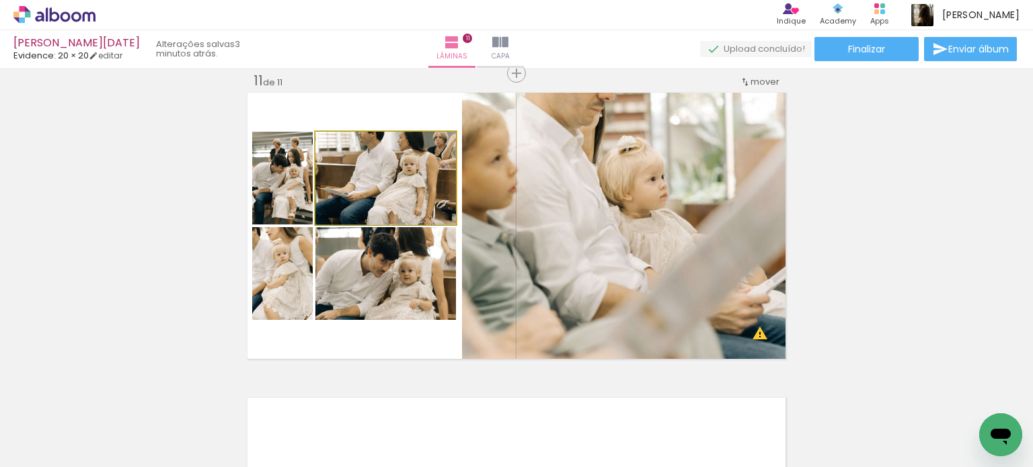
drag, startPoint x: 412, startPoint y: 198, endPoint x: 412, endPoint y: 223, distance: 24.2
drag, startPoint x: 414, startPoint y: 188, endPoint x: 416, endPoint y: 178, distance: 10.2
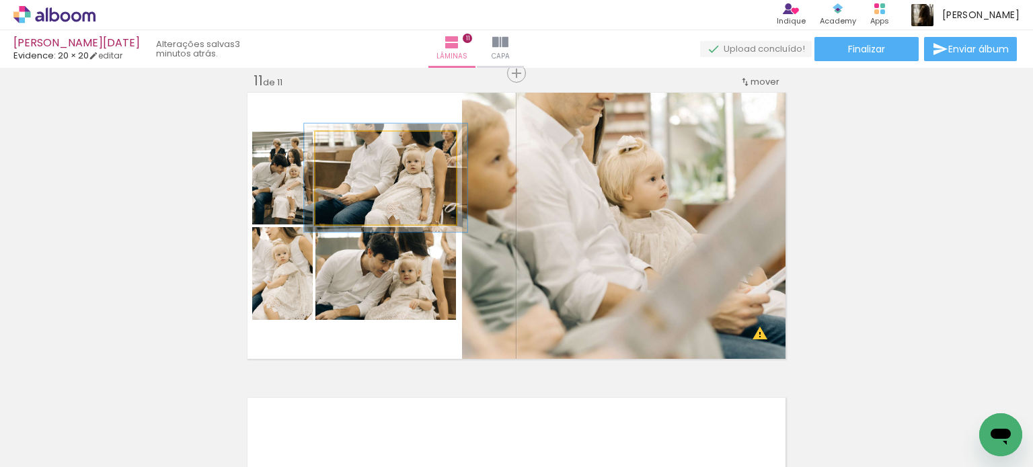
drag, startPoint x: 342, startPoint y: 143, endPoint x: 351, endPoint y: 143, distance: 8.8
click at [351, 143] on div at bounding box center [354, 146] width 12 height 12
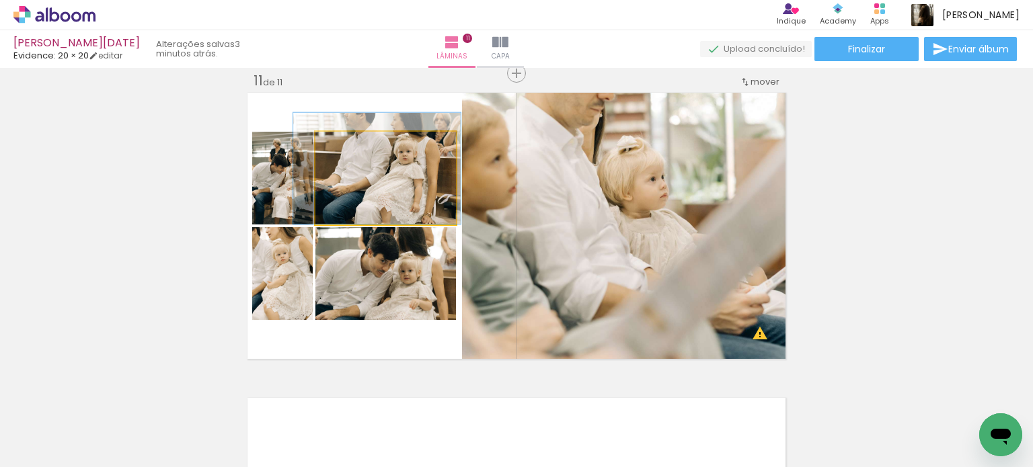
drag, startPoint x: 385, startPoint y: 176, endPoint x: 373, endPoint y: 161, distance: 19.1
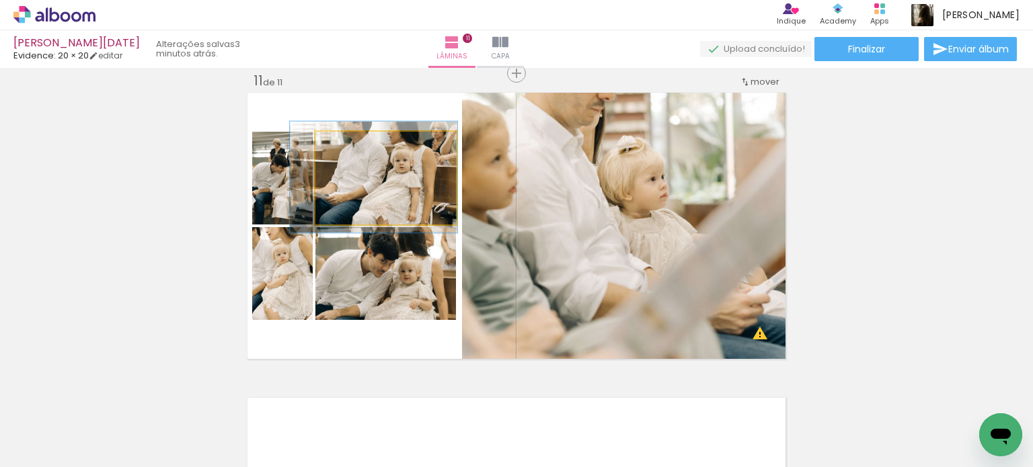
drag, startPoint x: 377, startPoint y: 167, endPoint x: 377, endPoint y: 174, distance: 7.4
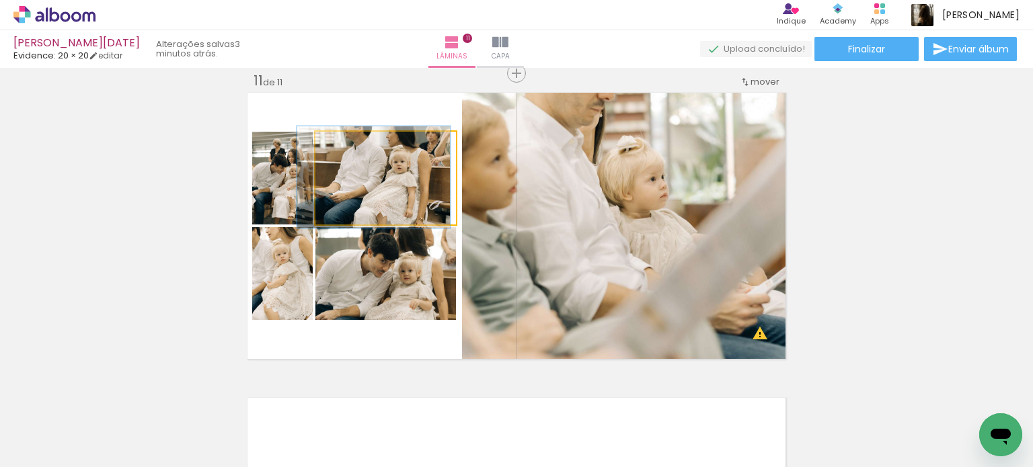
type paper-slider "109"
click at [346, 145] on div at bounding box center [352, 146] width 12 height 12
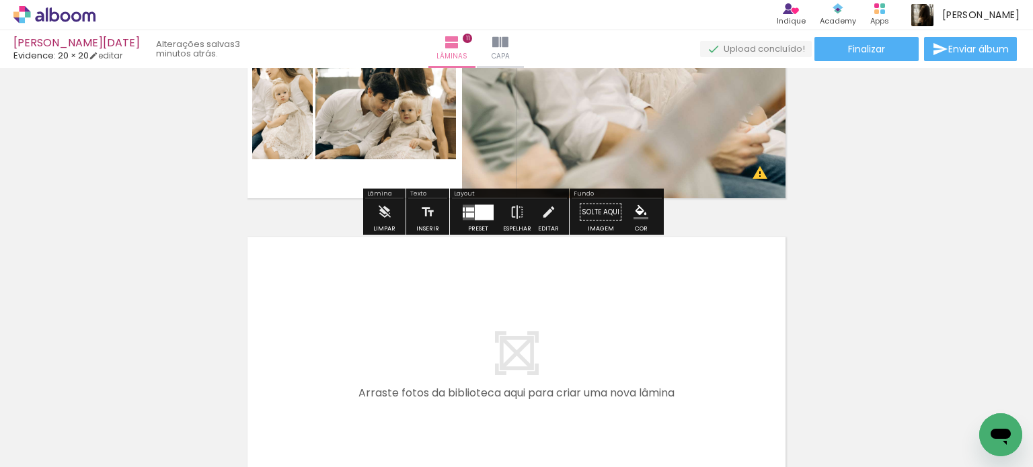
scroll to position [3340, 0]
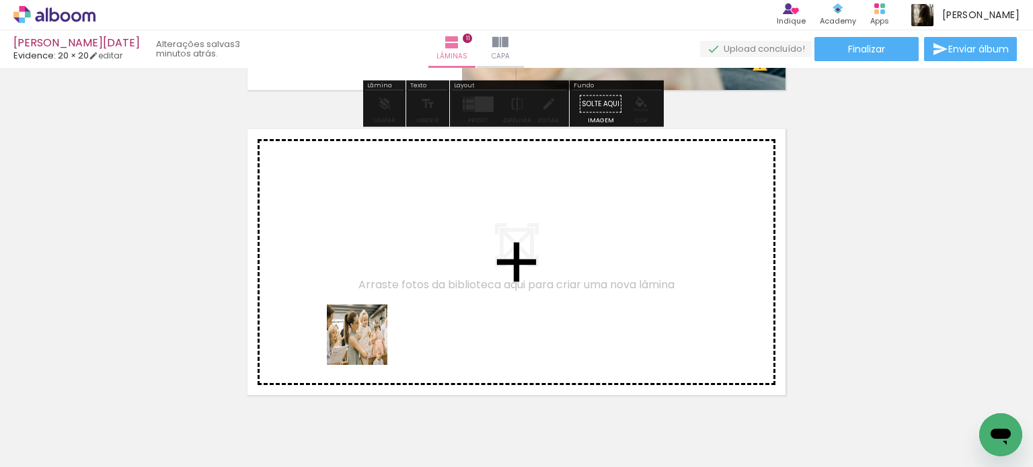
drag, startPoint x: 330, startPoint y: 421, endPoint x: 385, endPoint y: 317, distance: 117.9
click at [385, 317] on quentale-workspace at bounding box center [516, 233] width 1033 height 467
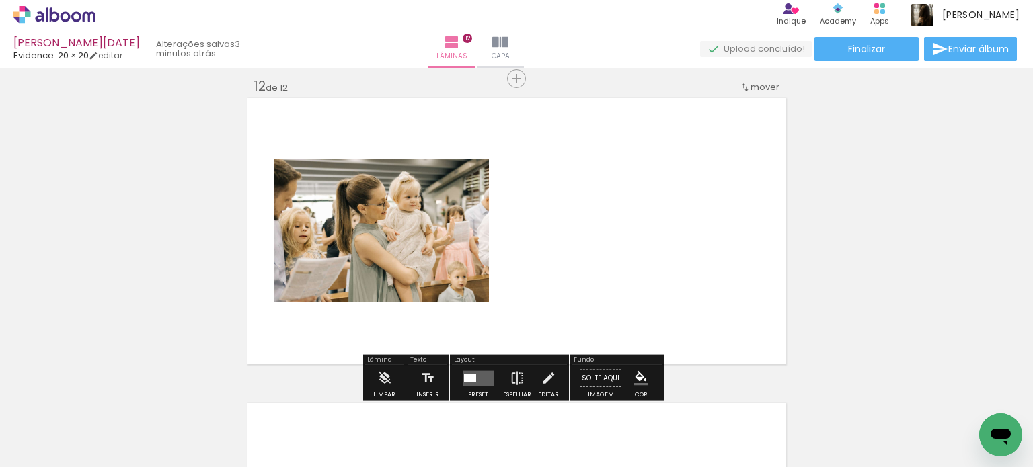
scroll to position [3376, 0]
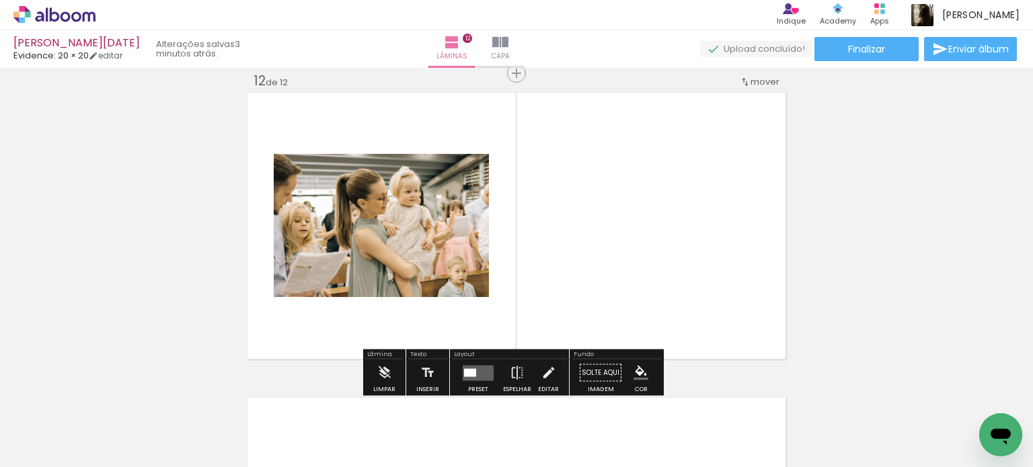
drag, startPoint x: 410, startPoint y: 417, endPoint x: 487, endPoint y: 298, distance: 141.6
click at [477, 279] on quentale-workspace at bounding box center [516, 233] width 1033 height 467
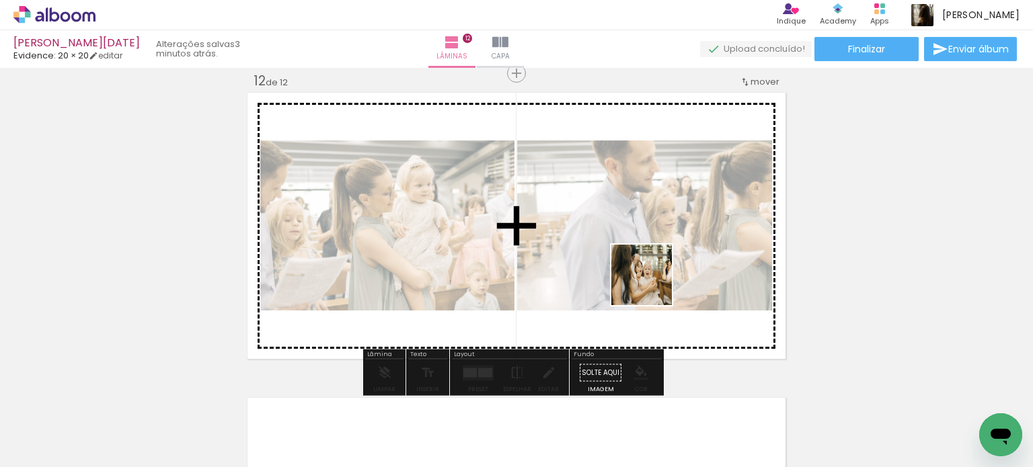
drag, startPoint x: 555, startPoint y: 422, endPoint x: 586, endPoint y: 357, distance: 71.6
click at [663, 268] on quentale-workspace at bounding box center [516, 233] width 1033 height 467
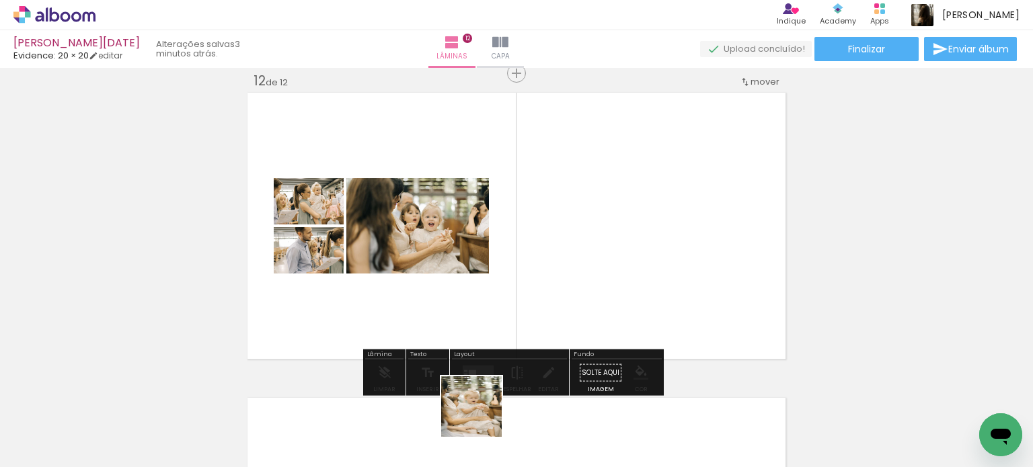
drag, startPoint x: 482, startPoint y: 417, endPoint x: 564, endPoint y: 285, distance: 155.9
click at [556, 293] on quentale-workspace at bounding box center [516, 233] width 1033 height 467
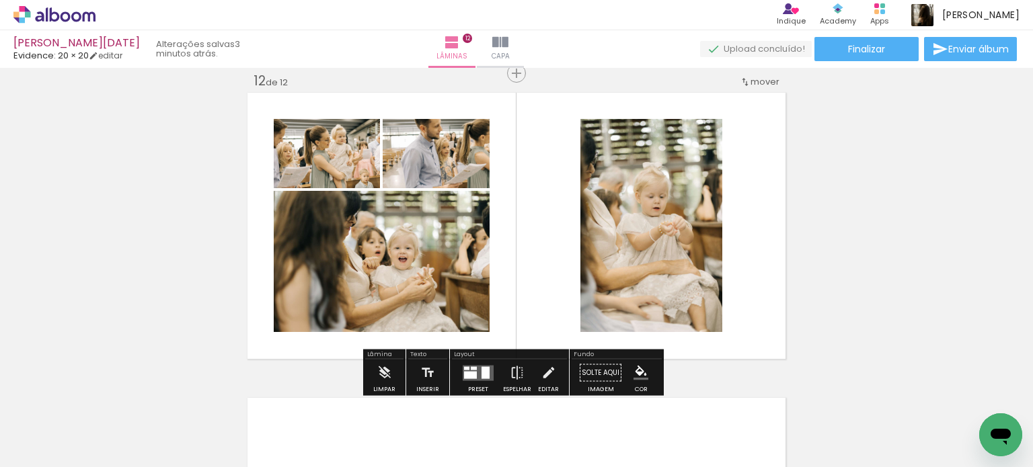
click at [668, 272] on quentale-photo at bounding box center [651, 225] width 142 height 213
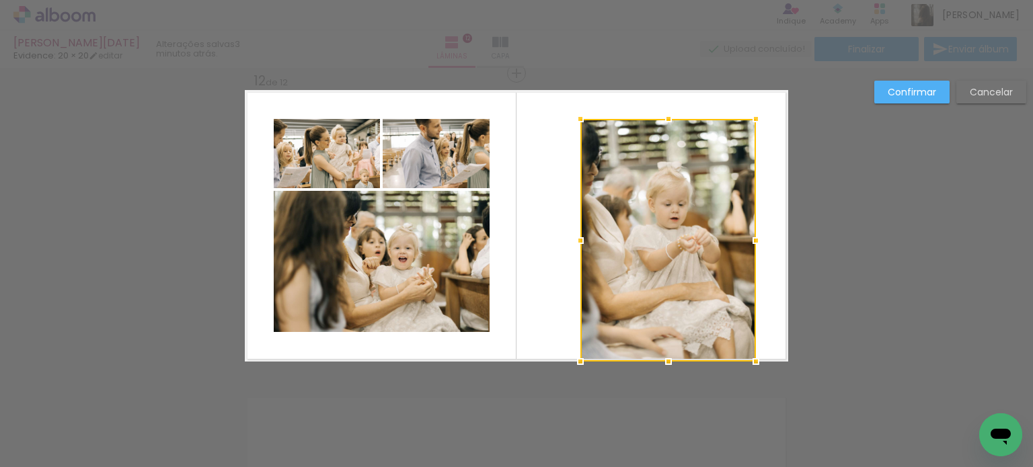
drag, startPoint x: 714, startPoint y: 336, endPoint x: 748, endPoint y: 360, distance: 41.4
click at [748, 360] on div at bounding box center [756, 361] width 27 height 27
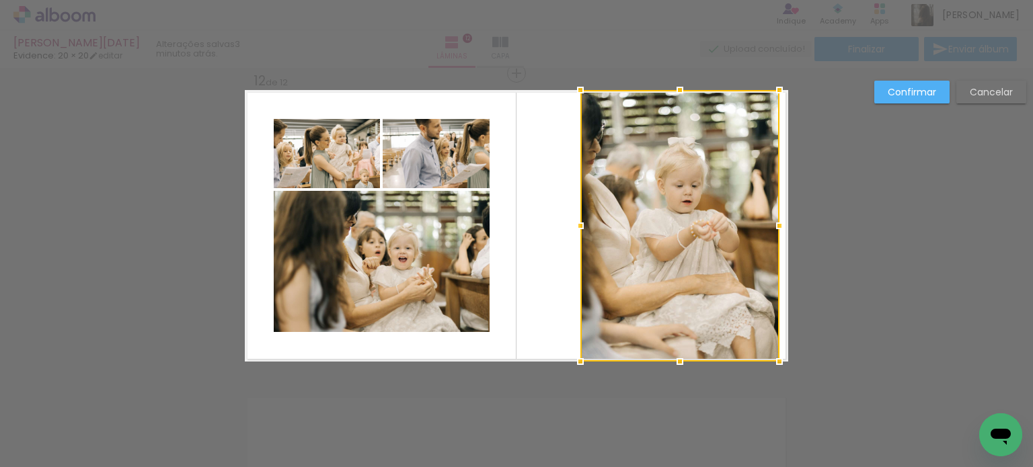
drag, startPoint x: 761, startPoint y: 103, endPoint x: 775, endPoint y: 81, distance: 25.7
click at [775, 81] on div at bounding box center [779, 90] width 27 height 27
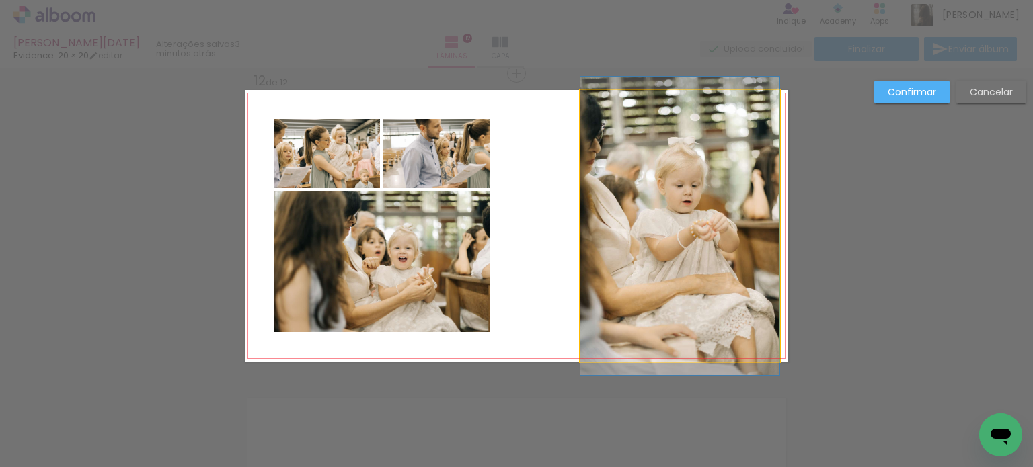
click at [743, 195] on quentale-photo at bounding box center [679, 226] width 199 height 272
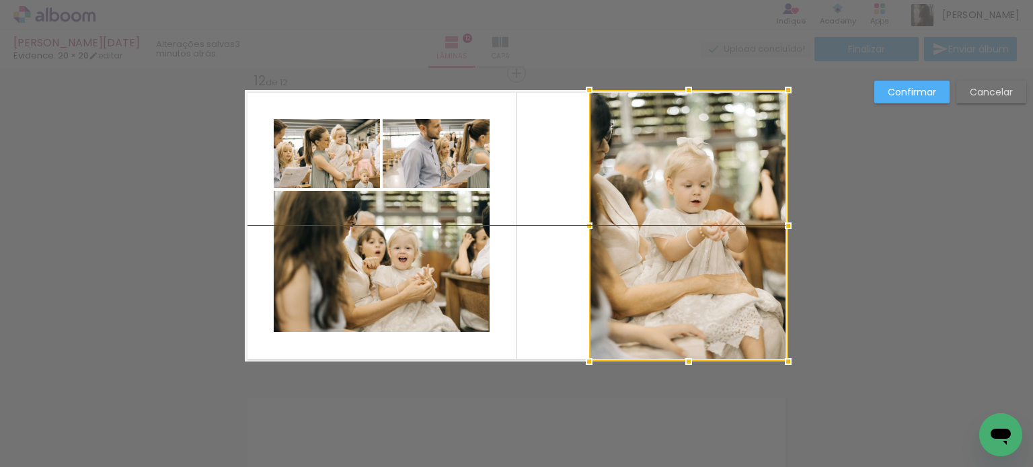
drag, startPoint x: 737, startPoint y: 215, endPoint x: 731, endPoint y: 221, distance: 8.6
click at [749, 213] on div at bounding box center [688, 226] width 199 height 272
click at [323, 145] on quentale-photo at bounding box center [327, 153] width 106 height 69
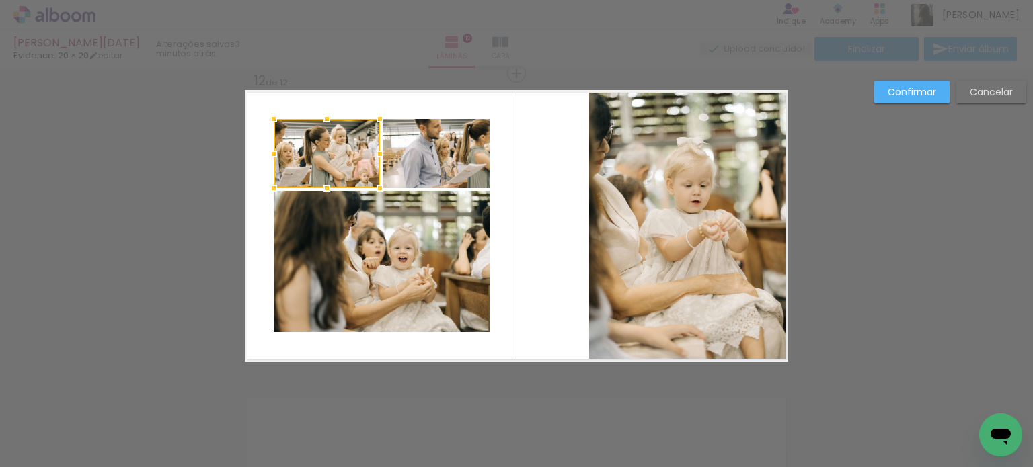
click at [371, 223] on quentale-photo at bounding box center [382, 261] width 216 height 141
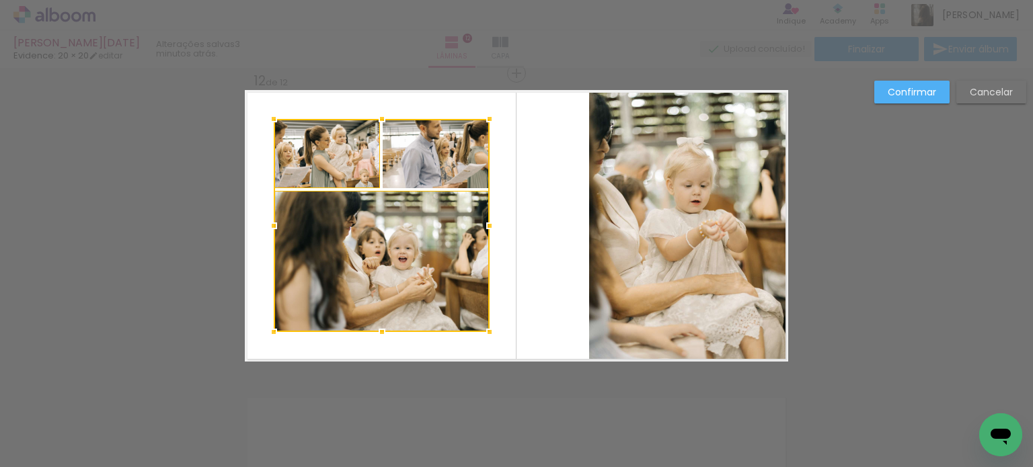
click at [454, 153] on div at bounding box center [382, 225] width 216 height 213
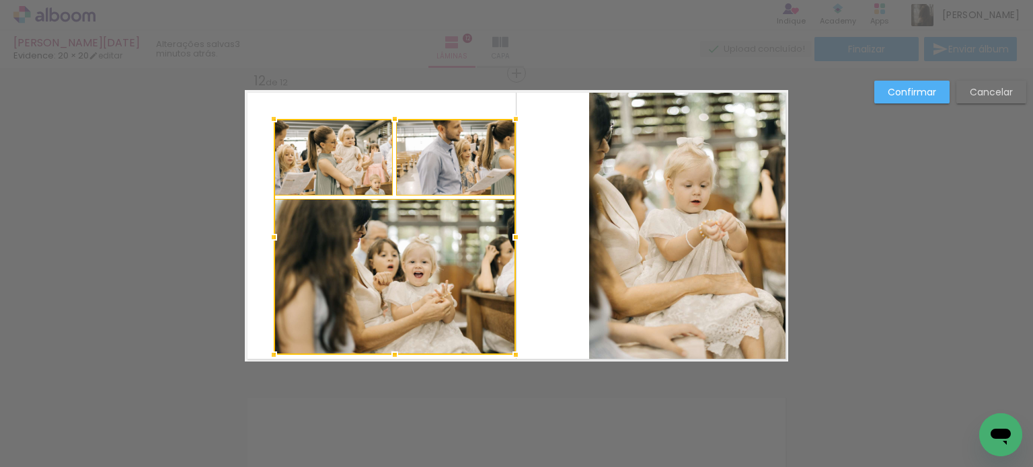
drag, startPoint x: 484, startPoint y: 330, endPoint x: 506, endPoint y: 354, distance: 32.8
click at [506, 354] on div at bounding box center [515, 355] width 27 height 27
click at [463, 158] on quentale-photo at bounding box center [456, 157] width 120 height 77
click at [323, 159] on div at bounding box center [395, 237] width 242 height 236
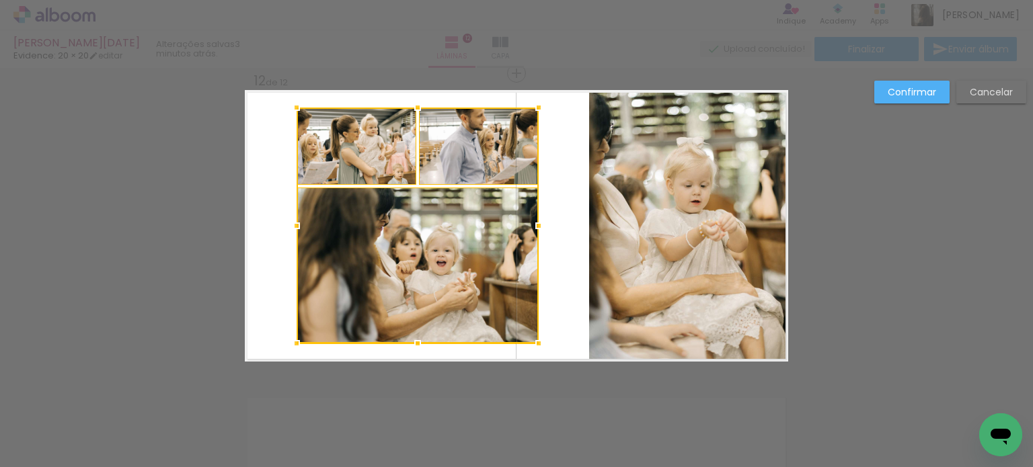
drag, startPoint x: 420, startPoint y: 257, endPoint x: 443, endPoint y: 244, distance: 26.8
click at [443, 244] on div at bounding box center [418, 226] width 242 height 236
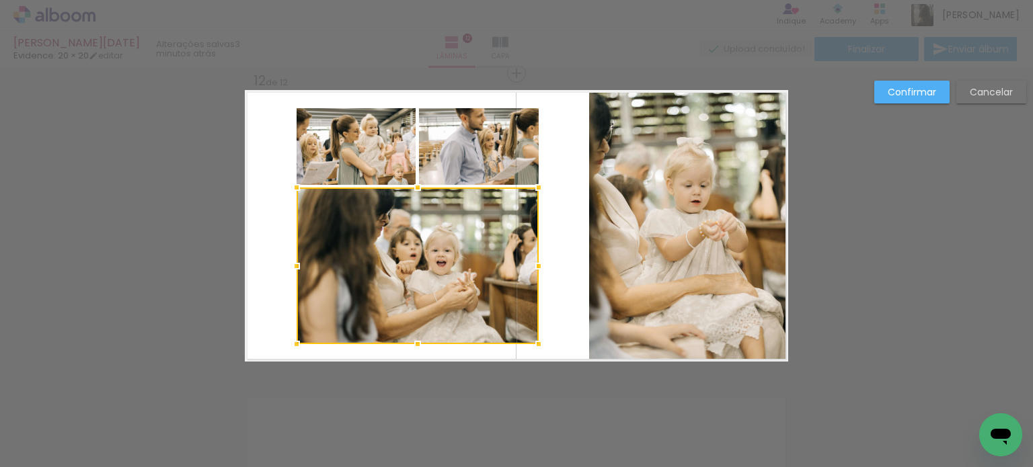
click at [0, 0] on slot "Confirmar" at bounding box center [0, 0] width 0 height 0
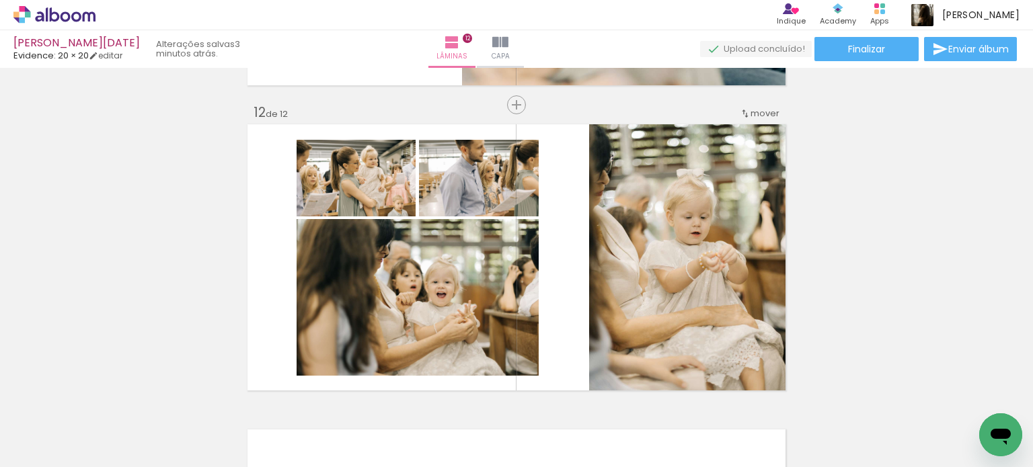
scroll to position [3443, 0]
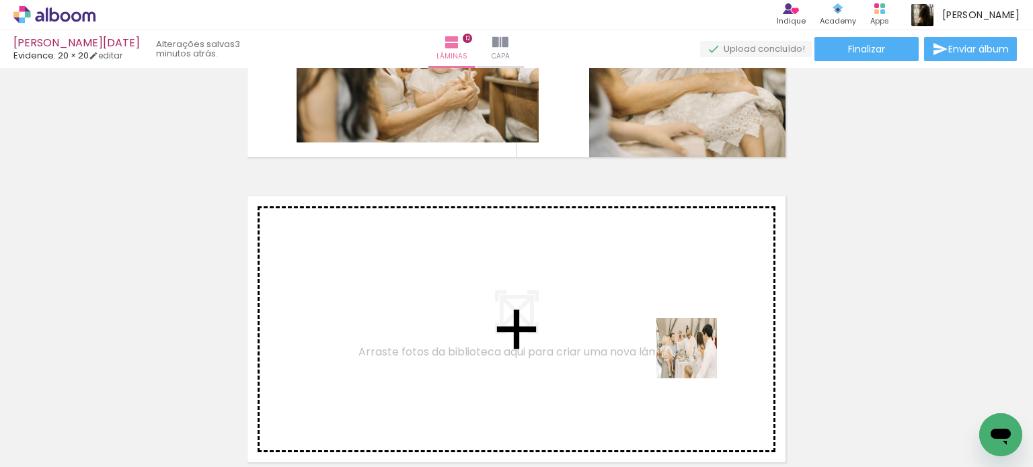
drag, startPoint x: 697, startPoint y: 359, endPoint x: 663, endPoint y: 287, distance: 78.8
click at [663, 287] on quentale-workspace at bounding box center [516, 233] width 1033 height 467
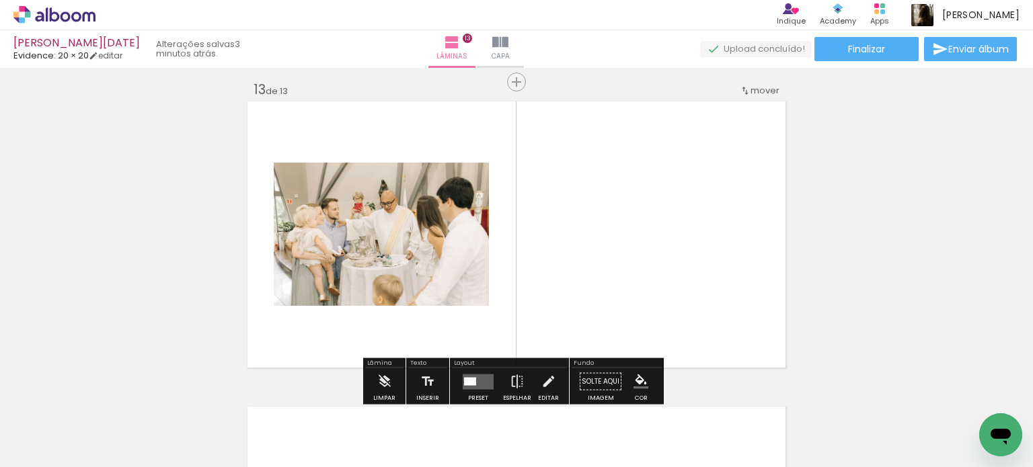
scroll to position [3681, 0]
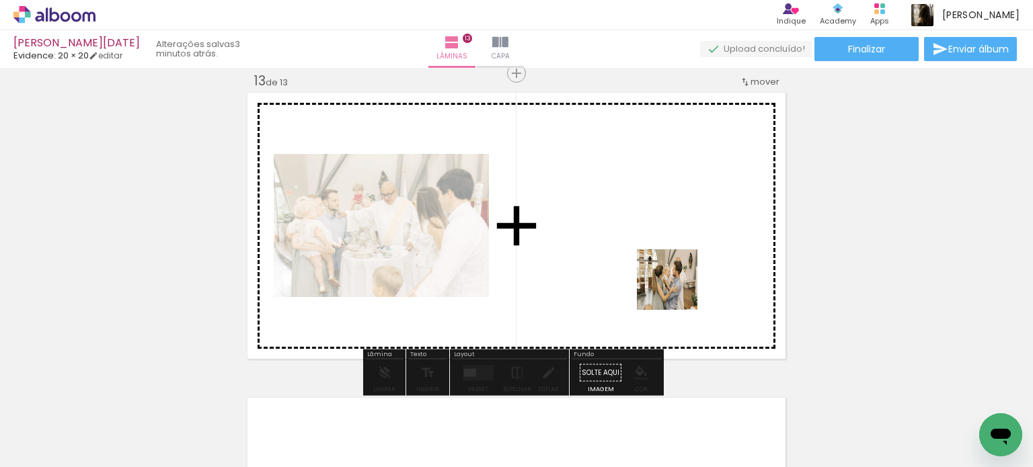
drag, startPoint x: 774, startPoint y: 426, endPoint x: 656, endPoint y: 261, distance: 202.9
click at [656, 261] on quentale-workspace at bounding box center [516, 233] width 1033 height 467
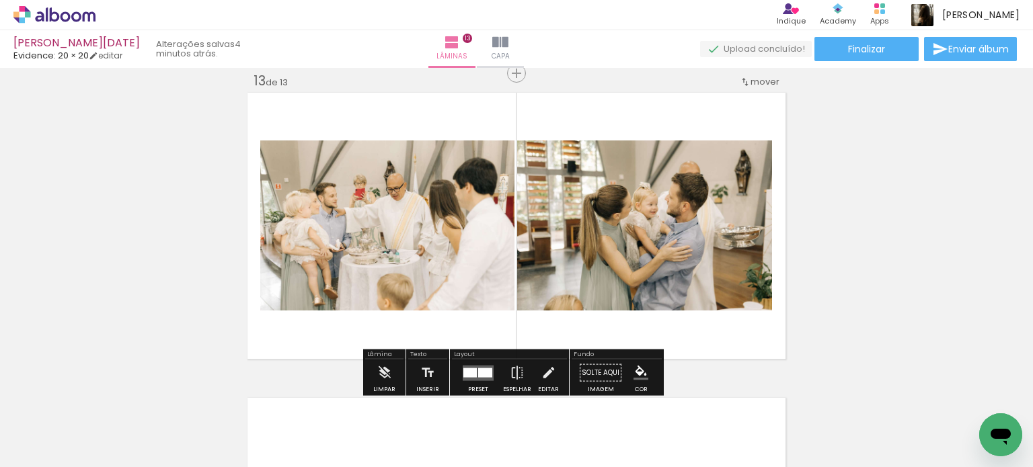
scroll to position [0, 4056]
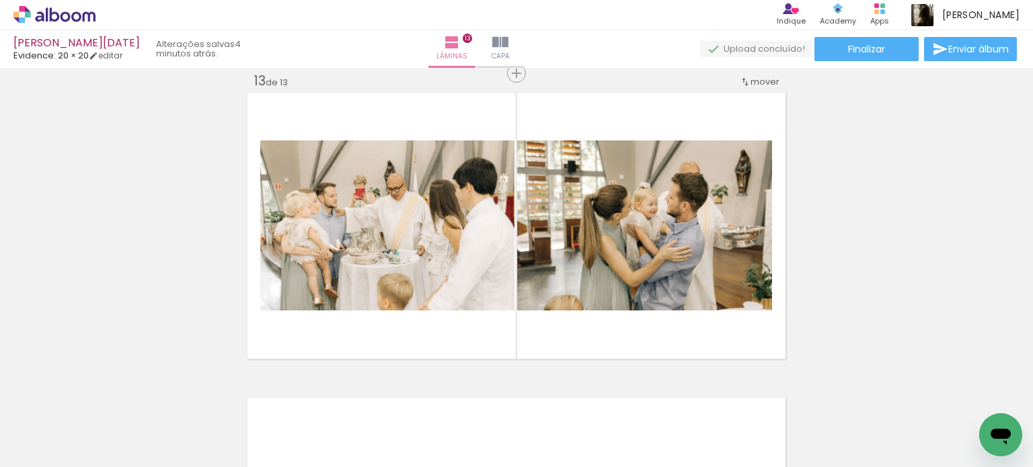
drag, startPoint x: 551, startPoint y: 280, endPoint x: 609, endPoint y: 345, distance: 86.7
click at [556, 261] on quentale-workspace at bounding box center [516, 233] width 1033 height 467
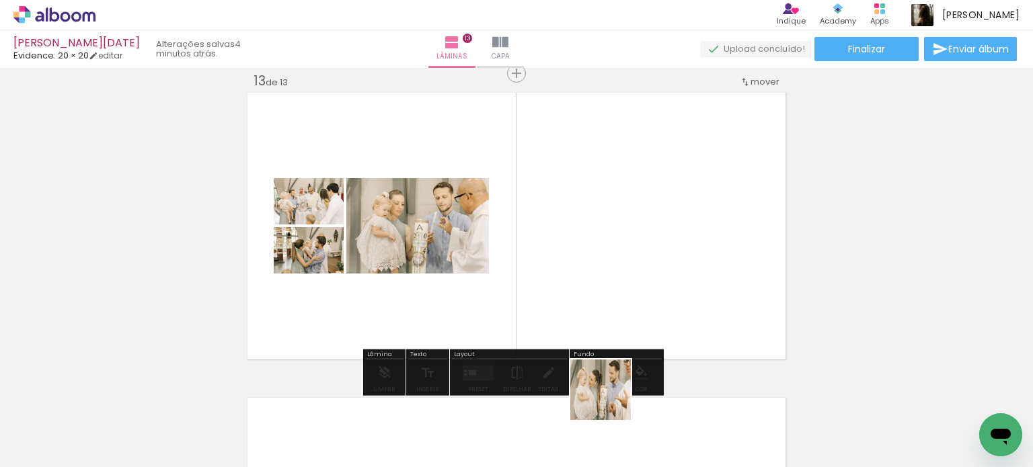
drag, startPoint x: 611, startPoint y: 400, endPoint x: 667, endPoint y: 391, distance: 57.2
click at [611, 294] on quentale-workspace at bounding box center [516, 233] width 1033 height 467
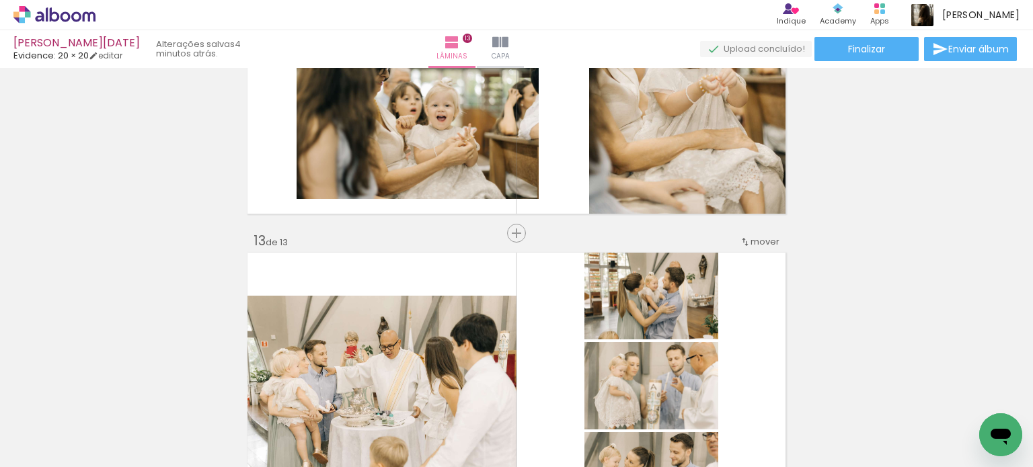
scroll to position [3749, 0]
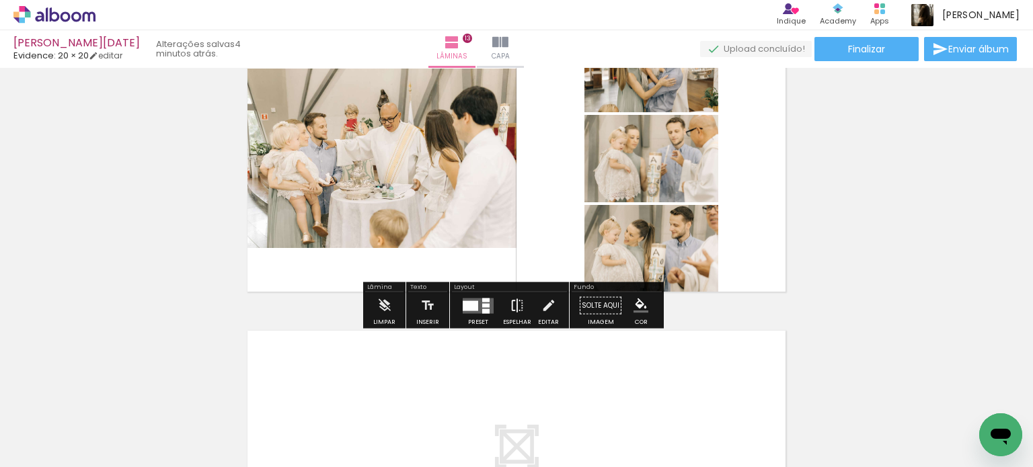
click at [517, 312] on iron-icon at bounding box center [517, 306] width 15 height 27
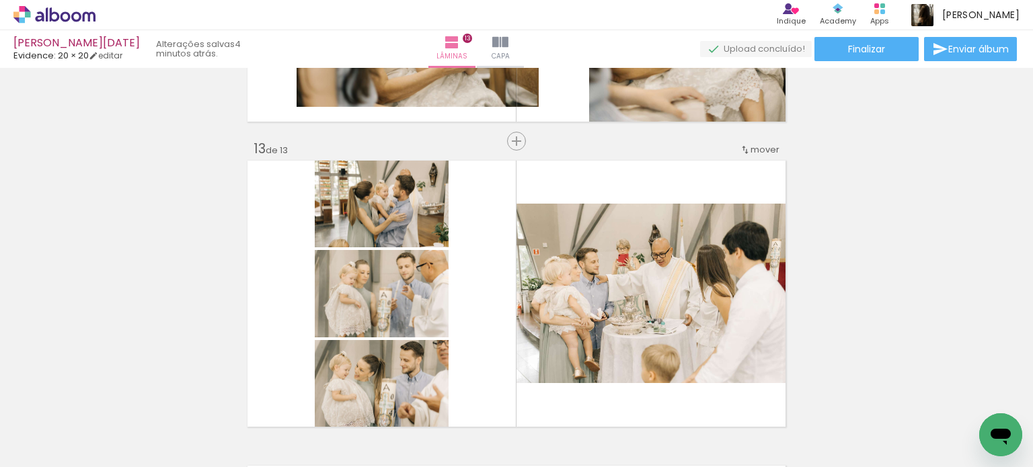
scroll to position [3681, 0]
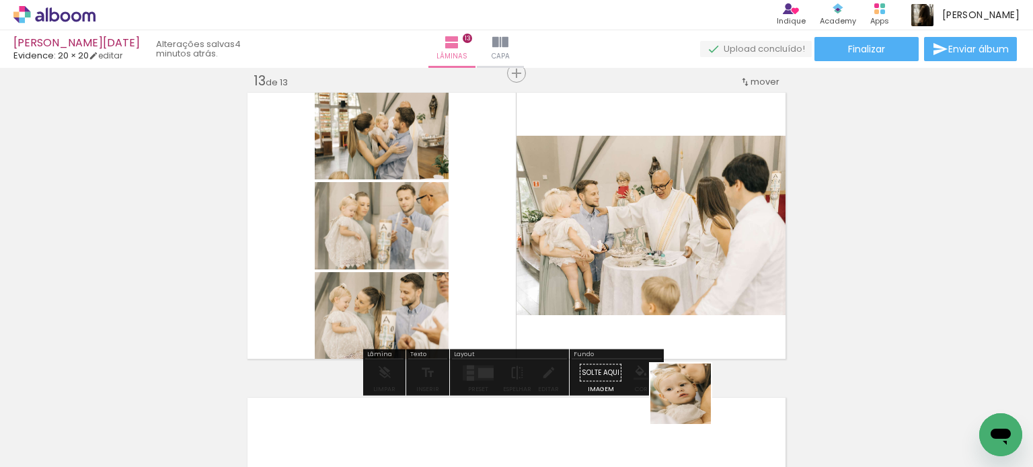
drag, startPoint x: 691, startPoint y: 417, endPoint x: 681, endPoint y: 291, distance: 126.9
click at [681, 293] on quentale-workspace at bounding box center [516, 233] width 1033 height 467
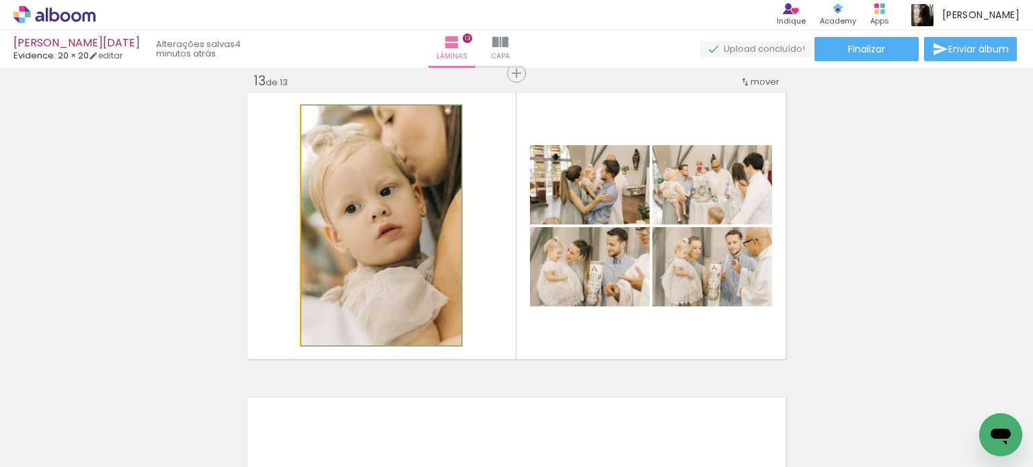
click at [363, 241] on quentale-photo at bounding box center [381, 226] width 160 height 240
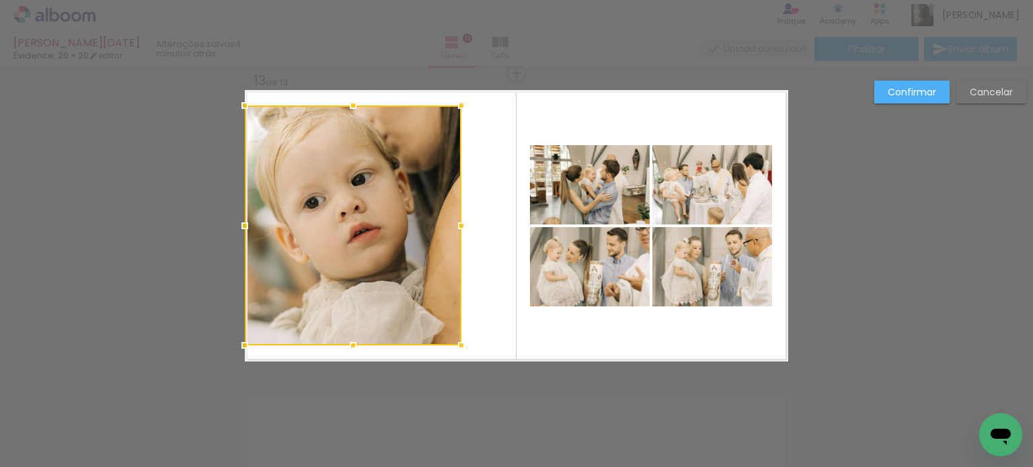
drag, startPoint x: 299, startPoint y: 230, endPoint x: 243, endPoint y: 233, distance: 56.6
click at [243, 233] on div at bounding box center [244, 226] width 27 height 27
click at [359, 263] on div at bounding box center [353, 226] width 217 height 240
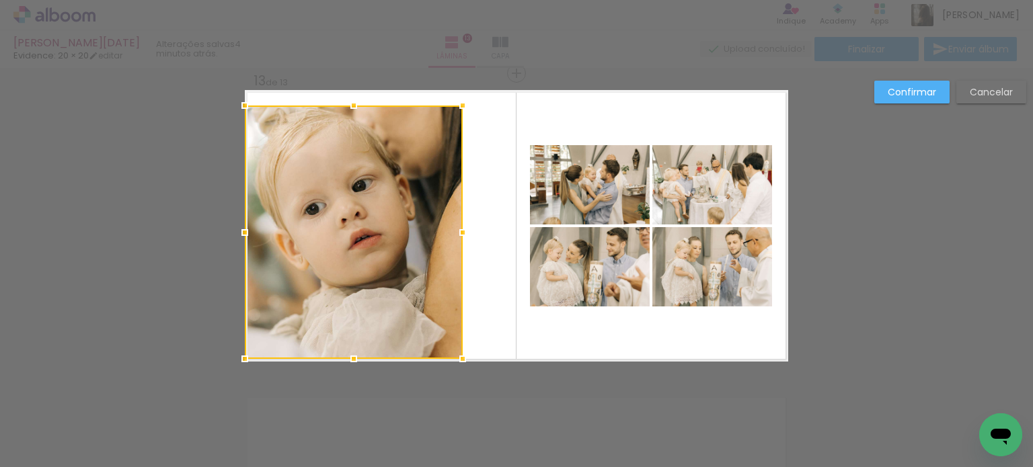
drag, startPoint x: 455, startPoint y: 352, endPoint x: 447, endPoint y: 360, distance: 10.9
click at [454, 370] on div at bounding box center [462, 359] width 27 height 27
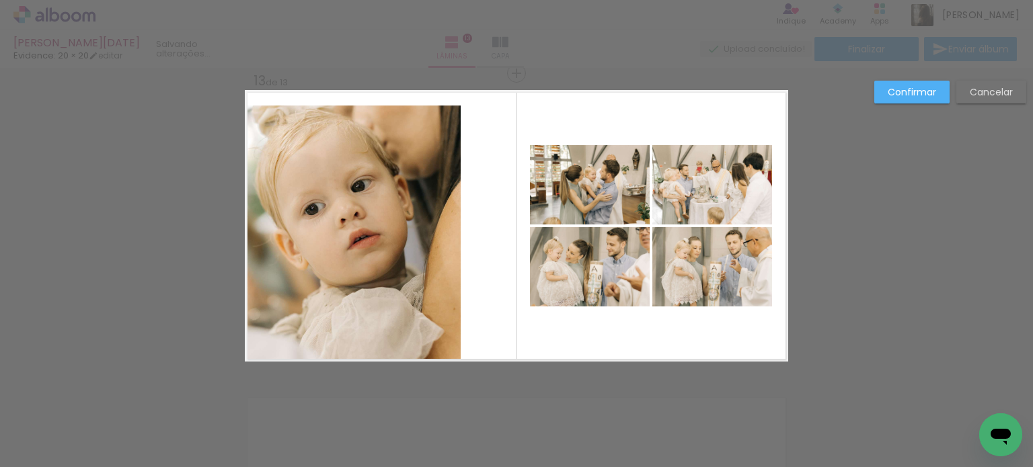
click at [439, 327] on quentale-photo at bounding box center [353, 233] width 216 height 254
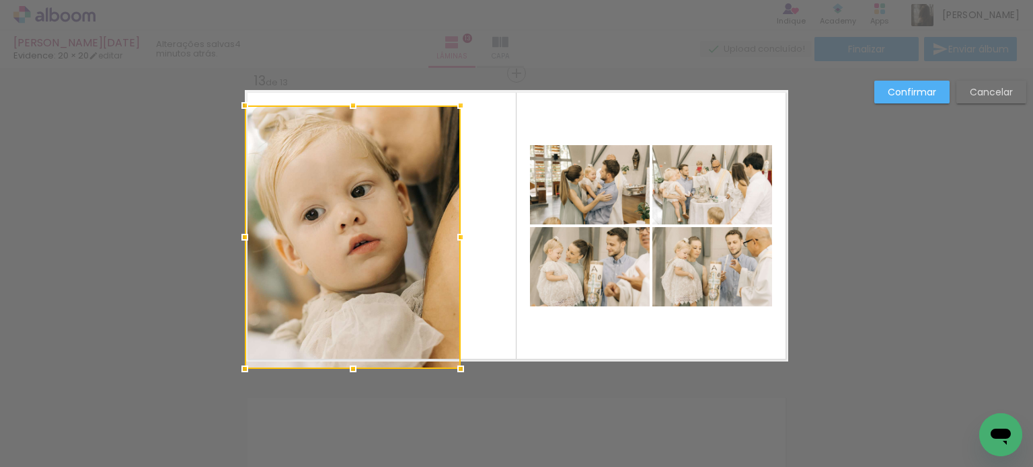
click at [455, 365] on div at bounding box center [460, 369] width 27 height 27
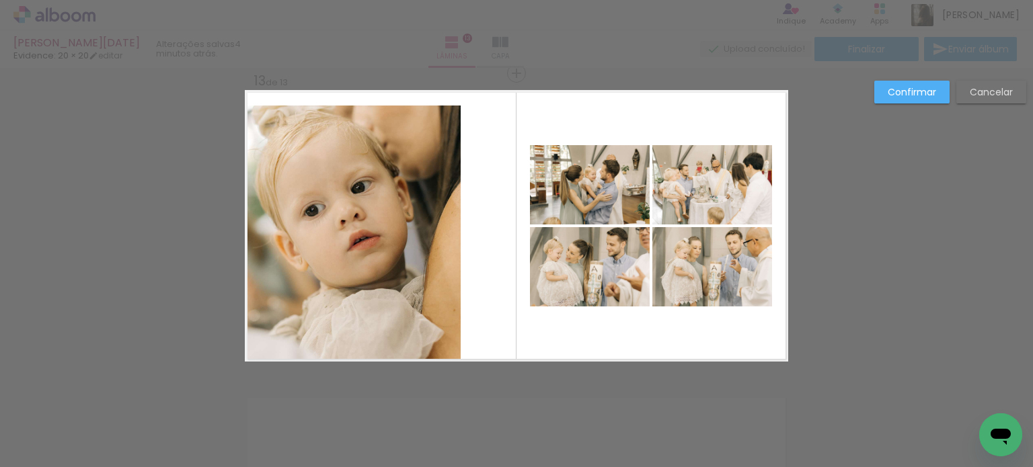
click at [408, 283] on quentale-photo at bounding box center [353, 234] width 216 height 256
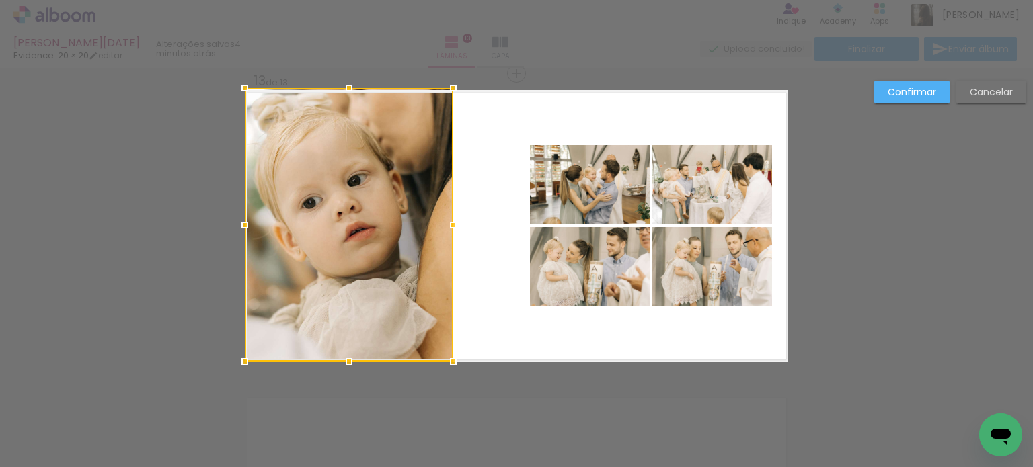
drag, startPoint x: 451, startPoint y: 110, endPoint x: 443, endPoint y: 88, distance: 23.4
click at [443, 88] on div at bounding box center [453, 88] width 27 height 27
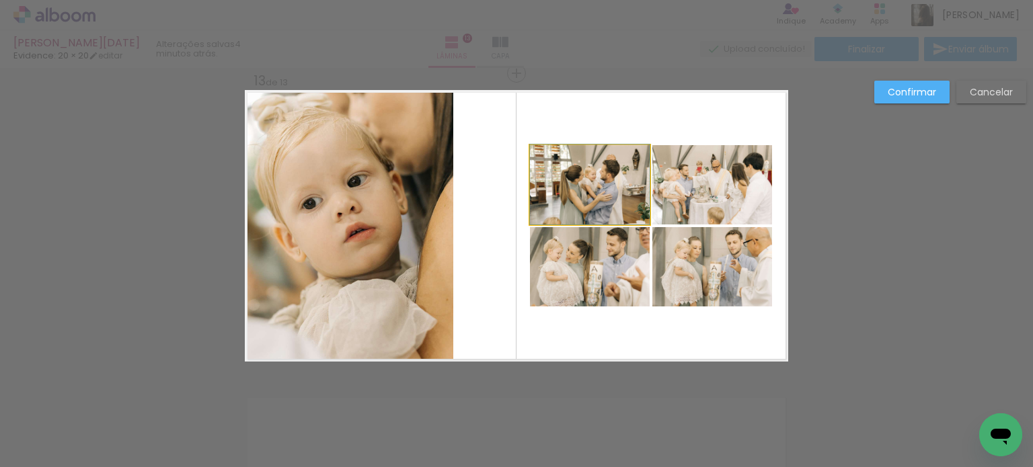
click at [590, 189] on quentale-photo at bounding box center [590, 184] width 120 height 79
click at [558, 282] on quentale-photo at bounding box center [590, 266] width 120 height 79
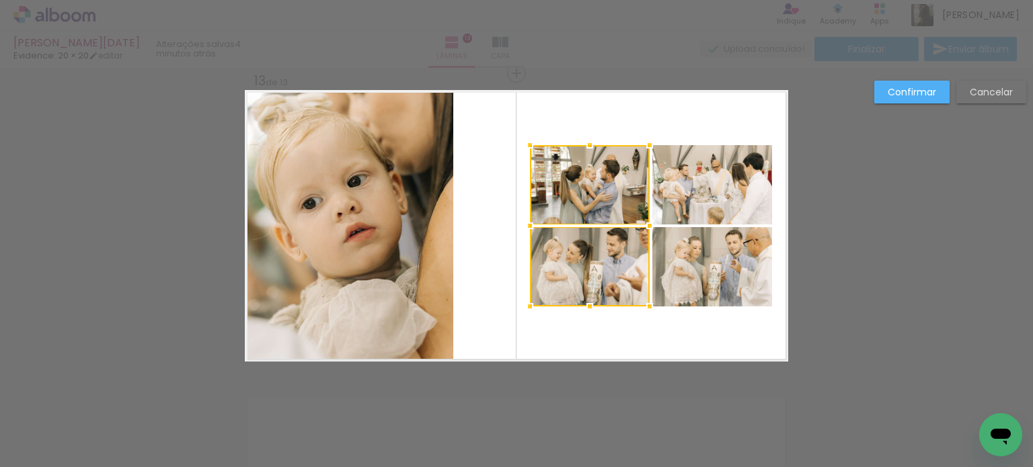
click at [723, 287] on quentale-photo at bounding box center [712, 266] width 120 height 79
click at [705, 190] on div at bounding box center [651, 225] width 242 height 161
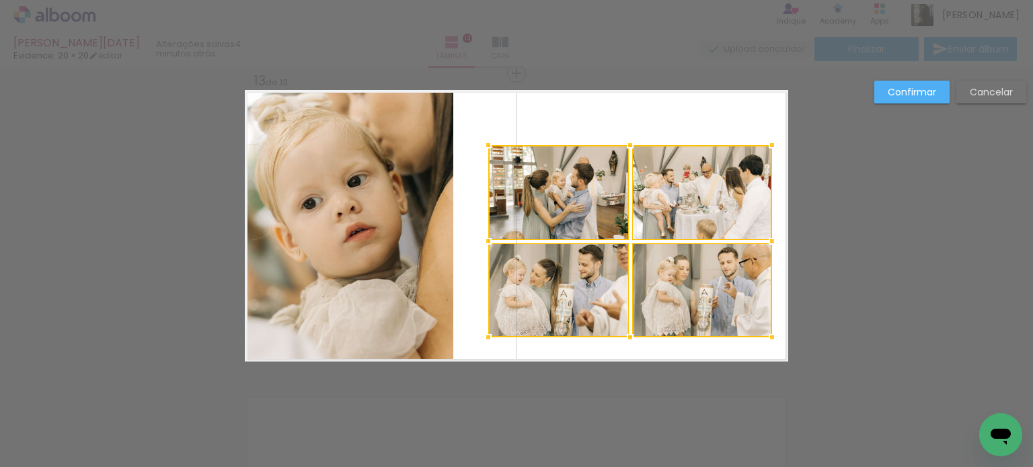
drag, startPoint x: 527, startPoint y: 307, endPoint x: 486, endPoint y: 340, distance: 52.6
click at [486, 340] on div at bounding box center [488, 337] width 27 height 27
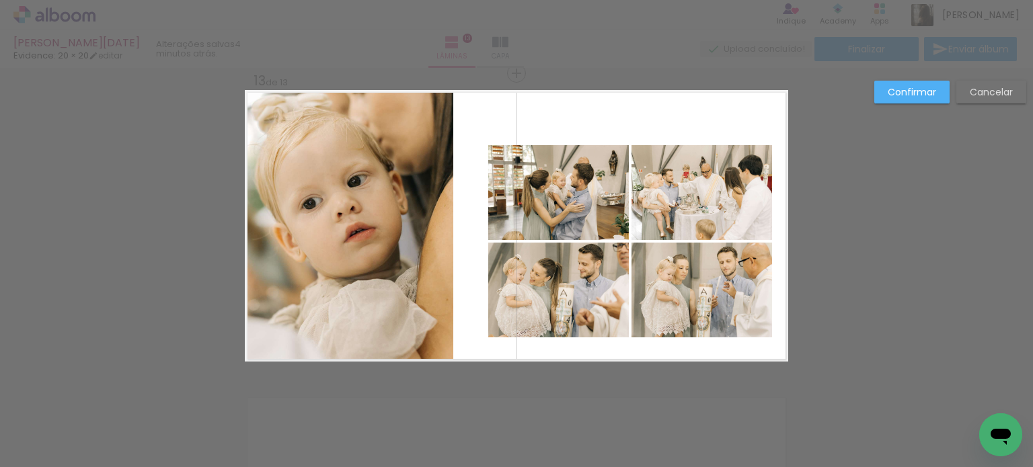
click at [679, 291] on quentale-photo at bounding box center [702, 290] width 141 height 95
click at [545, 298] on quentale-photo at bounding box center [558, 290] width 141 height 95
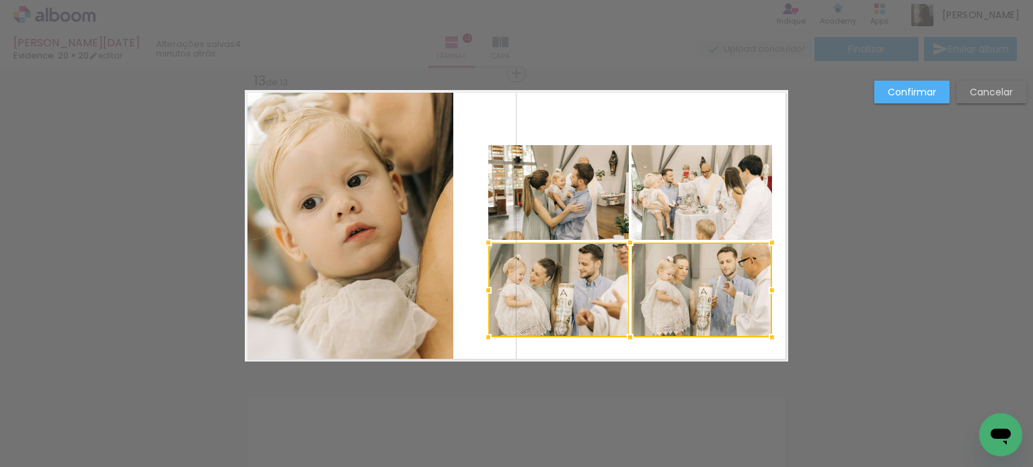
drag, startPoint x: 556, startPoint y: 192, endPoint x: 622, endPoint y: 188, distance: 66.0
click at [556, 192] on quentale-photo at bounding box center [558, 192] width 141 height 95
click at [702, 186] on div at bounding box center [630, 241] width 284 height 192
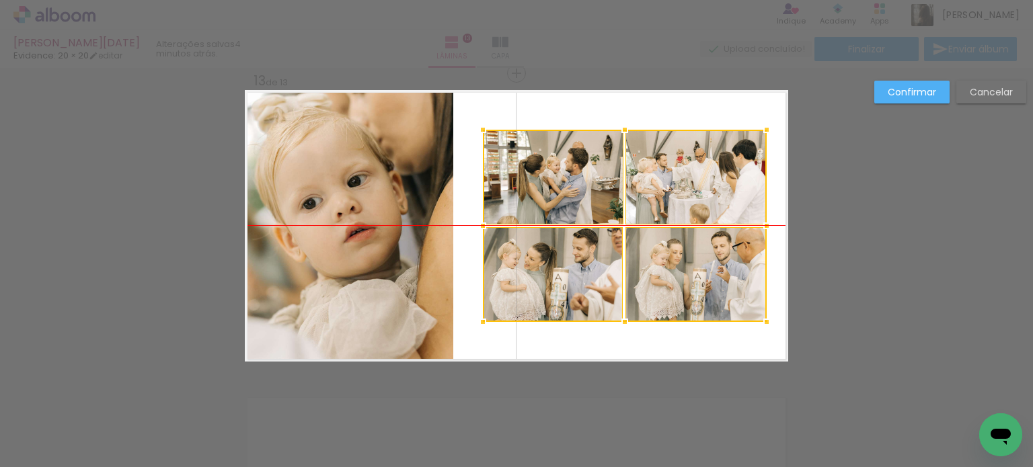
drag, startPoint x: 663, startPoint y: 195, endPoint x: 656, endPoint y: 174, distance: 21.7
click at [656, 174] on div at bounding box center [625, 226] width 284 height 192
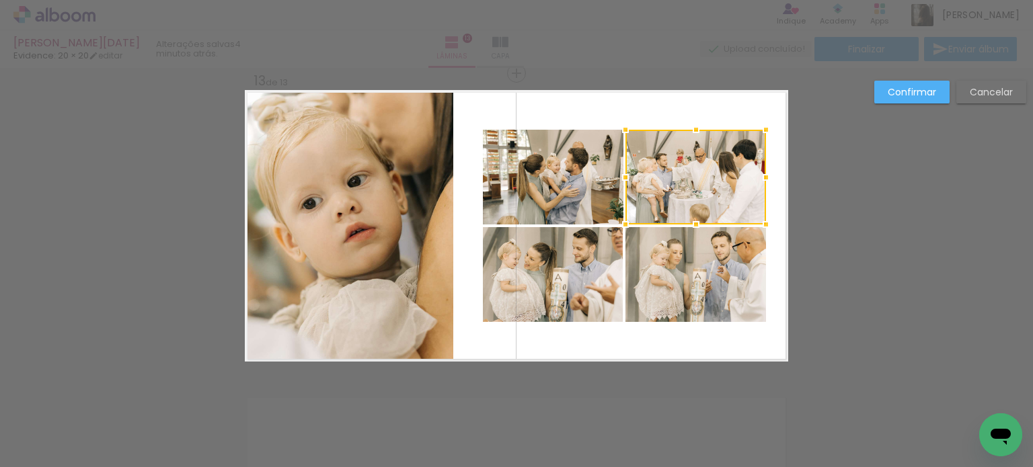
click at [0, 0] on slot "Confirmar" at bounding box center [0, 0] width 0 height 0
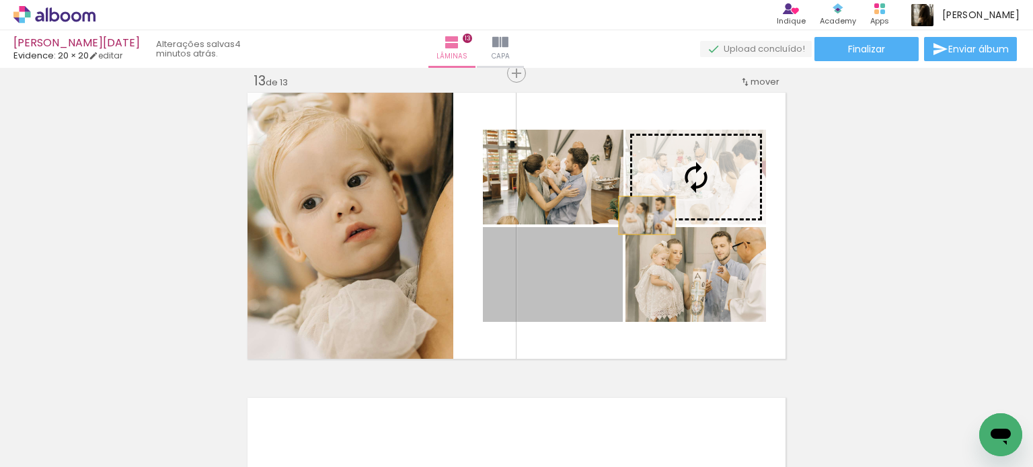
drag, startPoint x: 564, startPoint y: 286, endPoint x: 675, endPoint y: 190, distance: 147.4
click at [0, 0] on slot at bounding box center [0, 0] width 0 height 0
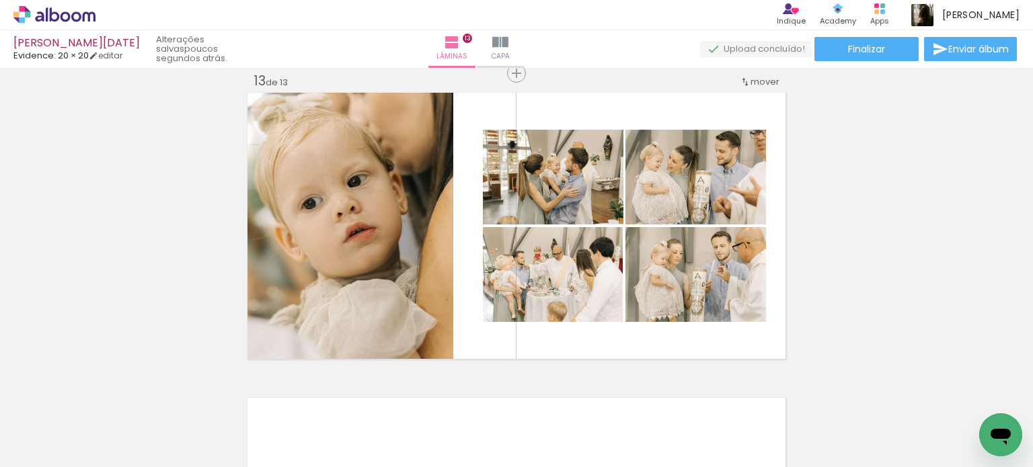
scroll to position [0, 4056]
